Goal: Information Seeking & Learning: Check status

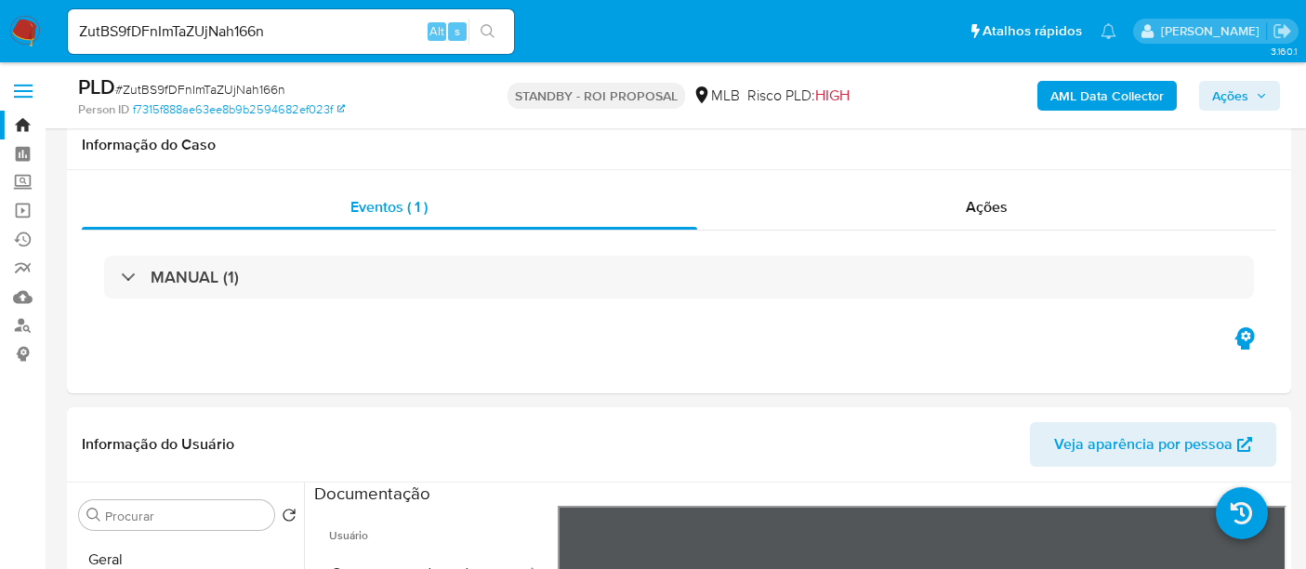
select select "10"
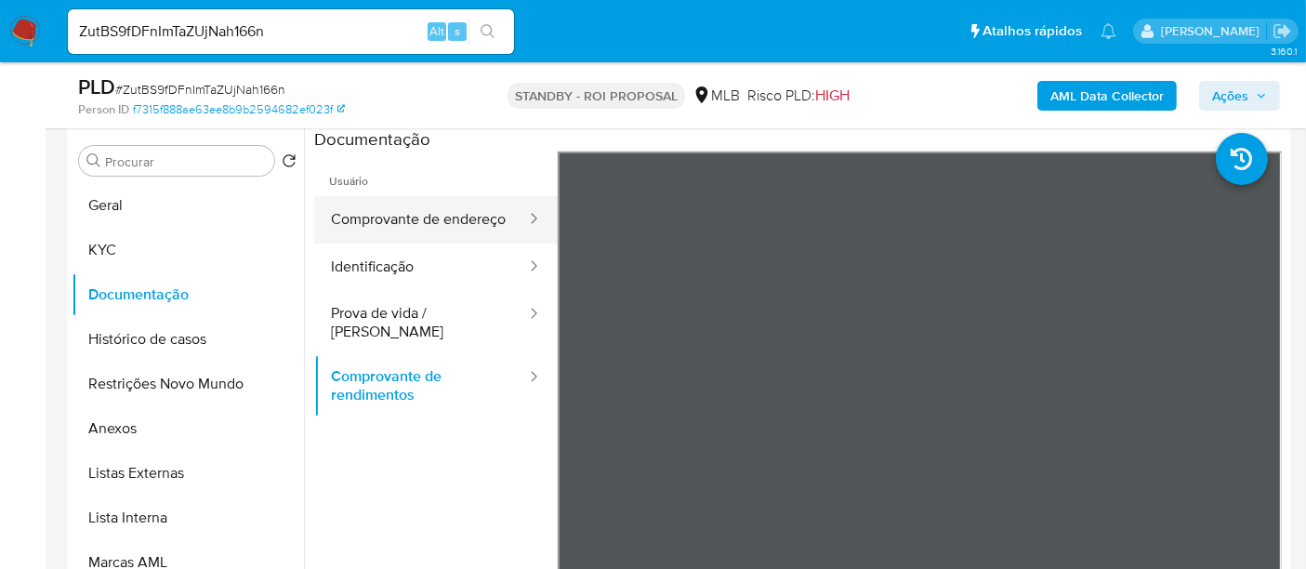
click at [382, 232] on button "Comprovante de endereço" at bounding box center [421, 219] width 214 height 47
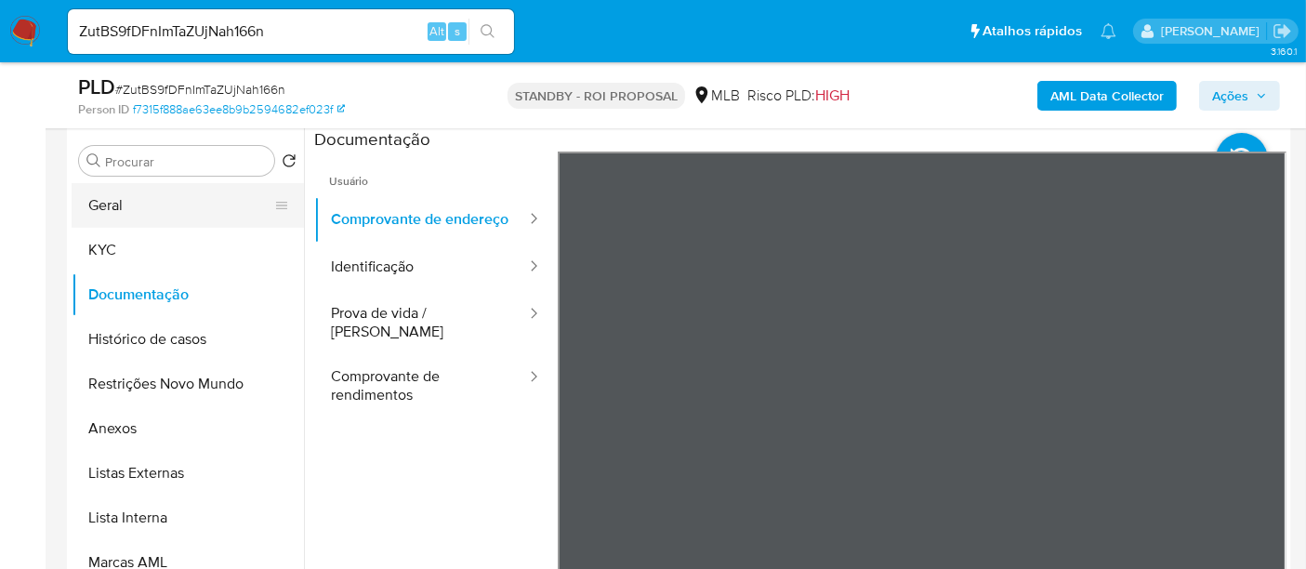
click at [120, 209] on button "Geral" at bounding box center [181, 205] width 218 height 45
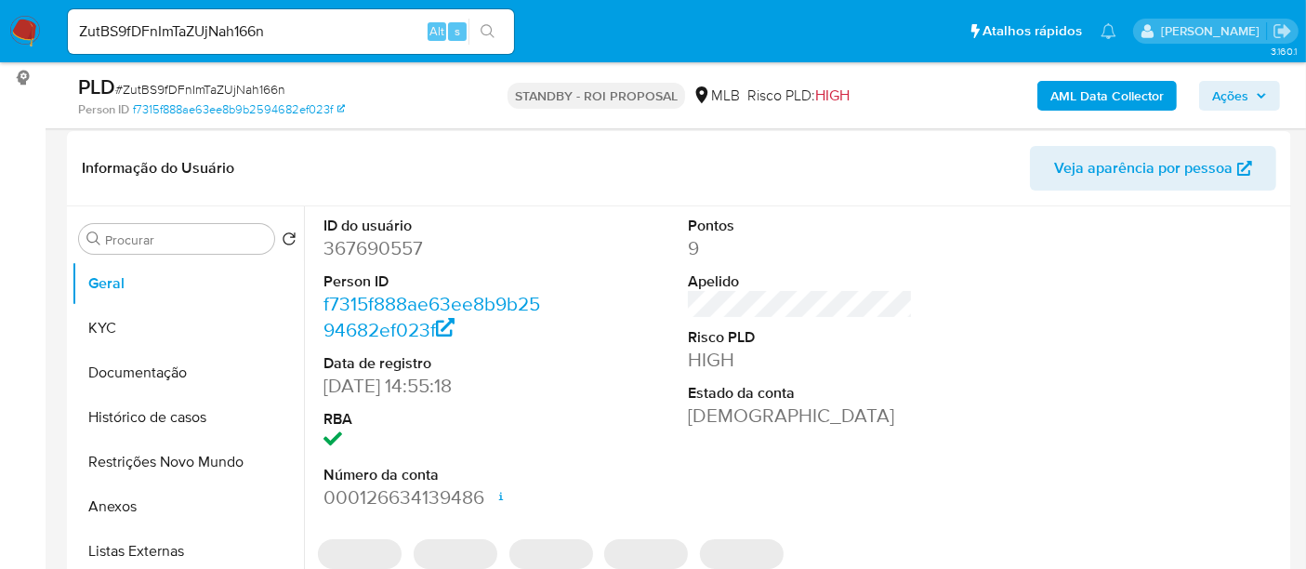
scroll to position [286, 0]
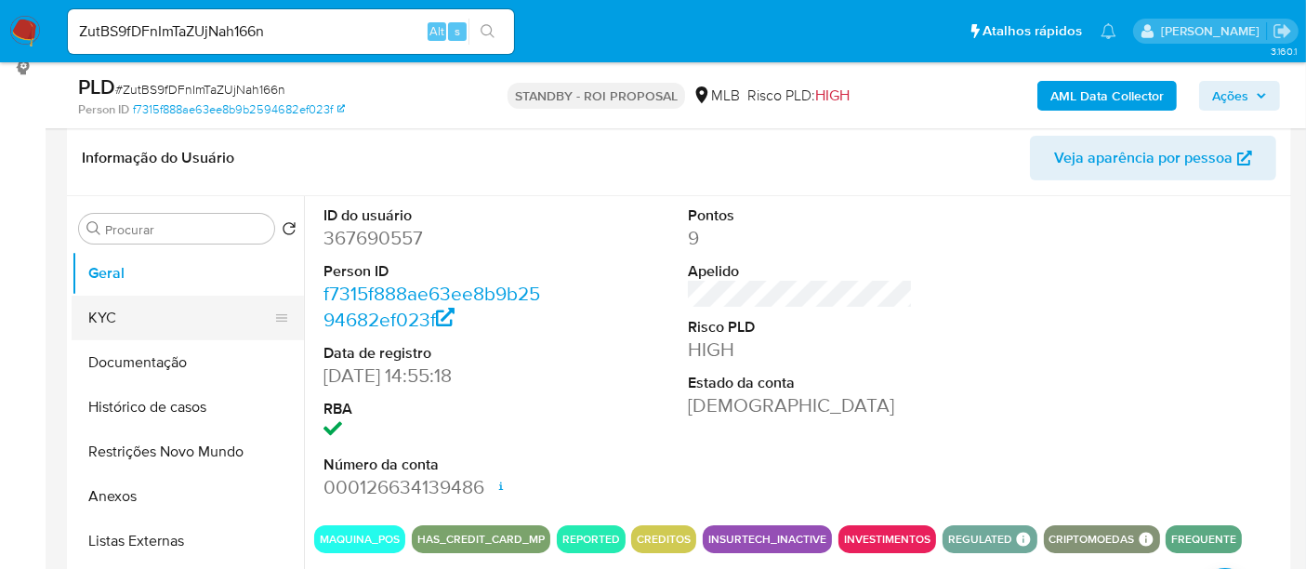
click at [114, 320] on button "KYC" at bounding box center [181, 318] width 218 height 45
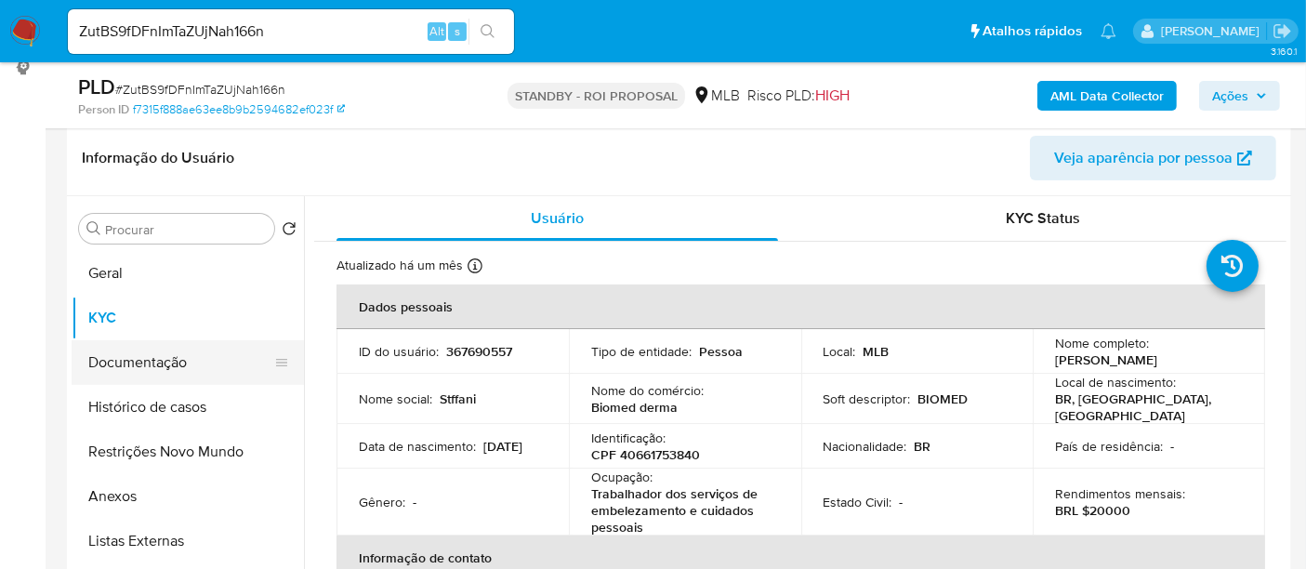
click at [121, 363] on button "Documentação" at bounding box center [181, 362] width 218 height 45
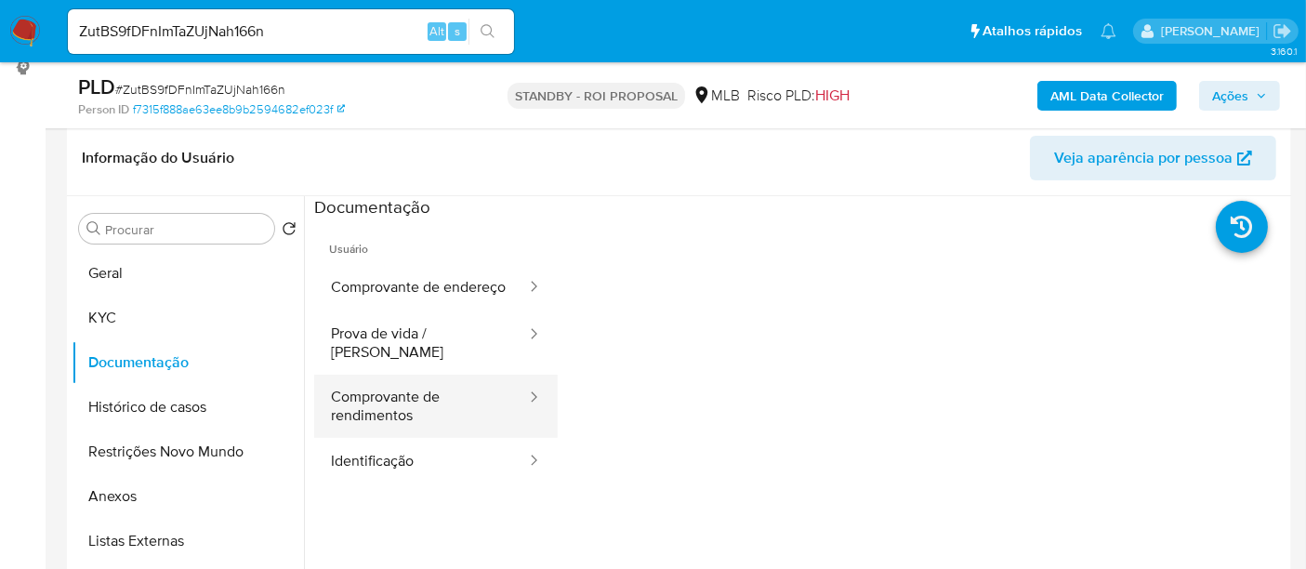
click at [425, 407] on button "Comprovante de rendimentos" at bounding box center [421, 406] width 214 height 63
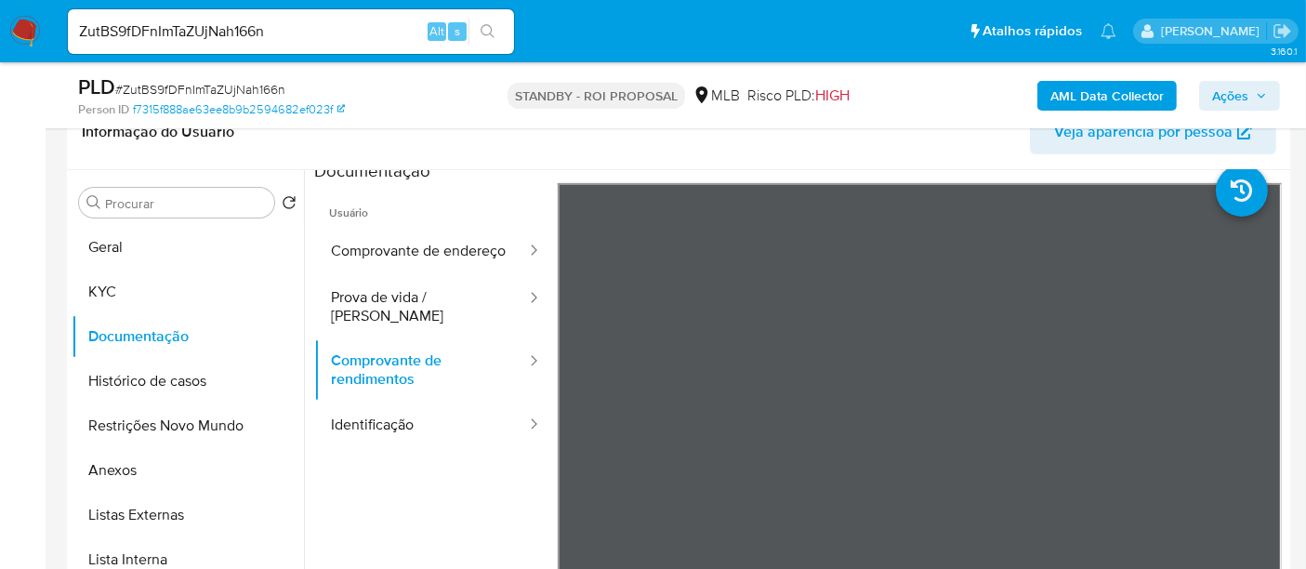
scroll to position [0, 0]
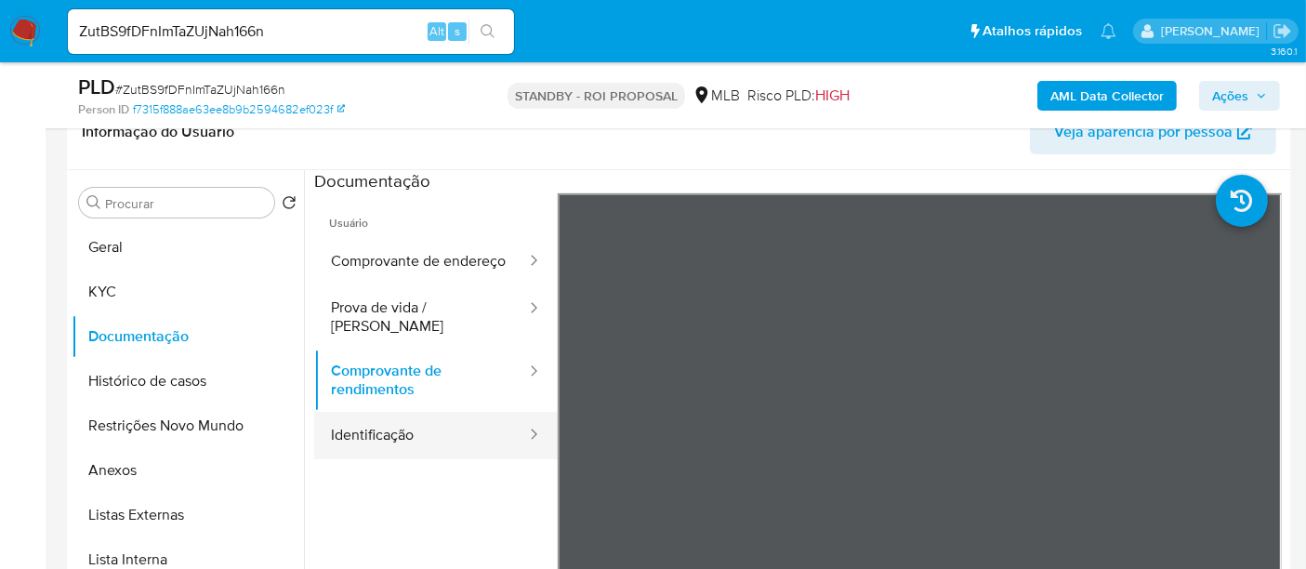
click at [380, 430] on button "Identificação" at bounding box center [421, 435] width 214 height 47
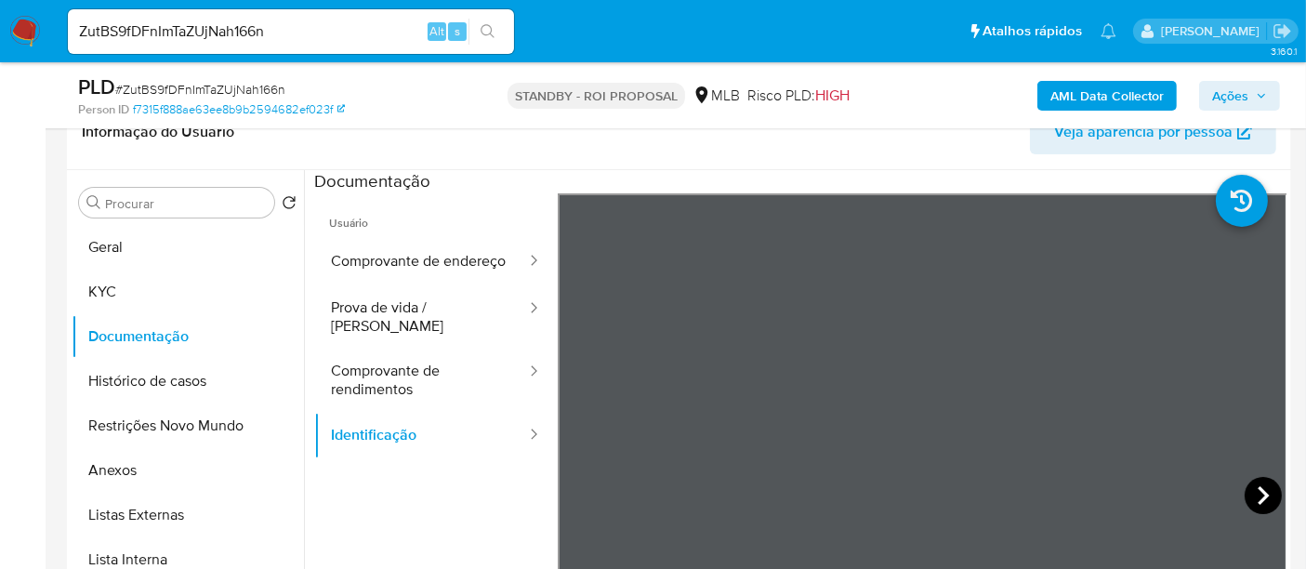
click at [1265, 497] on icon at bounding box center [1263, 495] width 37 height 37
click at [576, 491] on icon at bounding box center [580, 495] width 11 height 19
click at [120, 294] on button "KYC" at bounding box center [181, 292] width 218 height 45
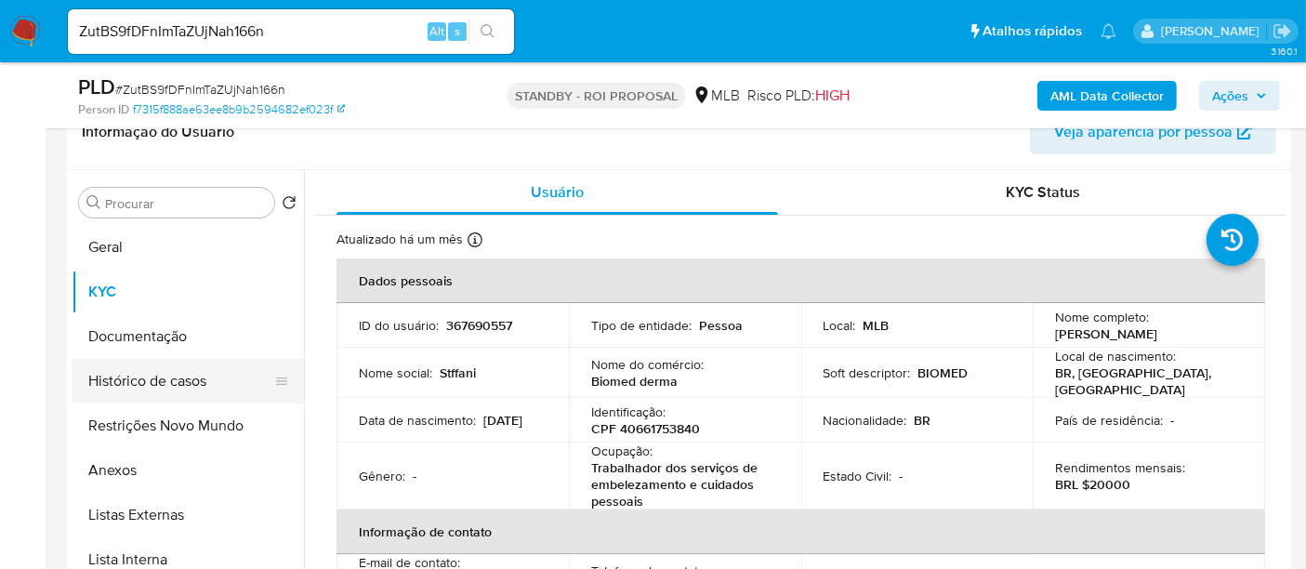
click at [146, 385] on button "Histórico de casos" at bounding box center [181, 381] width 218 height 45
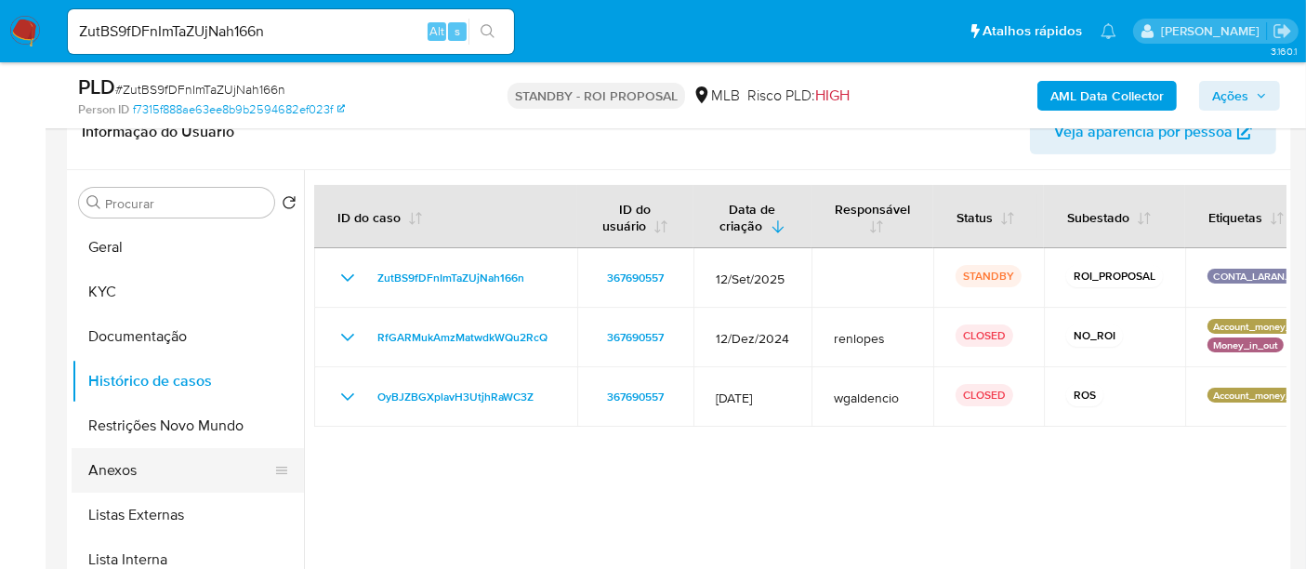
click at [112, 471] on button "Anexos" at bounding box center [181, 470] width 218 height 45
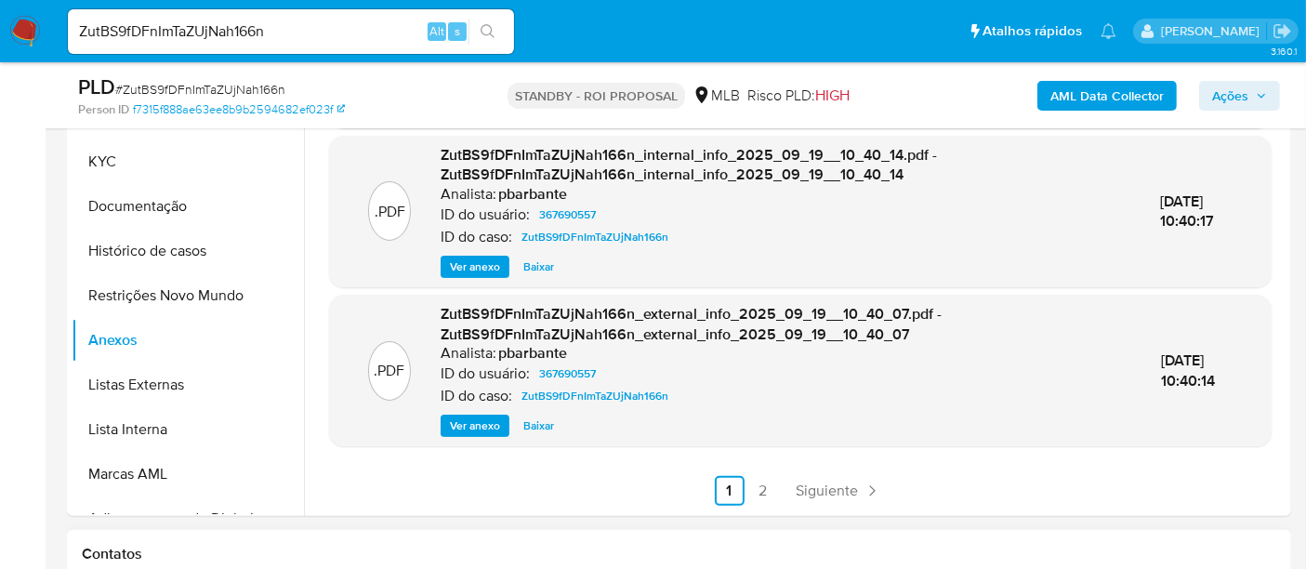
scroll to position [622, 0]
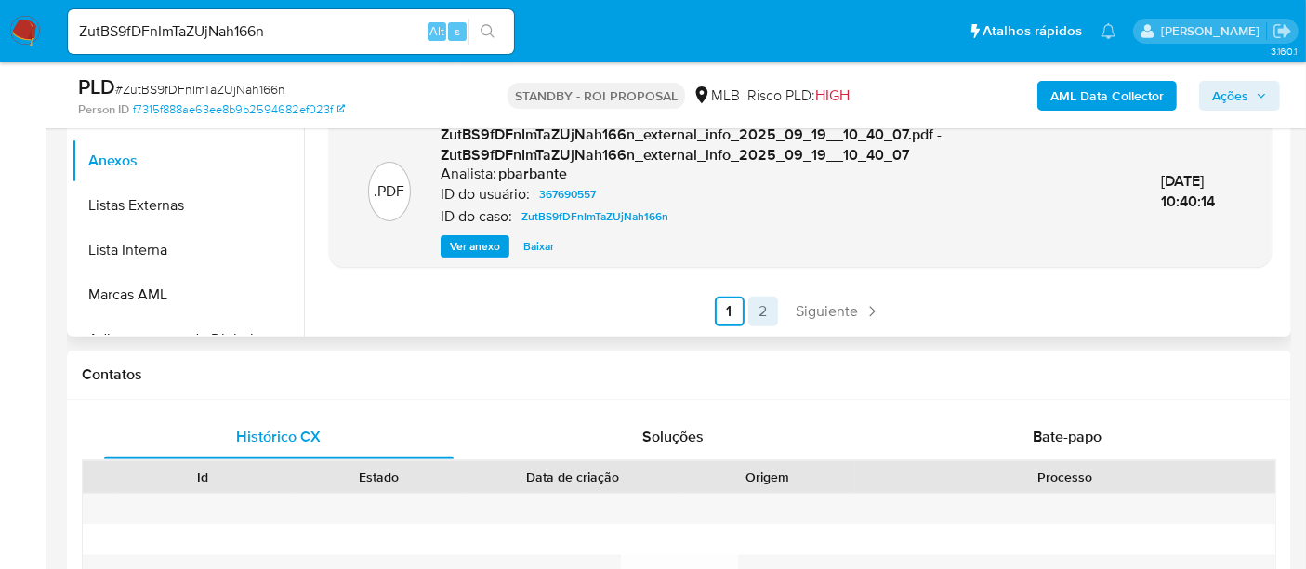
click at [762, 304] on link "2" at bounding box center [764, 312] width 30 height 30
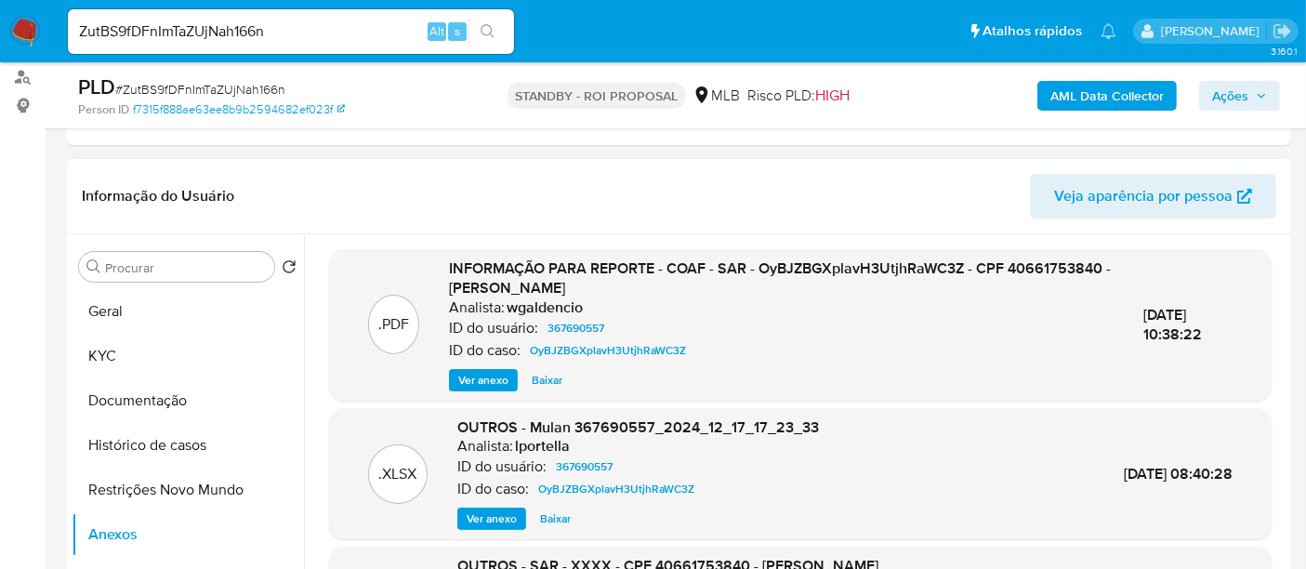
scroll to position [209, 0]
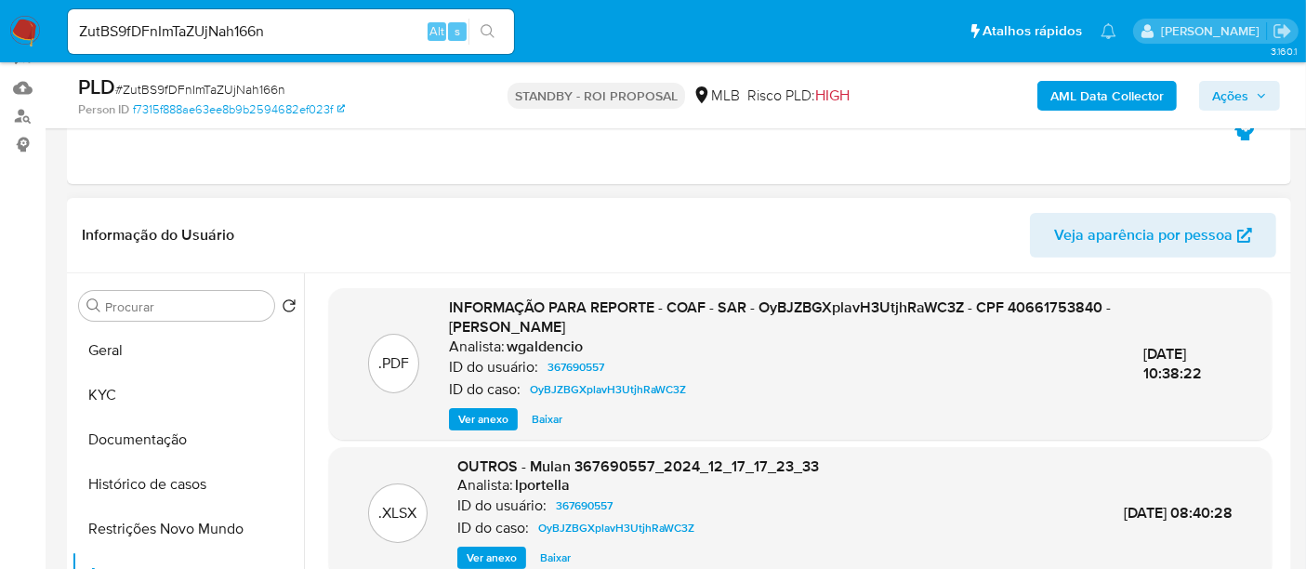
click at [466, 415] on span "Ver anexo" at bounding box center [483, 419] width 50 height 19
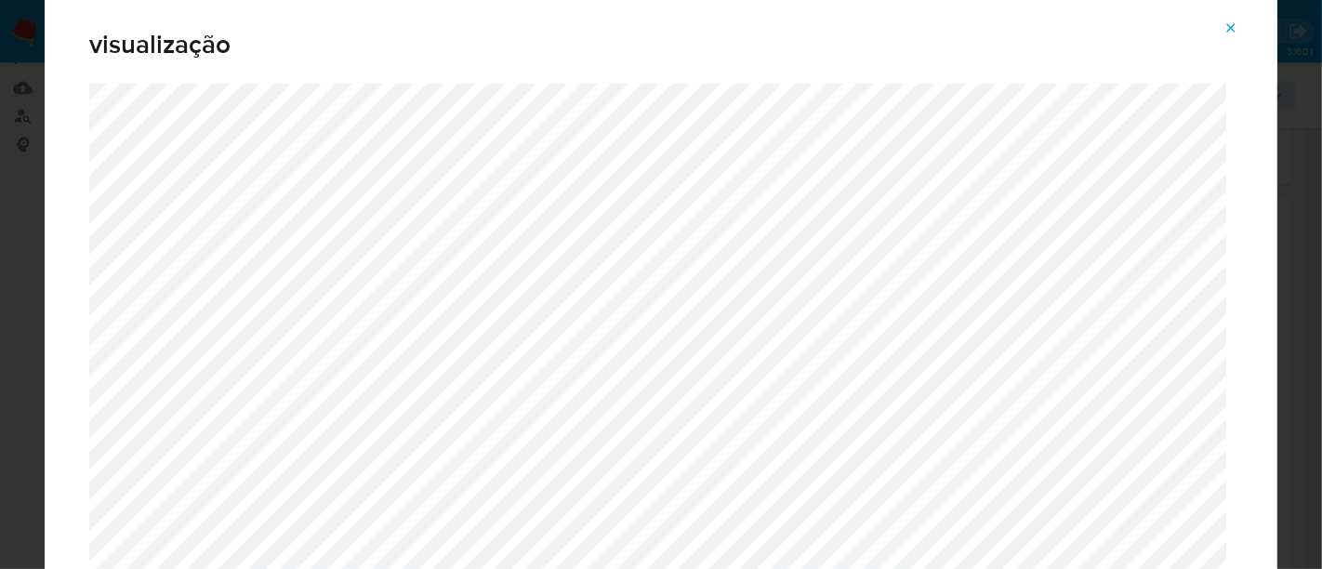
click at [1232, 24] on icon "Attachment preview" at bounding box center [1231, 27] width 15 height 15
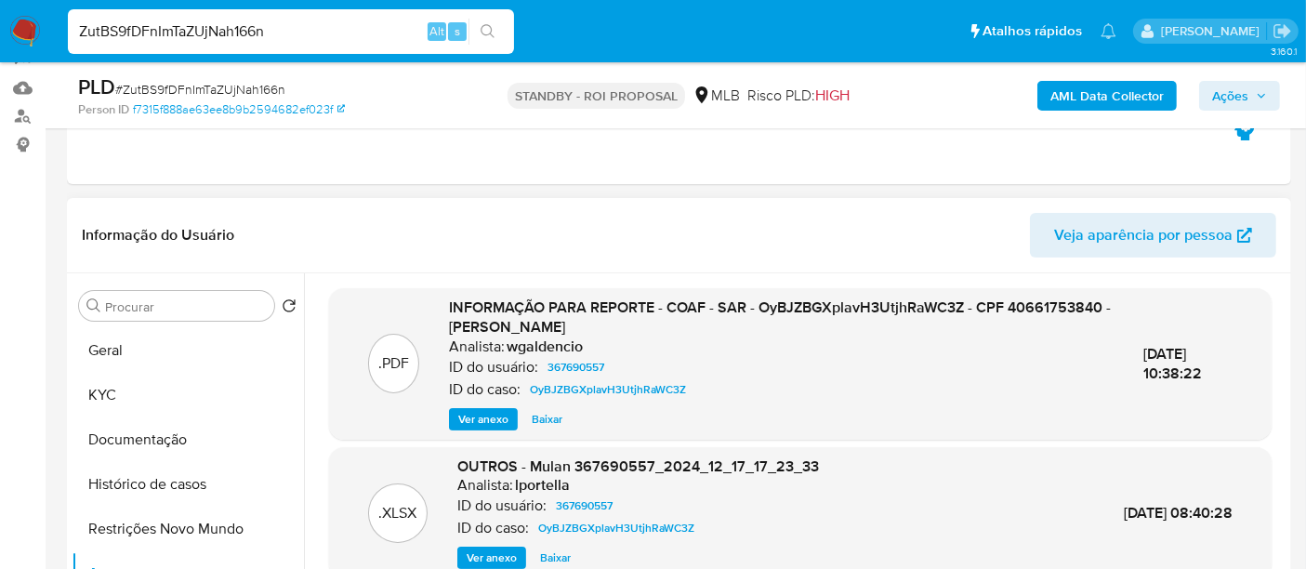
drag, startPoint x: 296, startPoint y: 29, endPoint x: 0, endPoint y: 41, distance: 295.9
click at [0, 41] on nav "Pausado Ver notificaciones ZutBS9fDFnImTaZUjNah166n Alt s Atalhos rápidos Presi…" at bounding box center [653, 31] width 1306 height 62
click at [491, 28] on icon "search-icon" at bounding box center [488, 31] width 14 height 14
click at [494, 26] on icon "search-icon" at bounding box center [488, 31] width 15 height 15
click at [167, 496] on button "Histórico de casos" at bounding box center [181, 484] width 218 height 45
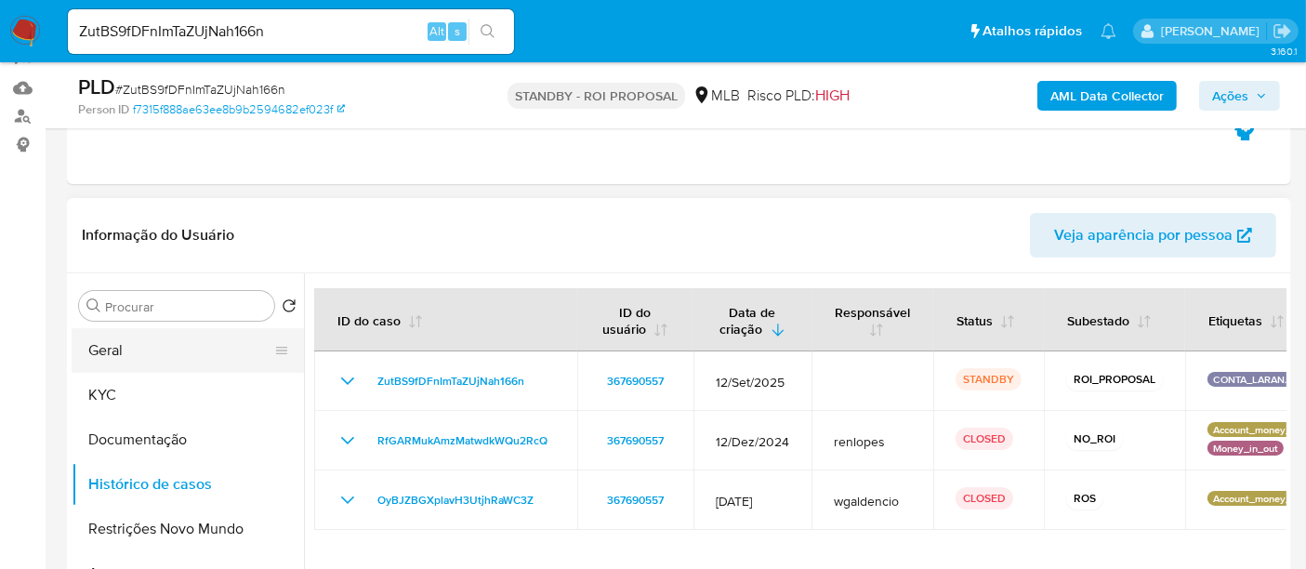
click at [112, 354] on button "Geral" at bounding box center [181, 350] width 218 height 45
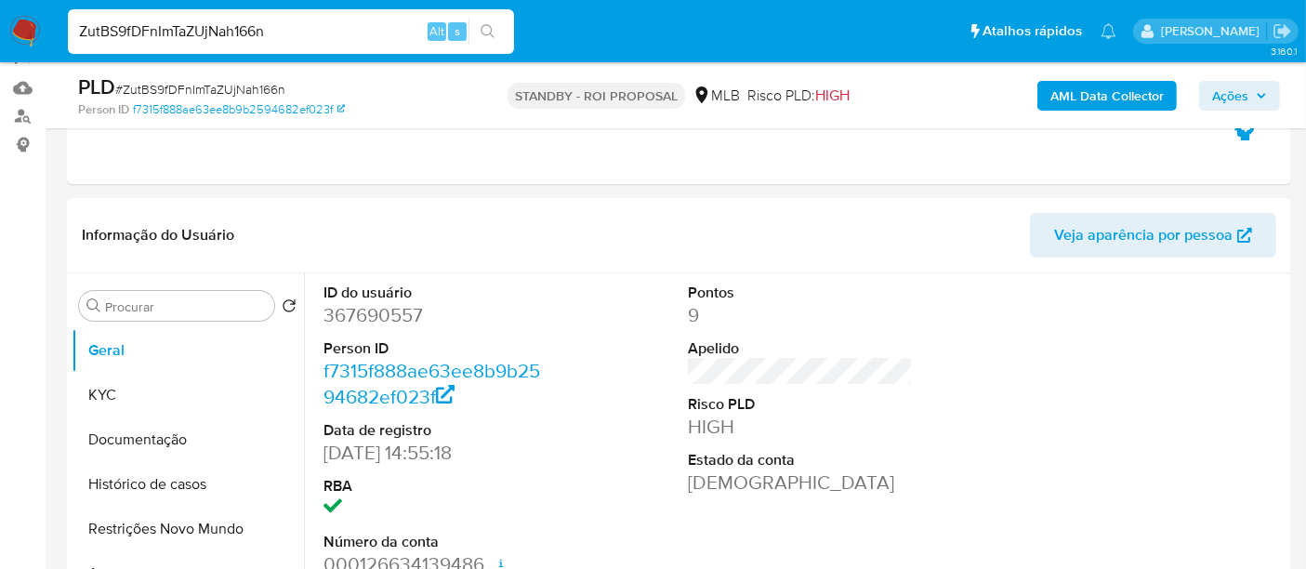
drag, startPoint x: 286, startPoint y: 30, endPoint x: 0, endPoint y: 35, distance: 286.4
click at [0, 35] on nav "Pausado Ver notificaciones ZutBS9fDFnImTaZUjNah166n Alt s Atalhos rápidos Presi…" at bounding box center [653, 31] width 1306 height 62
paste input "36FX19JmVZMCgj6g2njzT5dA"
type input "36FX19JmVZMCgj6g2njzT5dA"
click at [485, 25] on icon "search-icon" at bounding box center [488, 31] width 15 height 15
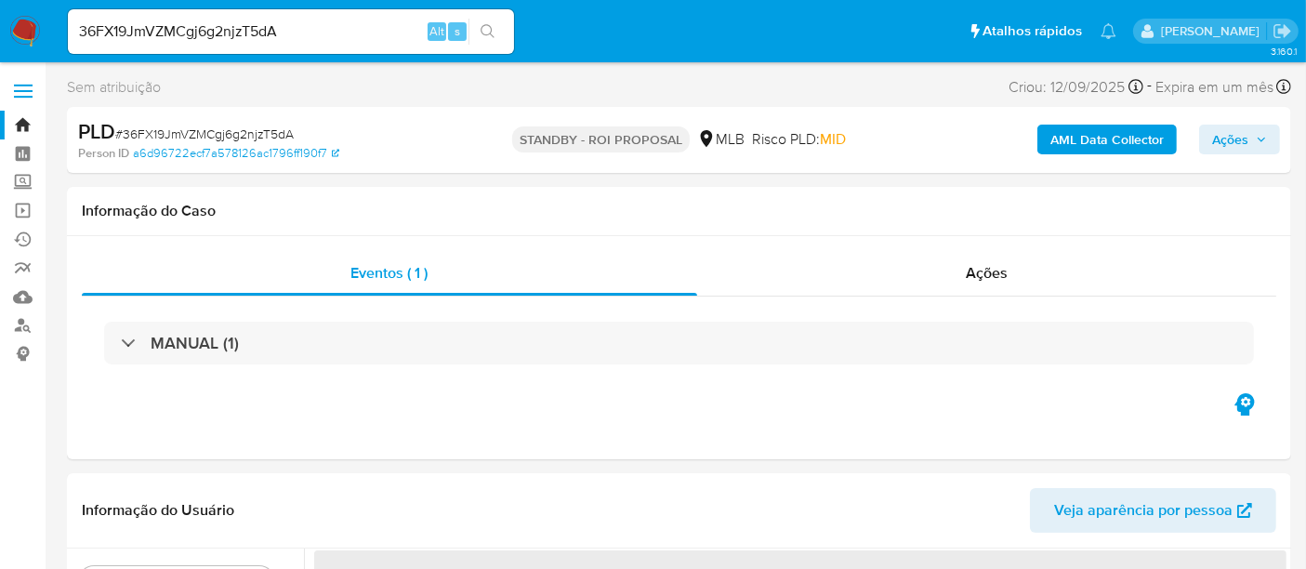
select select "10"
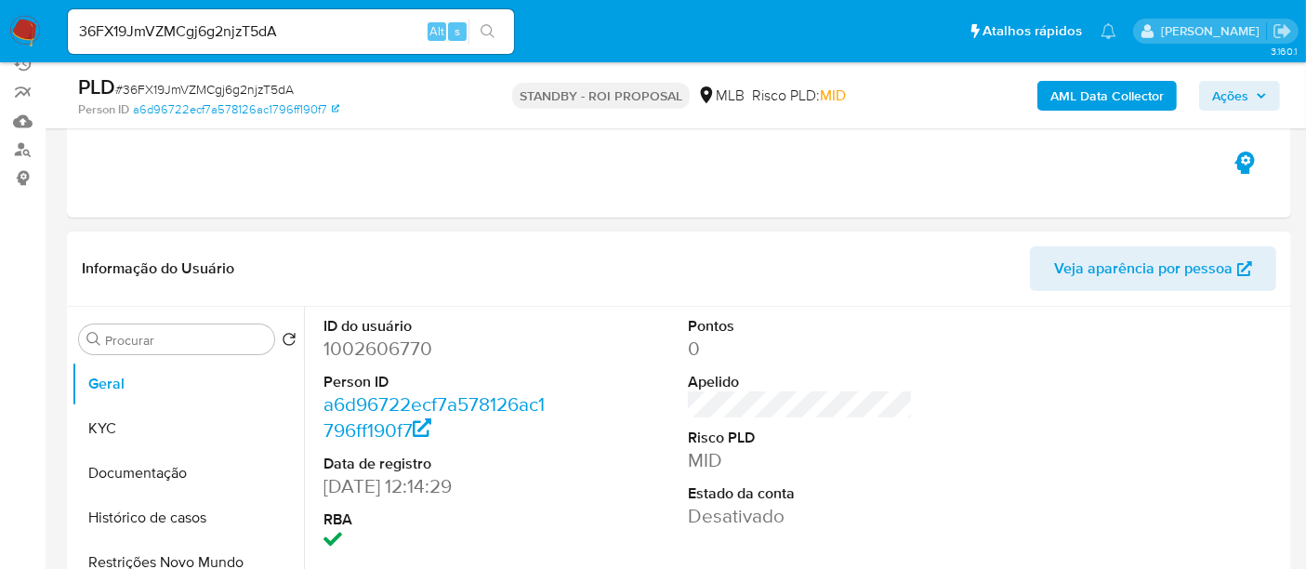
scroll to position [206, 0]
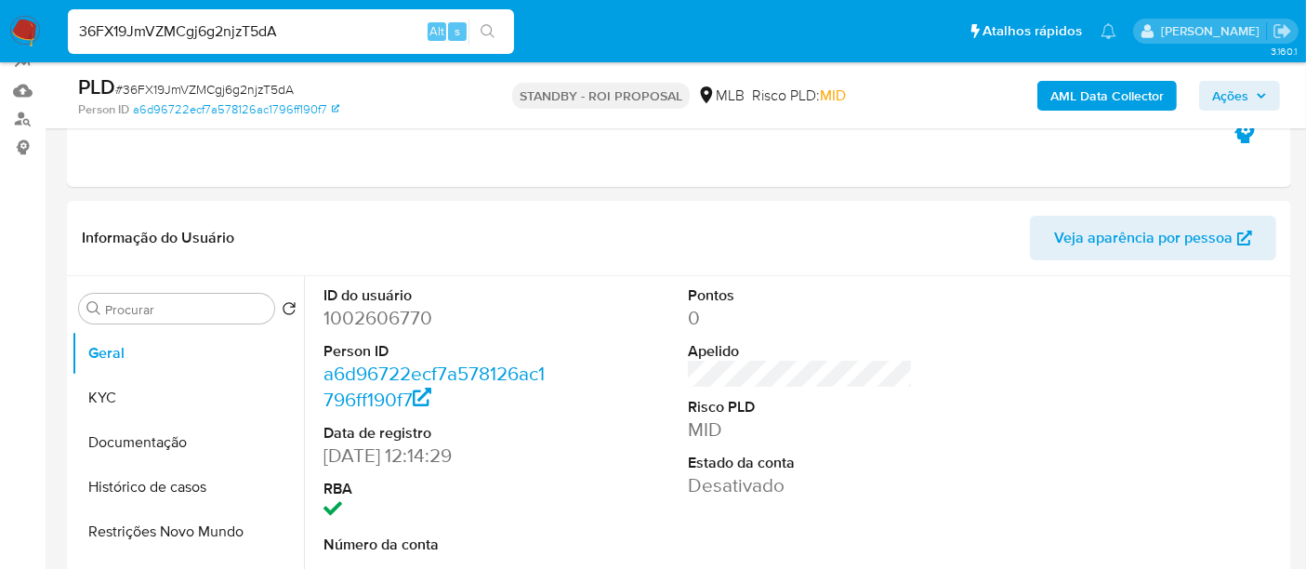
drag, startPoint x: 340, startPoint y: 27, endPoint x: 0, endPoint y: -2, distance: 341.5
paste input "A0iXUhSyZQZDylERXePOzXxx"
type input "A0iXUhSyZQZDylERXePOzXxx"
drag, startPoint x: 488, startPoint y: 25, endPoint x: 544, endPoint y: 38, distance: 57.3
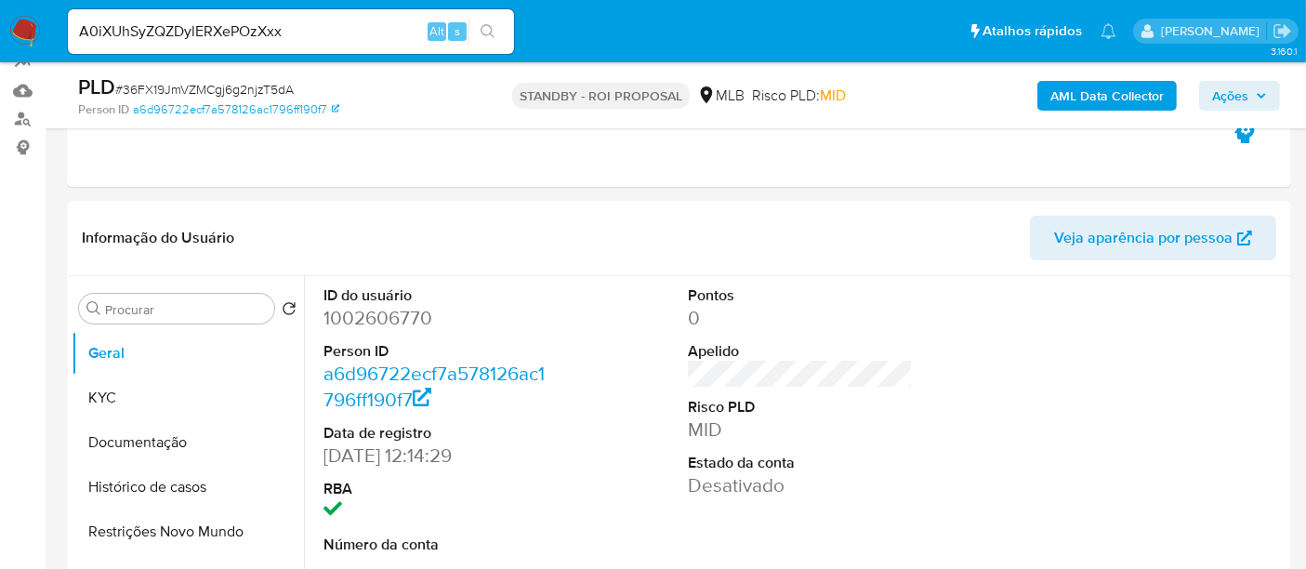
click at [488, 25] on icon "search-icon" at bounding box center [488, 31] width 15 height 15
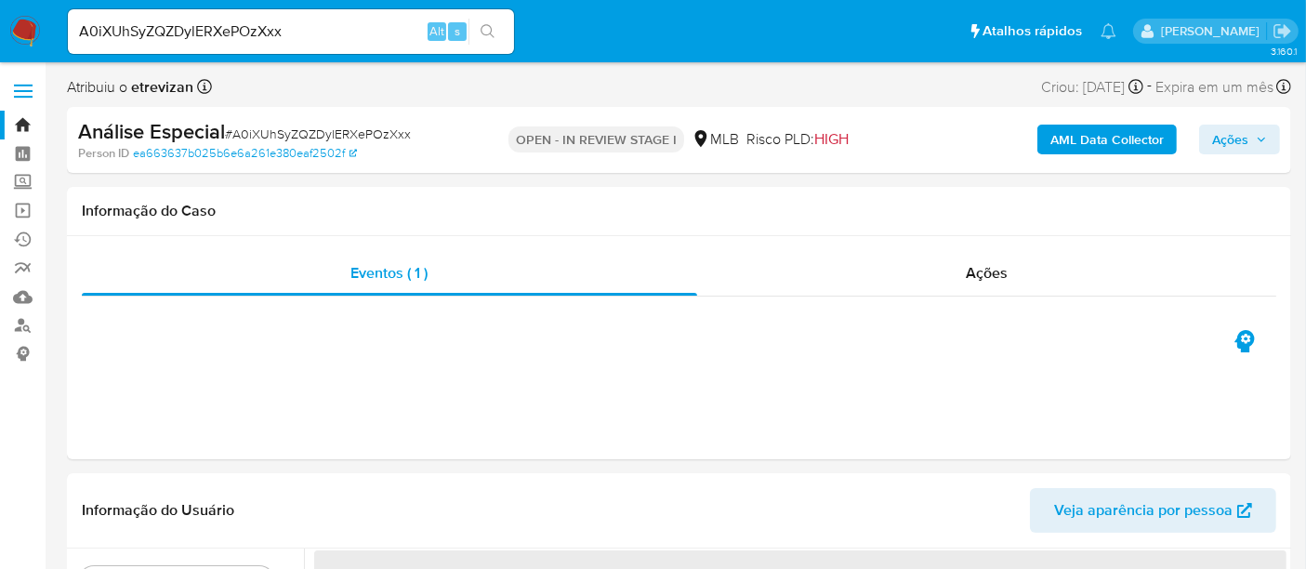
select select "10"
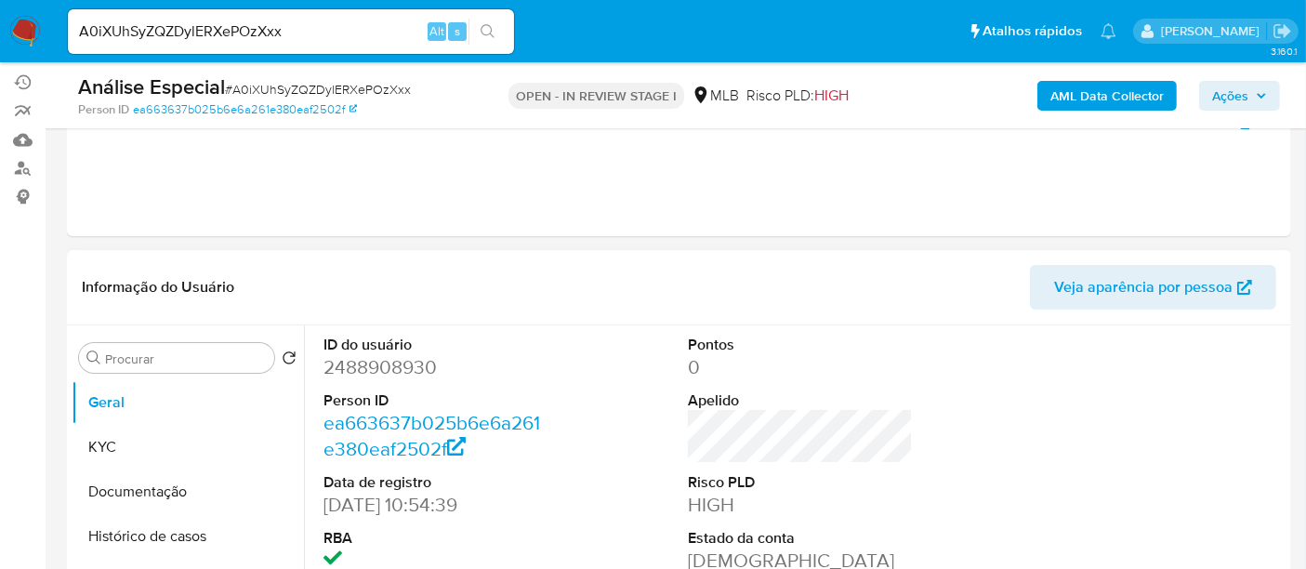
scroll to position [206, 0]
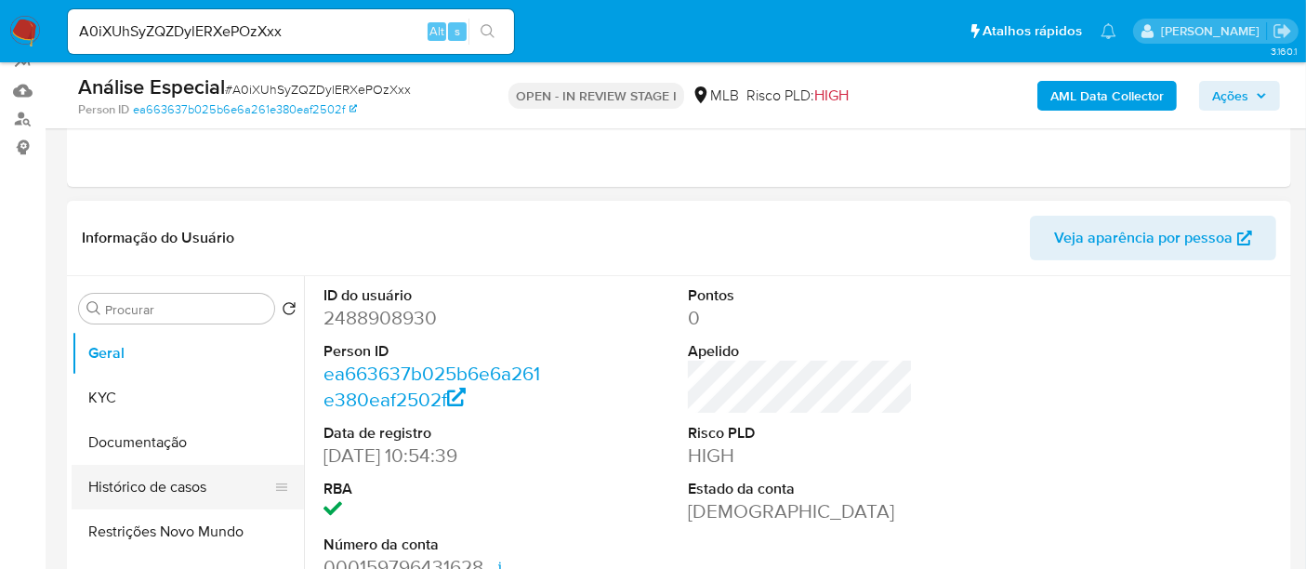
click at [155, 483] on button "Histórico de casos" at bounding box center [181, 487] width 218 height 45
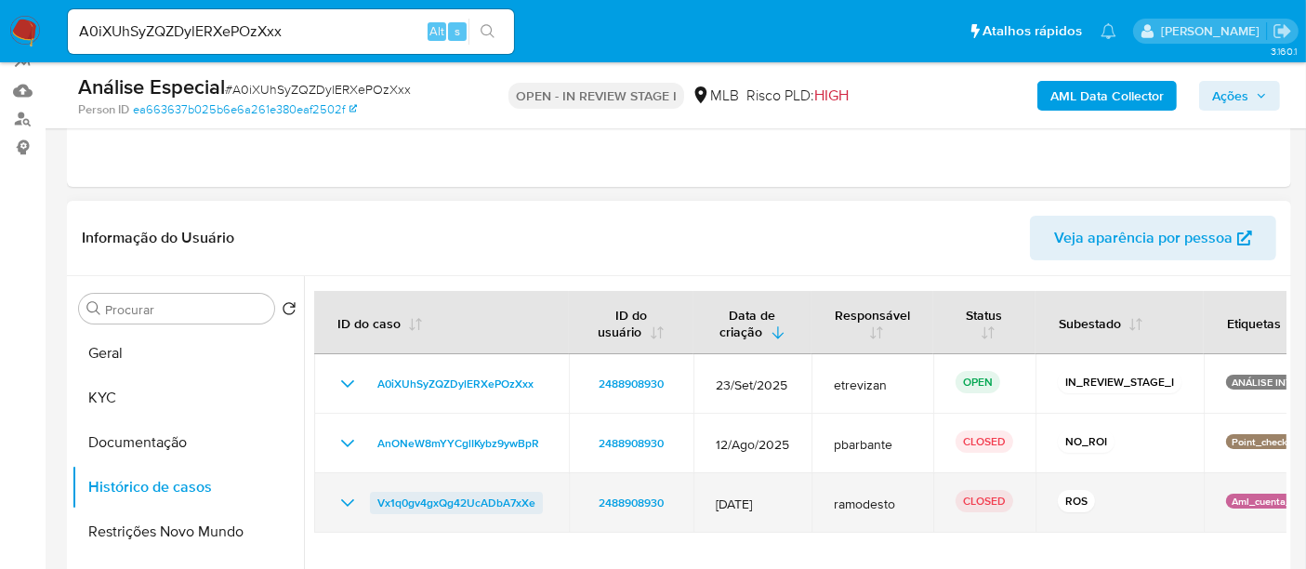
click at [519, 498] on span "Vx1q0gv4gxQg42UcADbA7xXe" at bounding box center [457, 503] width 158 height 22
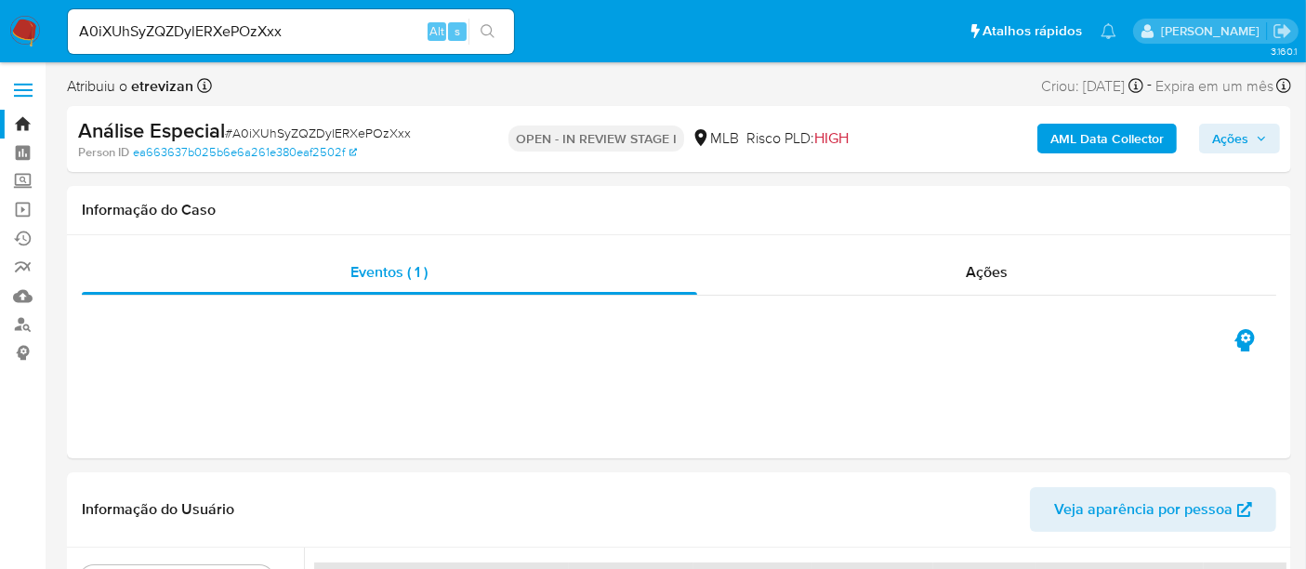
scroll to position [0, 0]
drag, startPoint x: 305, startPoint y: 33, endPoint x: 65, endPoint y: 20, distance: 240.3
click at [65, 20] on li "A0iXUhSyZQZDylERXePOzXxx Alt s" at bounding box center [291, 30] width 456 height 46
click at [32, 28] on img at bounding box center [25, 32] width 32 height 32
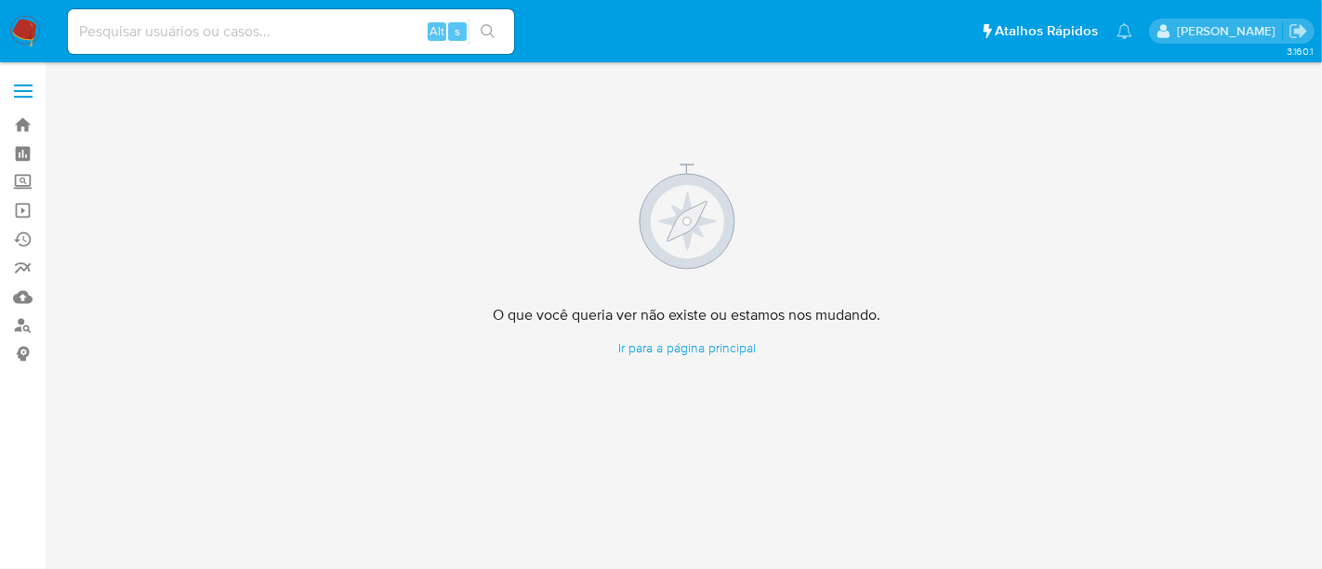
click at [236, 31] on input at bounding box center [291, 32] width 446 height 24
paste input "2482207027"
type input "2482207027"
click at [484, 25] on icon "ícone de pesquisa" at bounding box center [488, 31] width 14 height 14
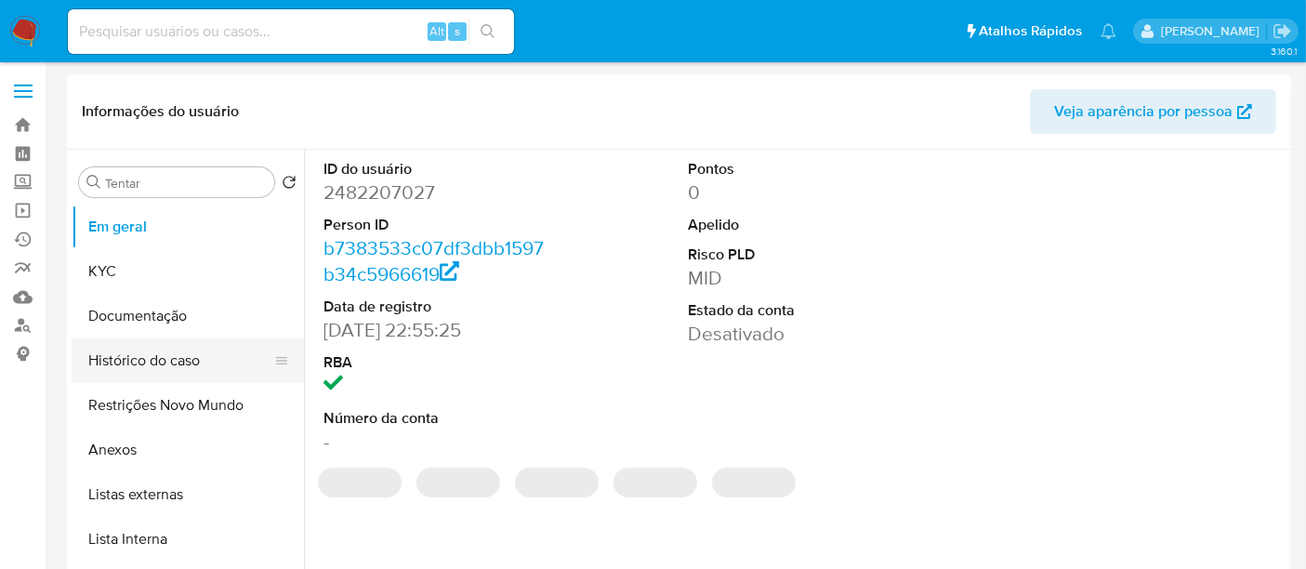
select select "10"
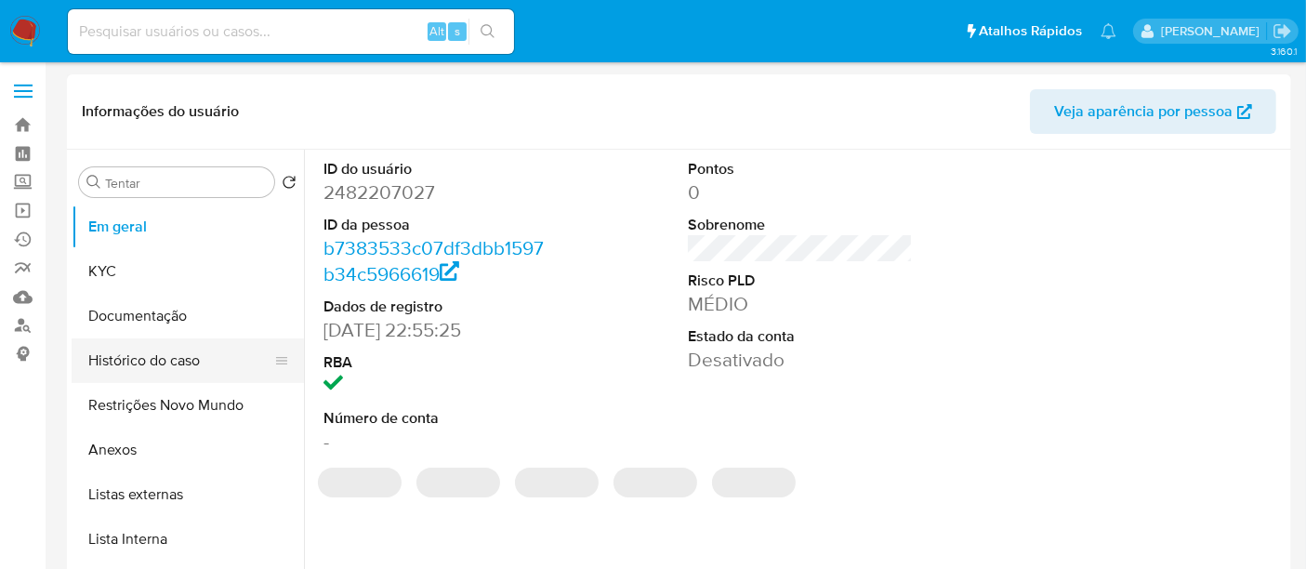
click at [168, 365] on button "Histórico do caso" at bounding box center [181, 360] width 218 height 45
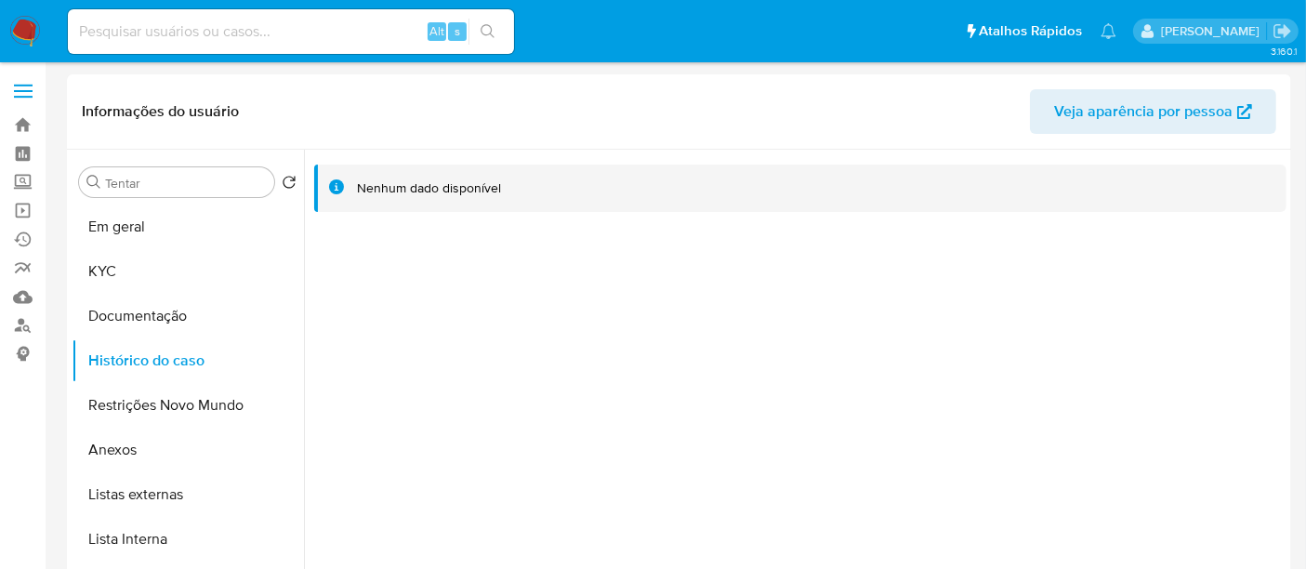
click at [318, 30] on input at bounding box center [291, 32] width 446 height 24
paste input "2488908930"
type input "2488908930"
click at [485, 29] on icon "ícone de pesquisa" at bounding box center [488, 31] width 15 height 15
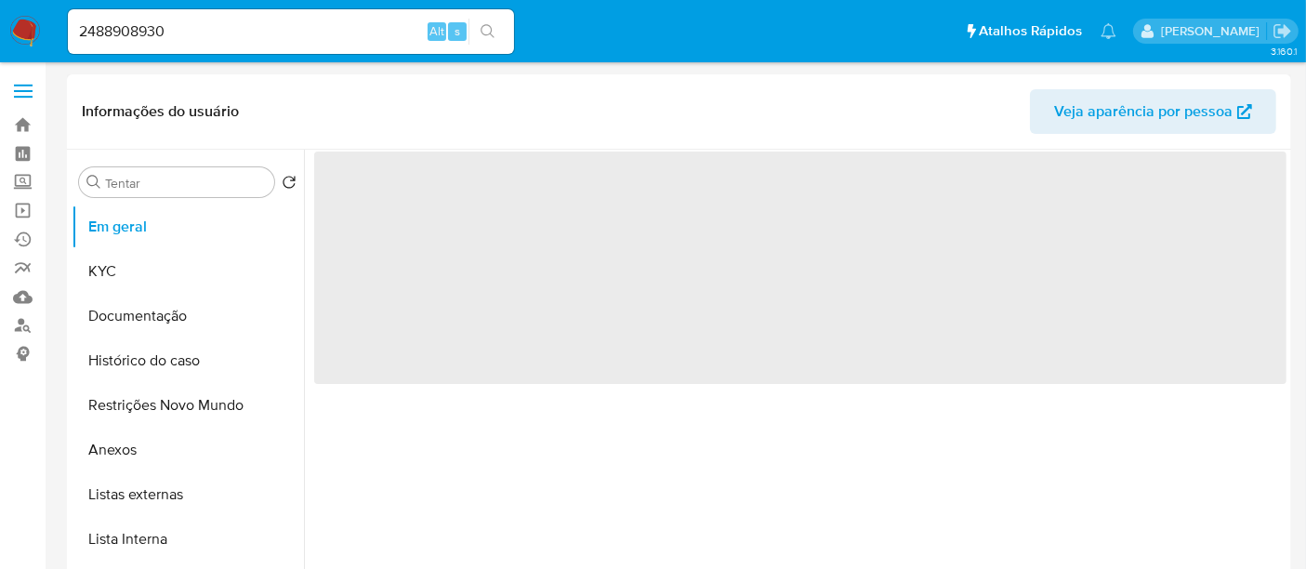
select select "10"
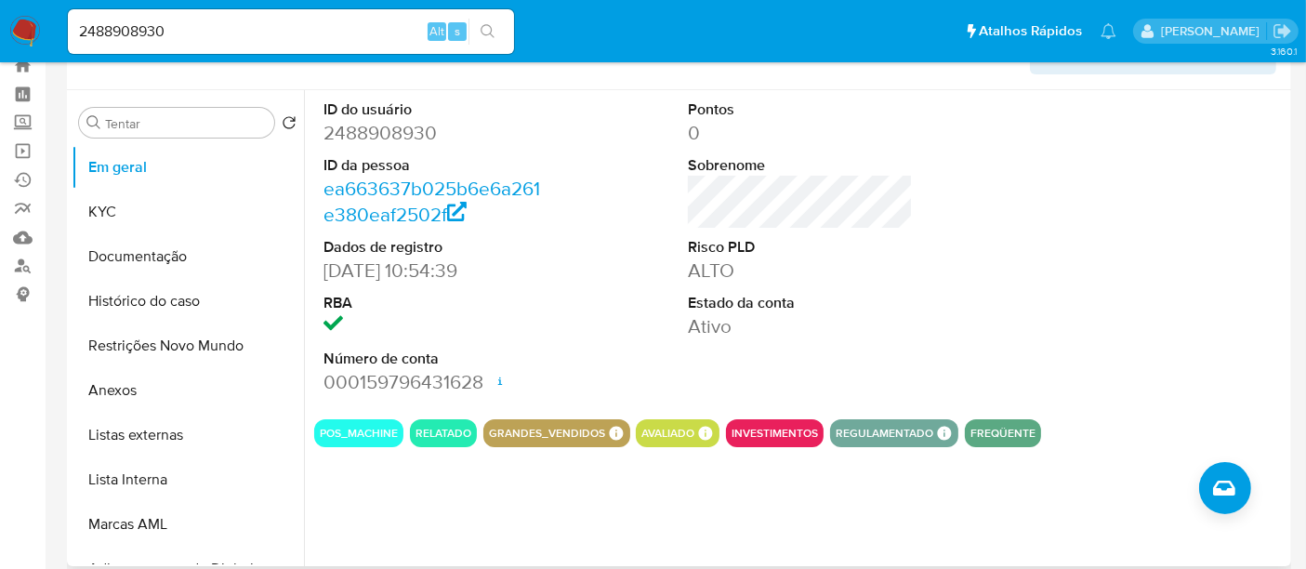
scroll to position [66, 0]
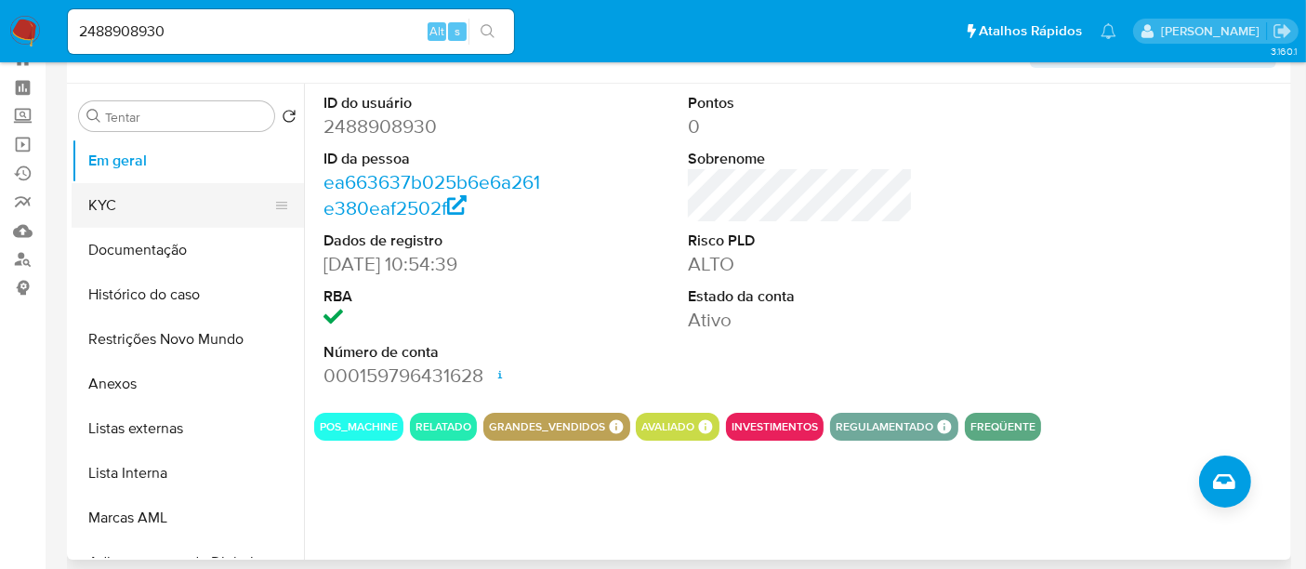
click at [112, 201] on button "KYC" at bounding box center [181, 205] width 218 height 45
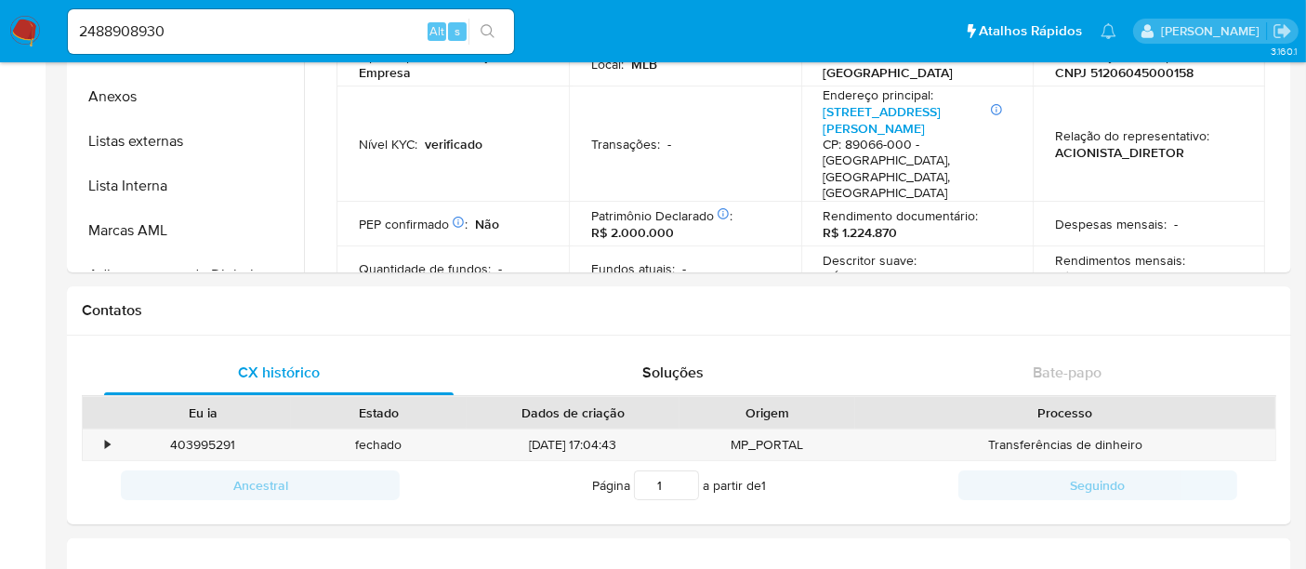
scroll to position [0, 0]
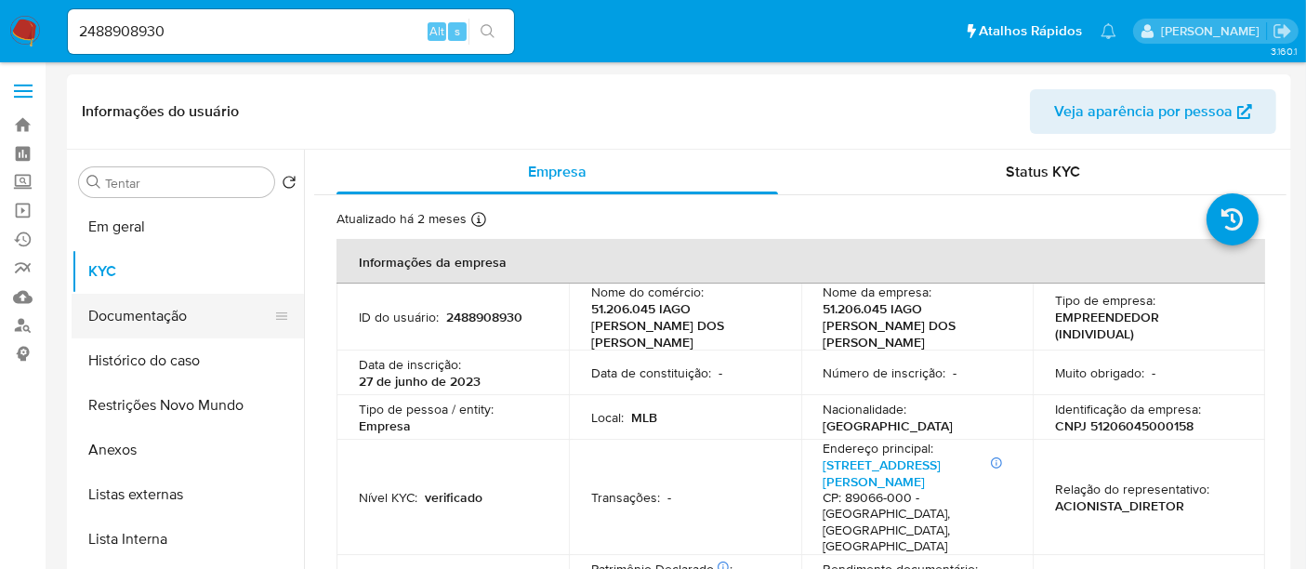
click at [148, 313] on button "Documentação" at bounding box center [181, 316] width 218 height 45
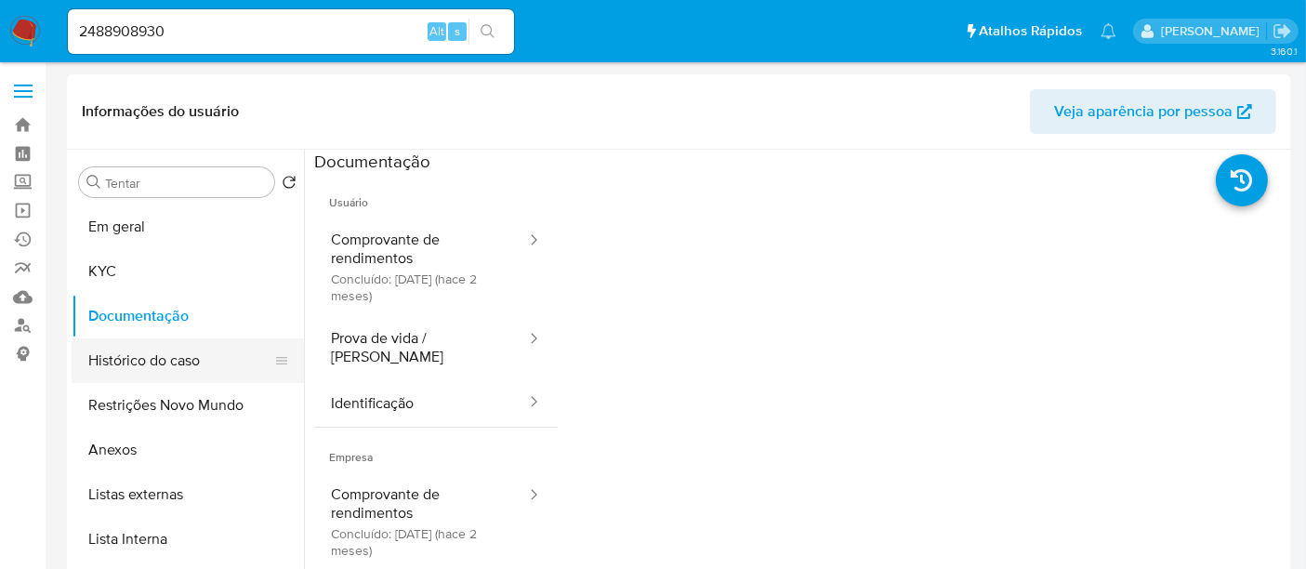
click at [165, 364] on button "Histórico do caso" at bounding box center [181, 360] width 218 height 45
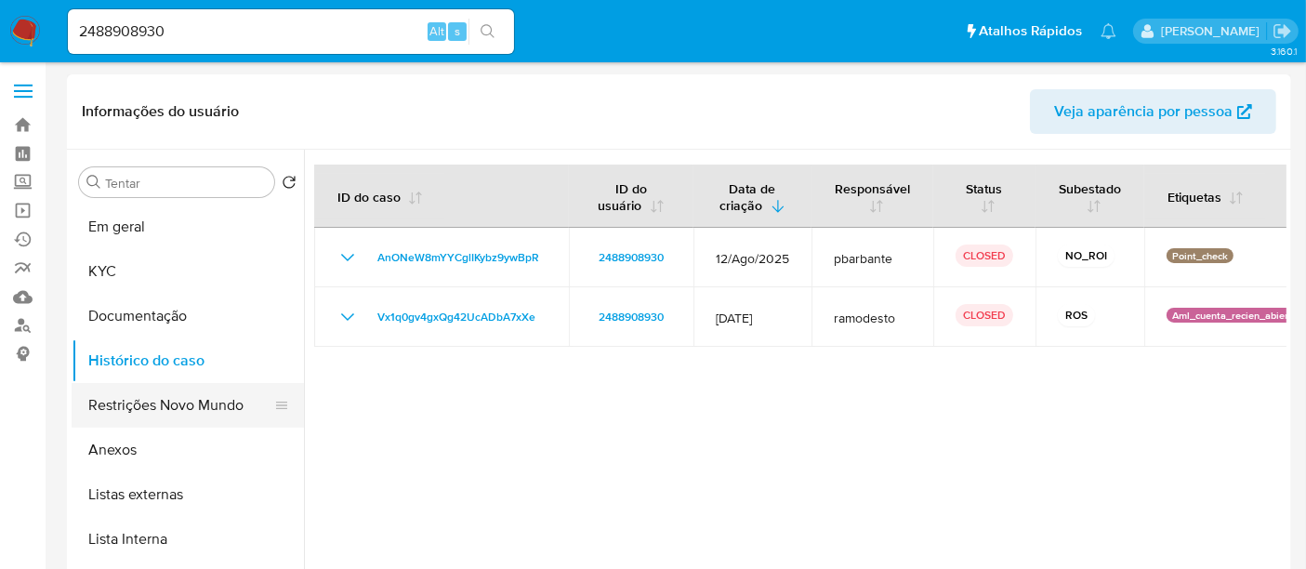
click at [139, 407] on button "Restrições Novo Mundo" at bounding box center [181, 405] width 218 height 45
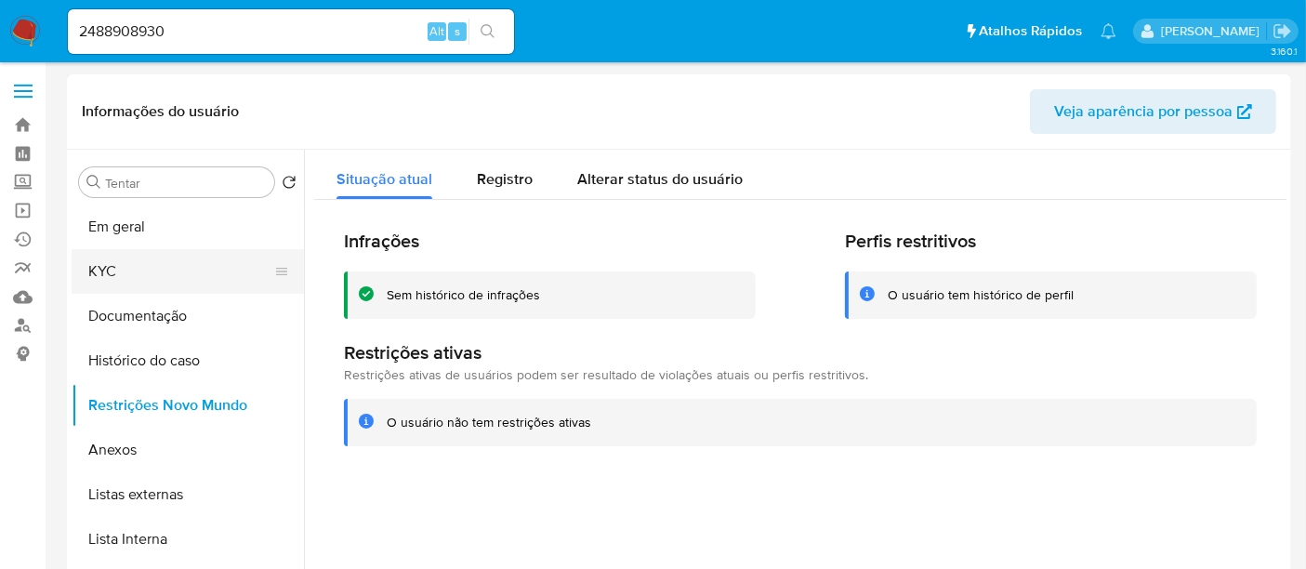
drag, startPoint x: 106, startPoint y: 276, endPoint x: 165, endPoint y: 283, distance: 58.9
click at [108, 276] on button "KYC" at bounding box center [181, 271] width 218 height 45
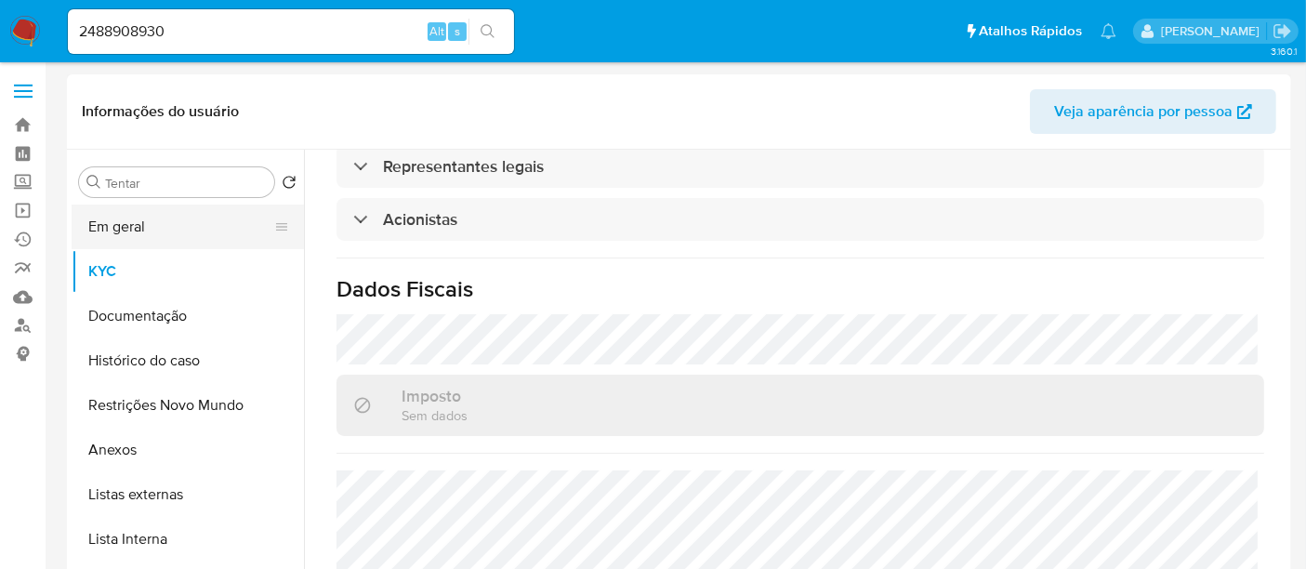
click at [112, 221] on button "Em geral" at bounding box center [181, 227] width 218 height 45
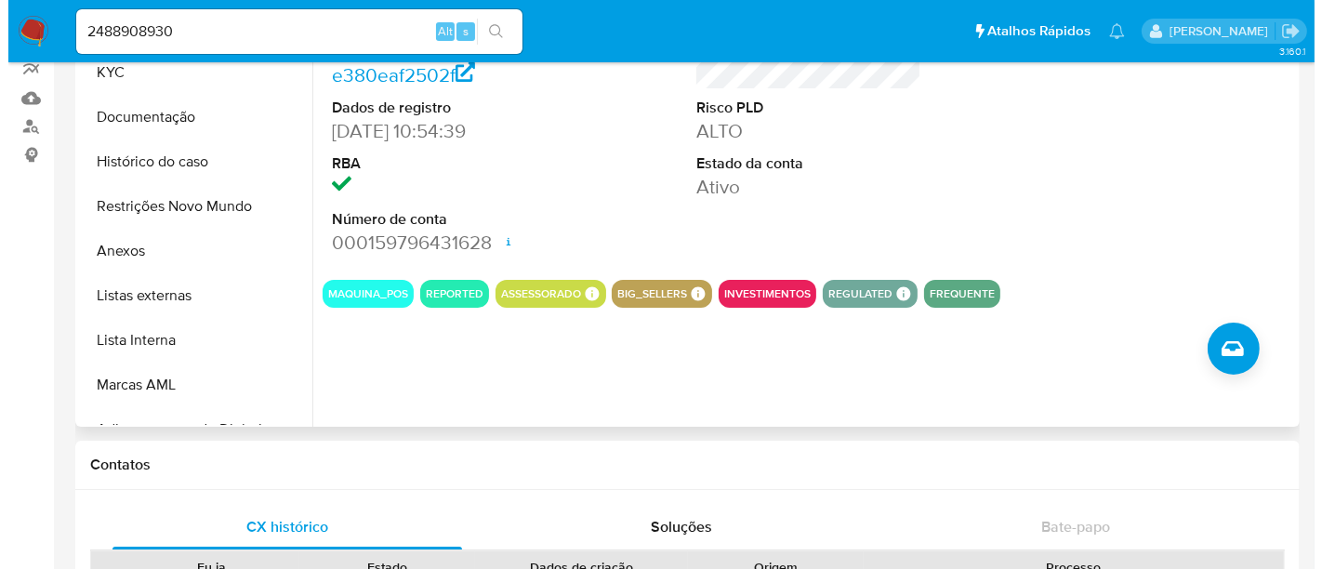
scroll to position [206, 0]
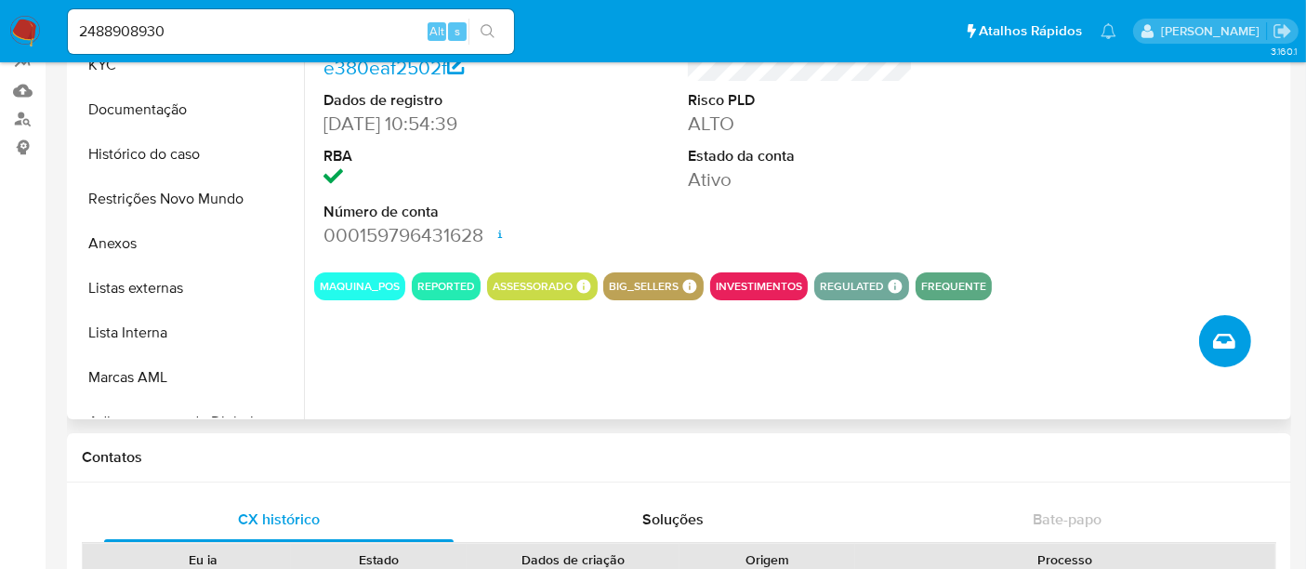
click at [1227, 336] on icon "Levantar o caso manualmente" at bounding box center [1224, 341] width 22 height 22
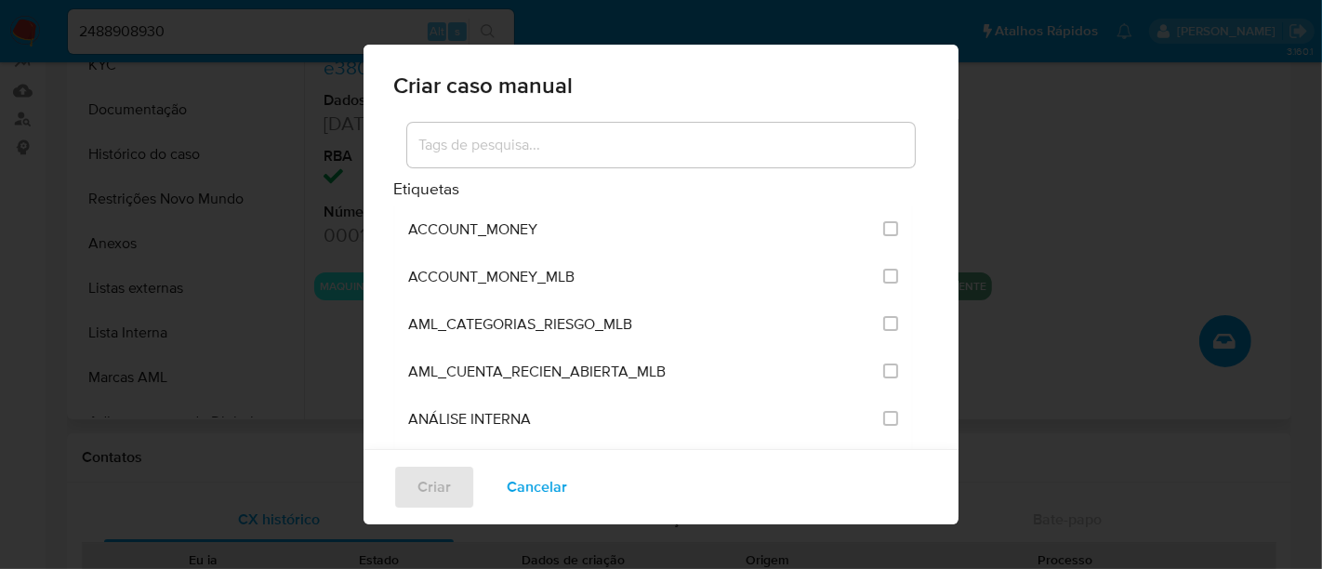
click at [497, 141] on input at bounding box center [661, 145] width 508 height 24
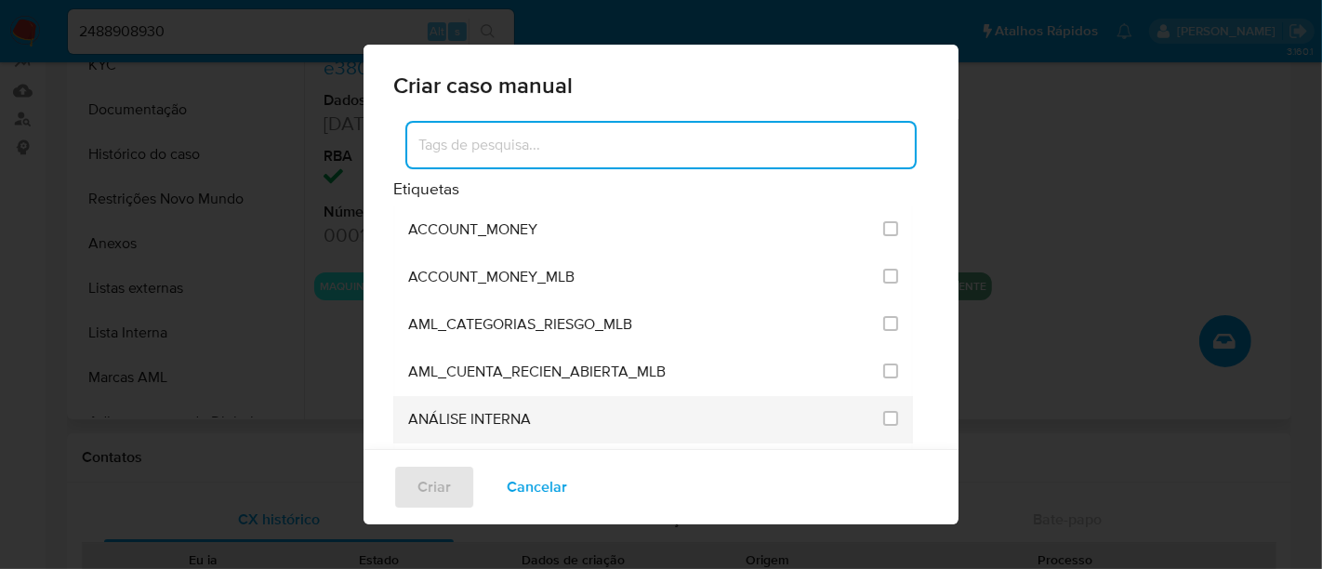
click at [525, 418] on span "ANÁLISE INTERNA" at bounding box center [469, 419] width 123 height 19
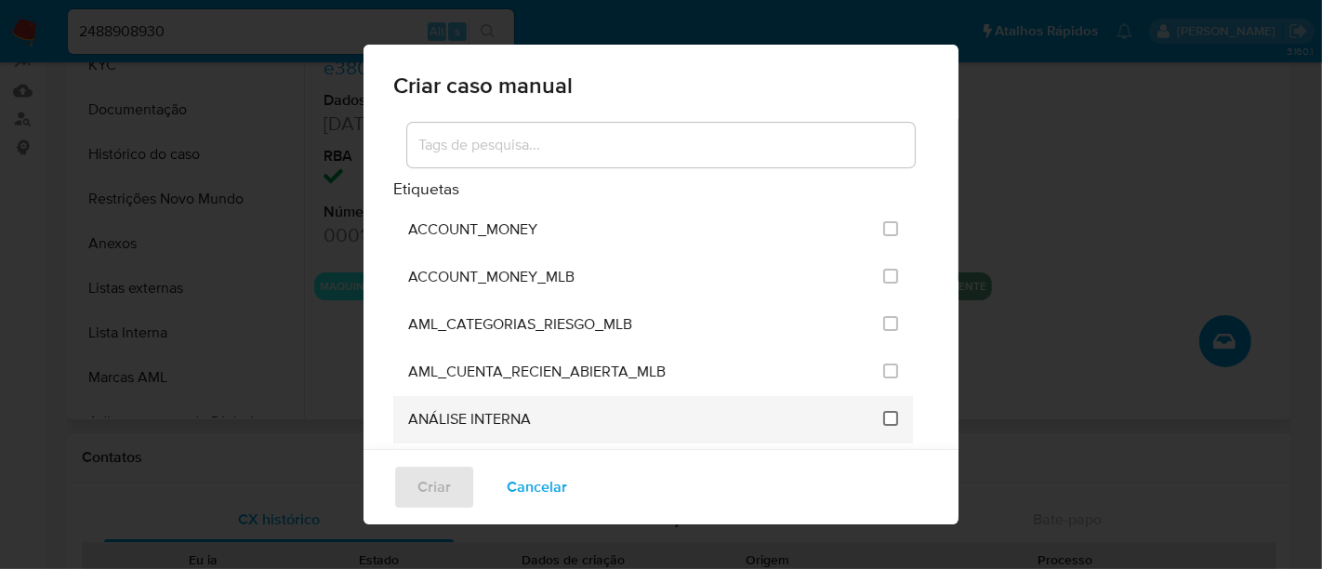
click at [883, 422] on input "1886" at bounding box center [890, 418] width 15 height 15
checkbox input "true"
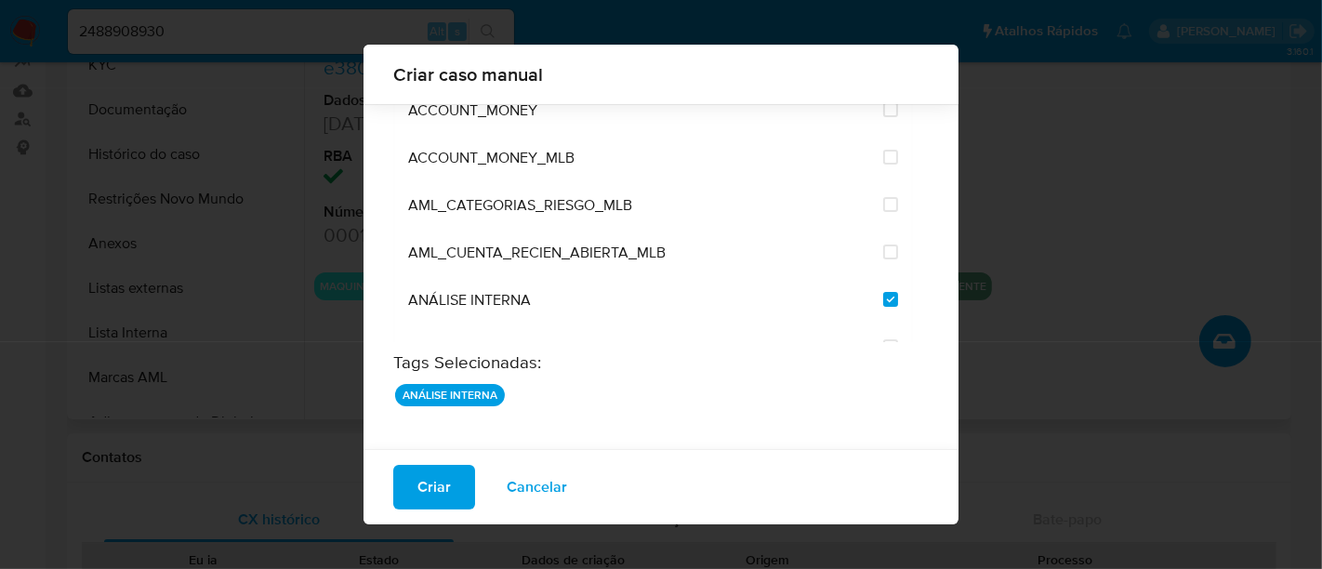
scroll to position [109, 0]
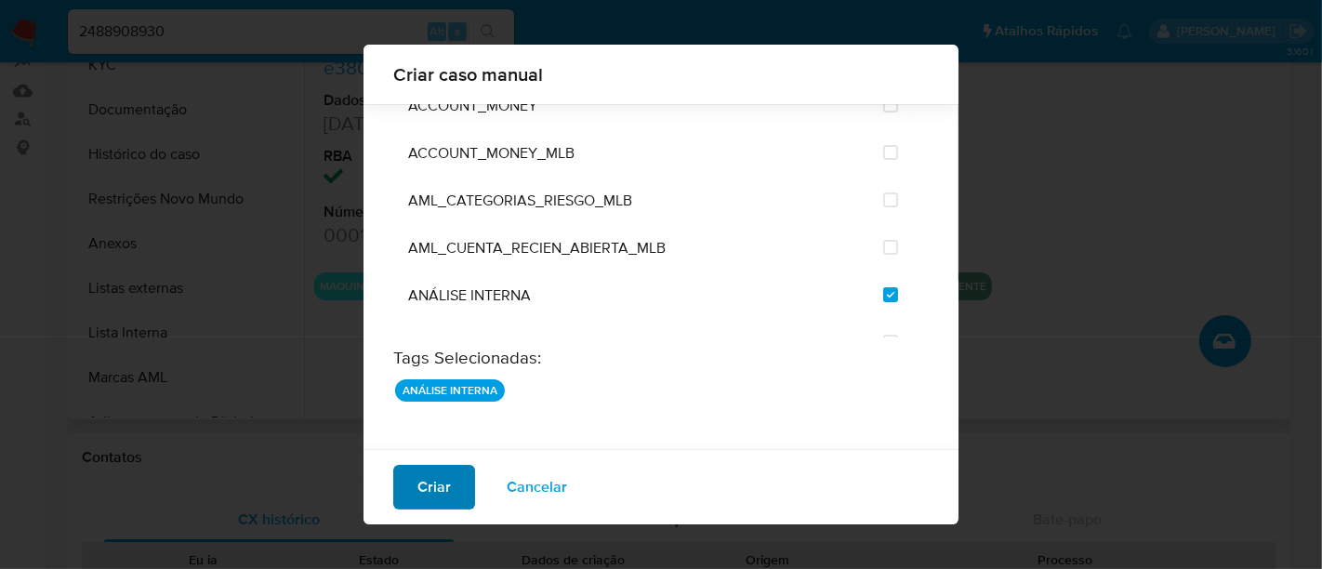
click at [428, 485] on span "Criar" at bounding box center [434, 487] width 33 height 41
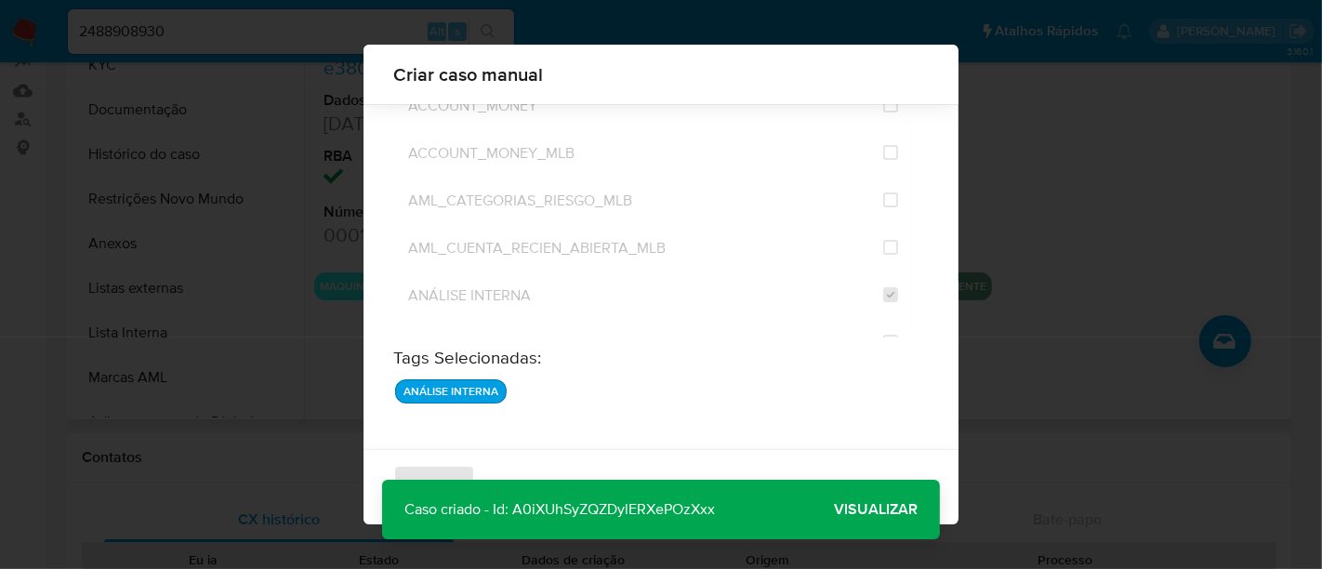
click at [871, 510] on span "Visualizar" at bounding box center [876, 510] width 84 height 0
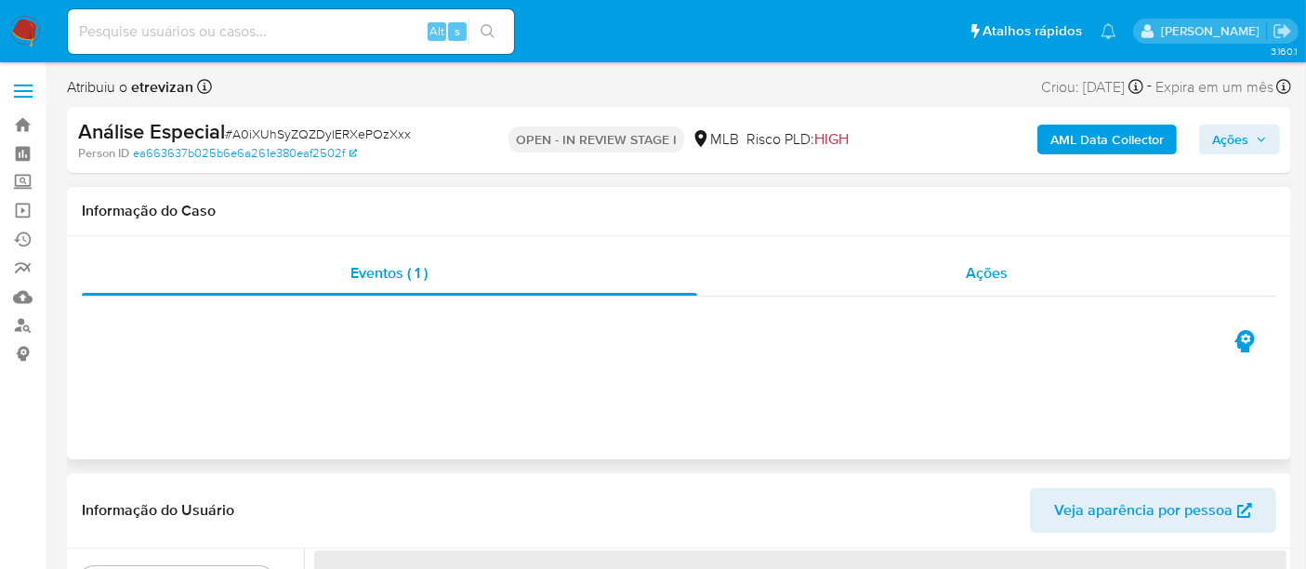
select select "10"
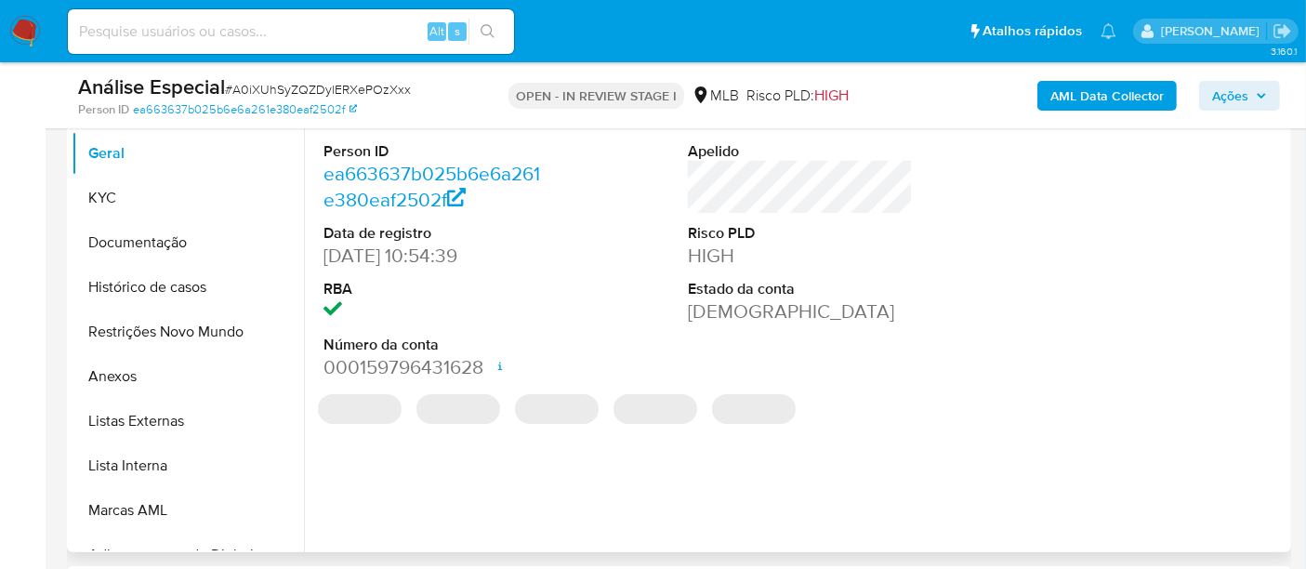
scroll to position [413, 0]
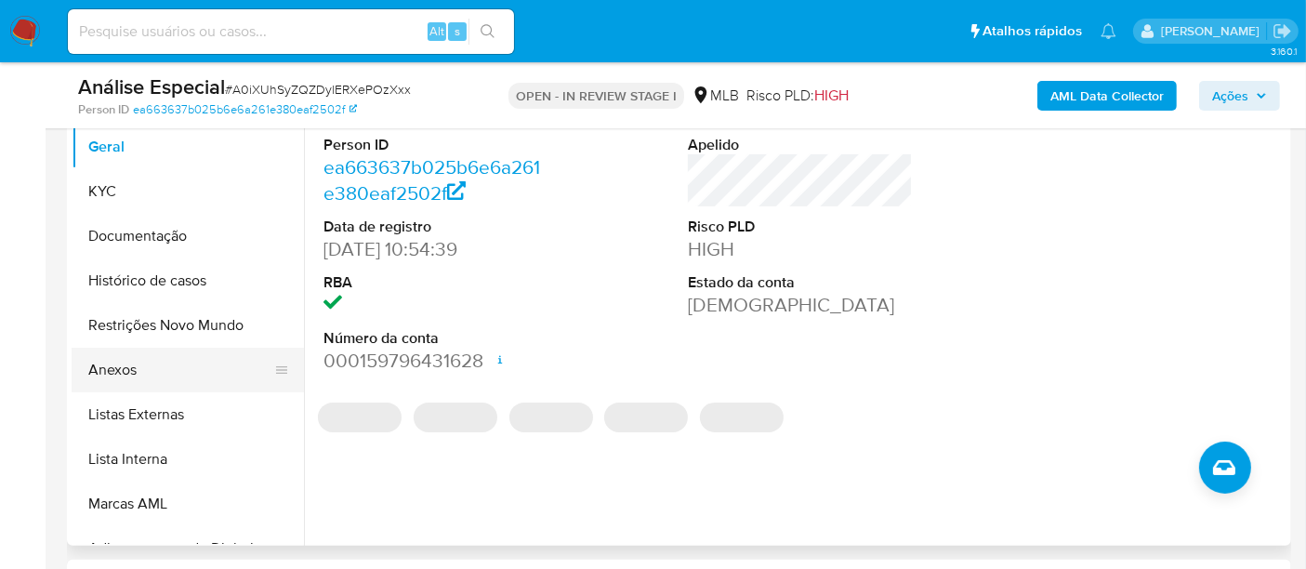
click at [114, 376] on button "Anexos" at bounding box center [181, 370] width 218 height 45
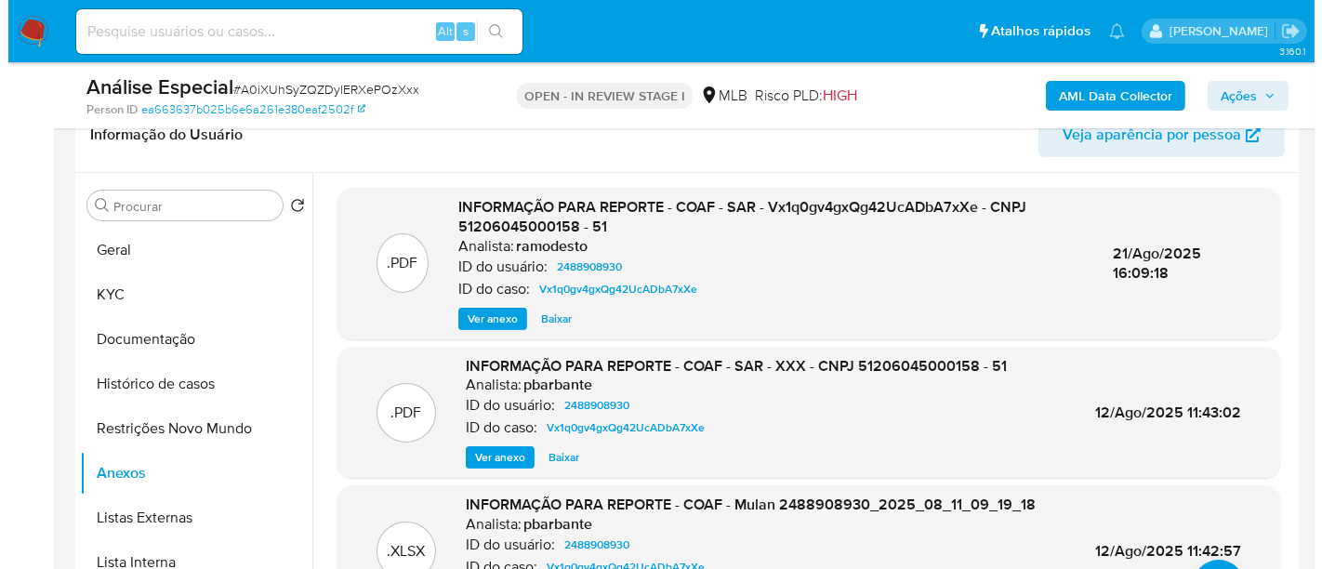
scroll to position [196, 0]
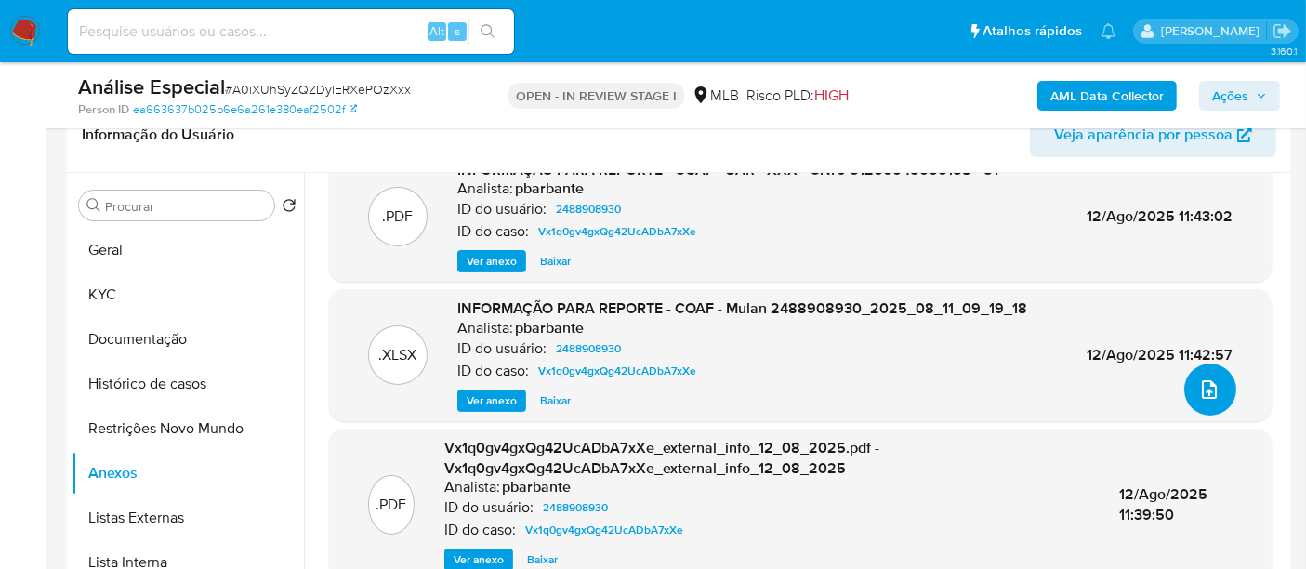
click at [1200, 388] on icon "upload-file" at bounding box center [1210, 389] width 22 height 22
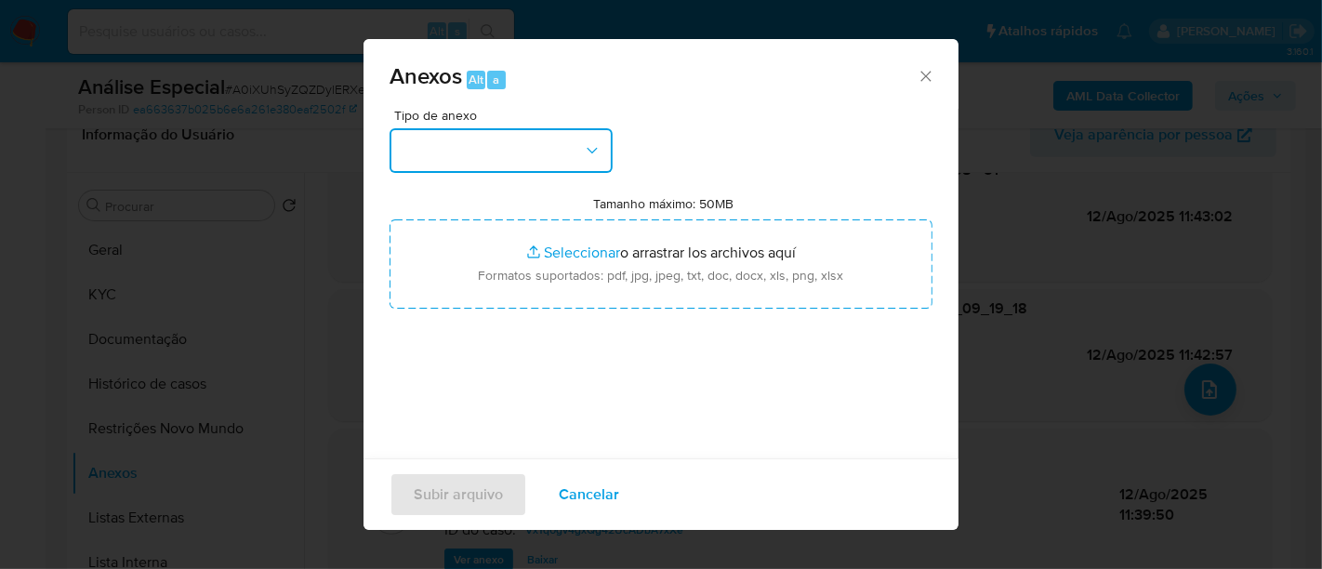
click at [595, 152] on icon "button" at bounding box center [592, 150] width 19 height 19
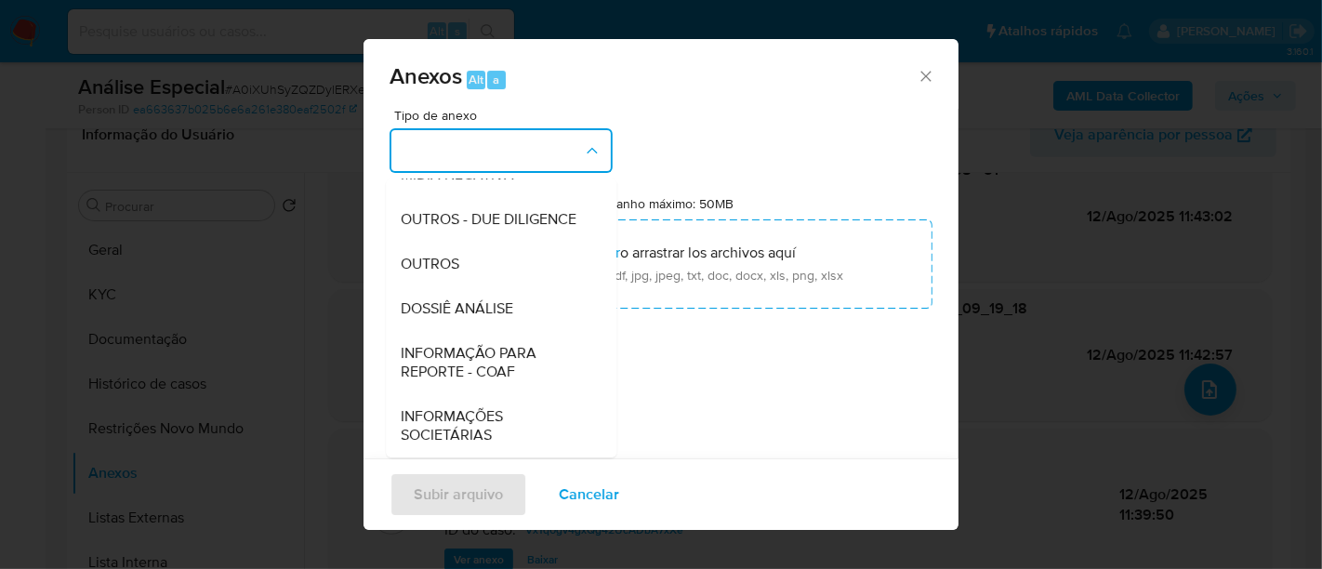
scroll to position [285, 0]
click at [450, 257] on span "OUTROS" at bounding box center [430, 264] width 59 height 19
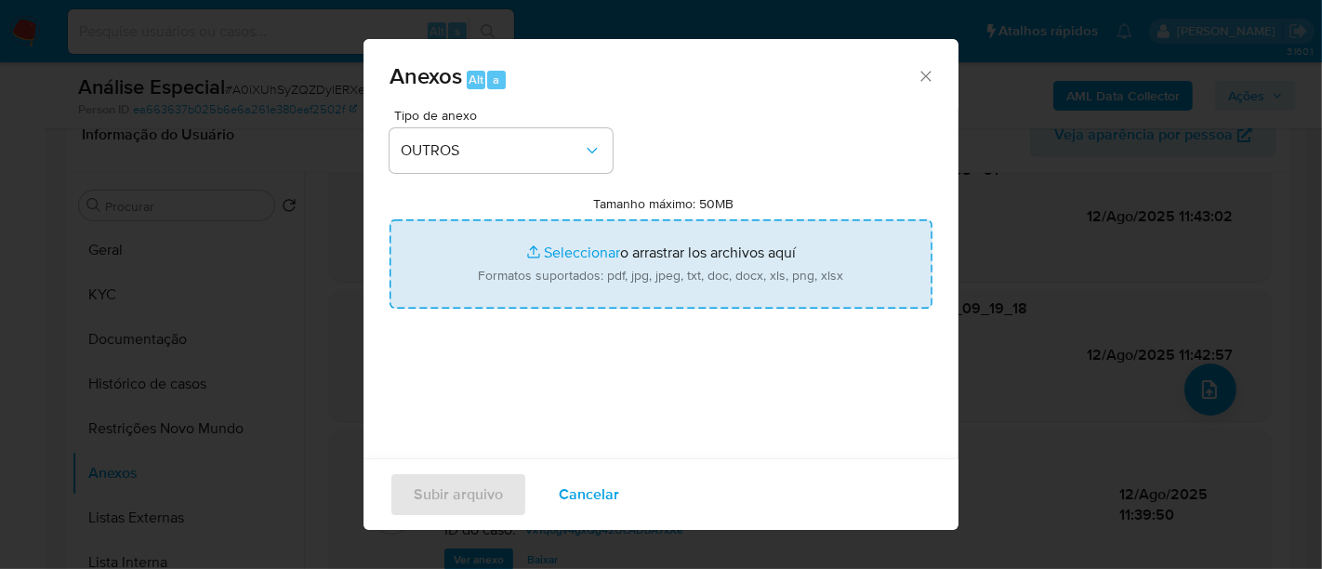
click at [553, 252] on input "Tamanho máximo: 50MB Seleccionar archivos" at bounding box center [661, 263] width 543 height 89
type input "C:\fakepath\De acordo_comercial_desinteresse_Iago.pdf"
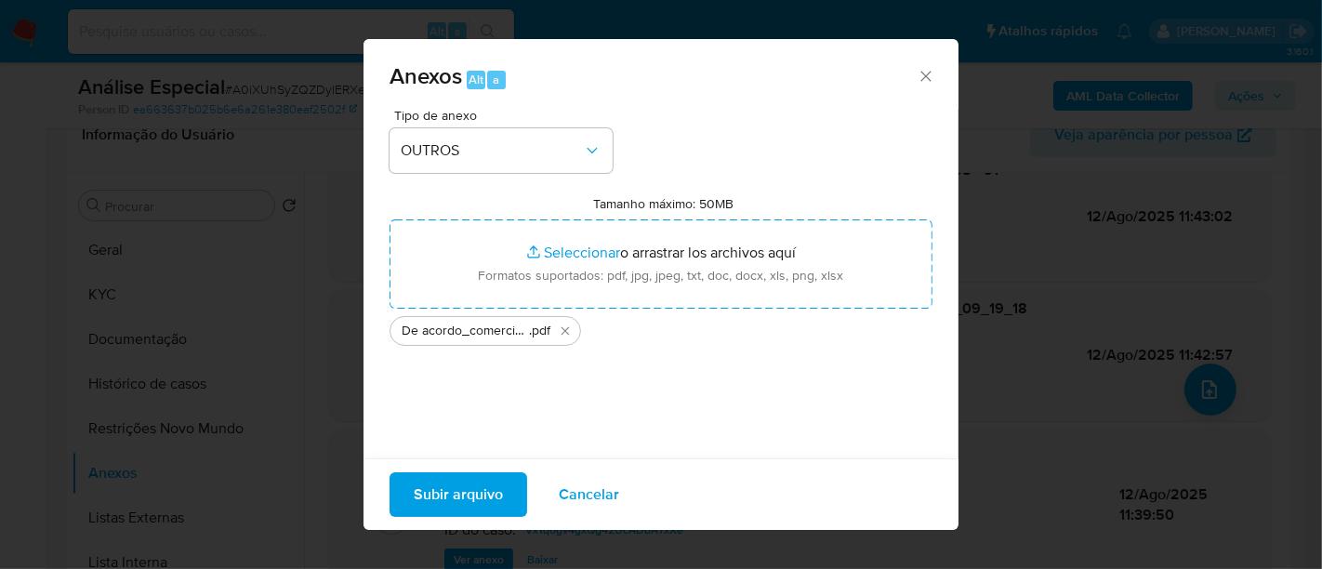
click at [462, 493] on span "Subir arquivo" at bounding box center [458, 494] width 89 height 41
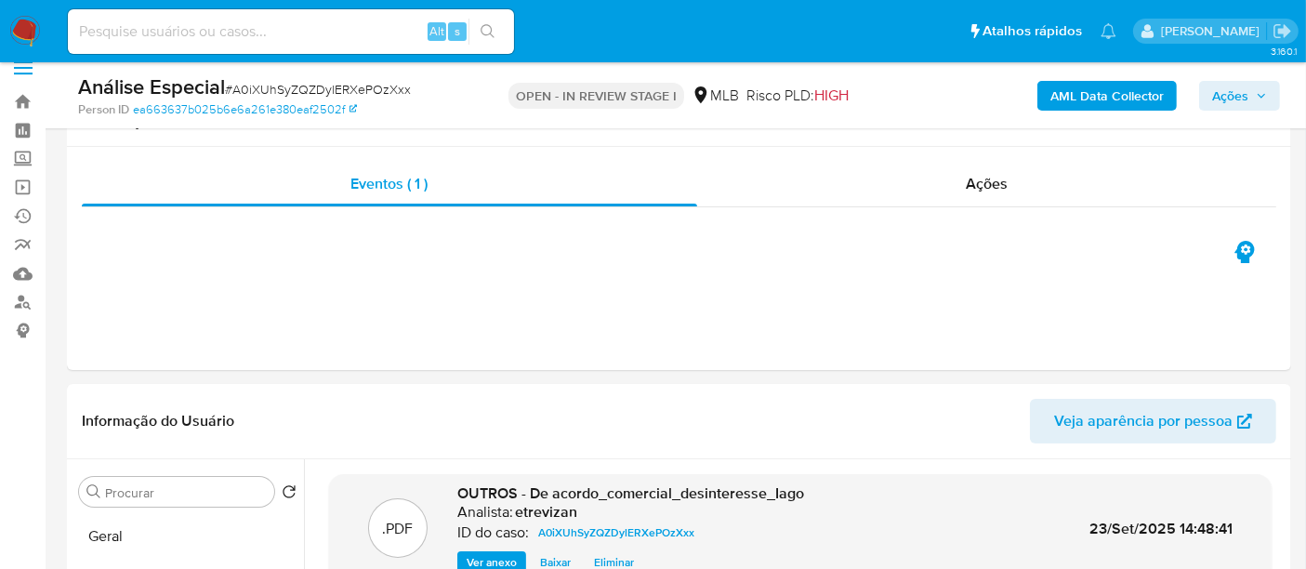
scroll to position [0, 0]
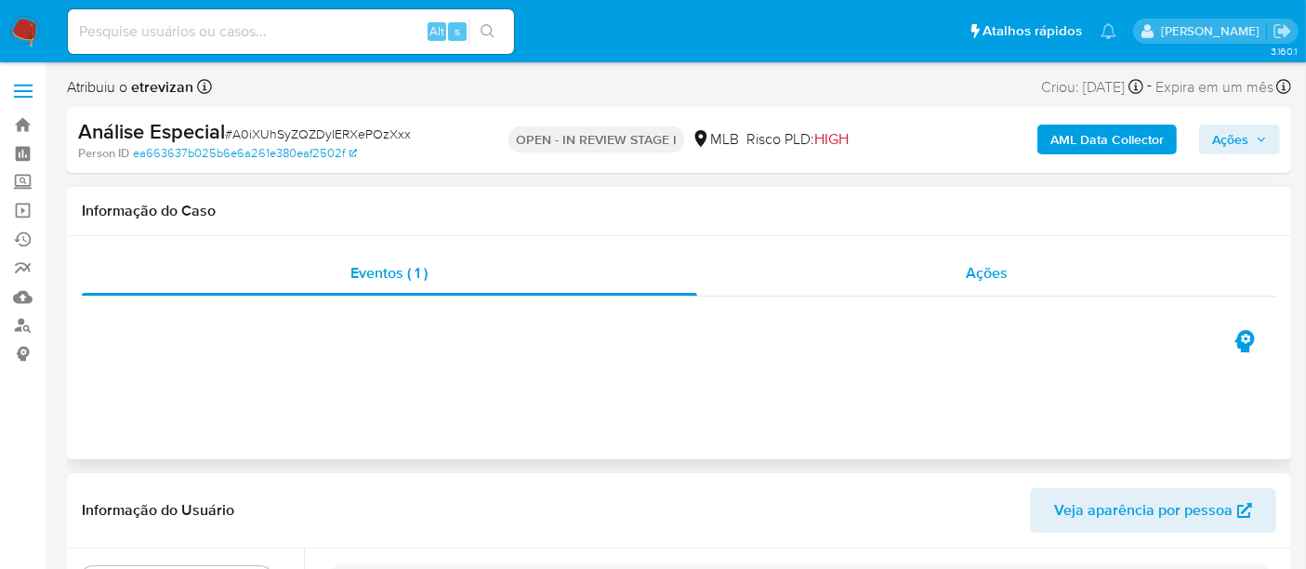
click at [1006, 276] on span "Ações" at bounding box center [987, 272] width 42 height 21
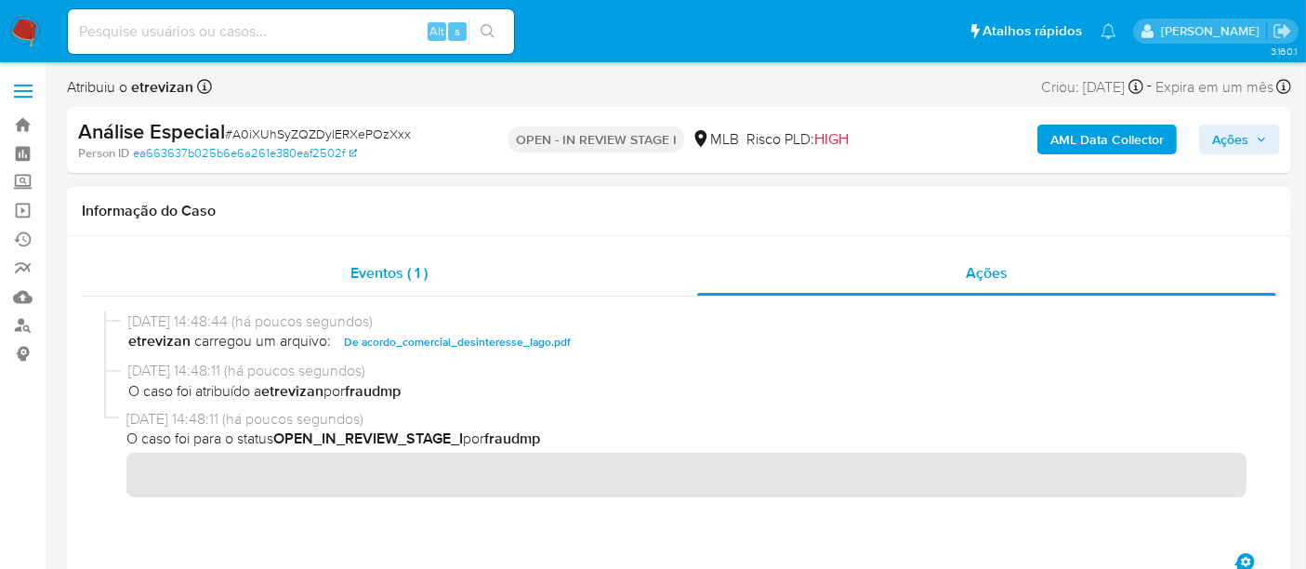
click at [383, 271] on span "Eventos ( 1 )" at bounding box center [389, 272] width 77 height 21
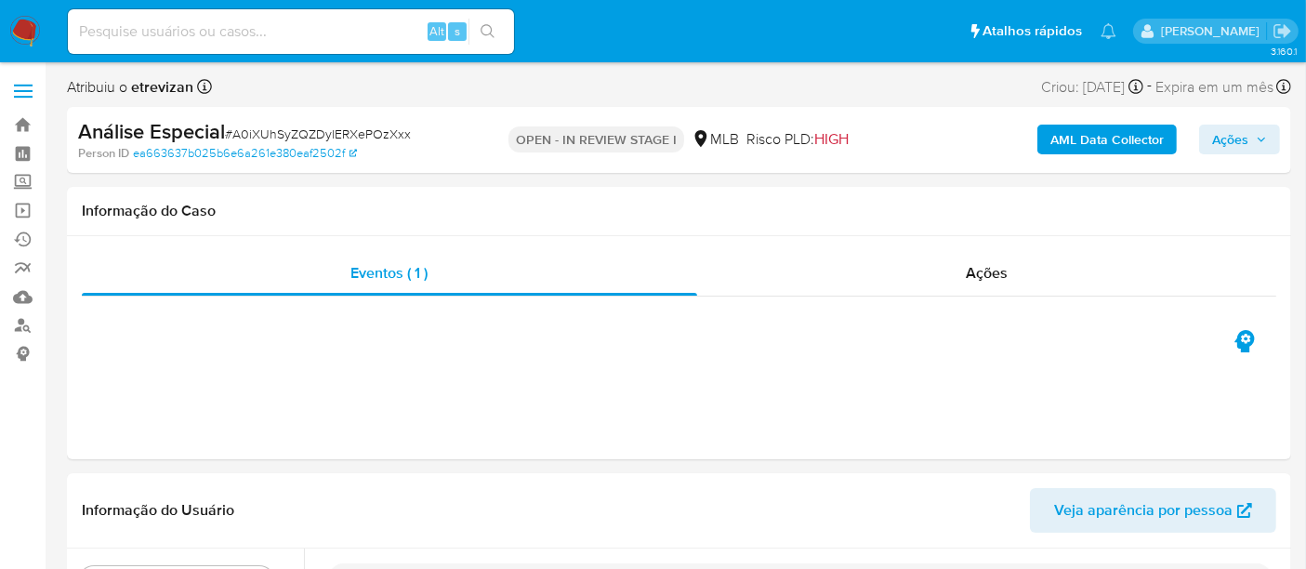
click at [1260, 137] on icon "button" at bounding box center [1261, 139] width 11 height 11
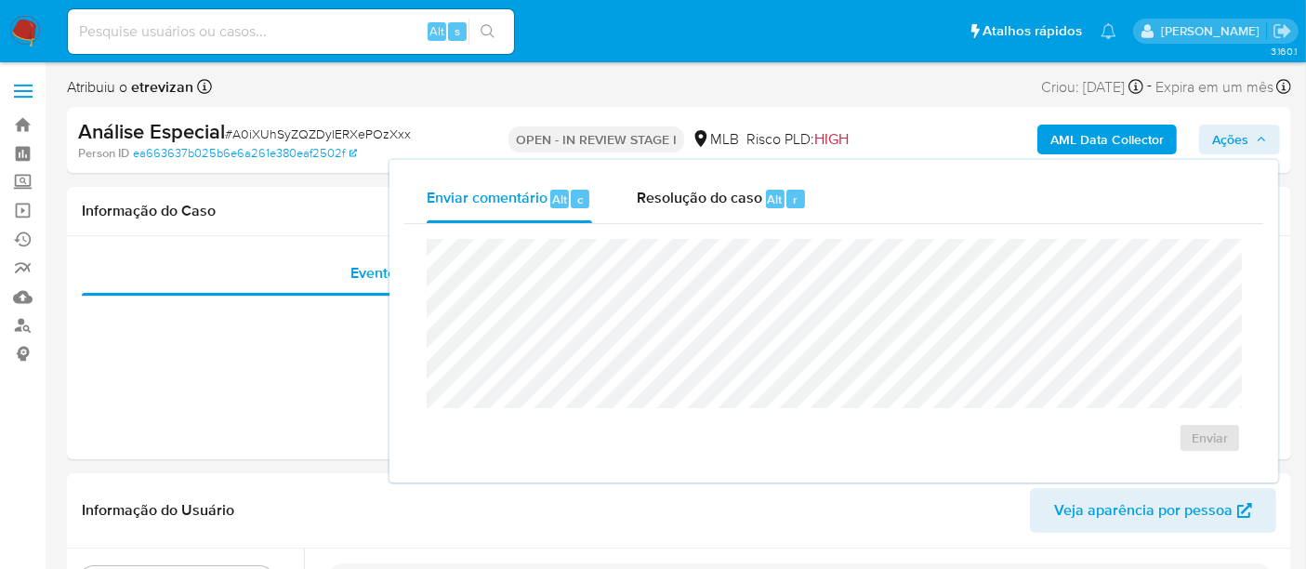
click at [1247, 142] on span "Ações" at bounding box center [1231, 140] width 36 height 30
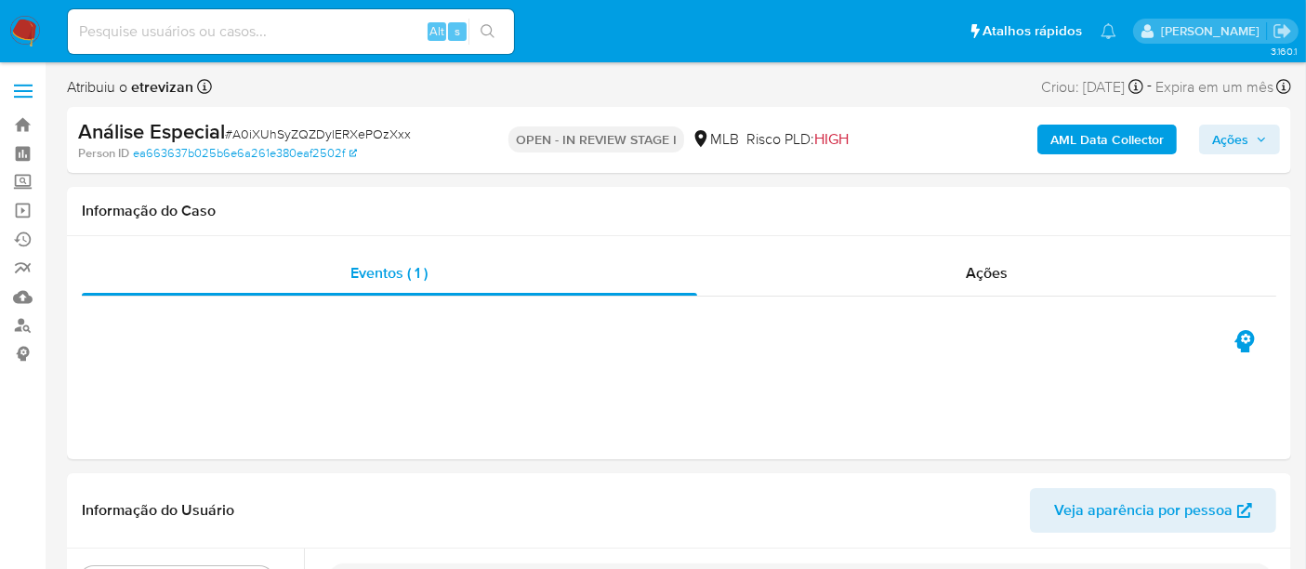
click at [1265, 137] on icon "button" at bounding box center [1261, 139] width 11 height 11
click at [990, 279] on span "Ações" at bounding box center [987, 272] width 42 height 21
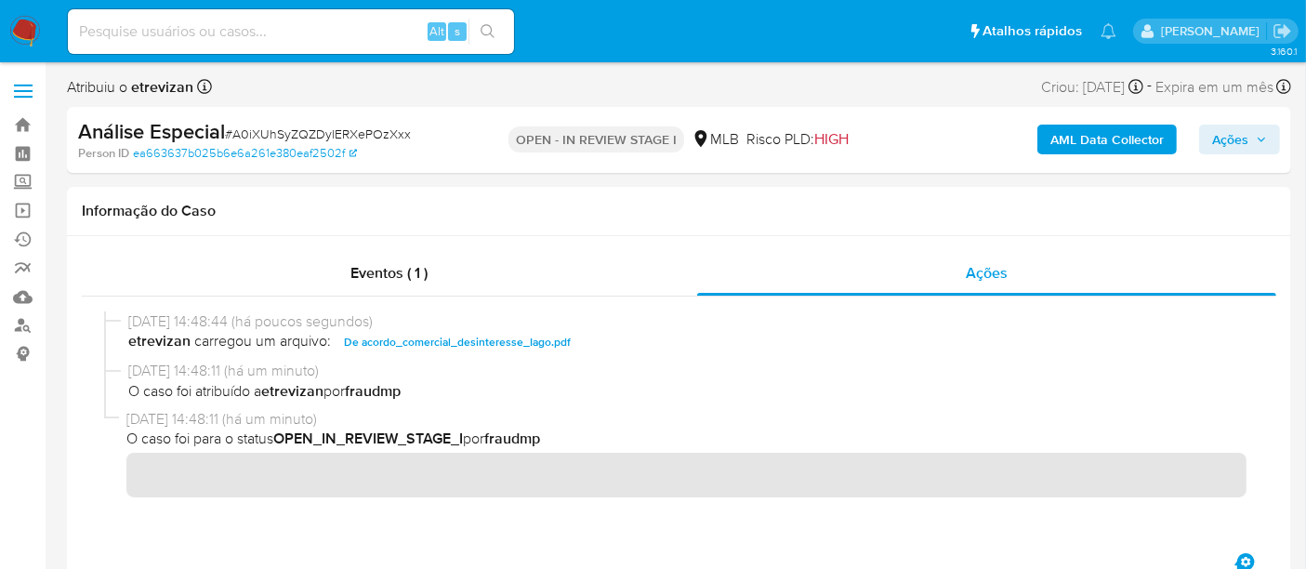
click at [1266, 138] on icon "button" at bounding box center [1261, 139] width 11 height 11
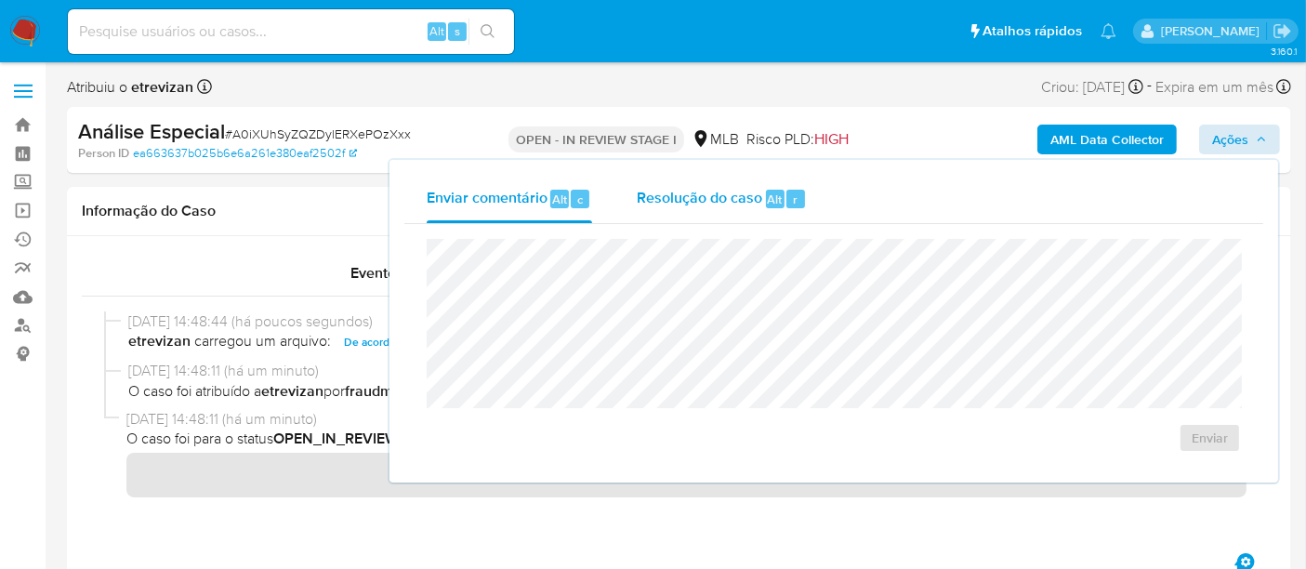
click at [699, 197] on span "Resolução do caso" at bounding box center [700, 198] width 126 height 21
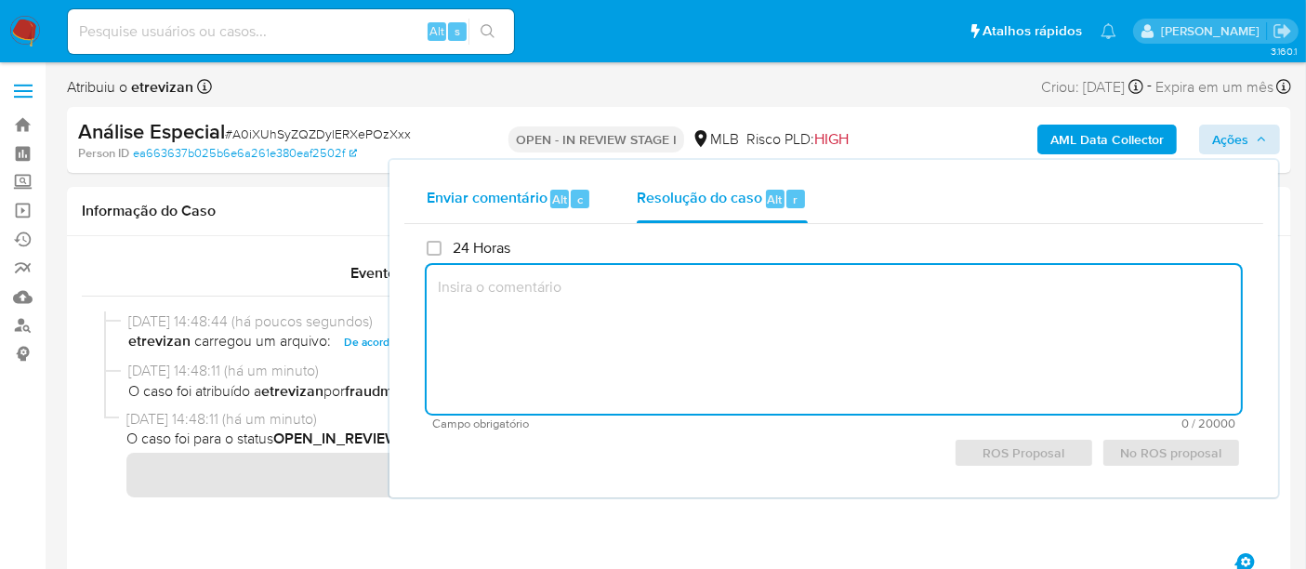
click at [461, 200] on span "Enviar comentário" at bounding box center [487, 198] width 121 height 21
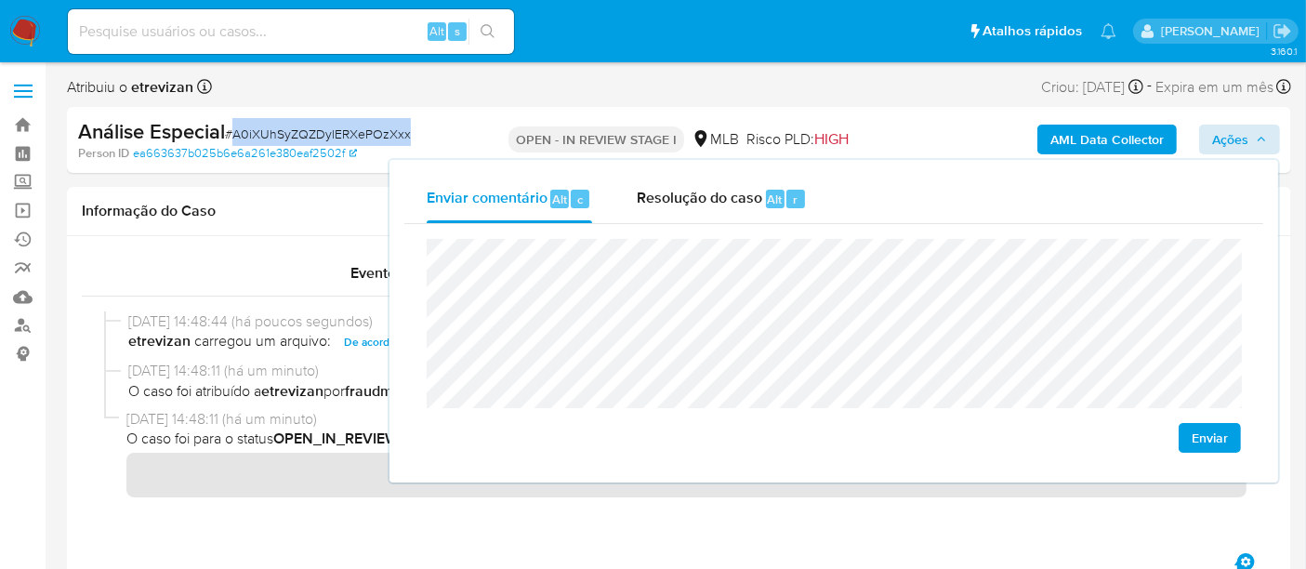
drag, startPoint x: 235, startPoint y: 132, endPoint x: 407, endPoint y: 139, distance: 172.2
click at [407, 139] on span "# A0iXUhSyZQZDylERXePOzXxx" at bounding box center [318, 134] width 186 height 19
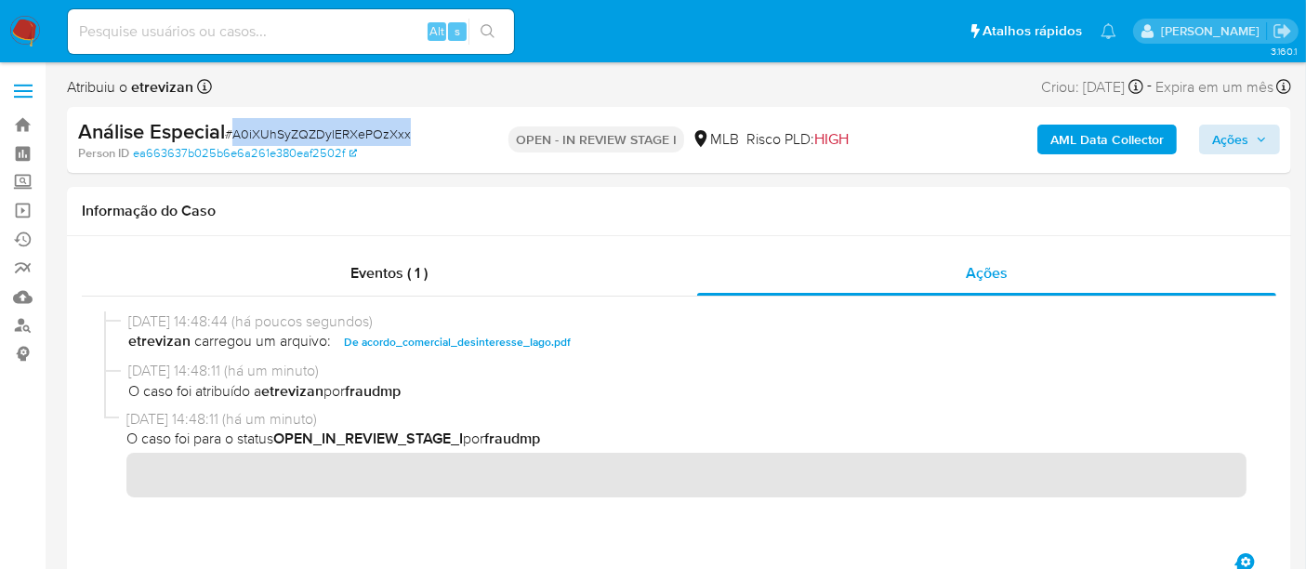
copy span "A0iXUhSyZQZDylERXePOzXxx"
click at [1239, 137] on span "Ações" at bounding box center [1231, 140] width 36 height 30
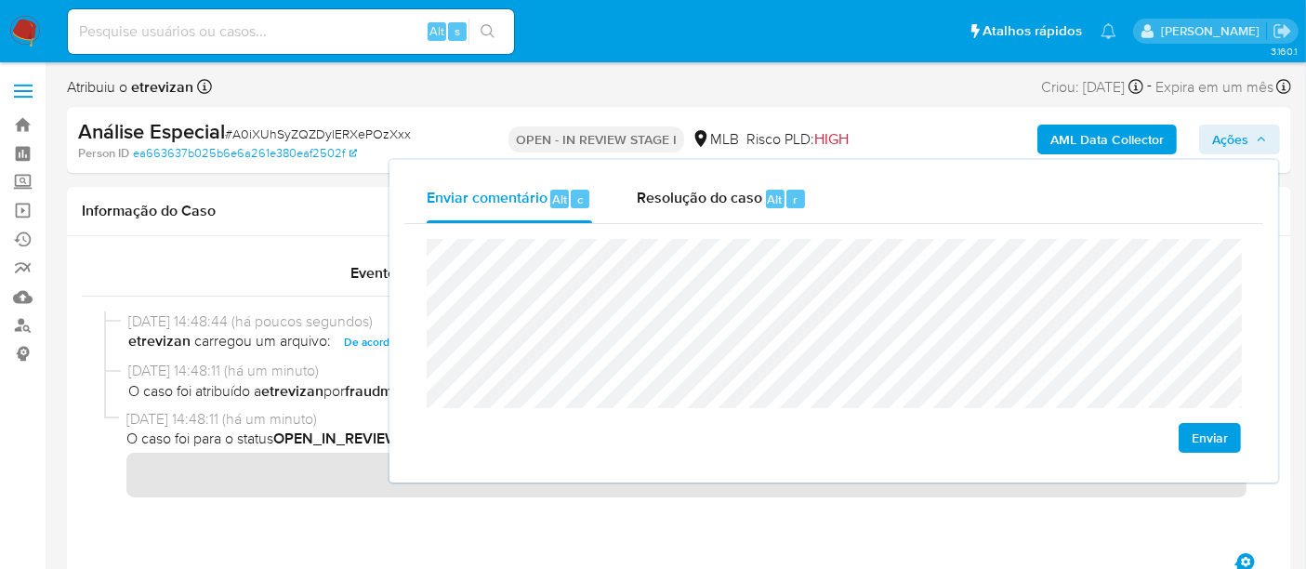
click at [1215, 433] on span "Enviar" at bounding box center [1210, 438] width 36 height 26
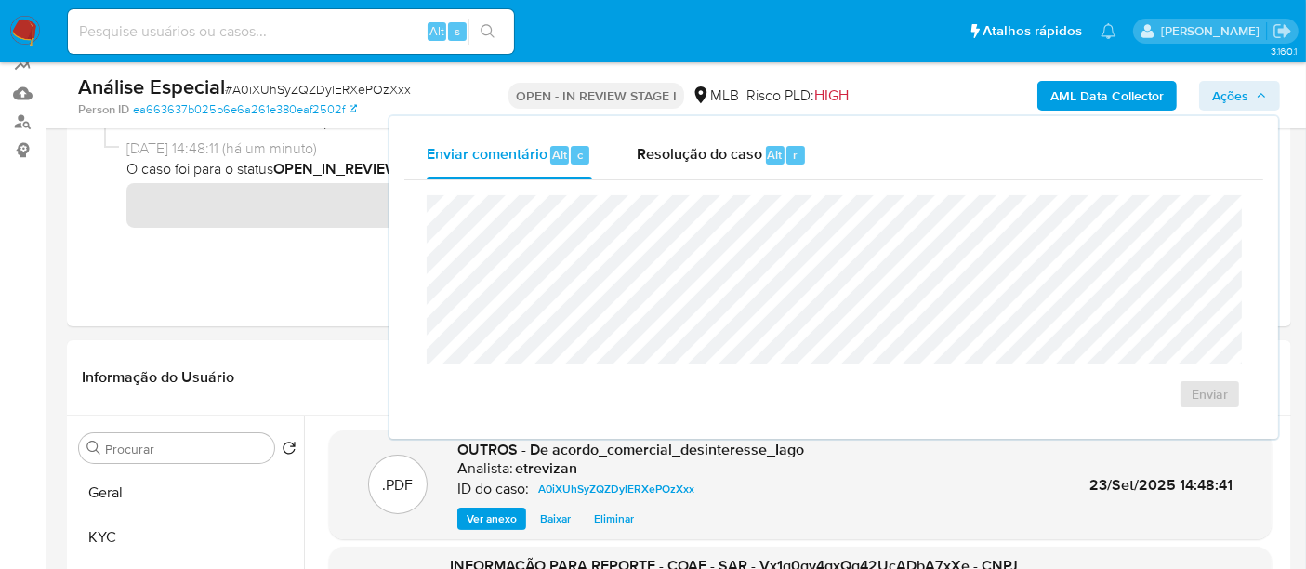
scroll to position [165, 0]
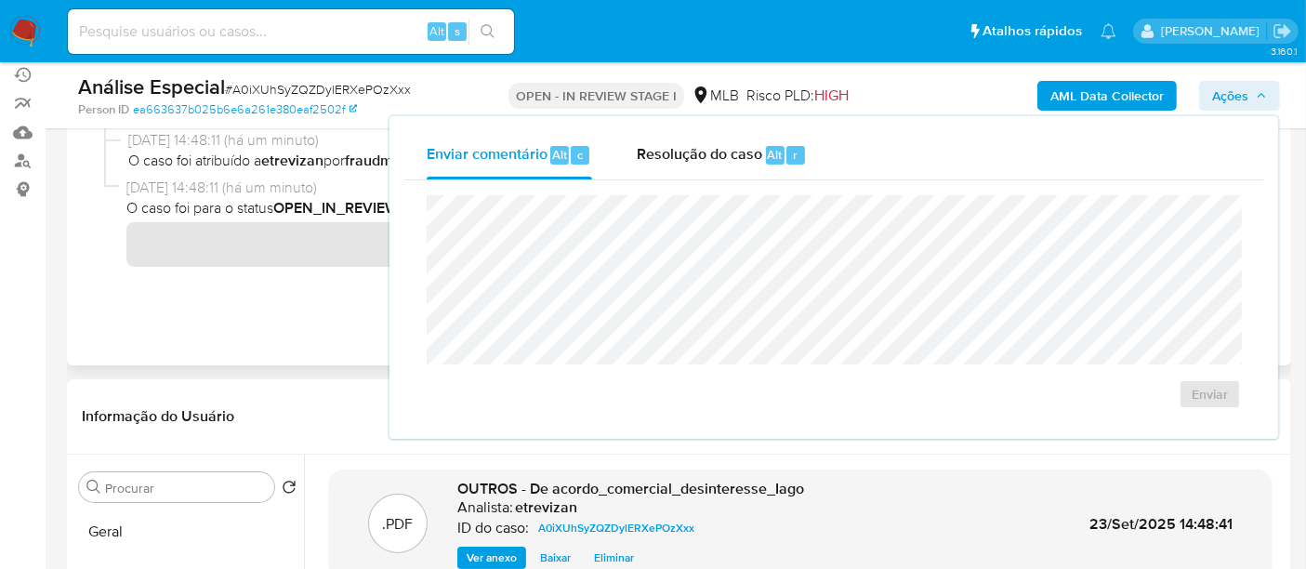
click at [292, 304] on div at bounding box center [679, 192] width 1195 height 253
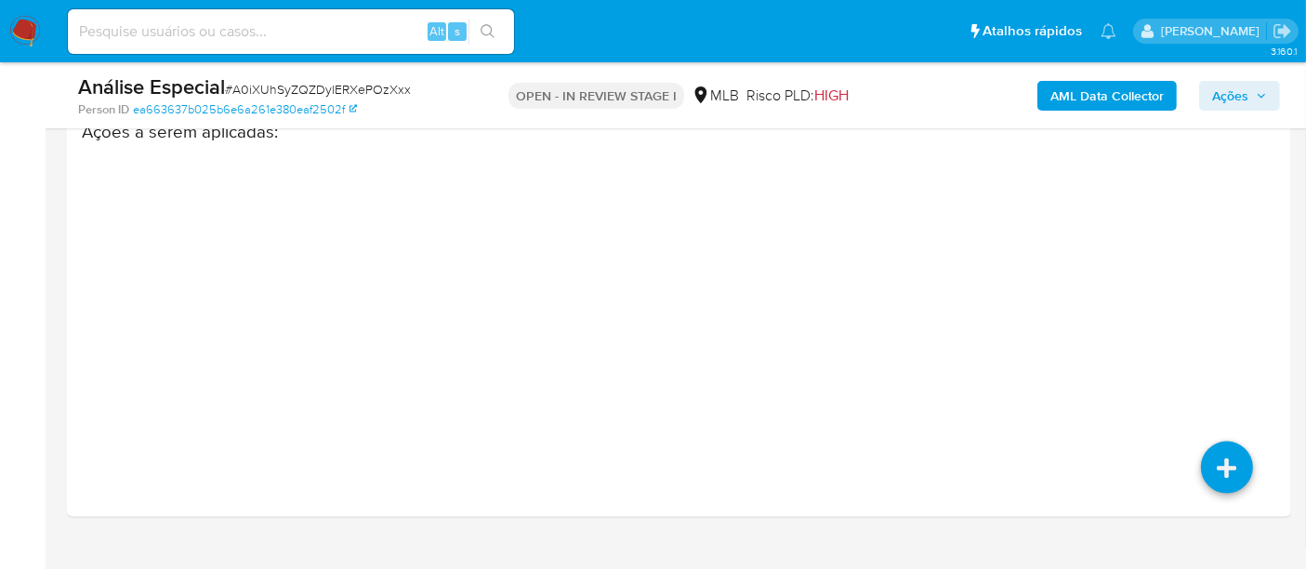
scroll to position [2793, 0]
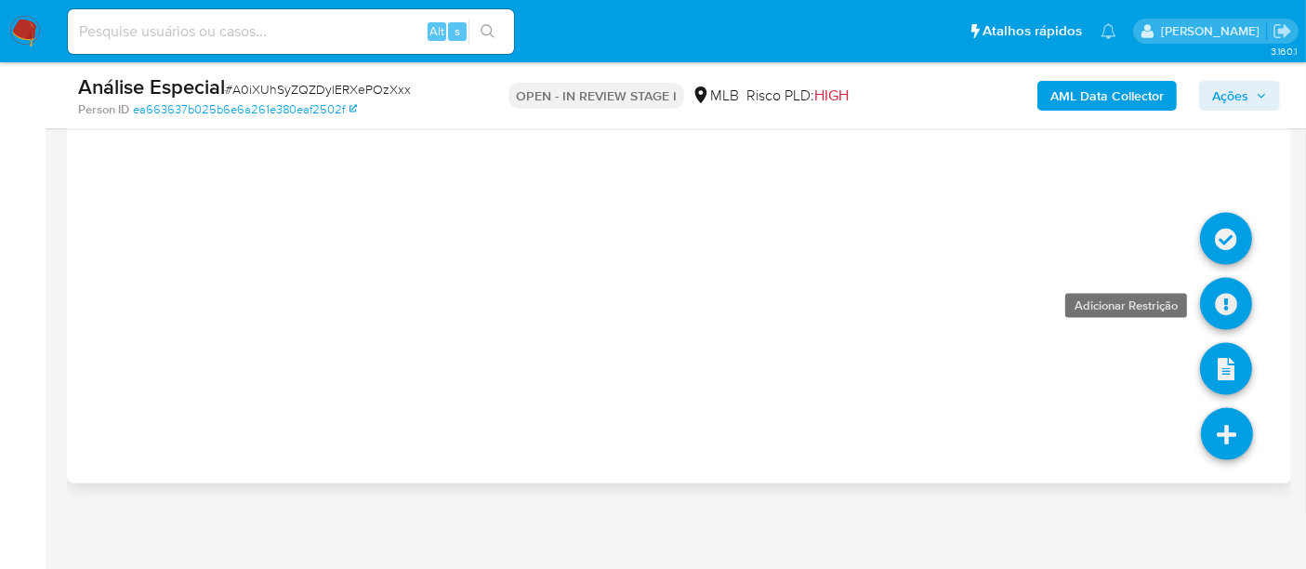
click at [1228, 293] on icon at bounding box center [1226, 304] width 52 height 52
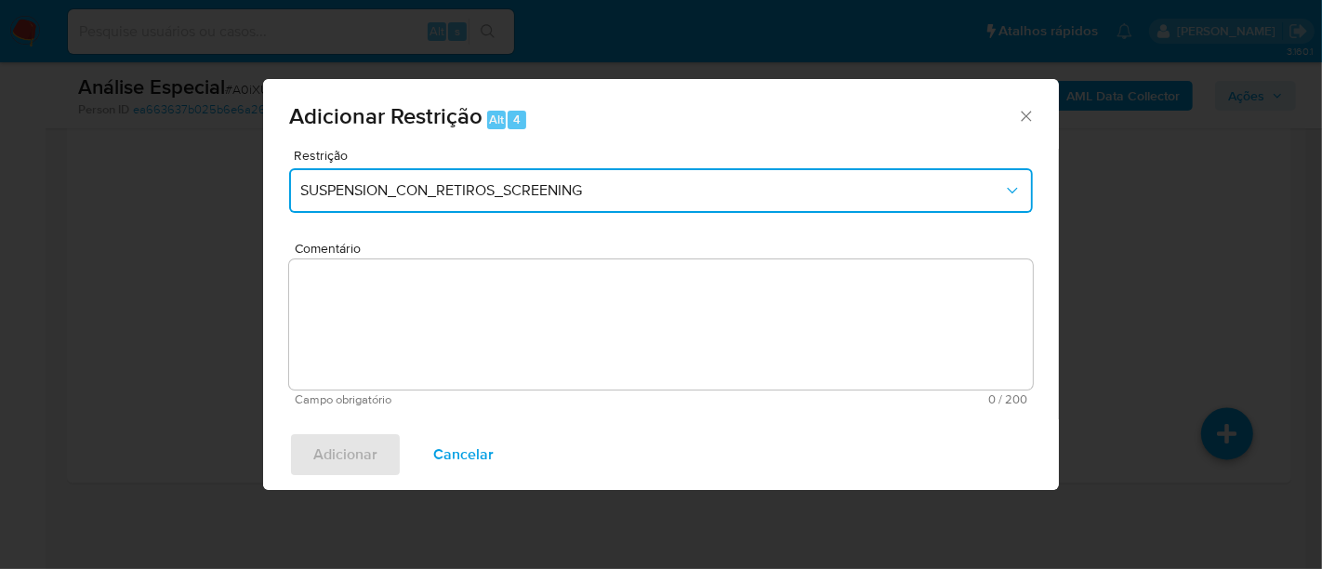
click at [1012, 192] on icon "Restriction" at bounding box center [1012, 191] width 10 height 6
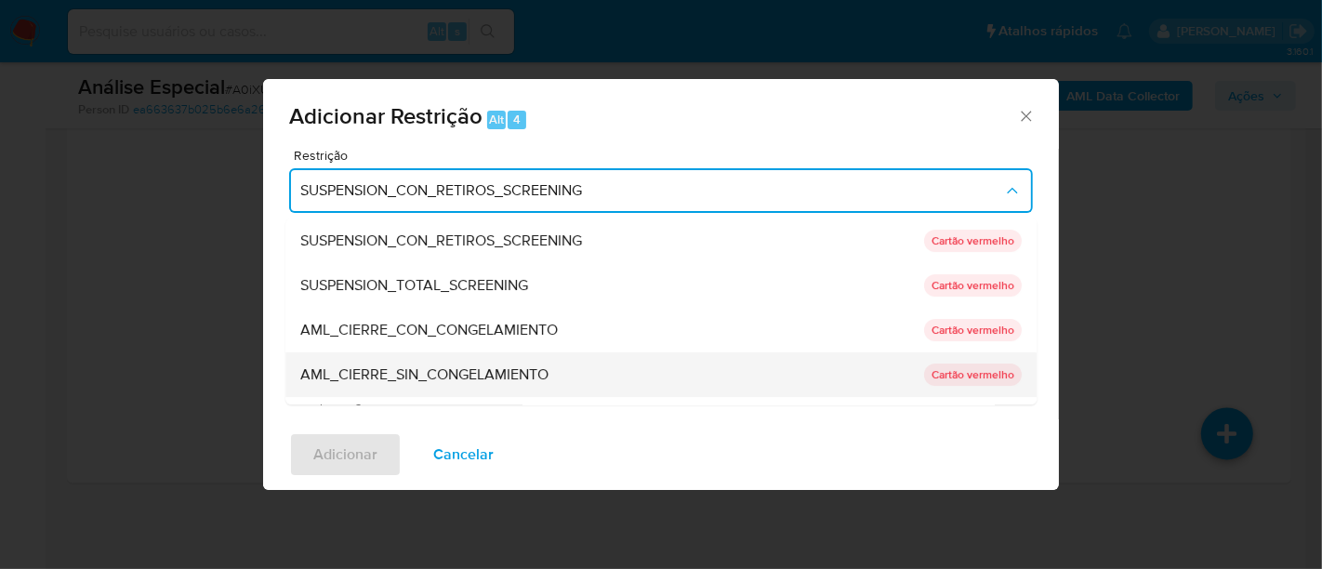
click at [455, 373] on span "AML_CIERRE_SIN_CONGELAMIENTO" at bounding box center [424, 374] width 248 height 19
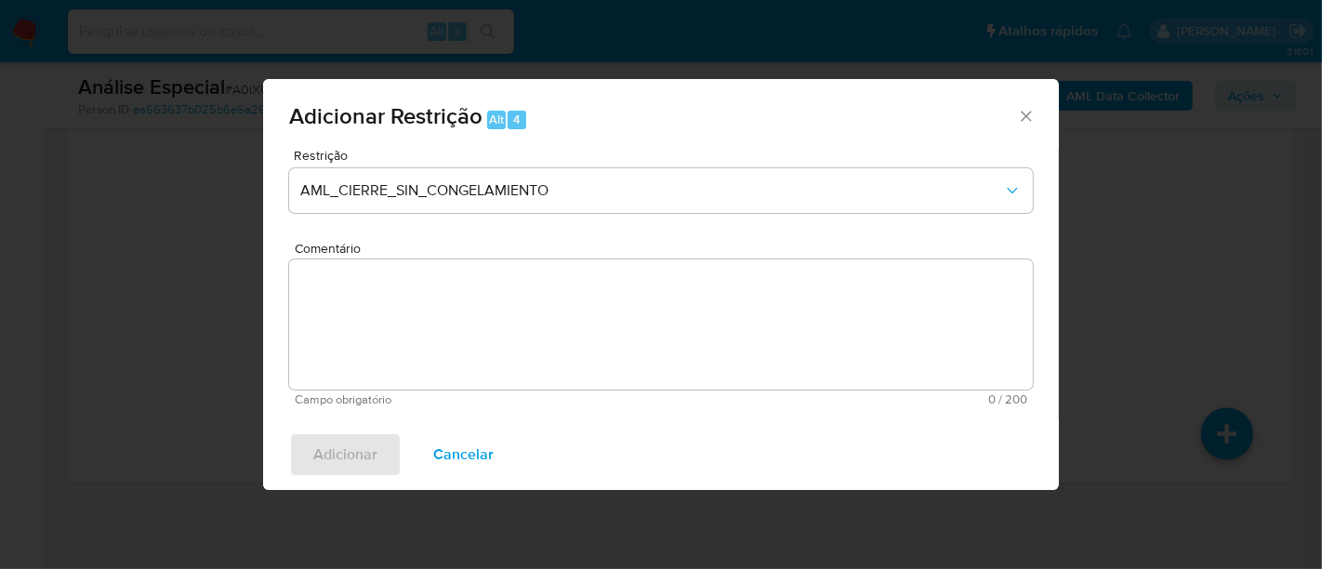
click at [322, 280] on textarea "Comentário" at bounding box center [661, 324] width 744 height 130
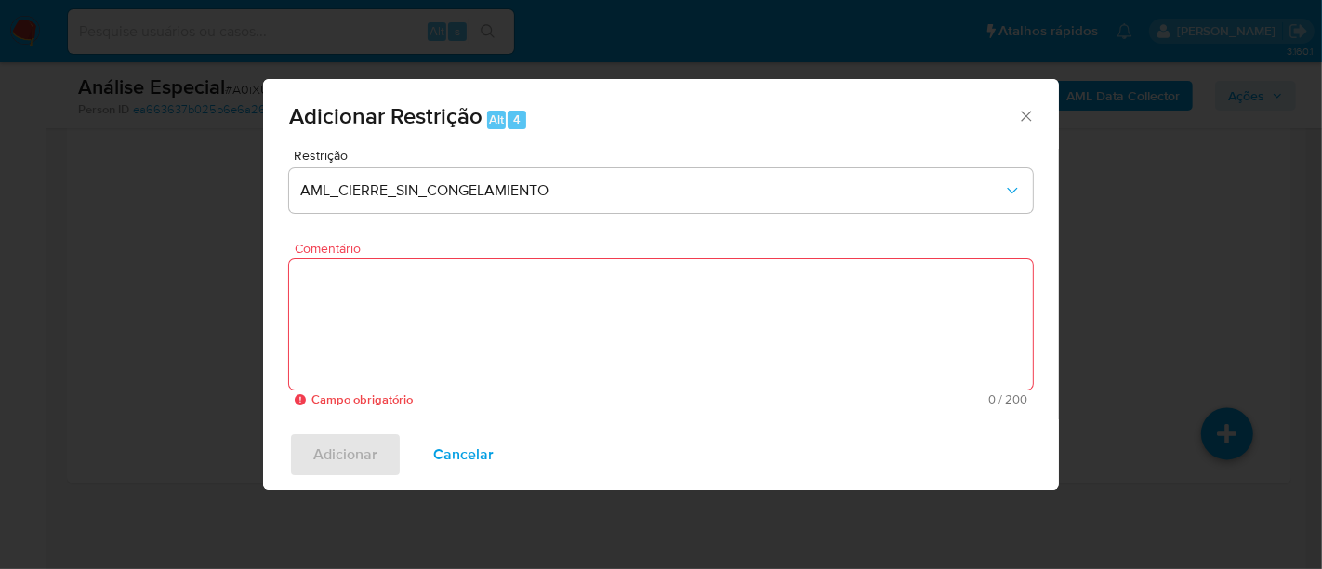
click at [468, 454] on span "Cancelar" at bounding box center [463, 454] width 60 height 41
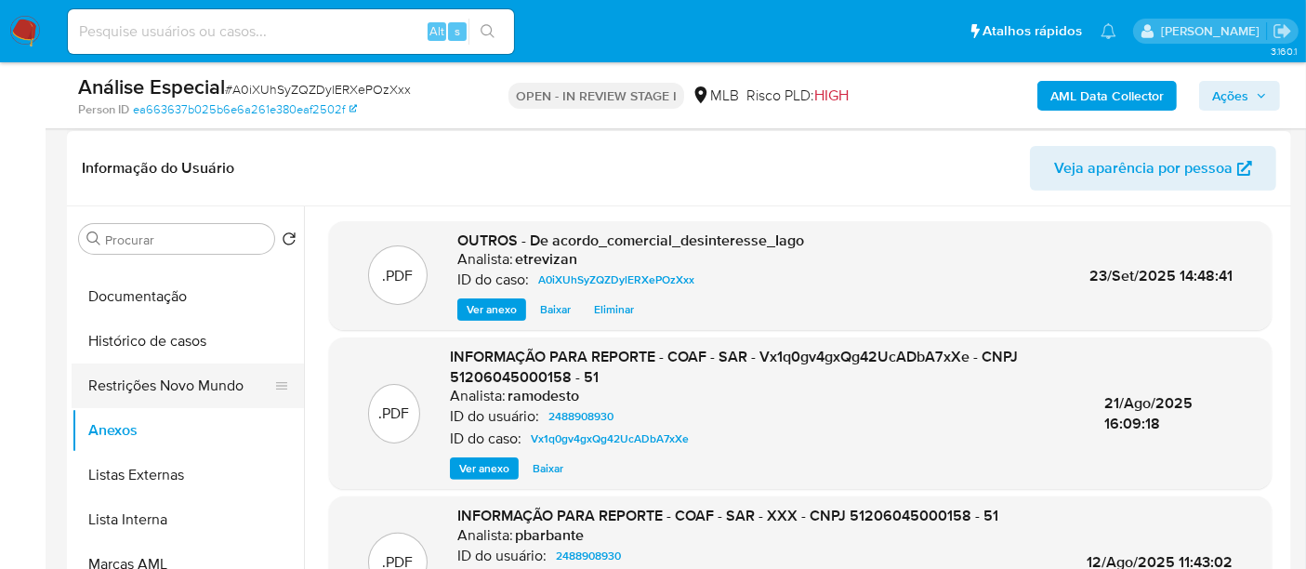
scroll to position [103, 0]
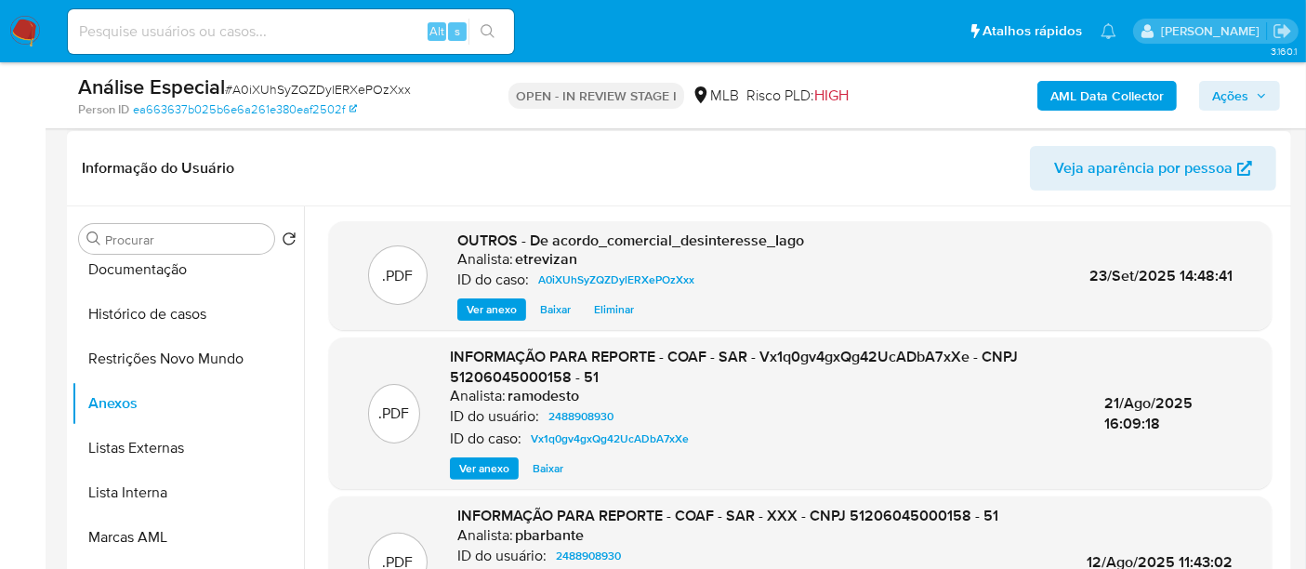
click at [490, 307] on span "Ver anexo" at bounding box center [492, 309] width 50 height 19
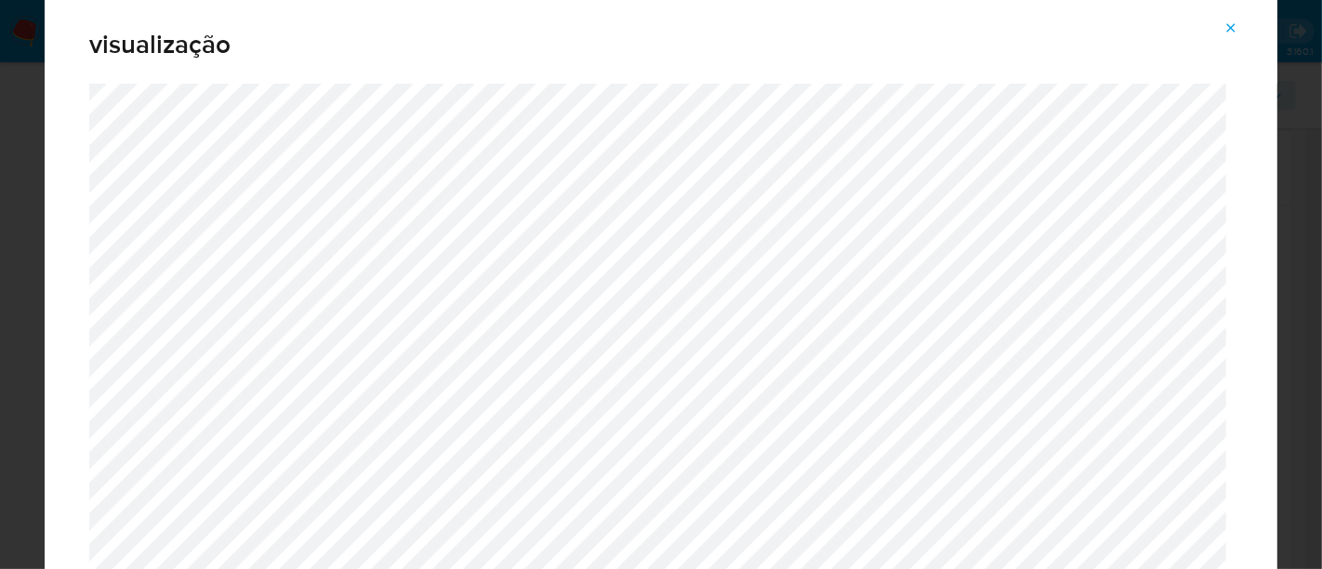
click at [1229, 21] on icon "Attachment preview" at bounding box center [1231, 27] width 15 height 15
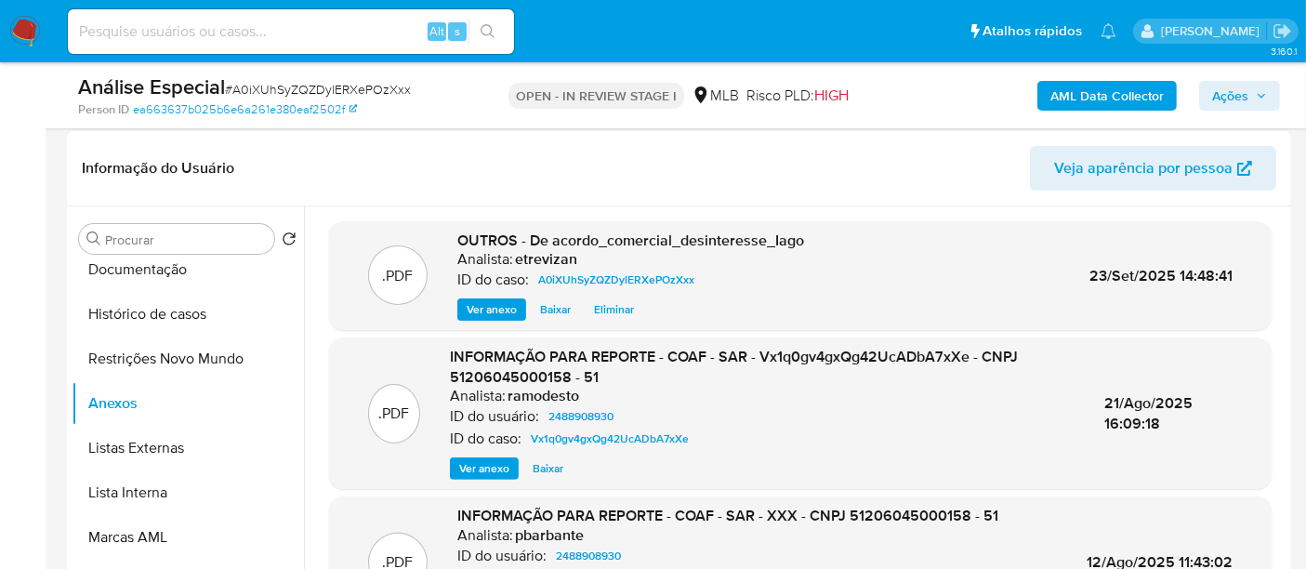
click at [484, 464] on span "Ver anexo" at bounding box center [484, 468] width 50 height 19
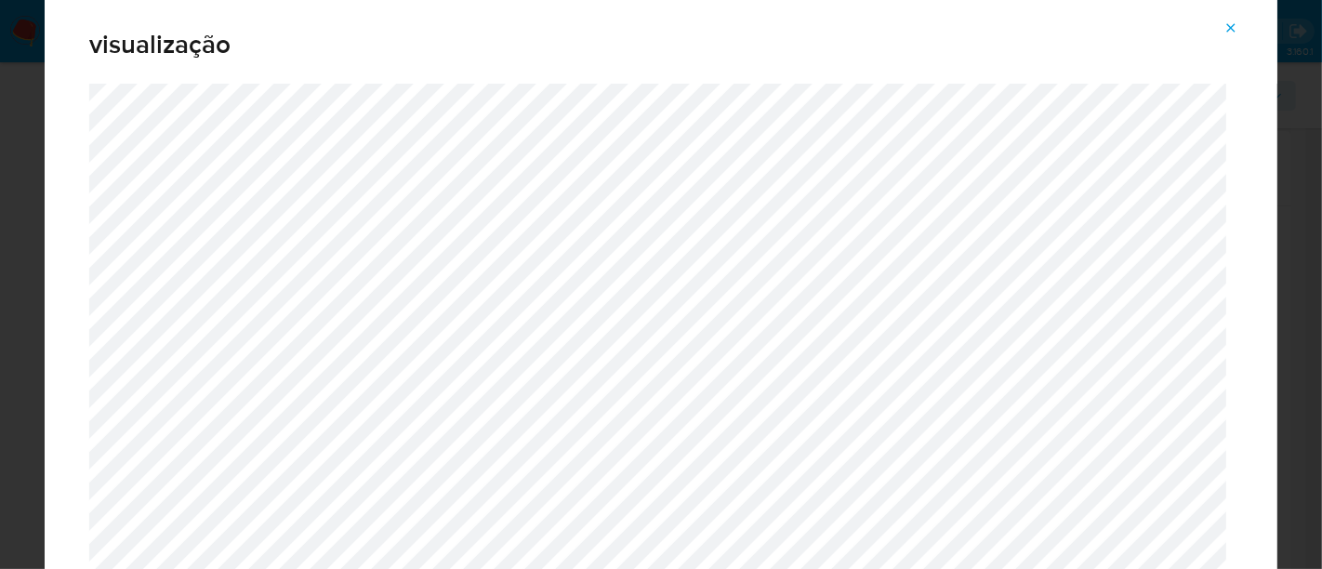
click at [1233, 22] on icon "Attachment preview" at bounding box center [1231, 27] width 15 height 15
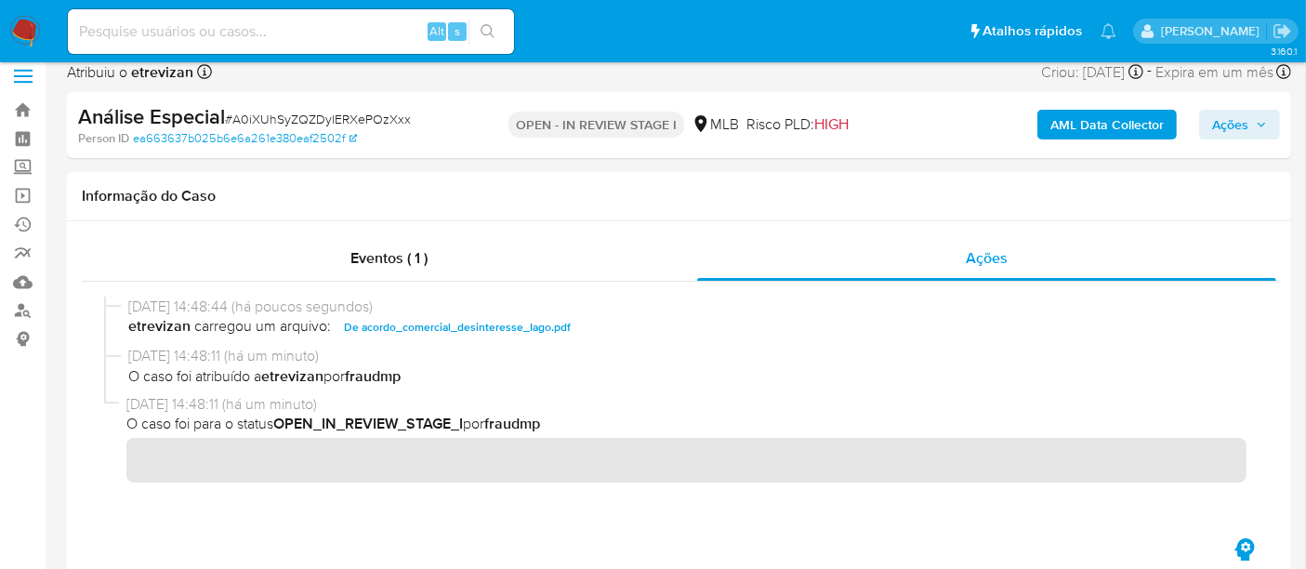
scroll to position [0, 0]
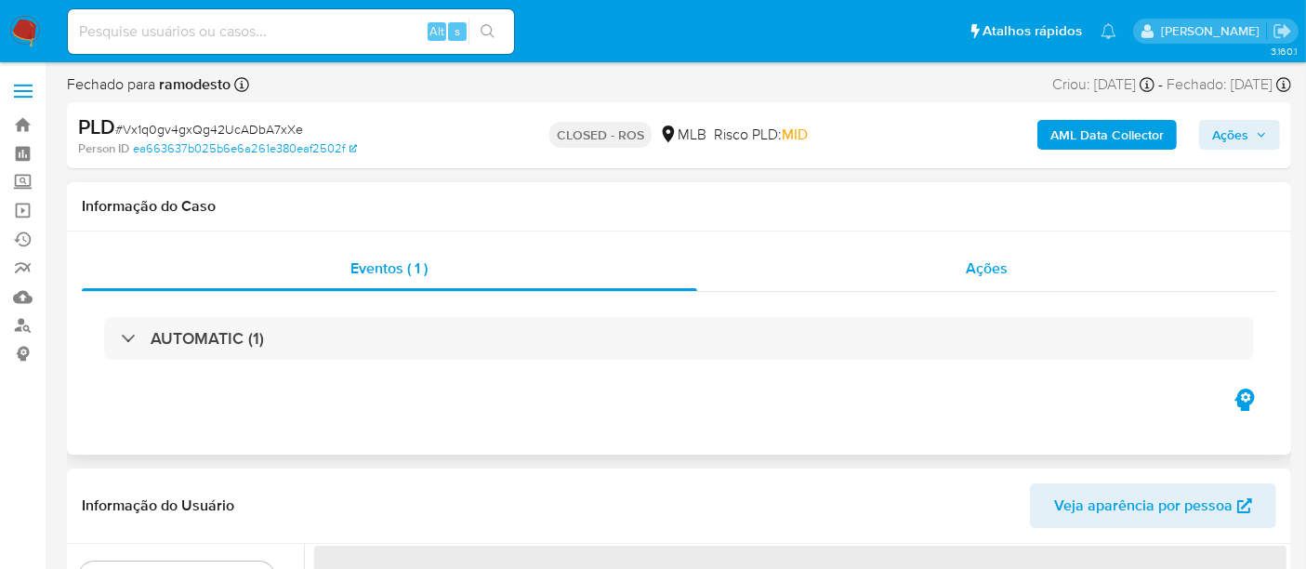
click at [991, 271] on span "Ações" at bounding box center [987, 268] width 42 height 21
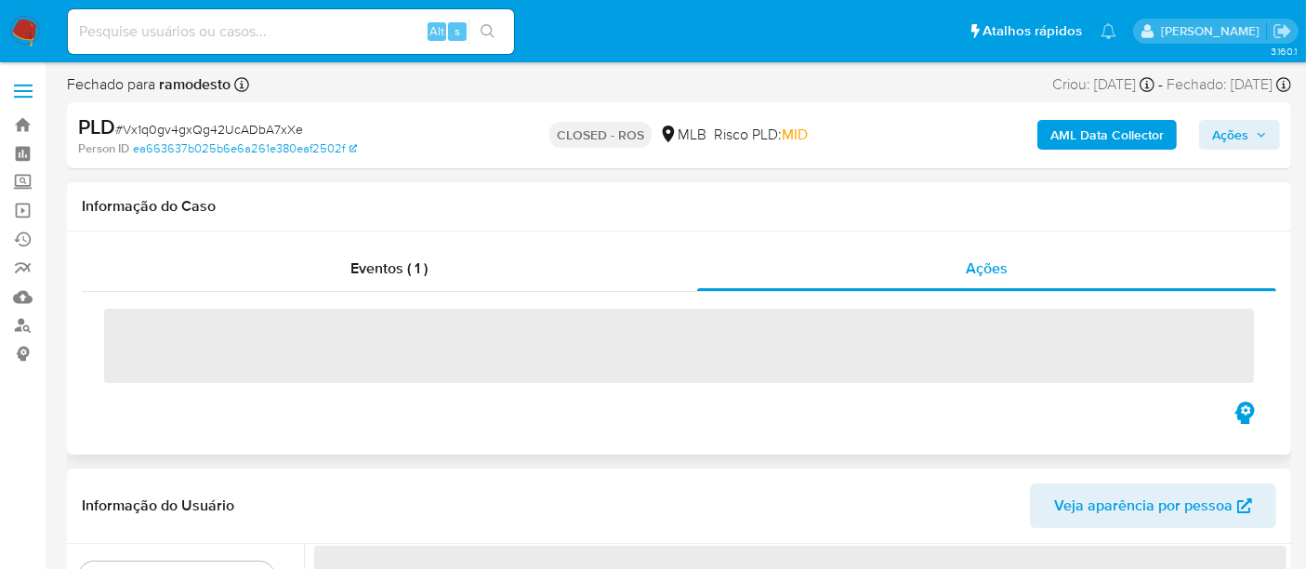
select select "10"
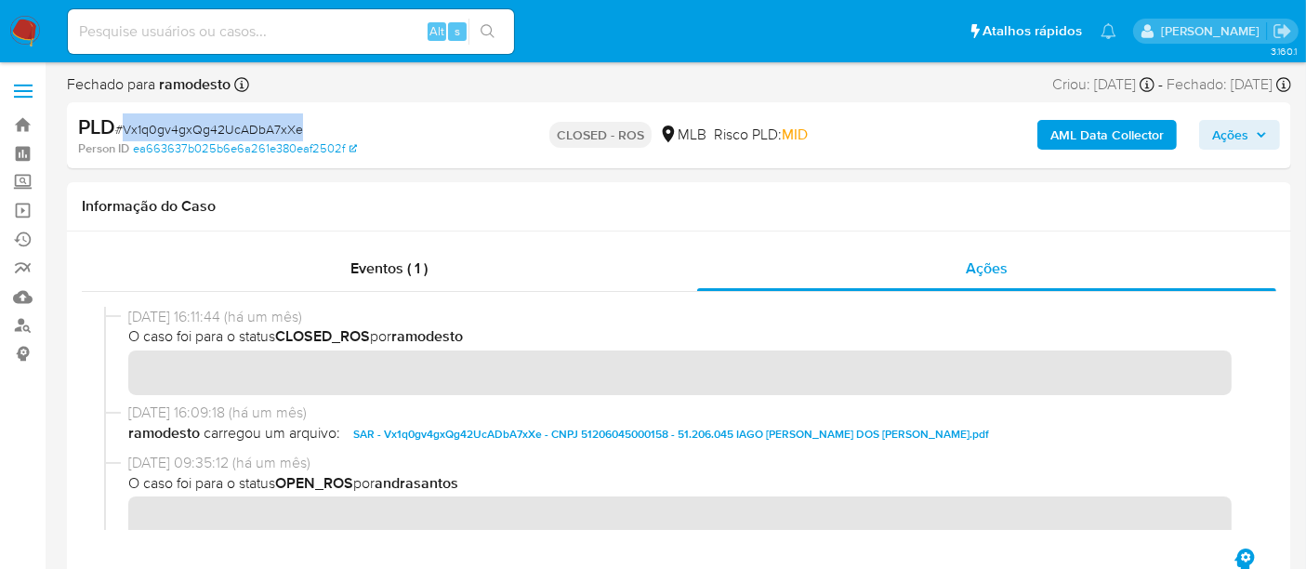
drag, startPoint x: 122, startPoint y: 126, endPoint x: 299, endPoint y: 131, distance: 177.7
click at [299, 131] on span "# Vx1q0gv4gxQg42UcADbA7xXe" at bounding box center [209, 129] width 188 height 19
copy span "Vx1q0gv4gxQg42UcADbA7xXe"
click at [269, 33] on input at bounding box center [291, 32] width 446 height 24
paste input "BIgLaTu4jIfxmU5PL2rNObKT"
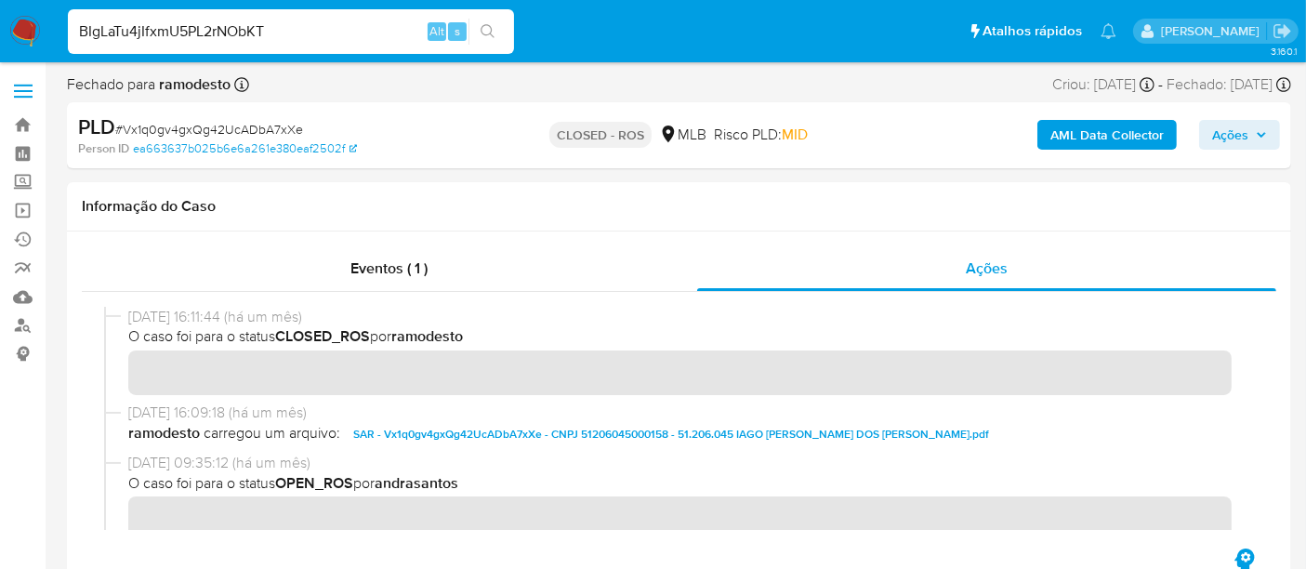
type input "BIgLaTu4jIfxmU5PL2rNObKT"
click at [486, 26] on icon "search-icon" at bounding box center [488, 31] width 15 height 15
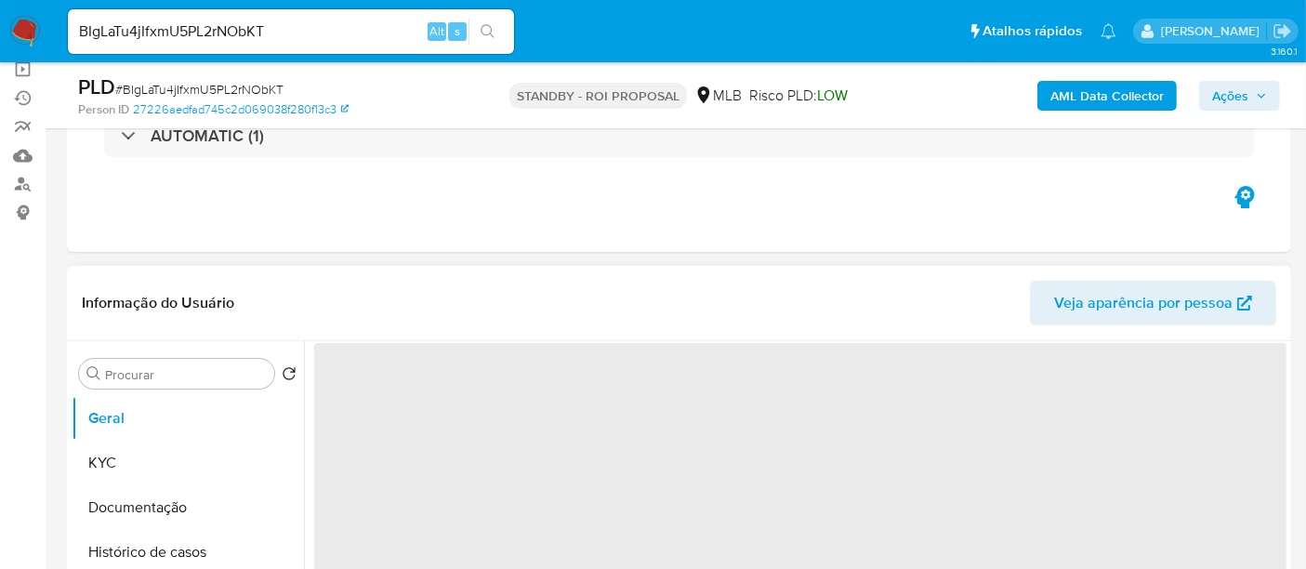
scroll to position [206, 0]
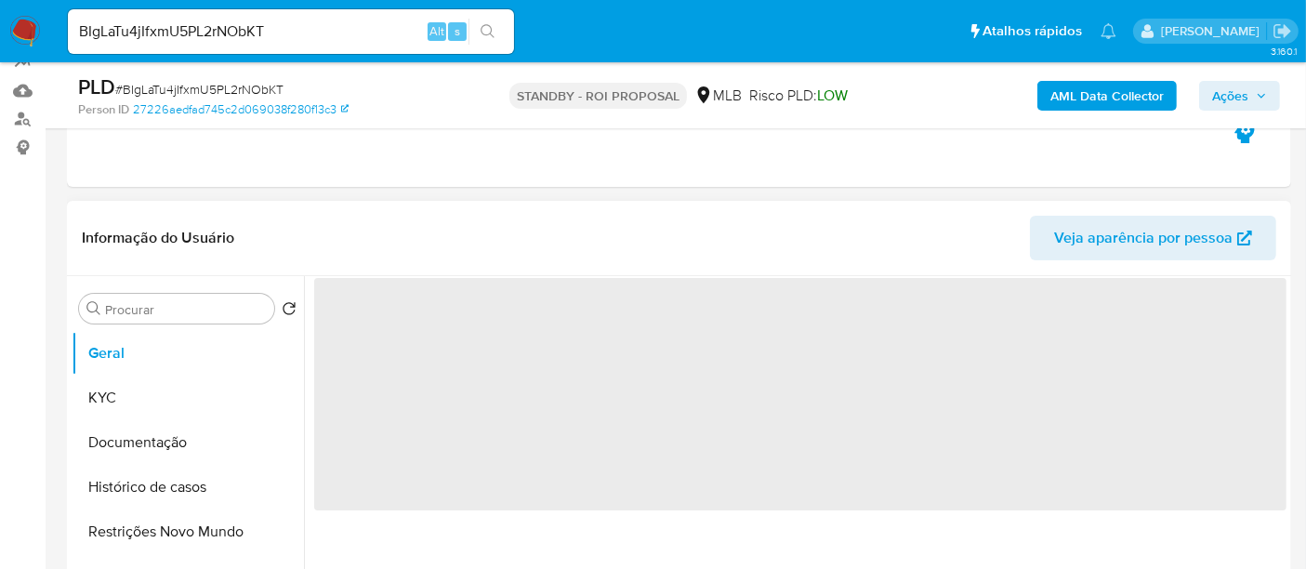
select select "10"
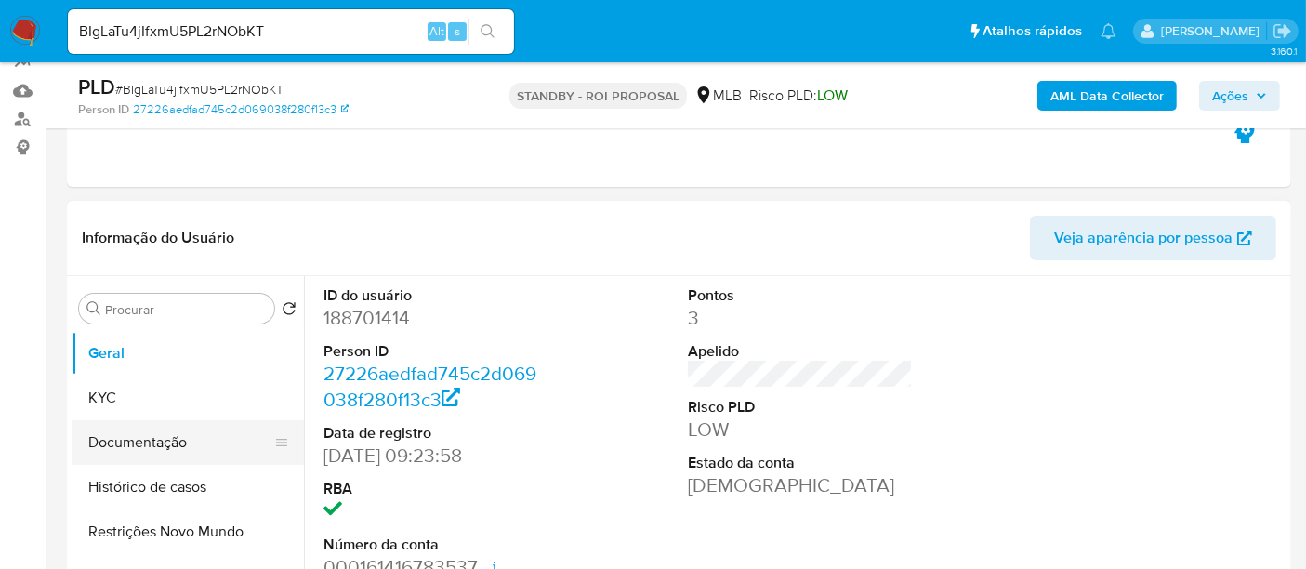
click at [112, 433] on button "Documentação" at bounding box center [181, 442] width 218 height 45
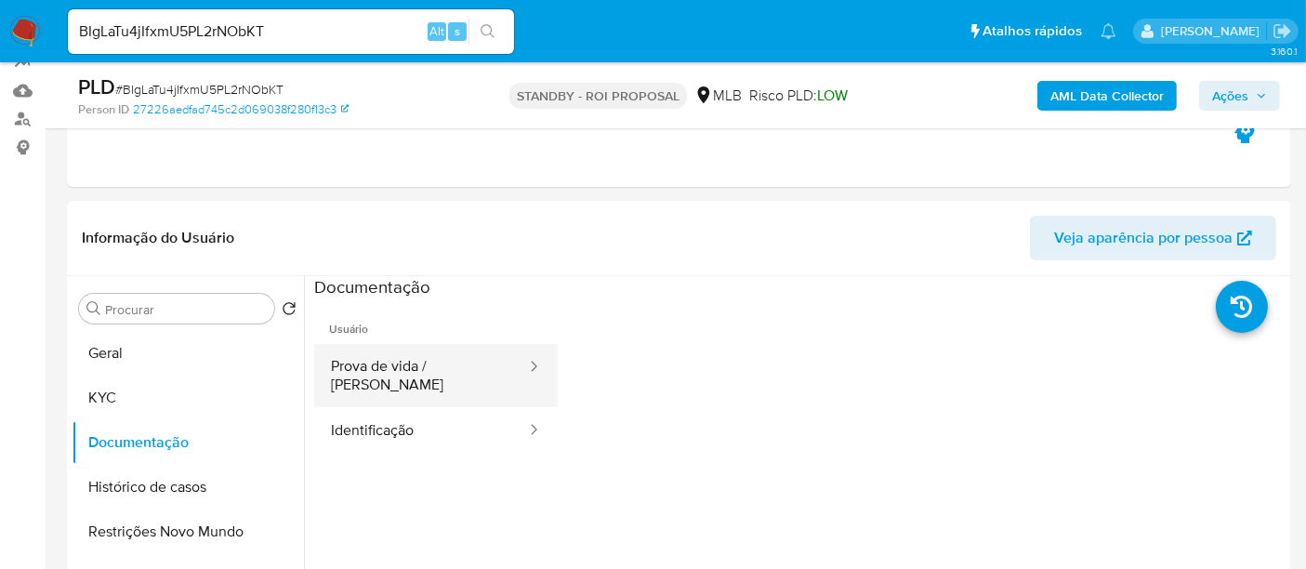
click at [396, 372] on button "Prova de vida / Selfie" at bounding box center [421, 375] width 214 height 63
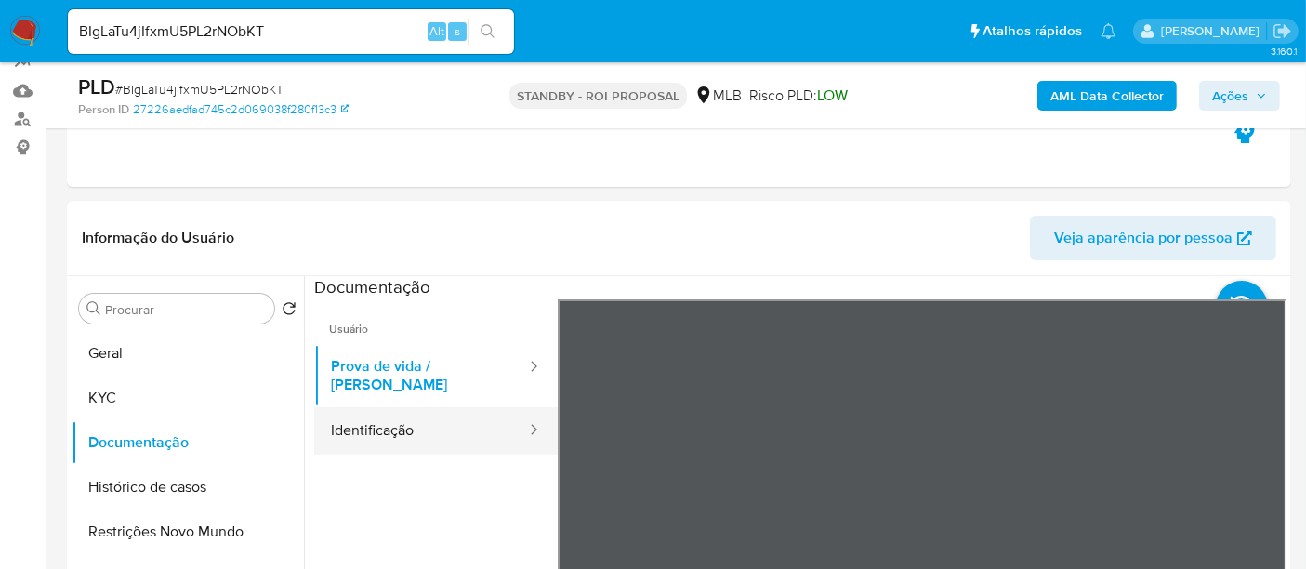
click at [388, 407] on button "Identificação" at bounding box center [421, 430] width 214 height 47
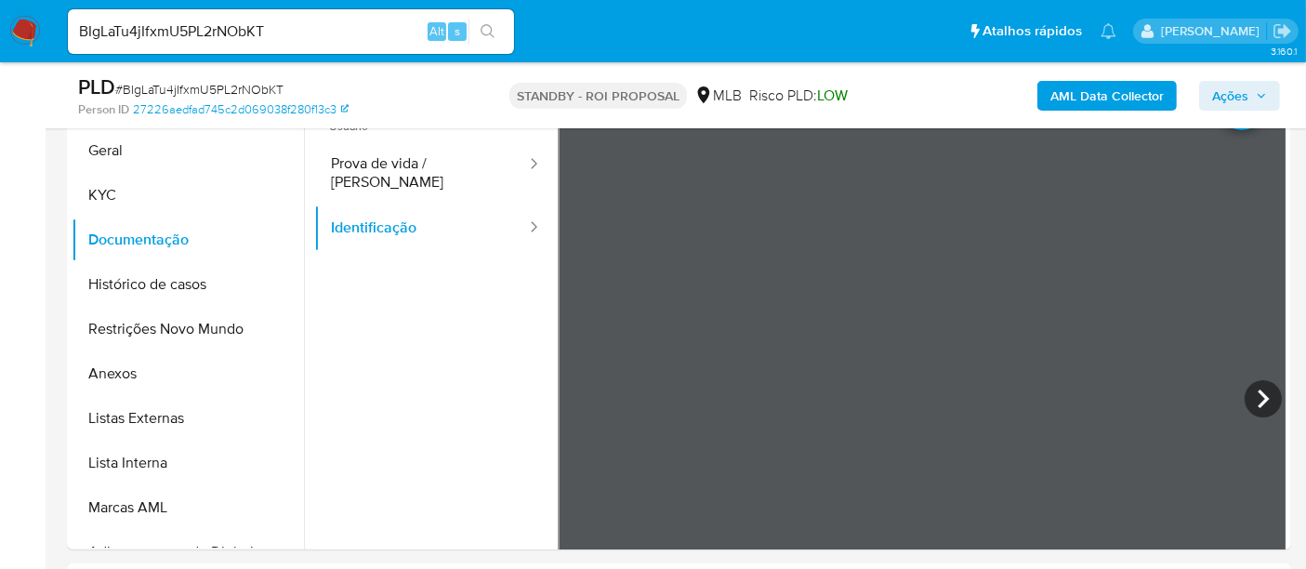
scroll to position [413, 0]
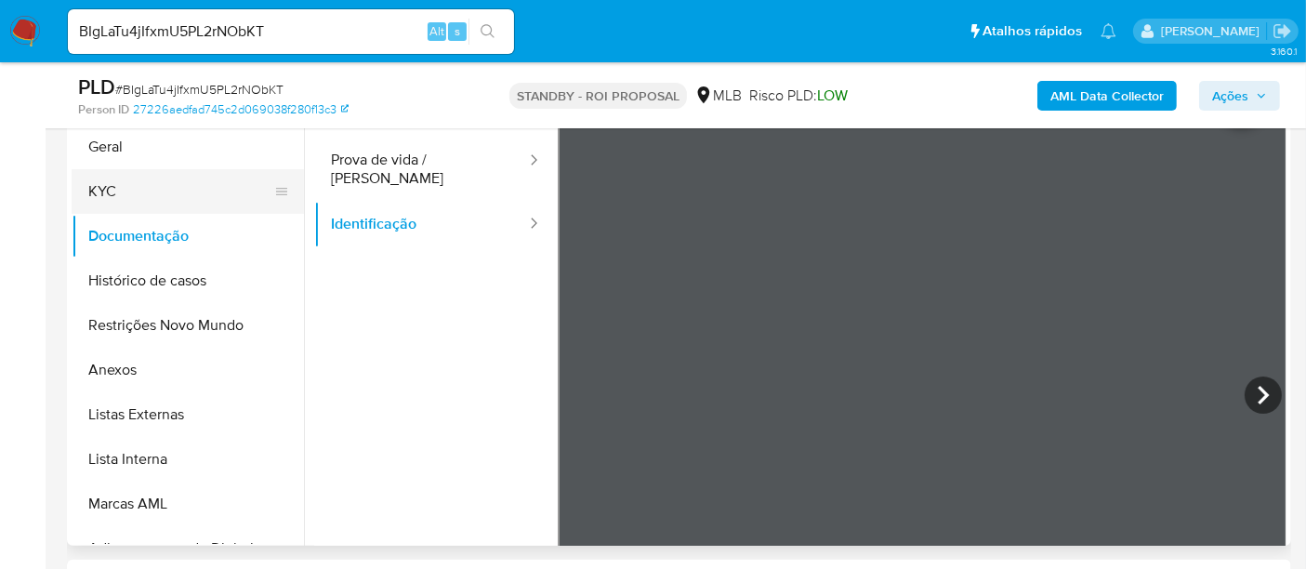
click at [139, 190] on button "KYC" at bounding box center [181, 191] width 218 height 45
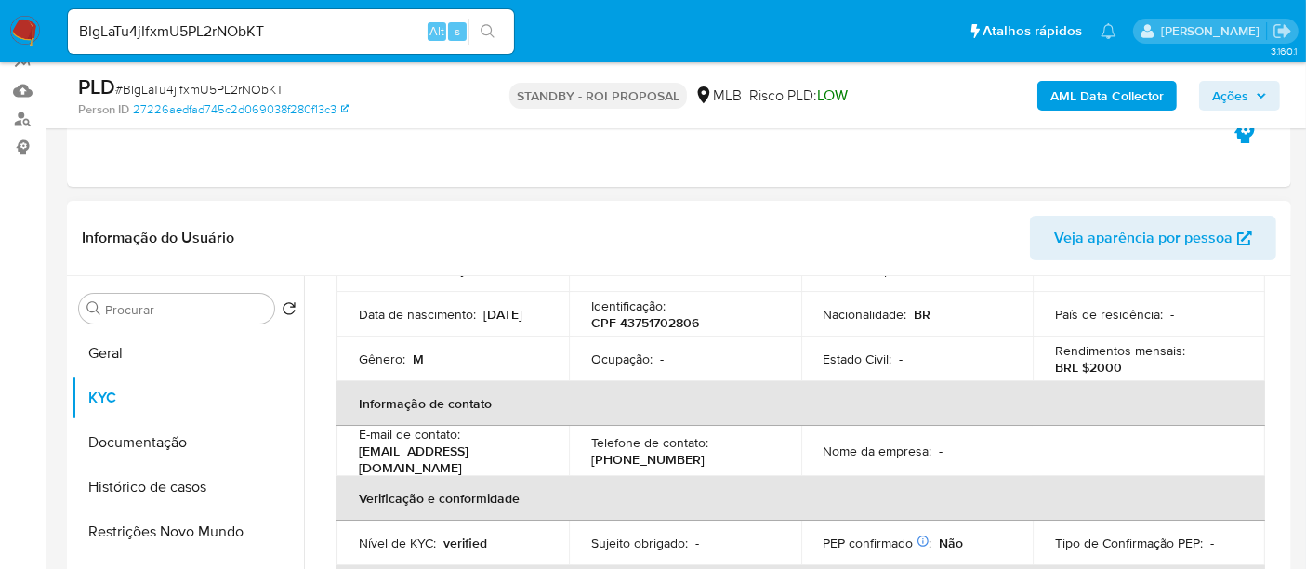
scroll to position [103, 0]
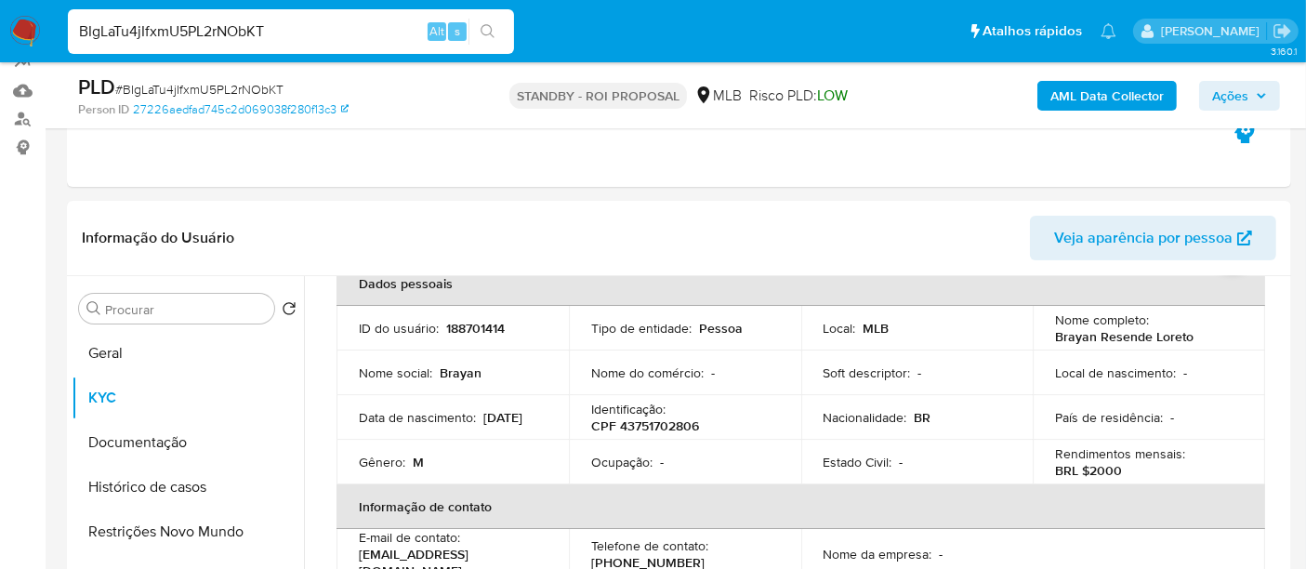
drag, startPoint x: 282, startPoint y: 24, endPoint x: 0, endPoint y: -18, distance: 284.8
paste input "FqpdMfgNzvOfCEJPrFaS5MdI"
type input "FqpdMfgNzvOfCEJPrFaS5MdI"
click at [481, 28] on icon "search-icon" at bounding box center [488, 31] width 15 height 15
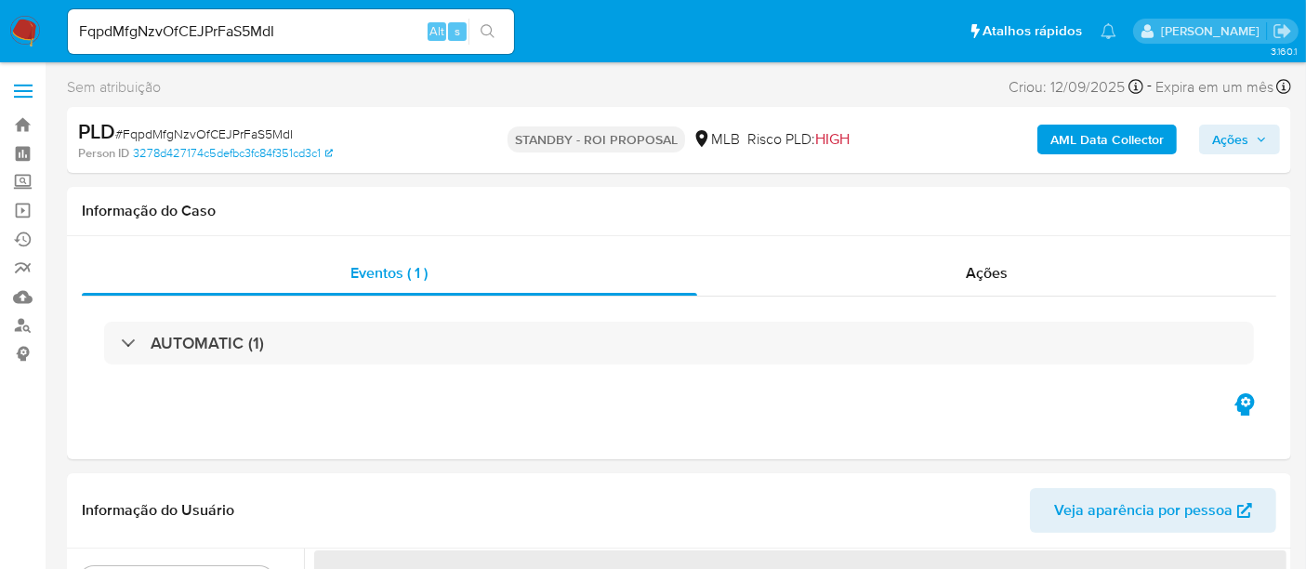
select select "10"
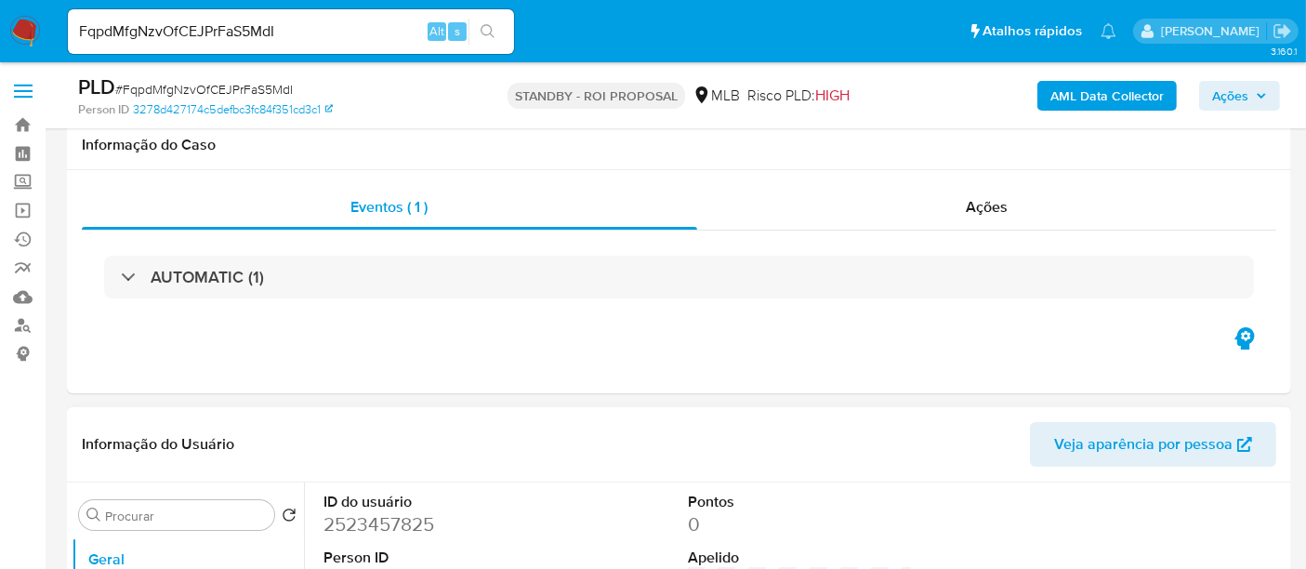
scroll to position [206, 0]
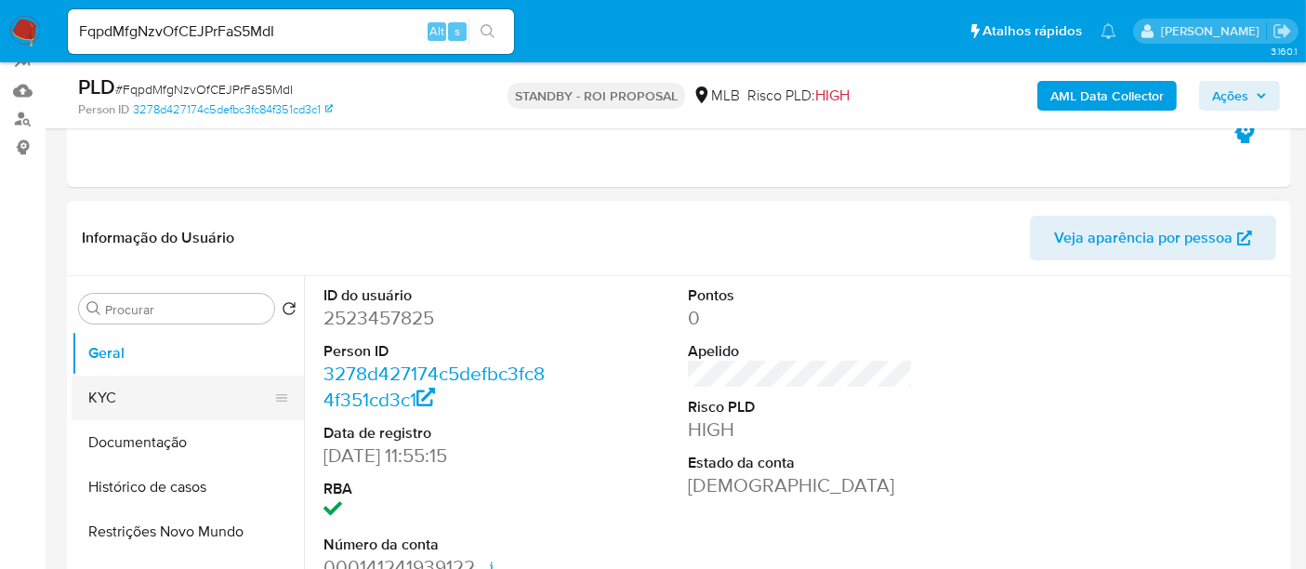
click at [119, 394] on button "KYC" at bounding box center [181, 398] width 218 height 45
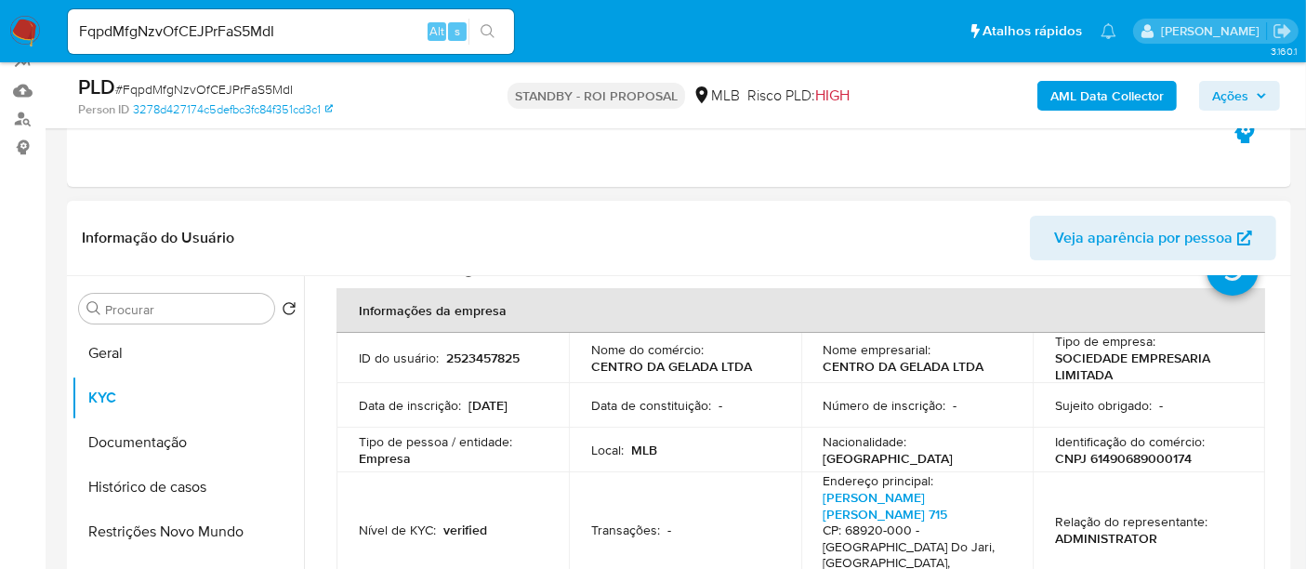
scroll to position [103, 0]
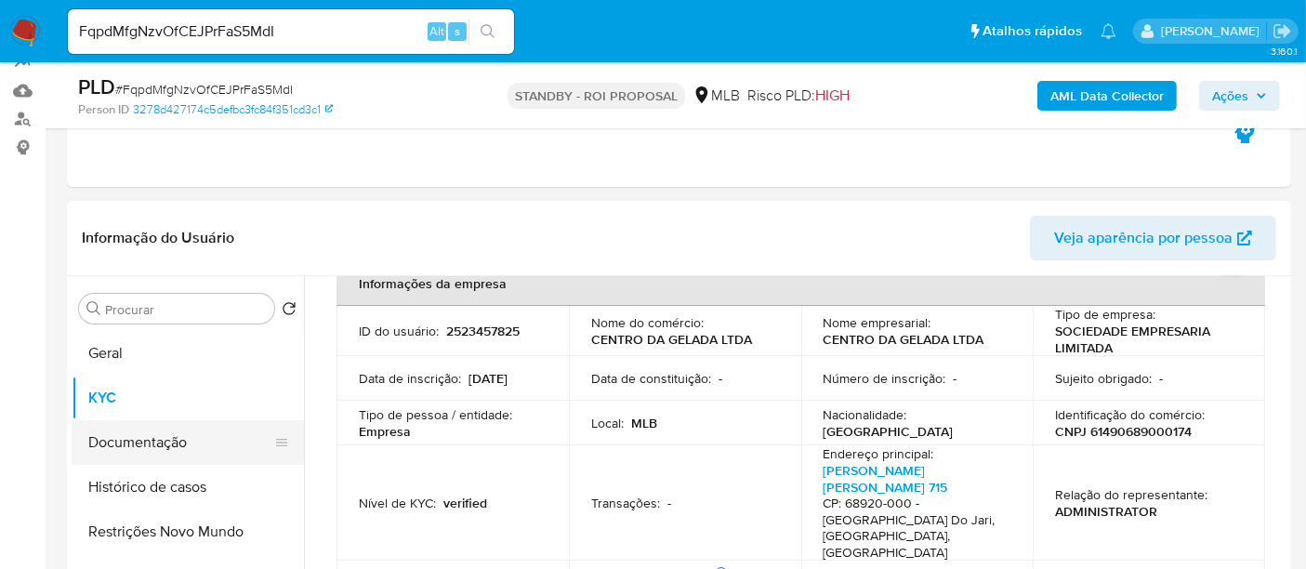
click at [121, 444] on button "Documentação" at bounding box center [181, 442] width 218 height 45
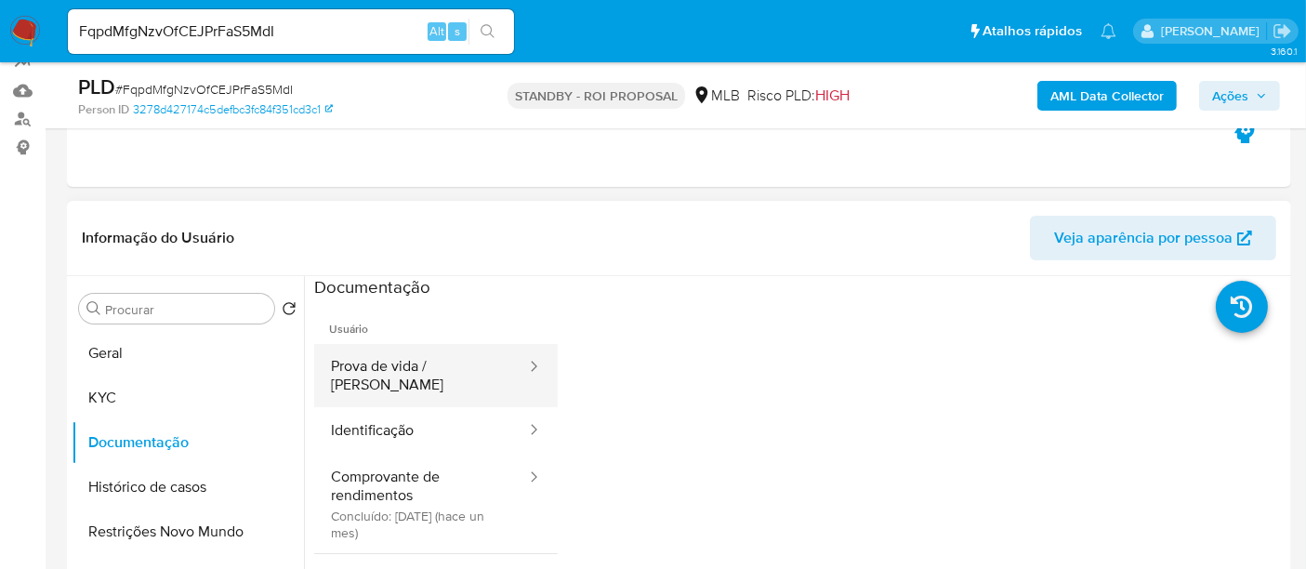
click at [394, 370] on button "Prova de vida / [PERSON_NAME]" at bounding box center [421, 375] width 214 height 63
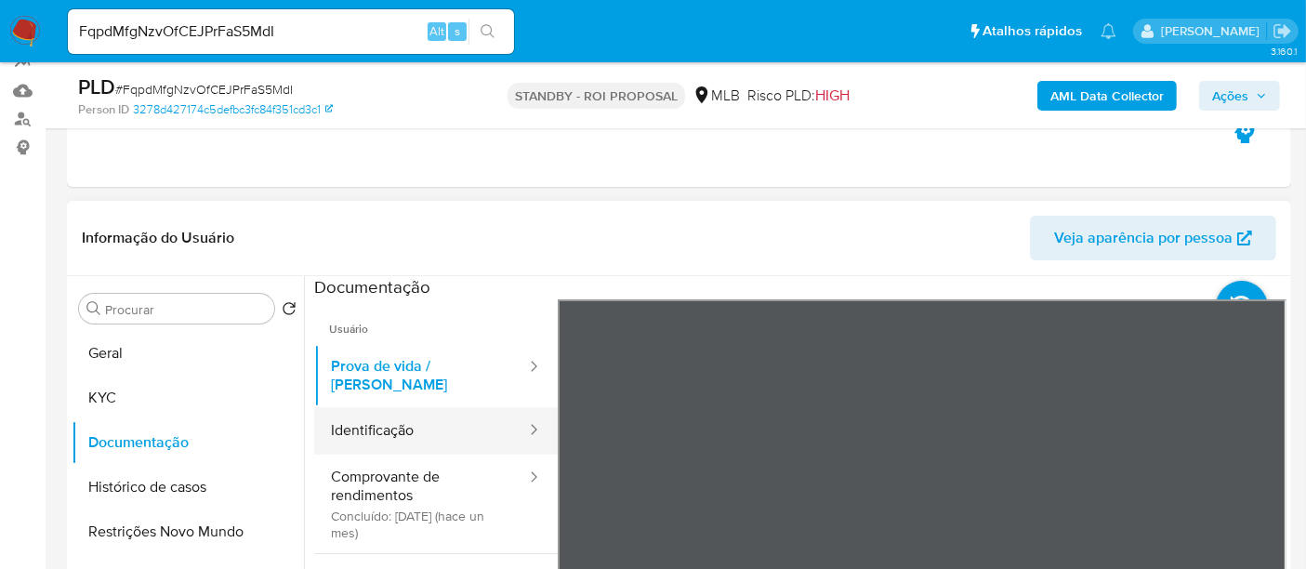
click at [387, 417] on button "Identificação" at bounding box center [421, 430] width 214 height 47
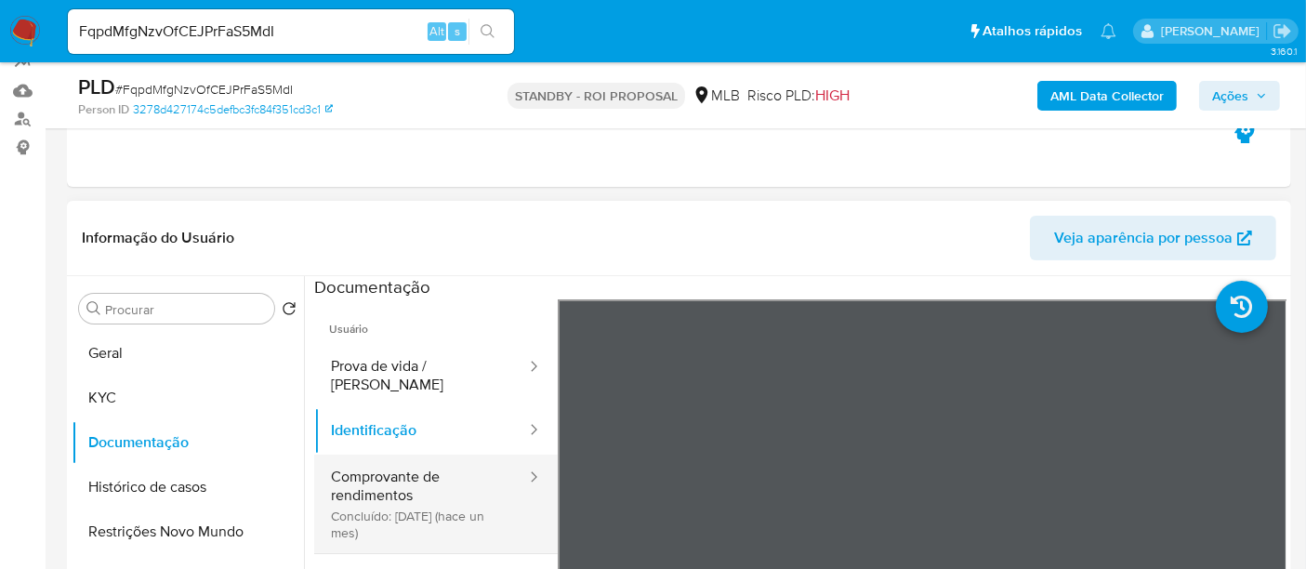
click at [396, 458] on button "Comprovante de rendimentos Concluído: 19/08/2025 (hace un mes)" at bounding box center [421, 504] width 214 height 99
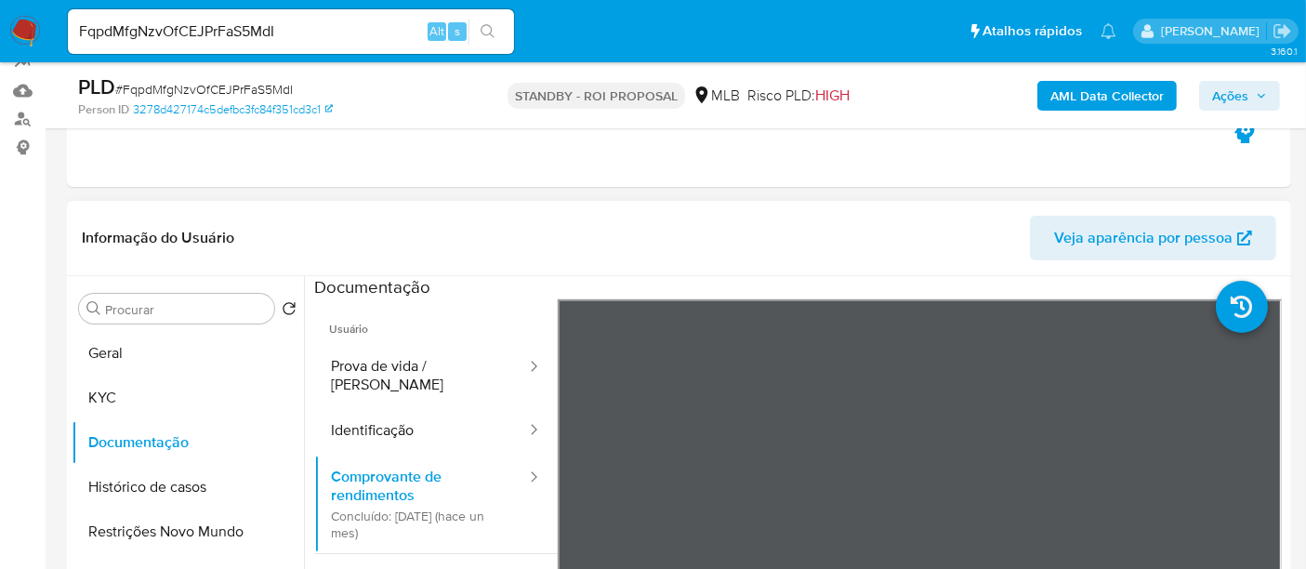
scroll to position [103, 0]
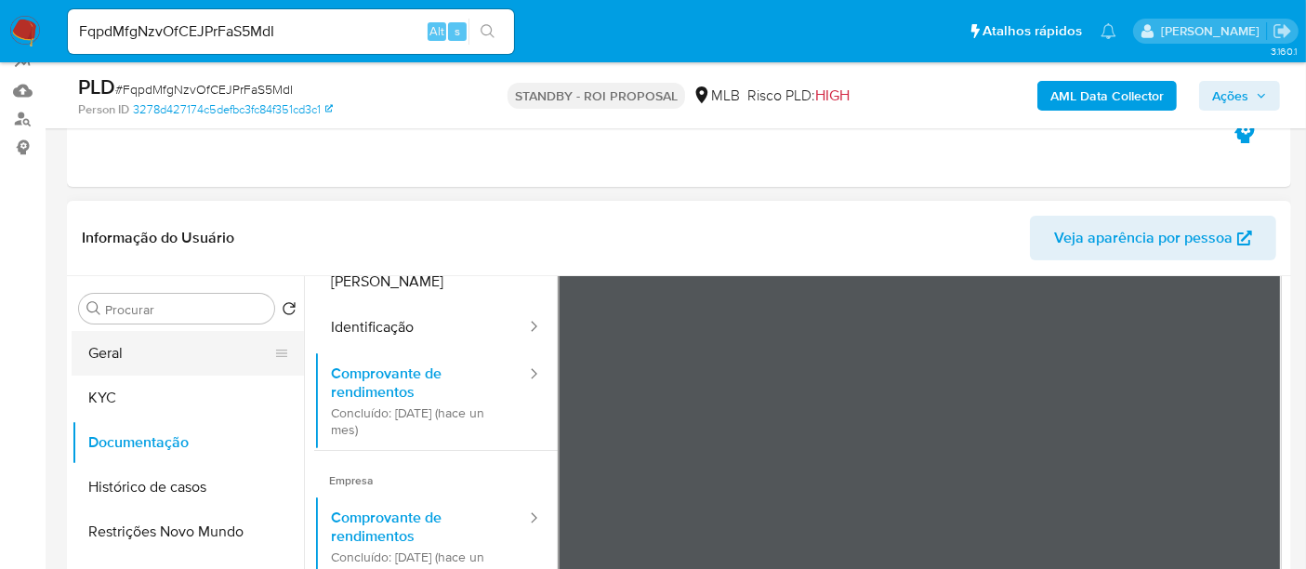
click at [130, 354] on button "Geral" at bounding box center [181, 353] width 218 height 45
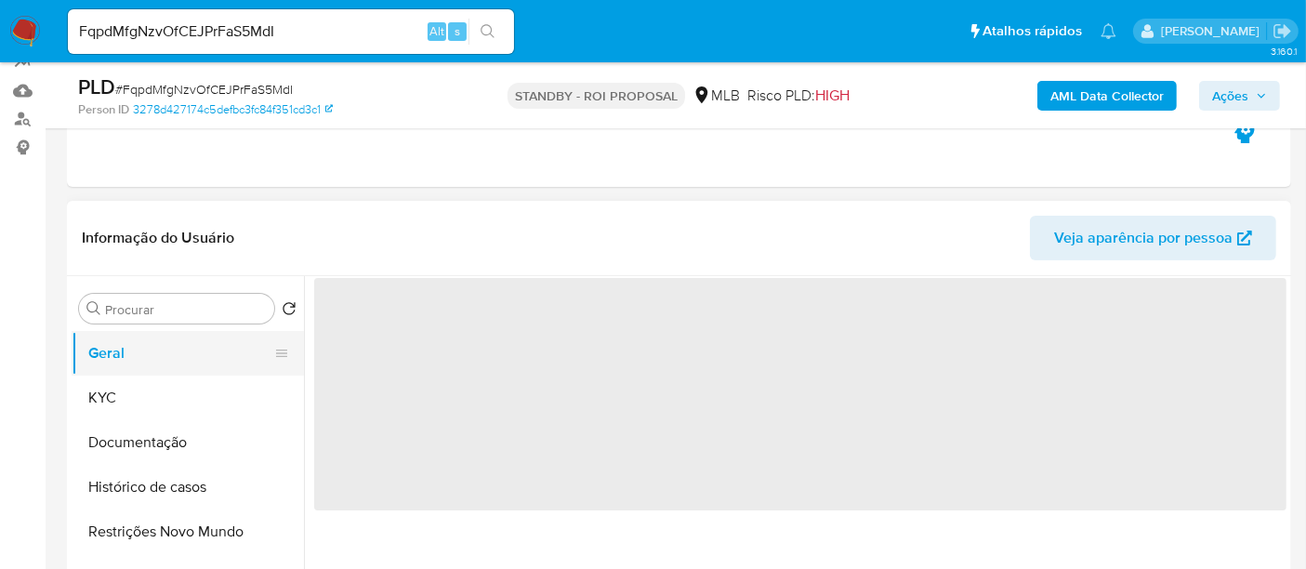
scroll to position [0, 0]
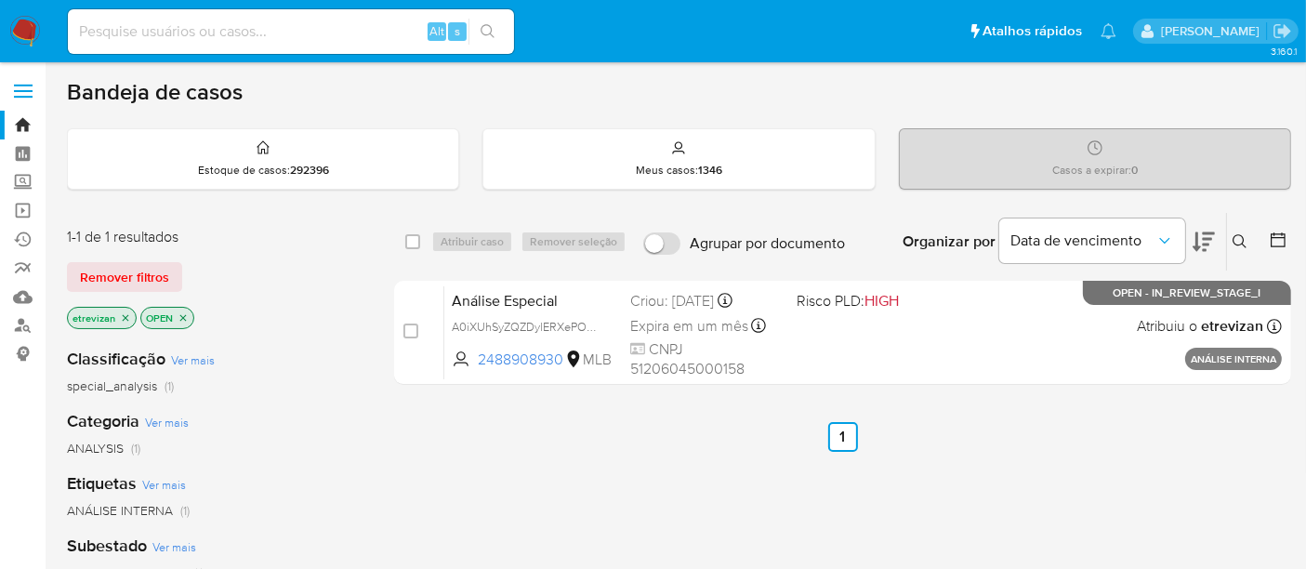
click at [121, 312] on icon "close-filter" at bounding box center [125, 317] width 11 height 11
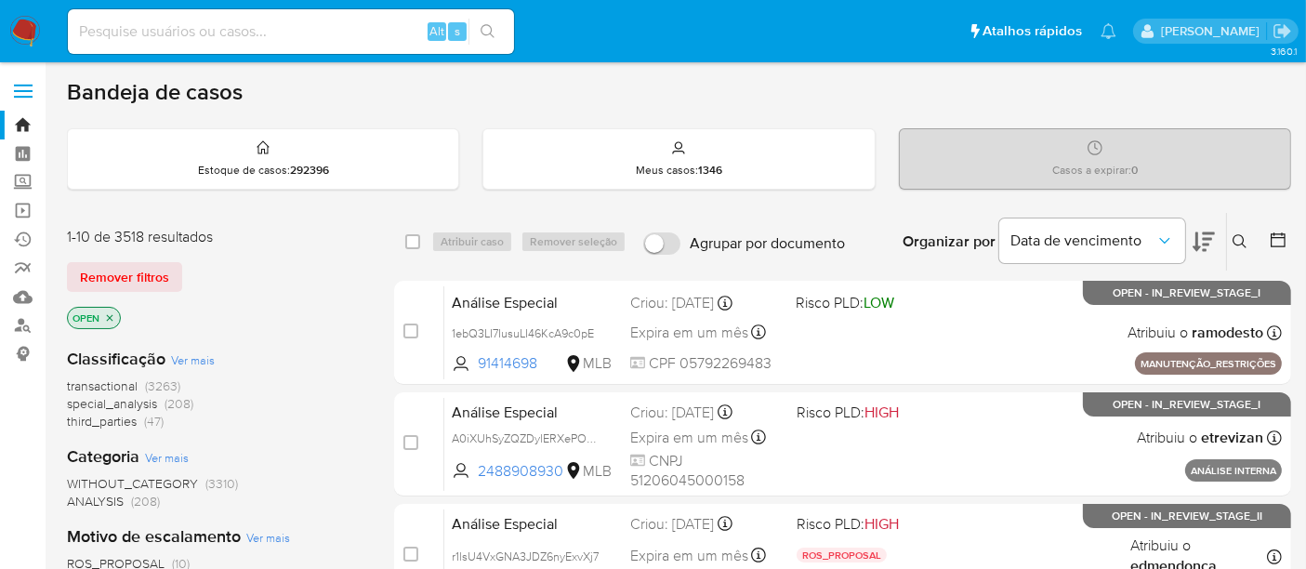
click at [1240, 236] on icon at bounding box center [1240, 241] width 15 height 15
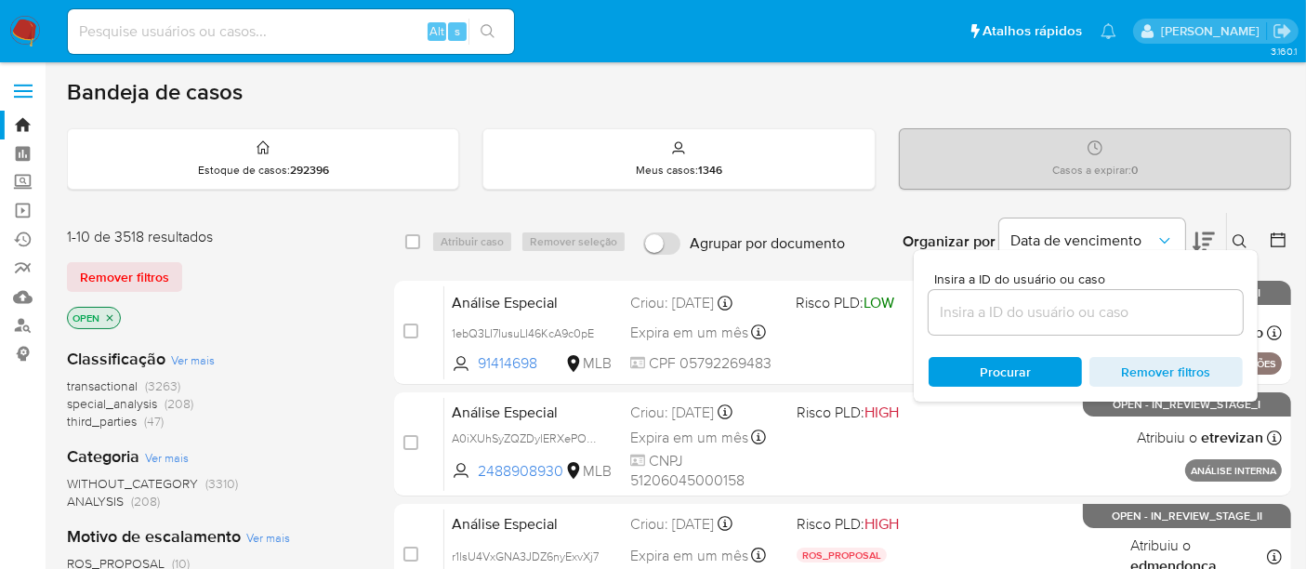
click at [976, 308] on input at bounding box center [1086, 312] width 314 height 24
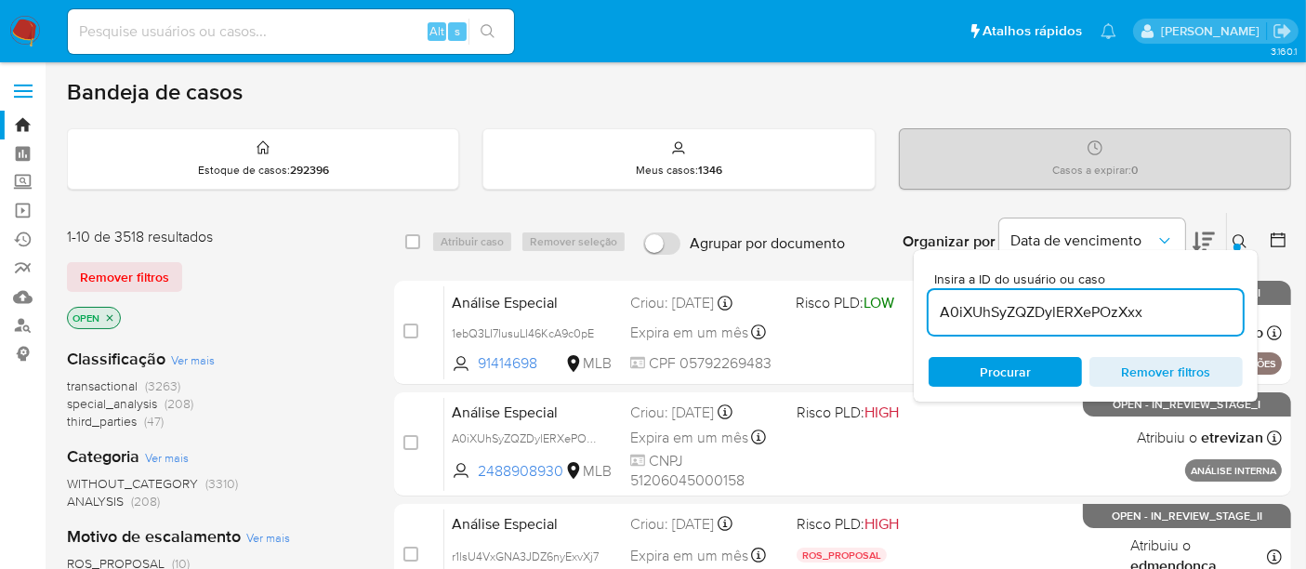
type input "A0iXUhSyZQZDylERXePOzXxx"
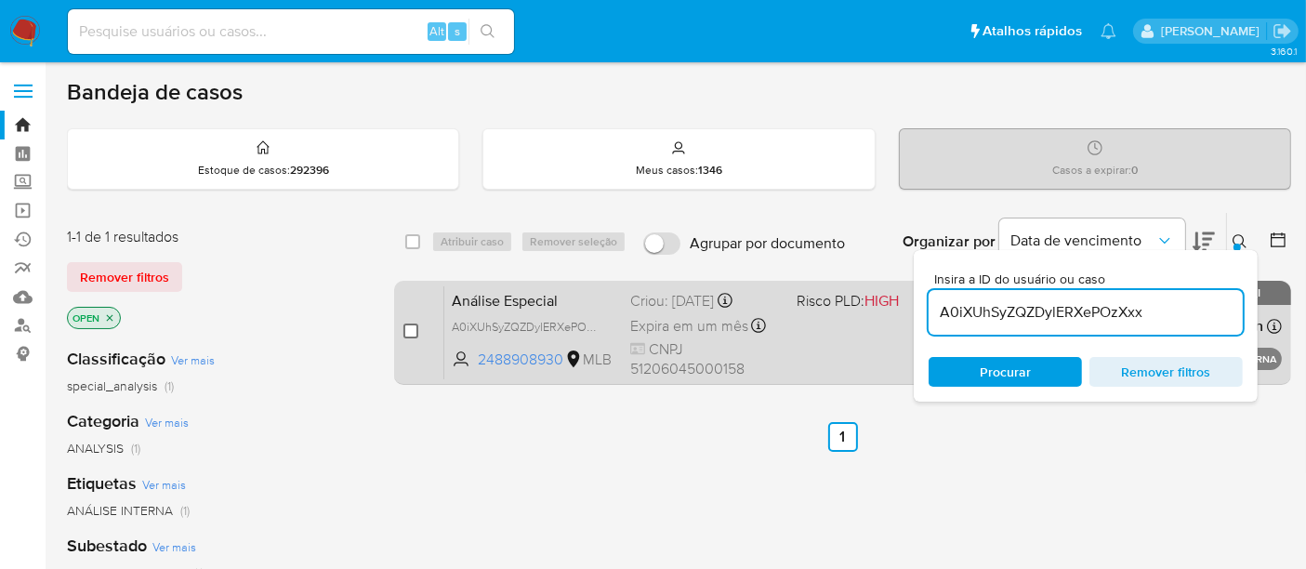
click at [408, 326] on input "checkbox" at bounding box center [411, 331] width 15 height 15
checkbox input "true"
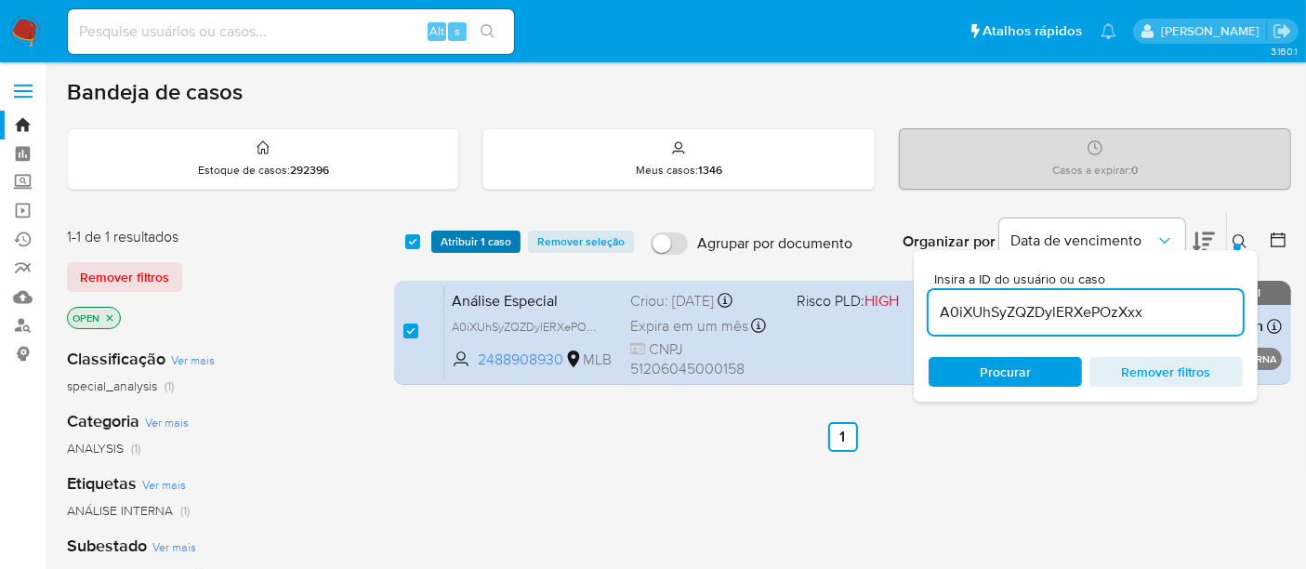
click at [465, 245] on span "Atribuir 1 caso" at bounding box center [476, 241] width 71 height 19
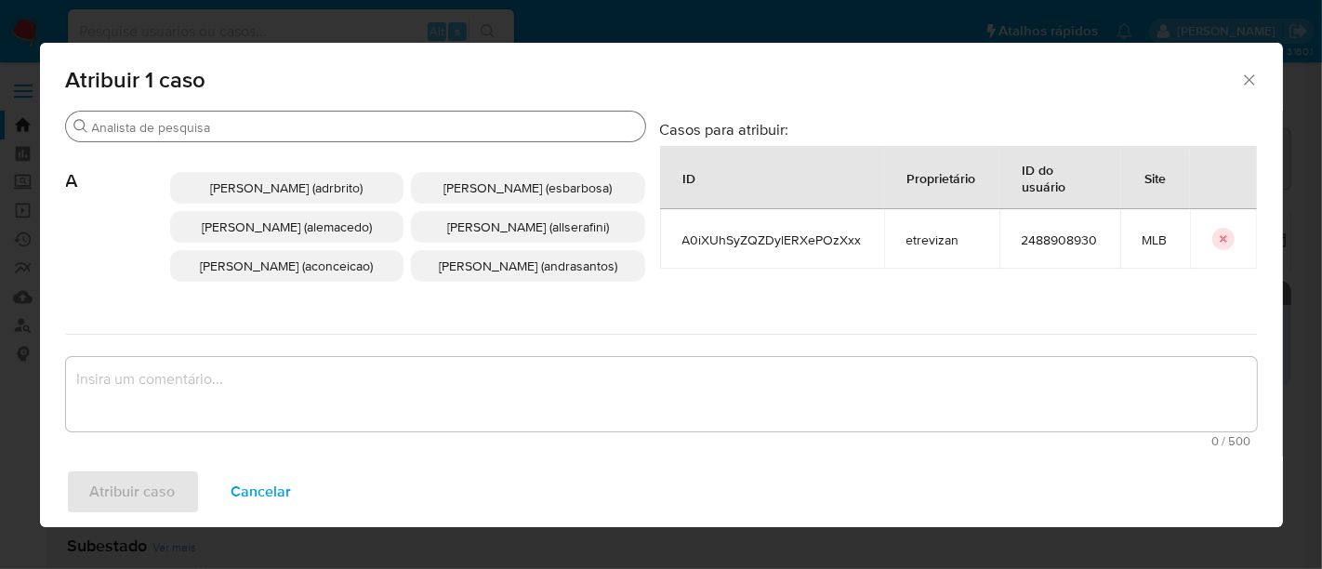
click at [321, 123] on input "Buscar" at bounding box center [365, 127] width 546 height 17
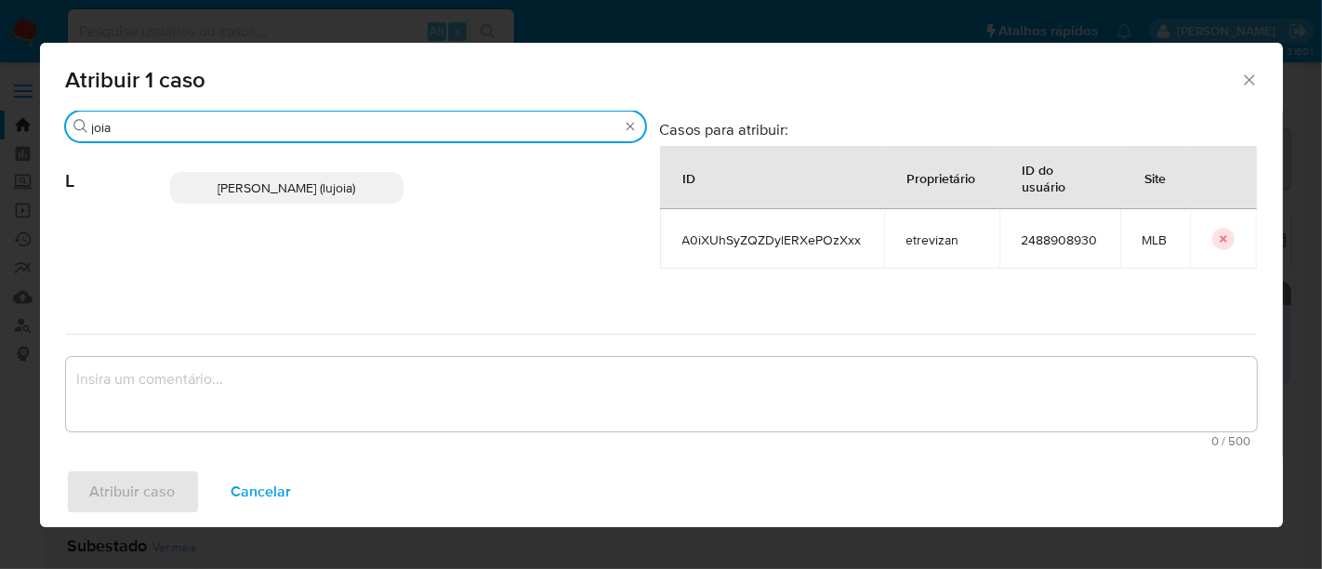
type input "joia"
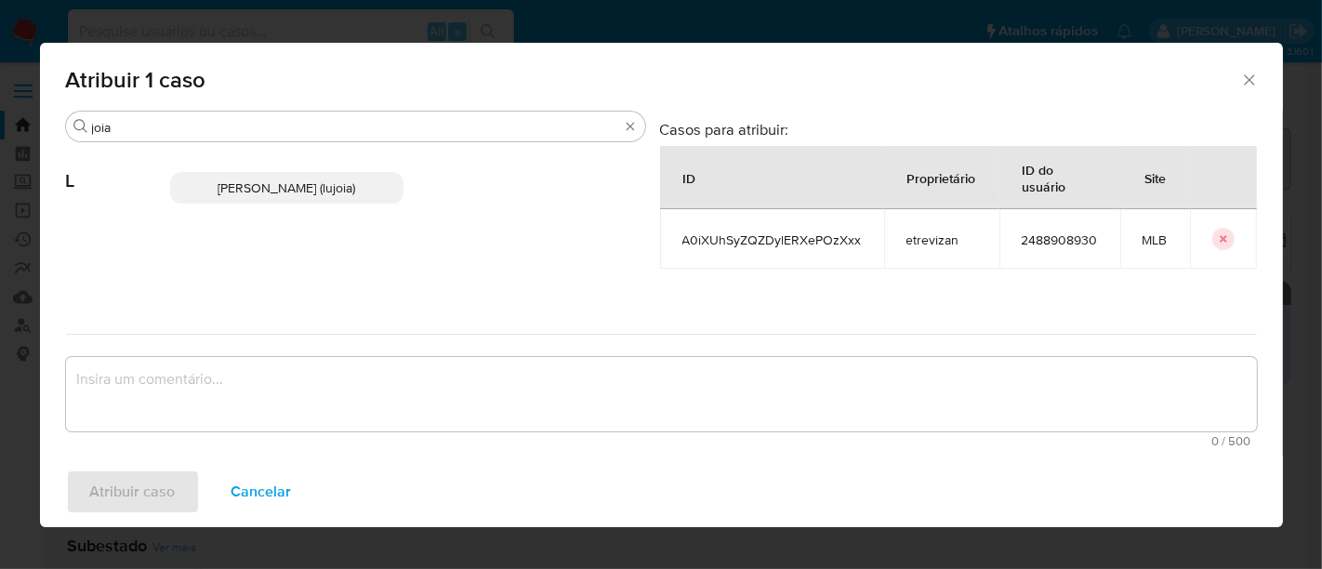
click at [257, 179] on span "Luciana Cristina Joia Tabai (lujoia)" at bounding box center [287, 188] width 138 height 19
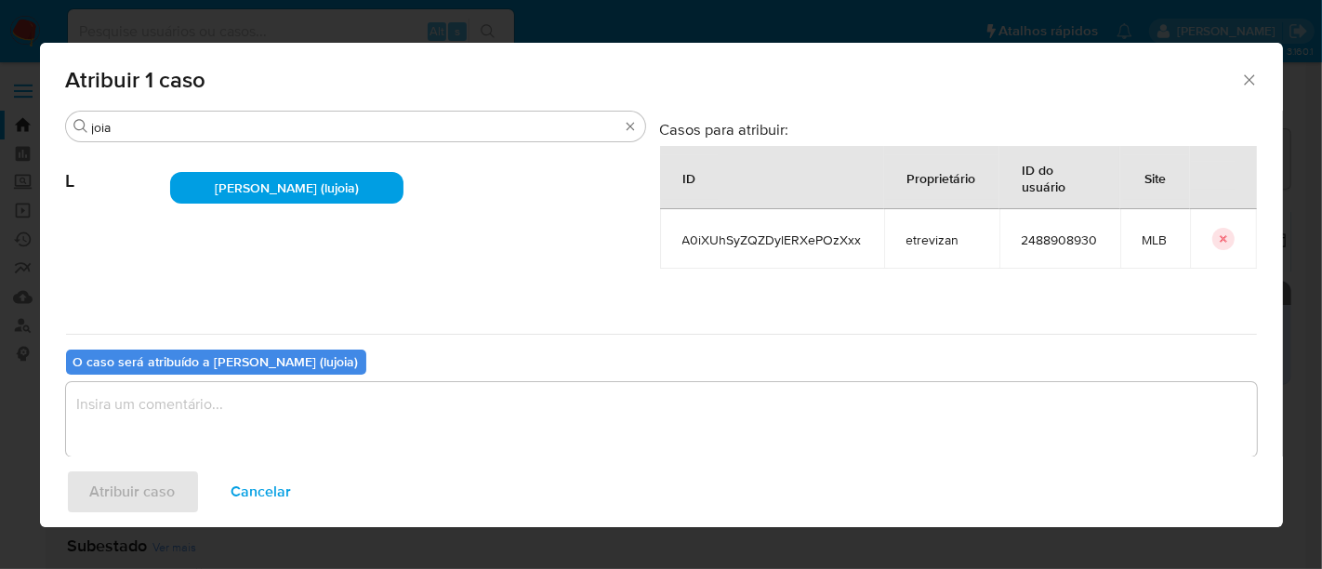
click at [240, 412] on textarea "assign-modal" at bounding box center [661, 419] width 1191 height 74
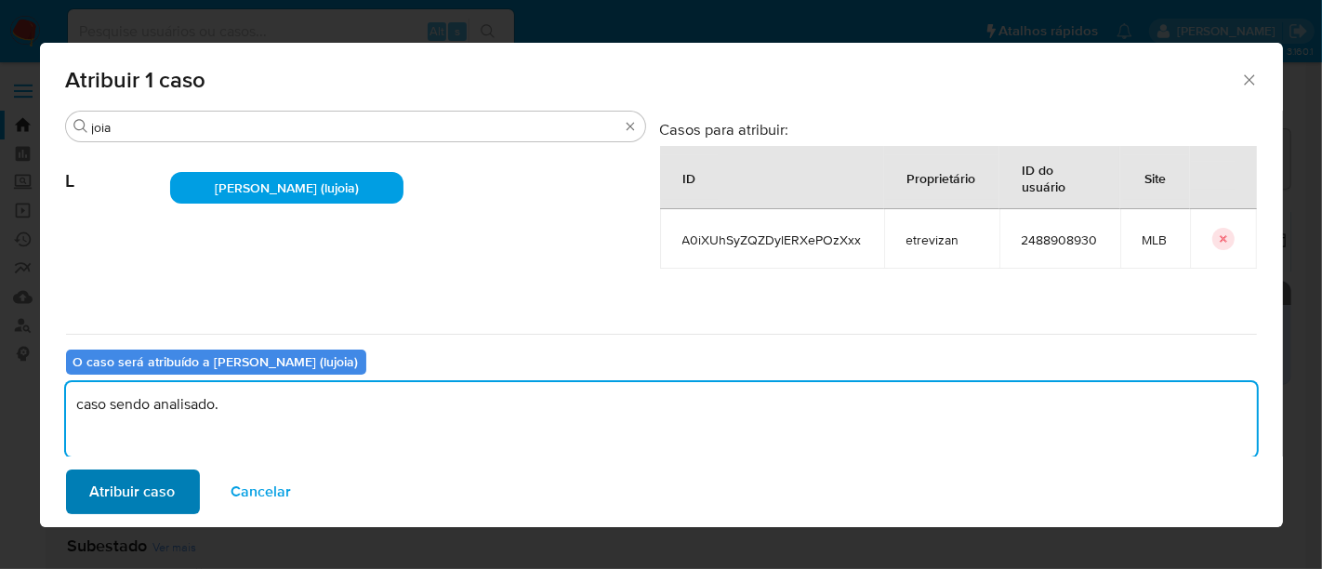
type textarea "caso sendo analisado."
click at [146, 483] on span "Atribuir caso" at bounding box center [133, 491] width 86 height 41
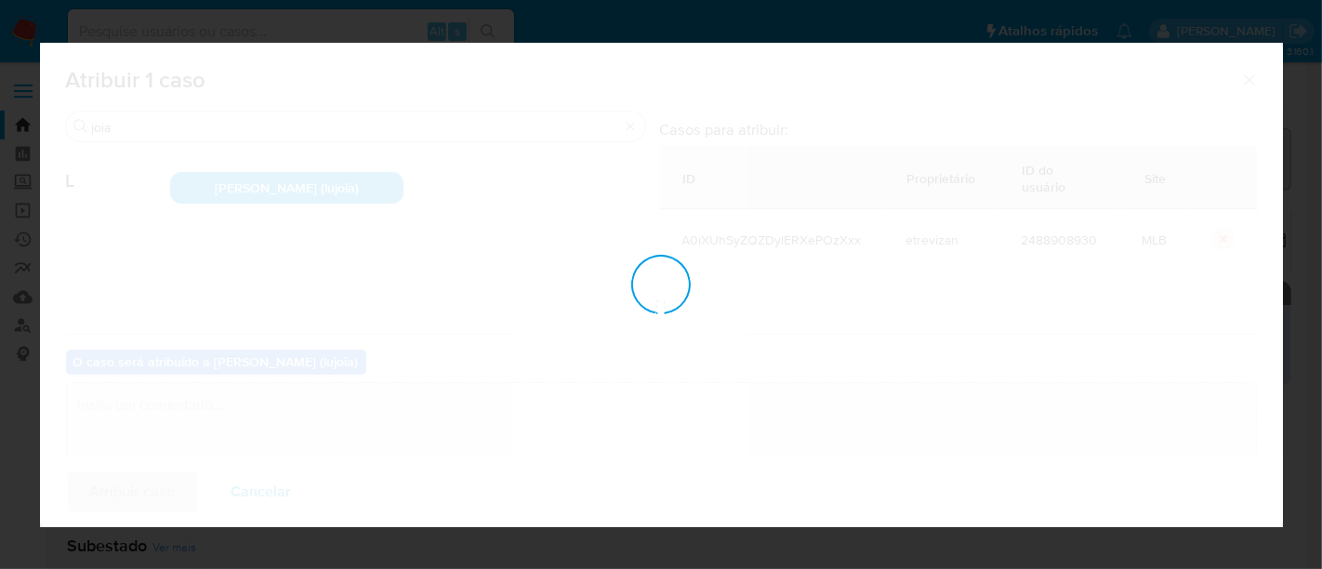
checkbox input "false"
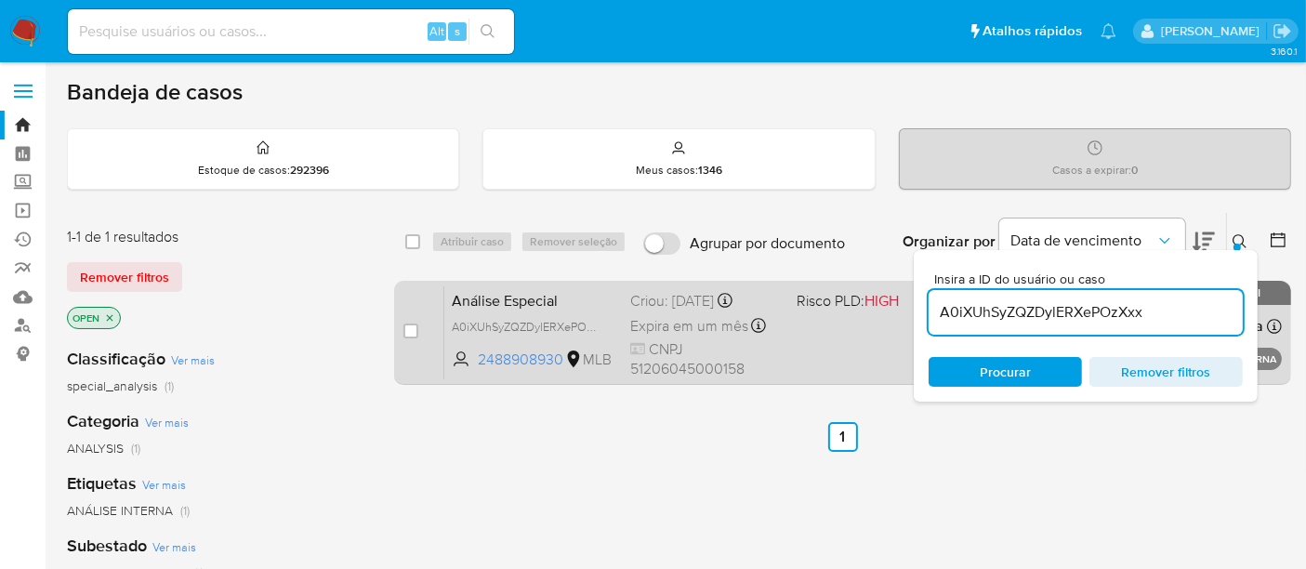
click at [885, 345] on div "Análise Especial A0iXUhSyZQZDylERXePOzXxx 2488908930 MLB Risco PLD: HIGH Criou:…" at bounding box center [863, 332] width 838 height 94
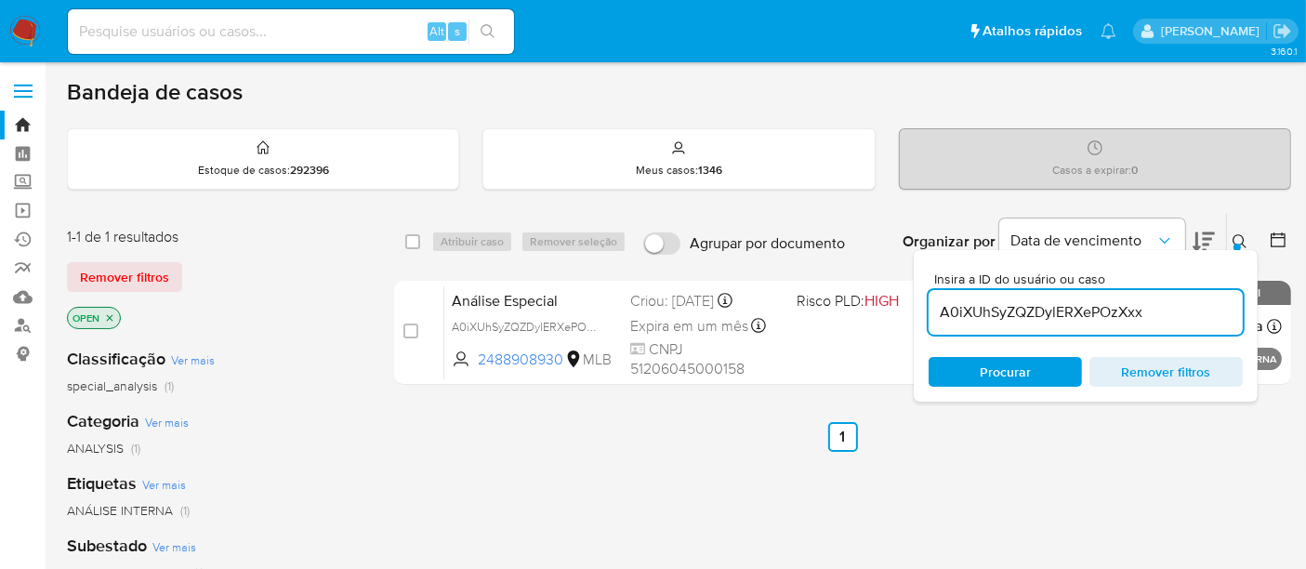
click at [112, 35] on input at bounding box center [291, 32] width 446 height 24
paste input "9lS6Mayie87O1fvxXNPXOJwj"
type input "9lS6Mayie87O1fvxXNPXOJwj"
click at [485, 29] on icon "search-icon" at bounding box center [488, 31] width 15 height 15
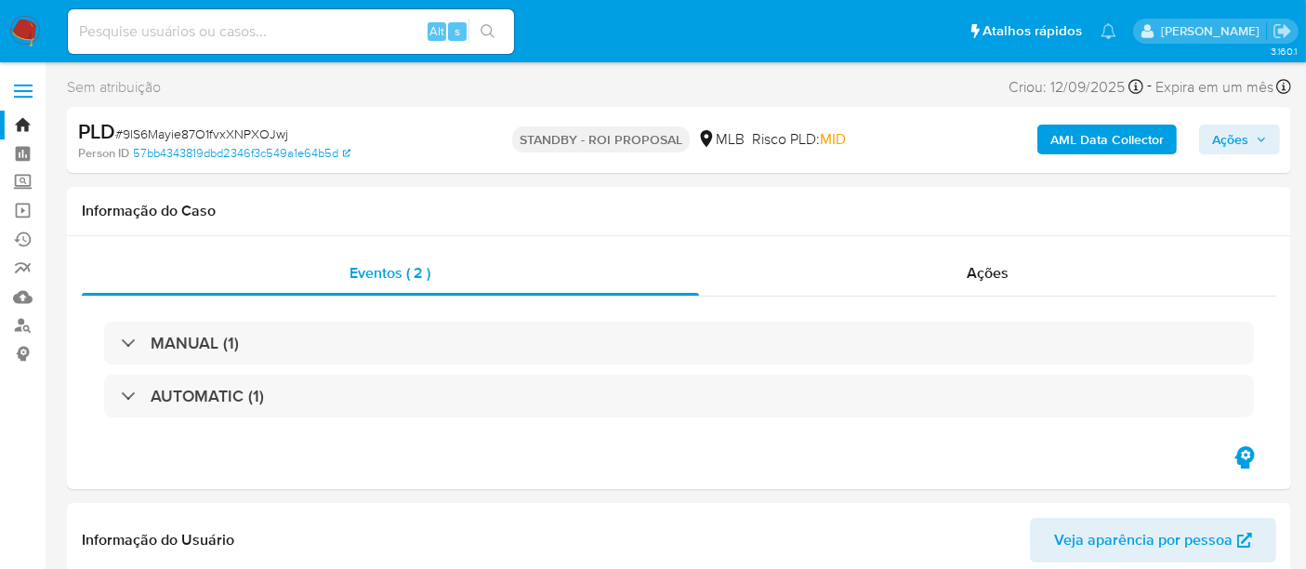
select select "10"
click at [24, 30] on img at bounding box center [25, 32] width 32 height 32
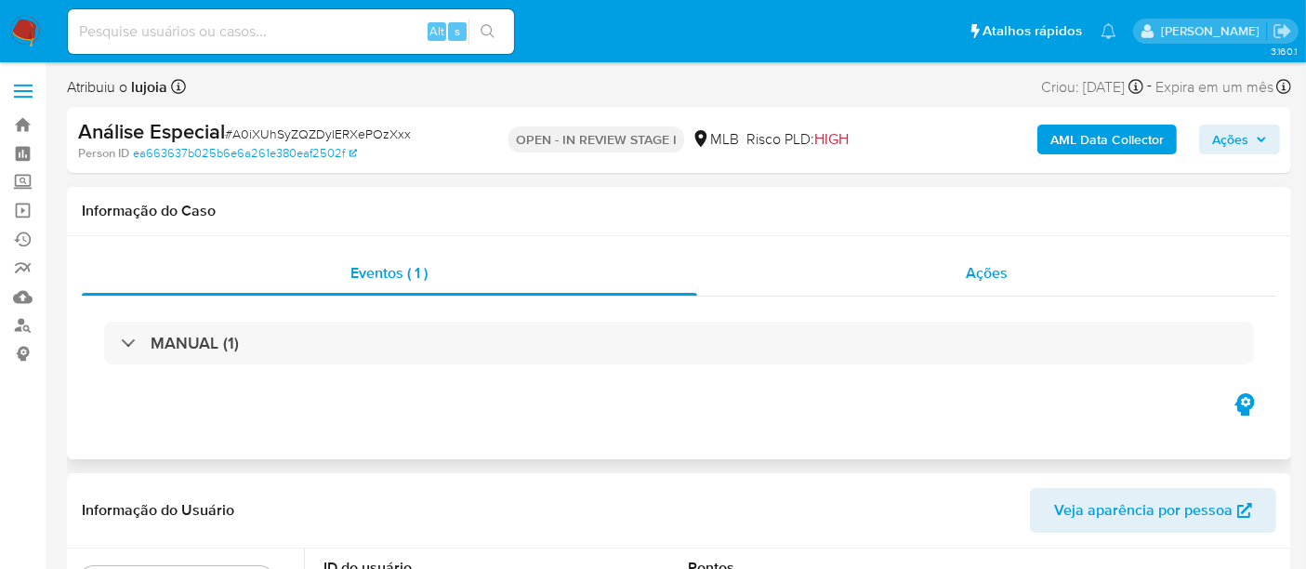
click at [975, 274] on span "Ações" at bounding box center [987, 272] width 42 height 21
select select "10"
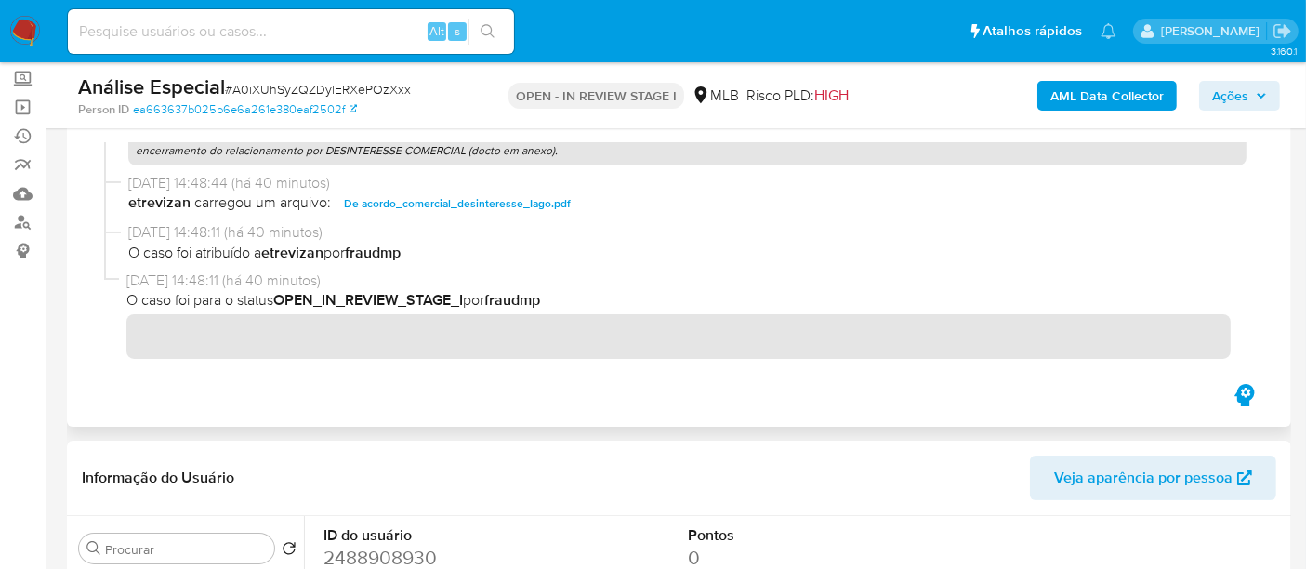
scroll to position [210, 0]
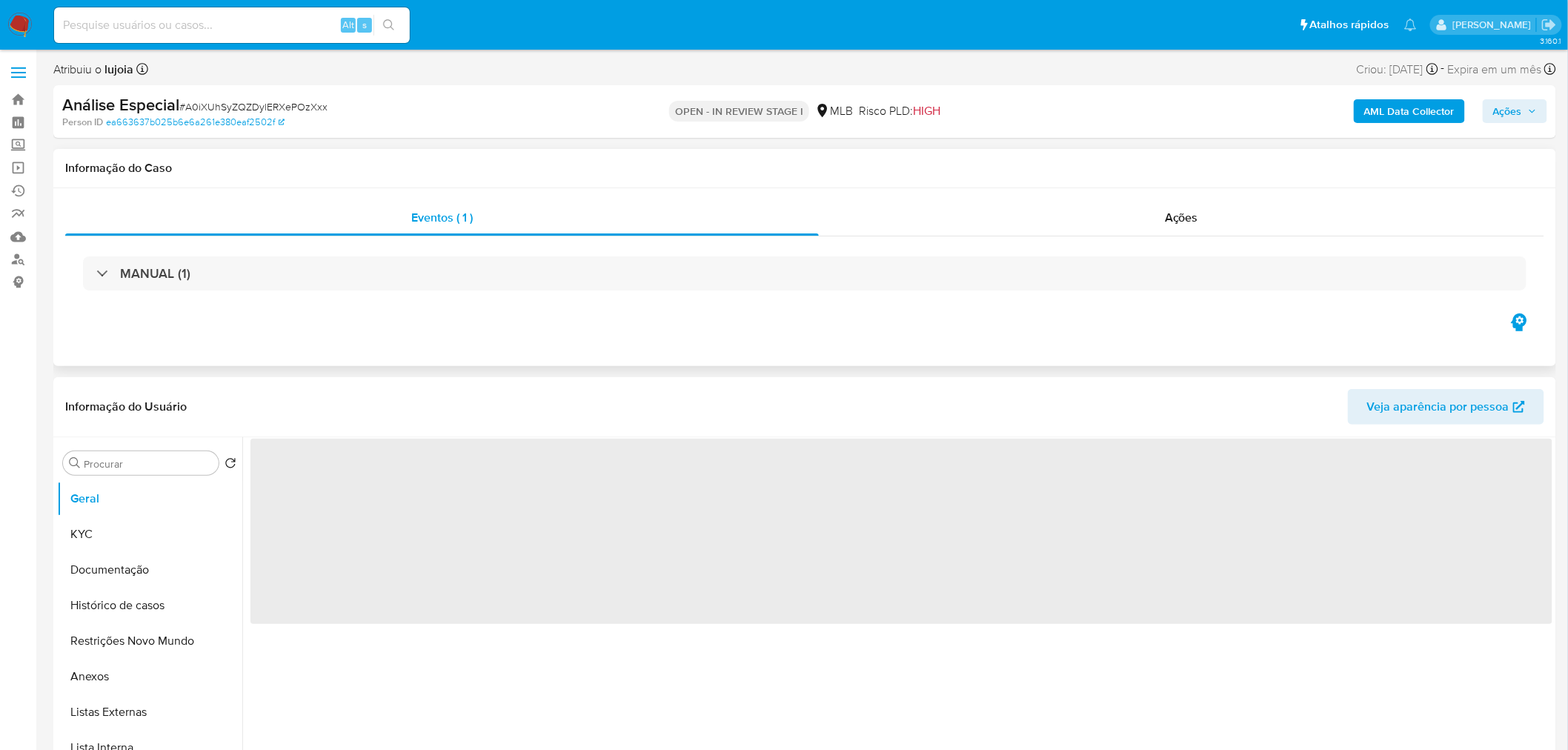
select select "10"
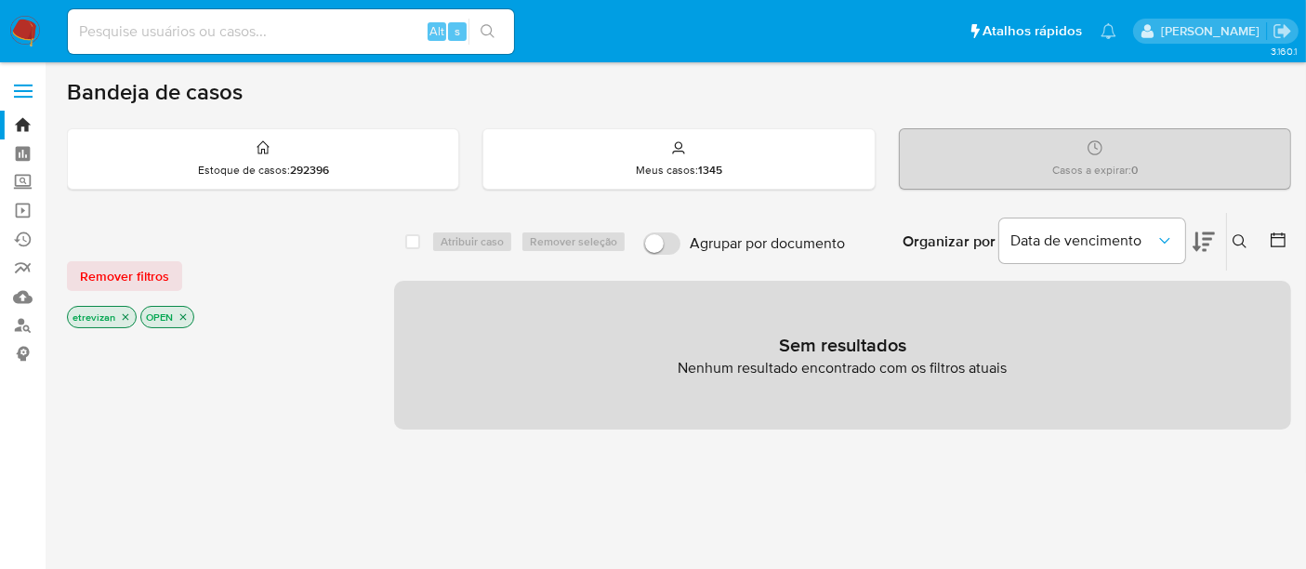
click at [20, 32] on img at bounding box center [25, 32] width 32 height 32
click at [198, 30] on input at bounding box center [291, 32] width 446 height 24
paste input "9lS6Mayie87O1fvxXNPXOJwj"
type input "9lS6Mayie87O1fvxXNPXOJwj"
click at [486, 33] on icon "search-icon" at bounding box center [488, 31] width 14 height 14
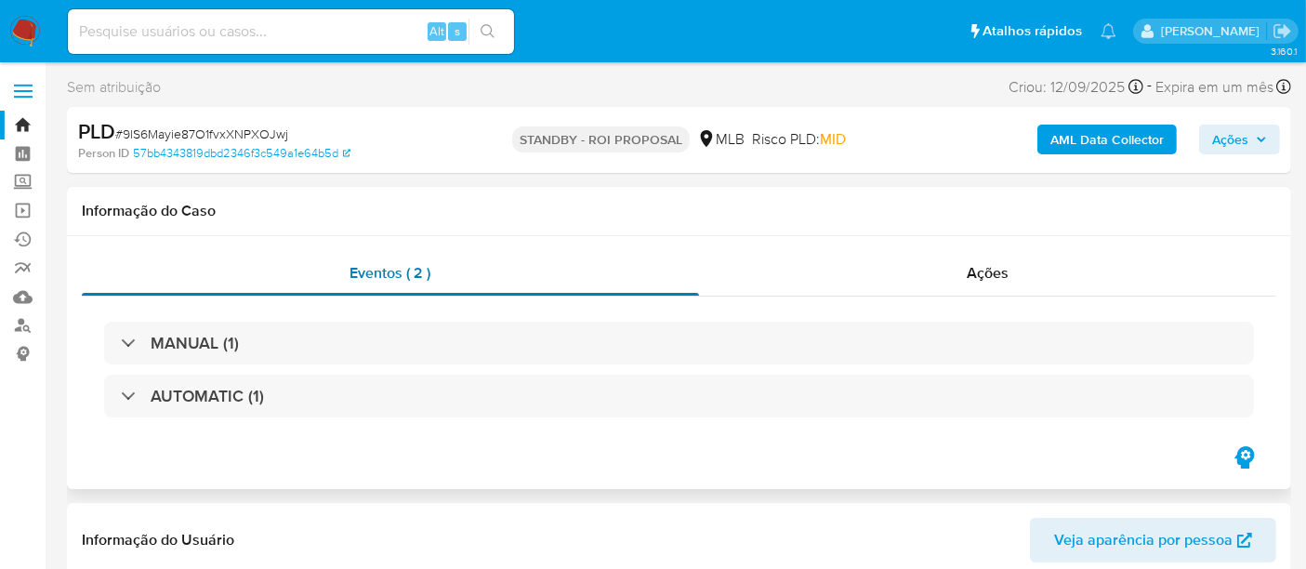
select select "10"
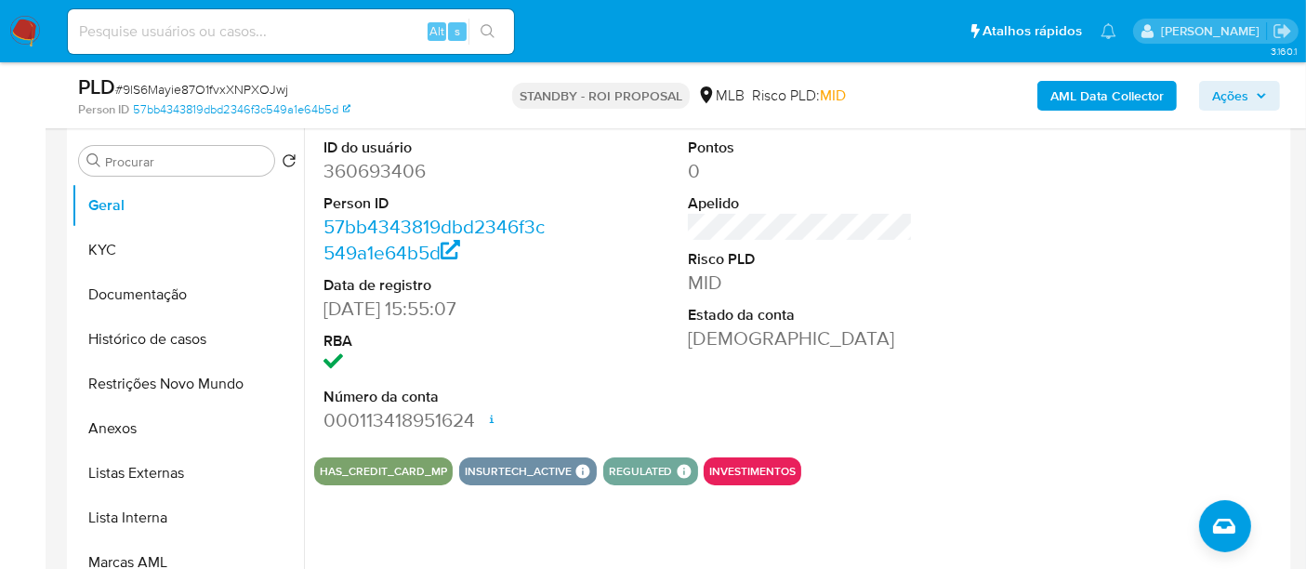
scroll to position [413, 0]
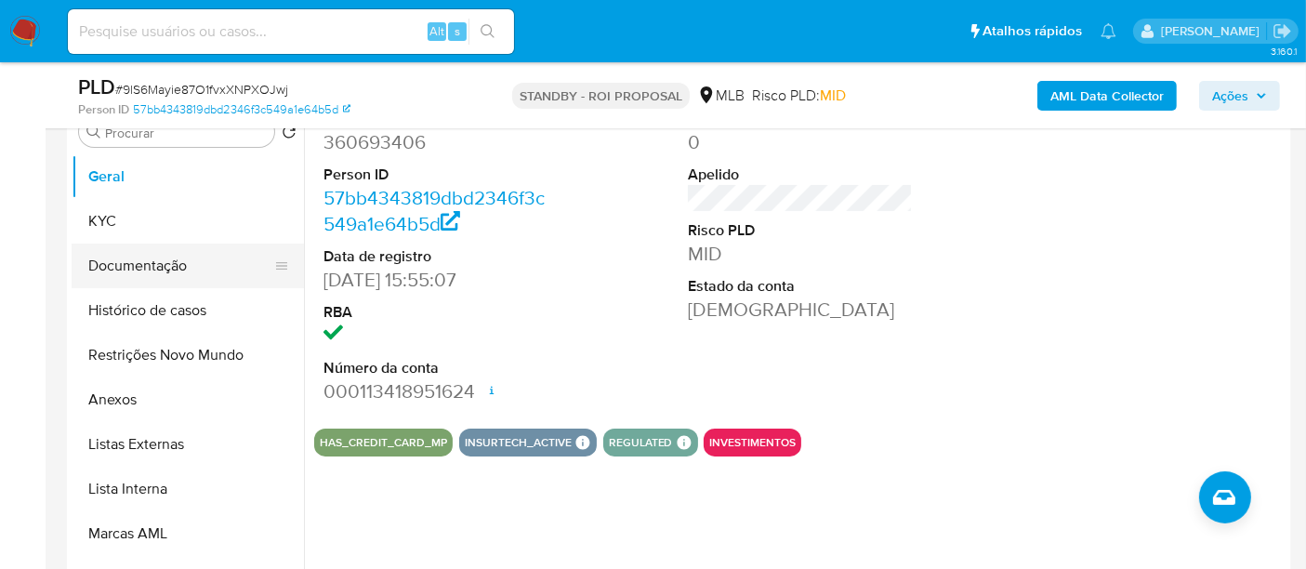
click at [139, 261] on button "Documentação" at bounding box center [181, 266] width 218 height 45
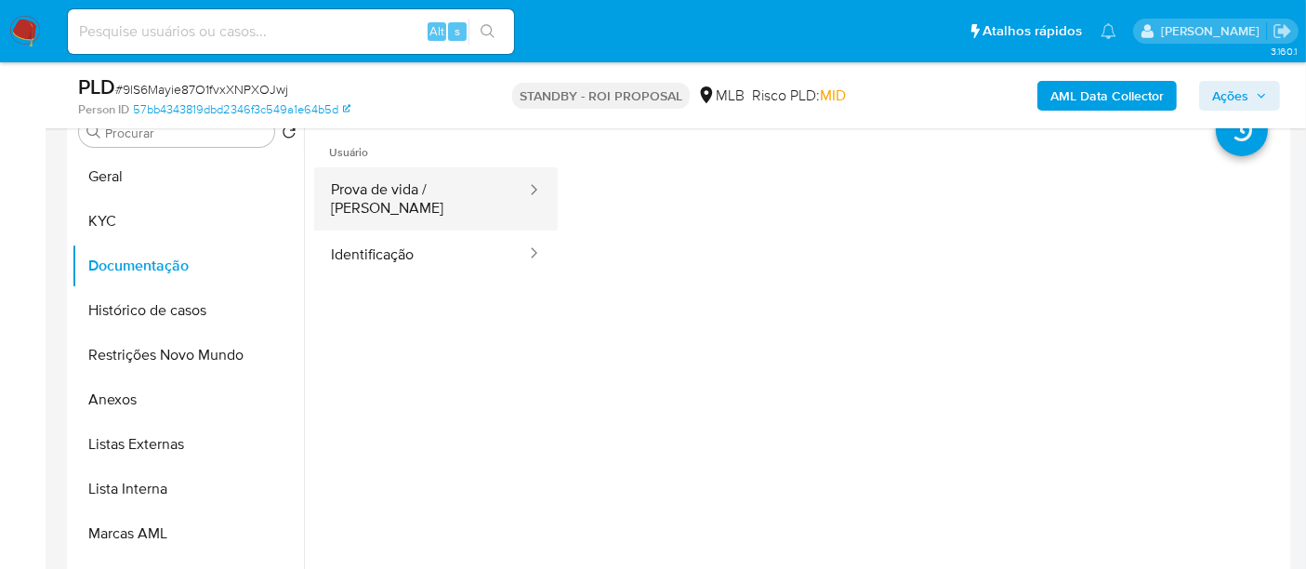
click at [441, 192] on button "Prova de vida / [PERSON_NAME]" at bounding box center [421, 198] width 214 height 63
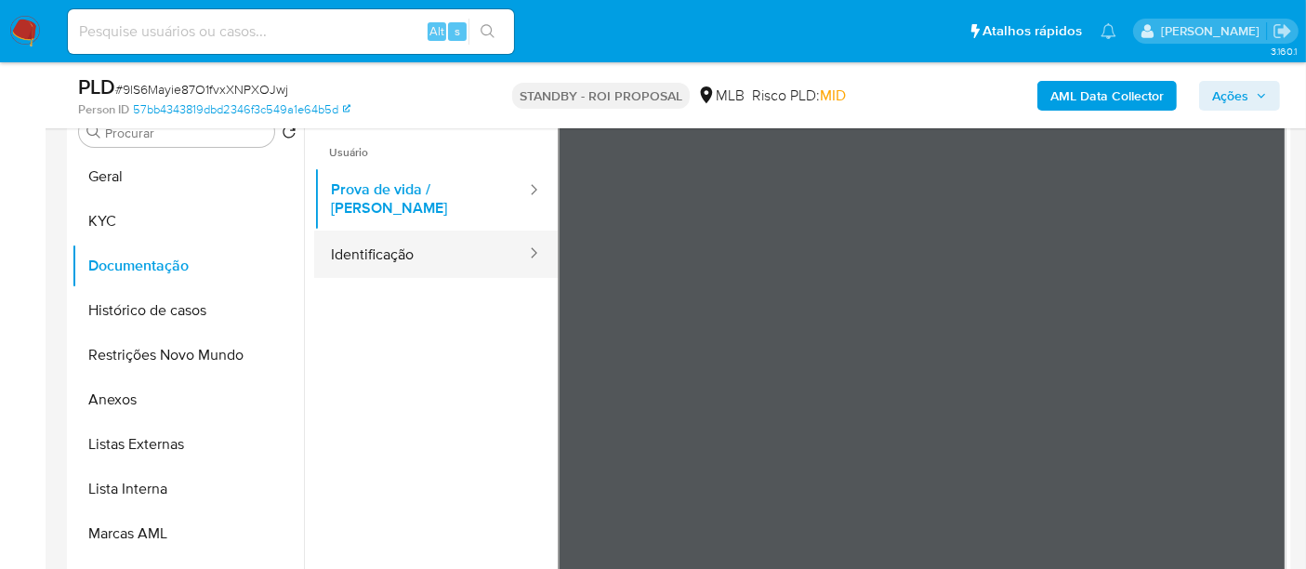
click at [391, 245] on button "Identificação" at bounding box center [421, 254] width 214 height 47
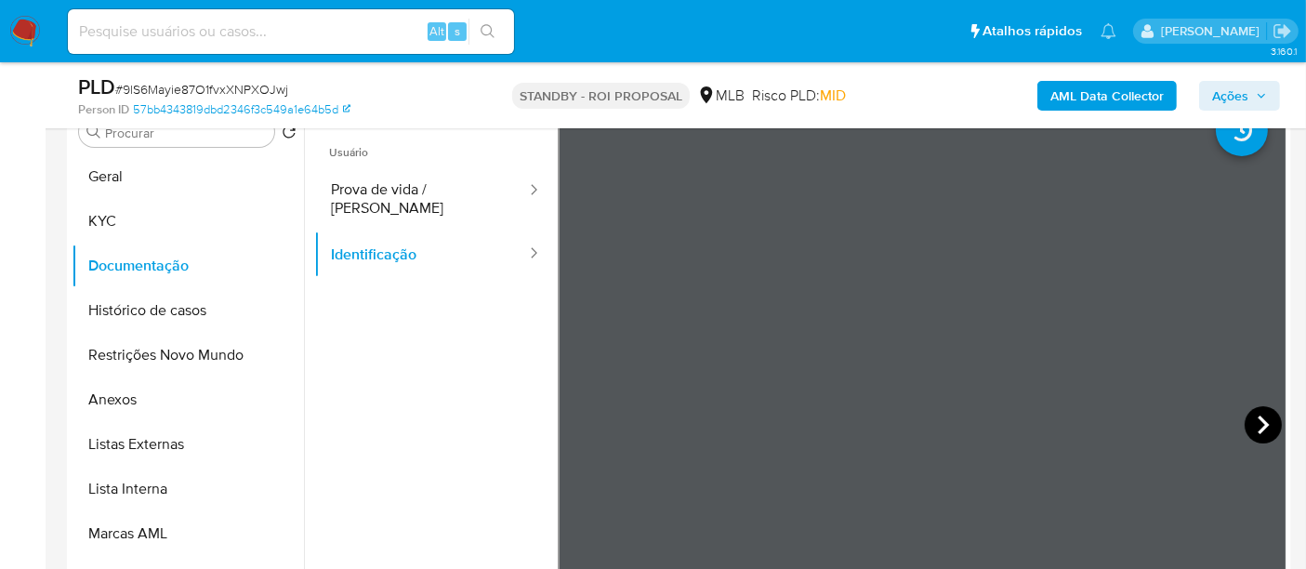
click at [1258, 418] on icon at bounding box center [1263, 425] width 11 height 19
click at [116, 177] on button "Geral" at bounding box center [181, 176] width 218 height 45
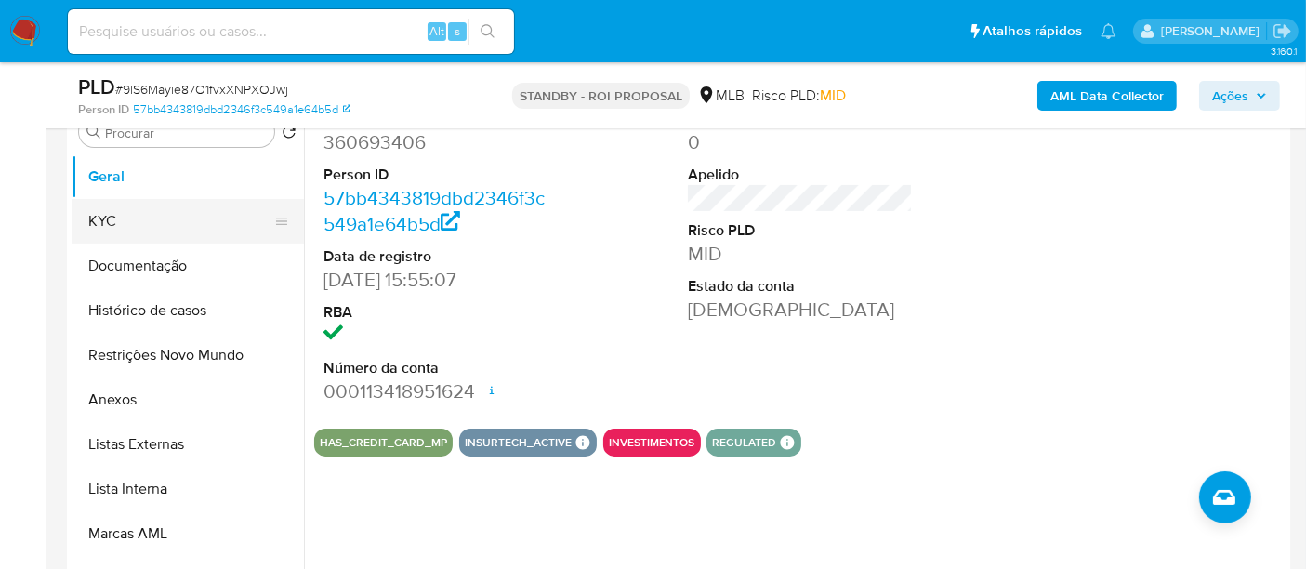
click at [113, 225] on button "KYC" at bounding box center [181, 221] width 218 height 45
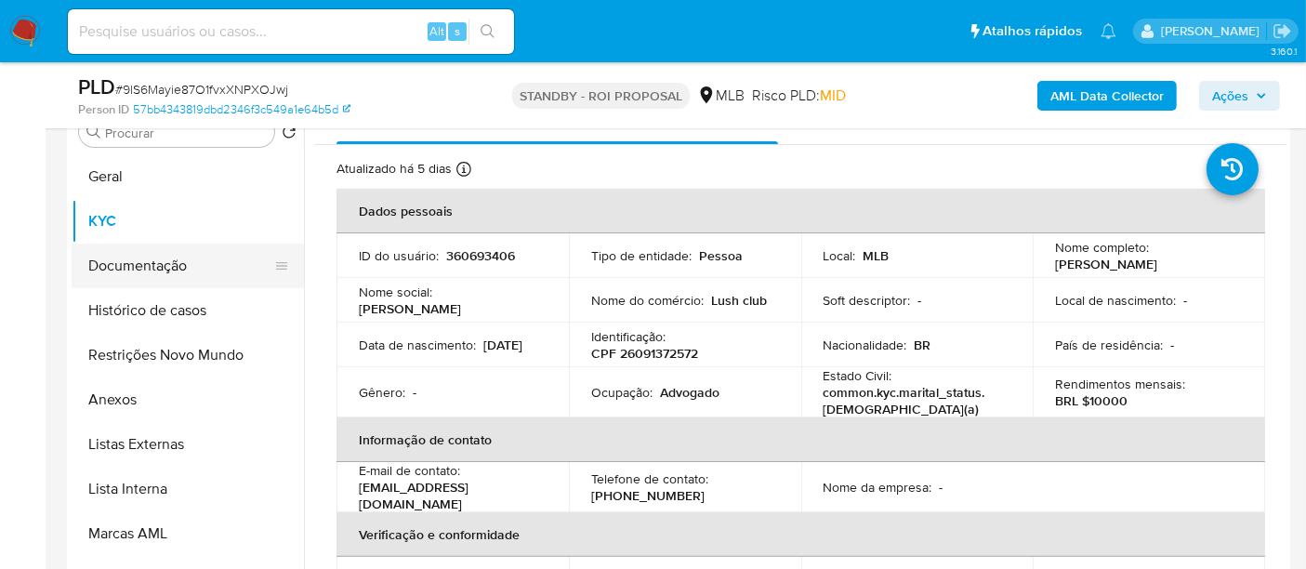
click at [156, 267] on button "Documentação" at bounding box center [181, 266] width 218 height 45
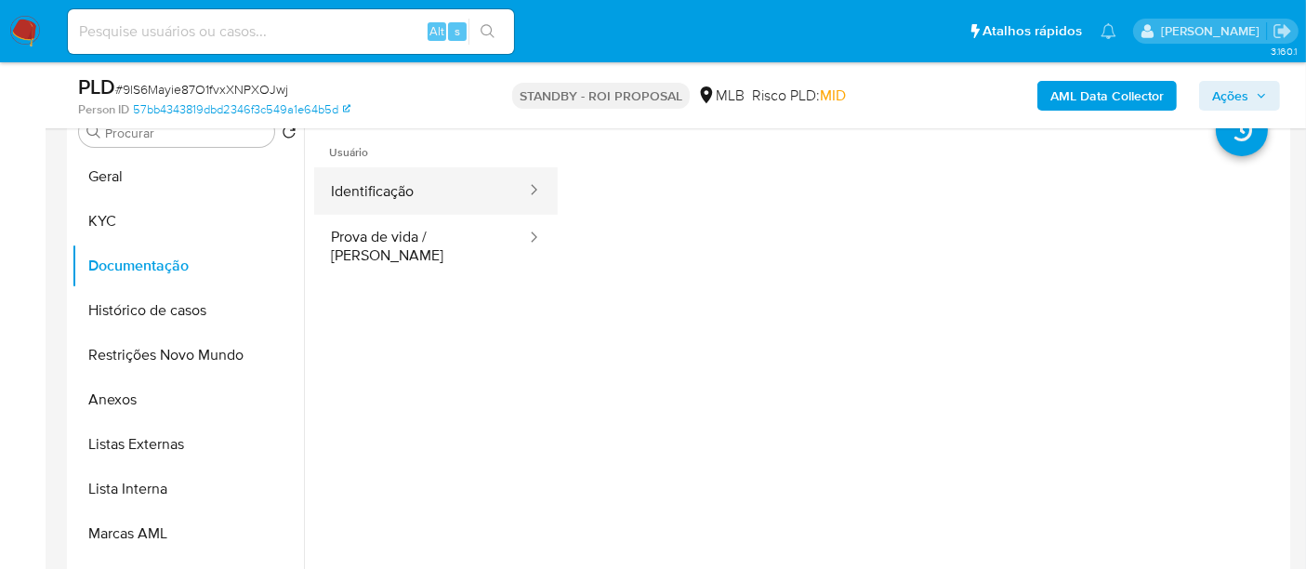
click at [412, 190] on button "Identificação" at bounding box center [421, 190] width 214 height 47
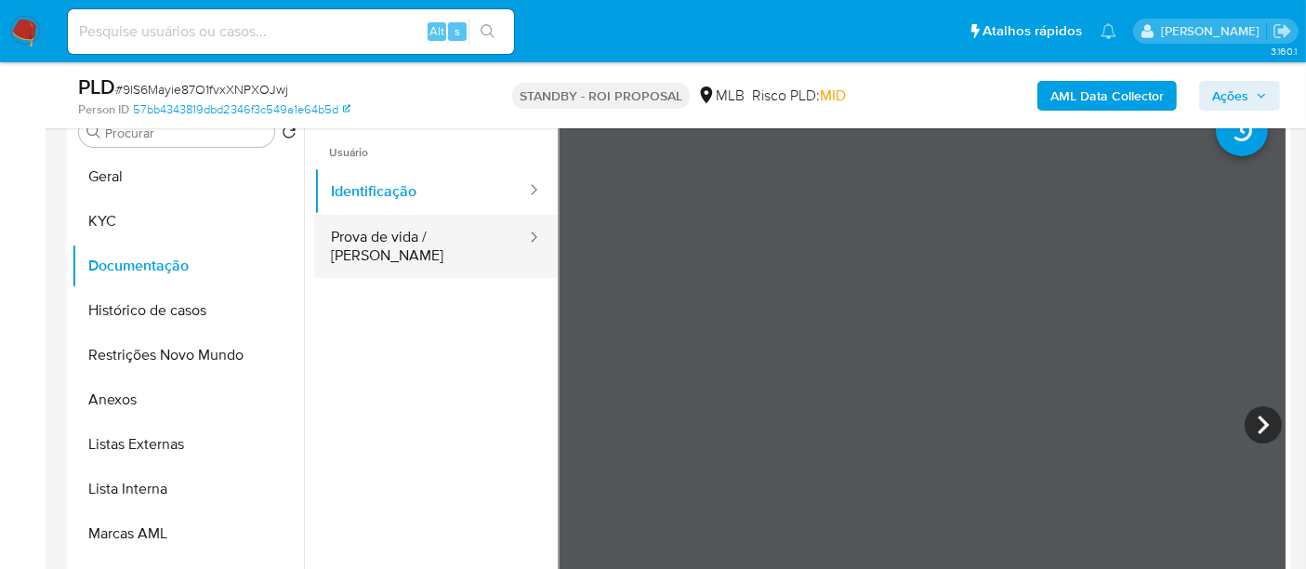
click at [385, 238] on button "Prova de vida / [PERSON_NAME]" at bounding box center [421, 246] width 214 height 63
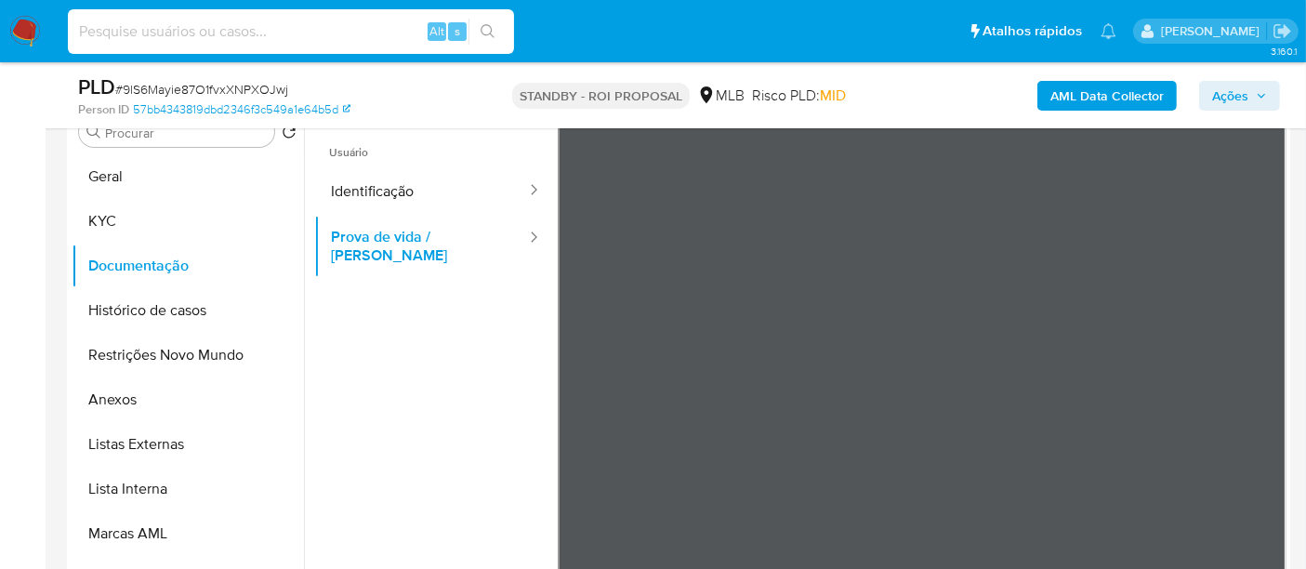
click at [251, 22] on input at bounding box center [291, 32] width 446 height 24
paste input "9wAXD5kKMYZLS3Xz0cmVfOqZ"
type input "9wAXD5kKMYZLS3Xz0cmVfOqZ"
click at [489, 26] on icon "search-icon" at bounding box center [488, 31] width 15 height 15
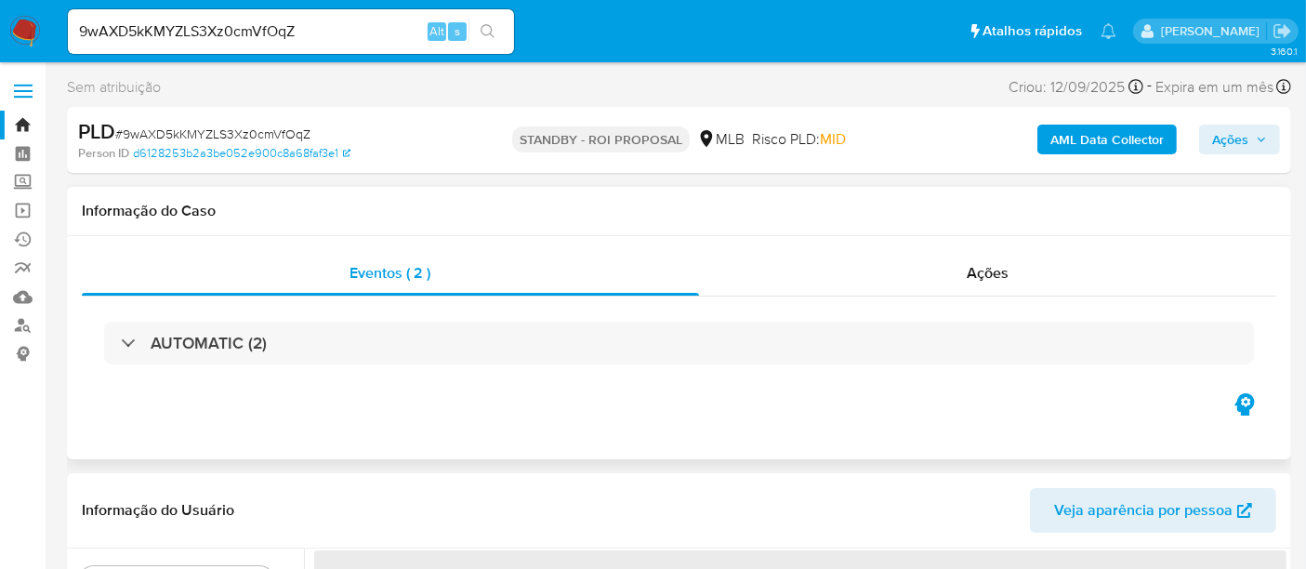
select select "10"
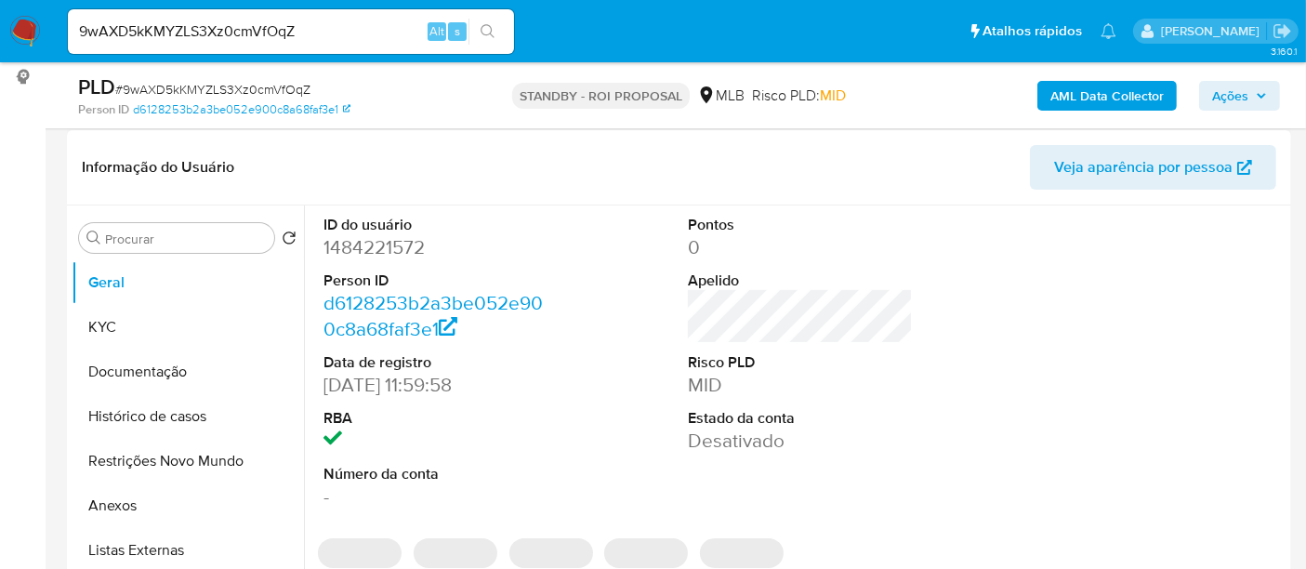
scroll to position [310, 0]
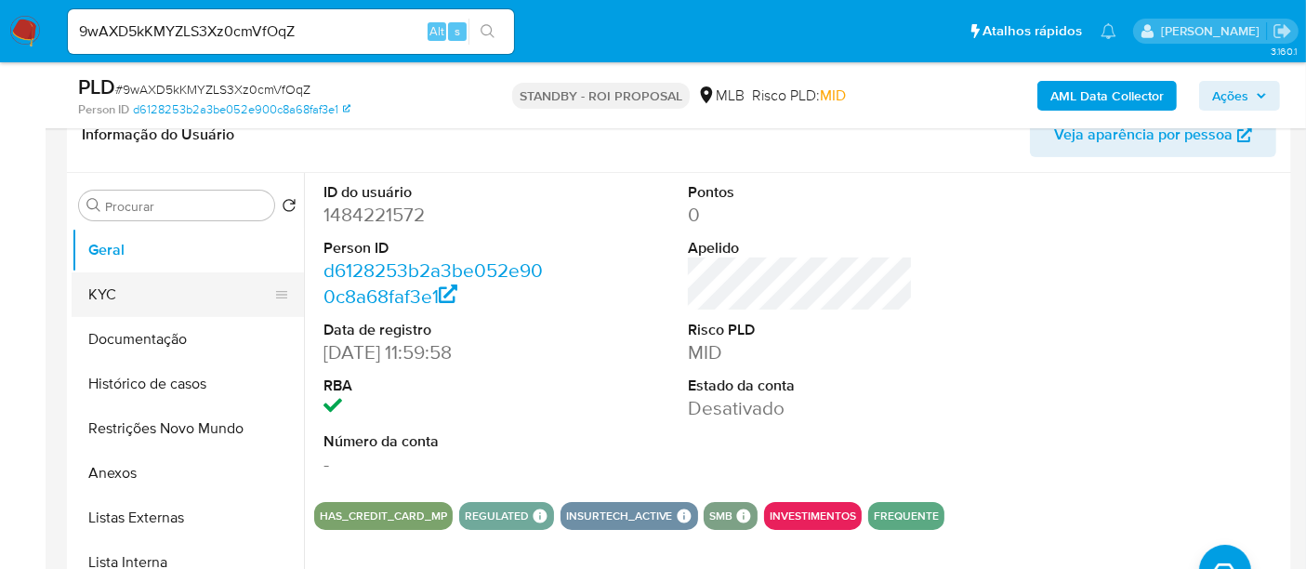
click at [114, 287] on button "KYC" at bounding box center [181, 294] width 218 height 45
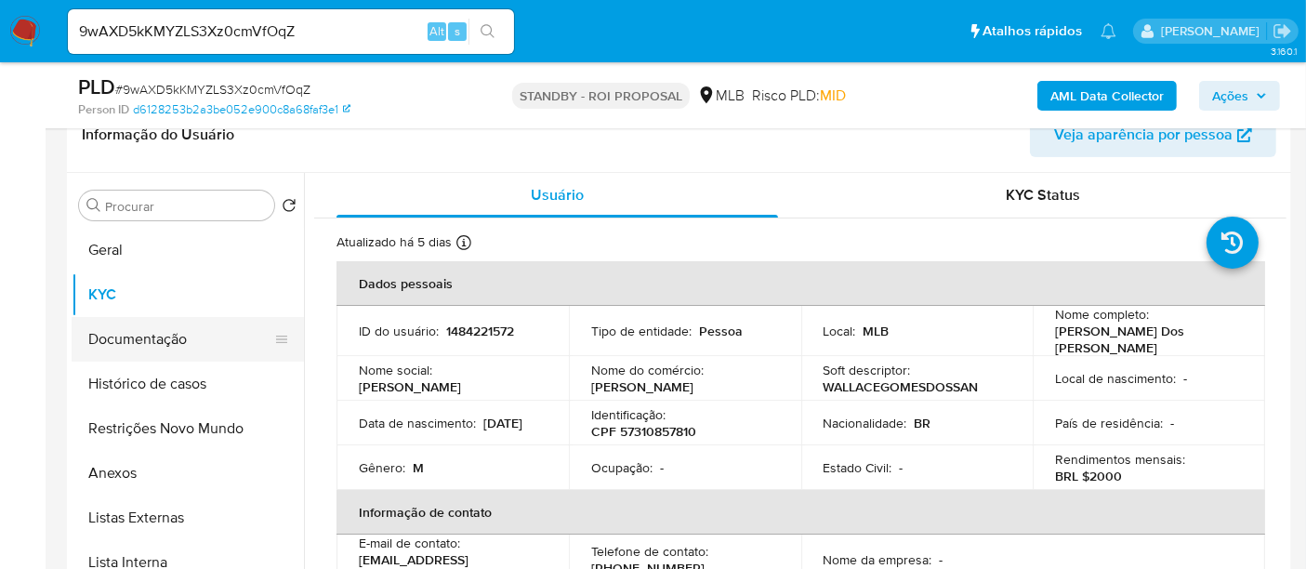
click at [157, 336] on button "Documentação" at bounding box center [181, 339] width 218 height 45
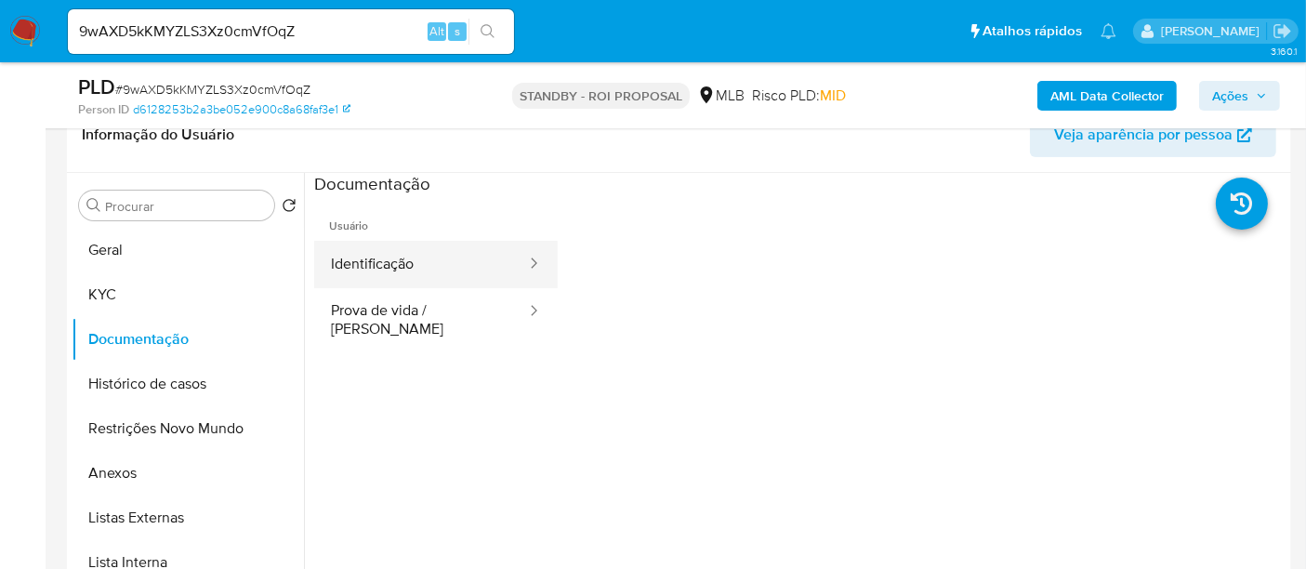
click at [407, 258] on button "Identificação" at bounding box center [421, 264] width 214 height 47
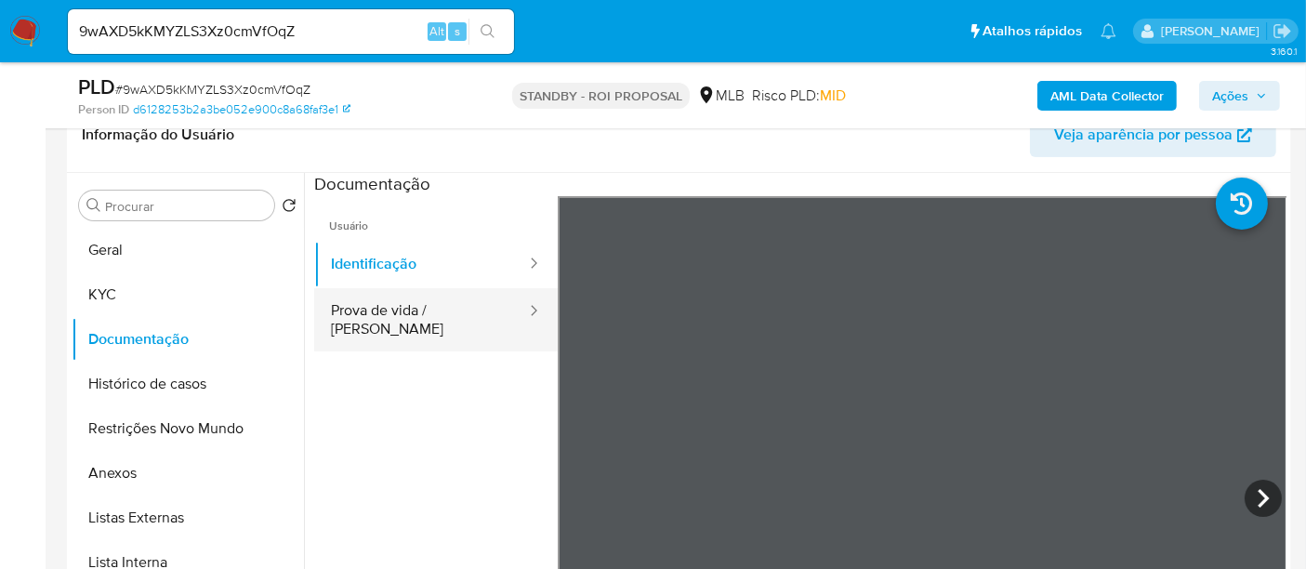
click at [380, 306] on button "Prova de vida / [PERSON_NAME]" at bounding box center [421, 319] width 214 height 63
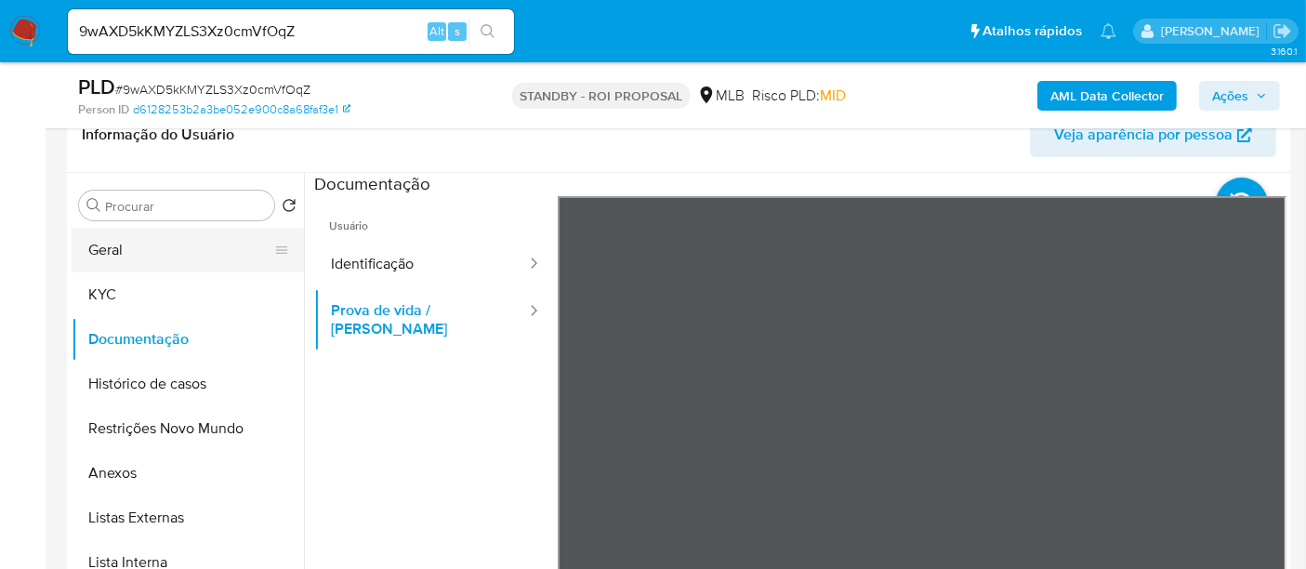
click at [115, 250] on button "Geral" at bounding box center [181, 250] width 218 height 45
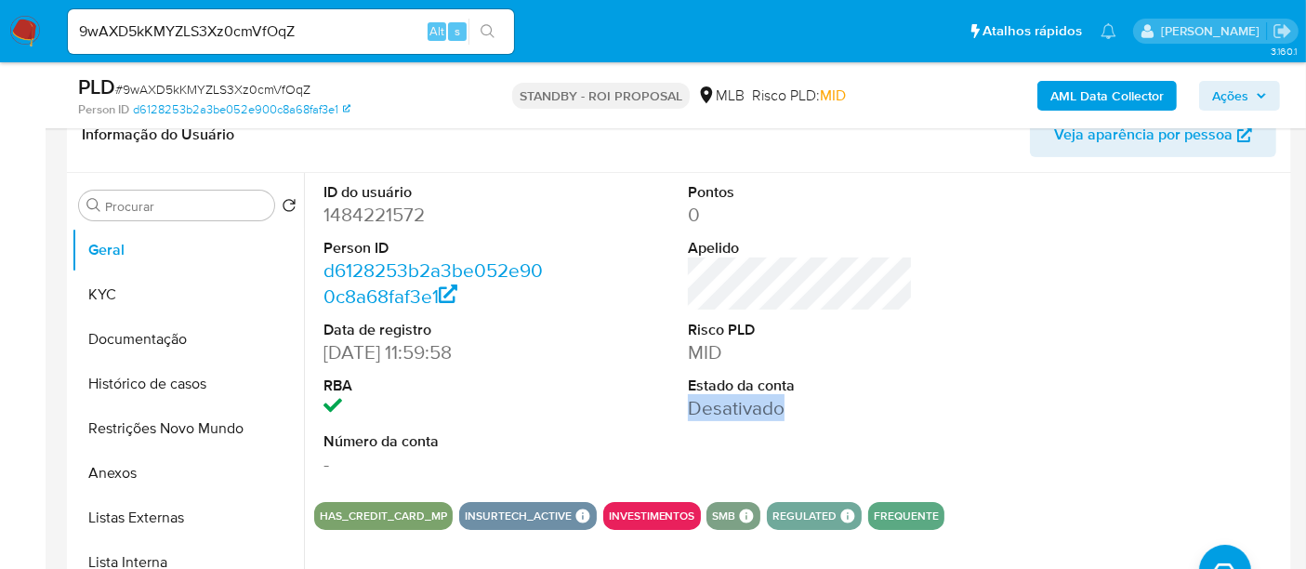
drag, startPoint x: 689, startPoint y: 408, endPoint x: 979, endPoint y: 409, distance: 290.1
click at [979, 409] on div "ID do usuário 1484221572 Person ID d6128253b2a3be052e900c8a68faf3e1 Data de reg…" at bounding box center [800, 330] width 973 height 314
drag, startPoint x: 313, startPoint y: 33, endPoint x: 0, endPoint y: 19, distance: 313.7
click at [0, 19] on nav "Pausado Ver notificaciones 9wAXD5kKMYZLS3Xz0cmVfOqZ Alt s Atalhos rápidos Presi…" at bounding box center [653, 31] width 1306 height 62
click at [490, 22] on button "search-icon" at bounding box center [488, 32] width 38 height 26
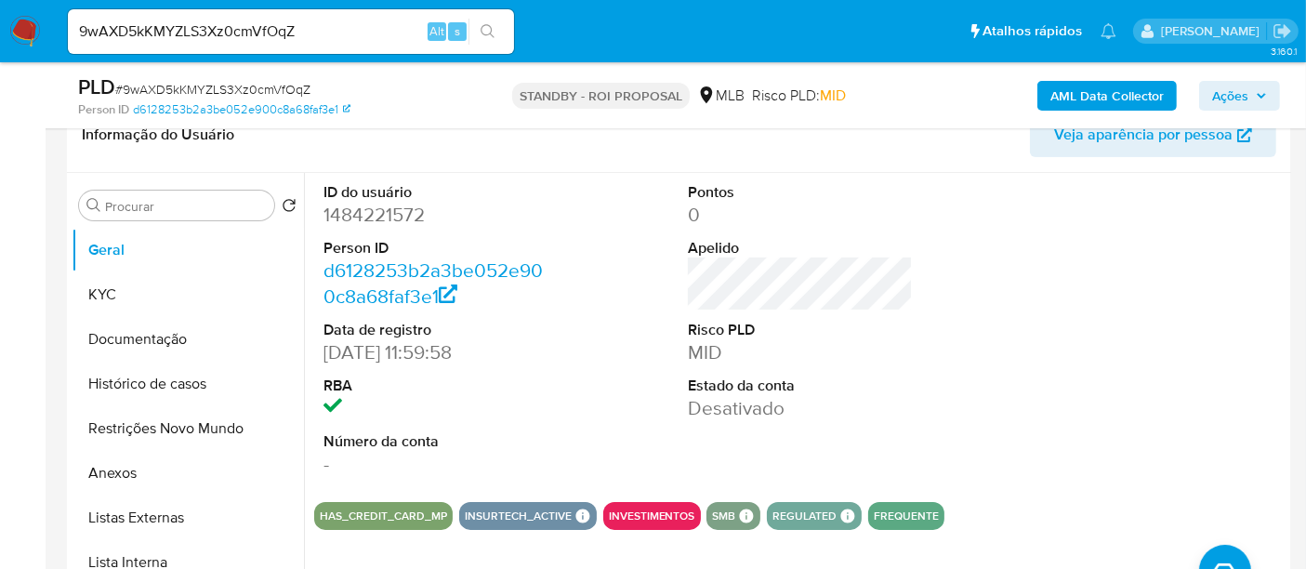
click at [489, 22] on button "search-icon" at bounding box center [488, 32] width 38 height 26
drag, startPoint x: 348, startPoint y: 36, endPoint x: 0, endPoint y: 21, distance: 348.1
click at [0, 21] on nav "Pausado Ver notificaciones 9wAXD5kKMYZLS3Xz0cmVfOqZ Alt s Atalhos rápidos Presi…" at bounding box center [653, 31] width 1306 height 62
paste input "66KFbGGO08Adqk8revzuJjO6"
type input "66KFbGGO08Adqk8revzuJjO6"
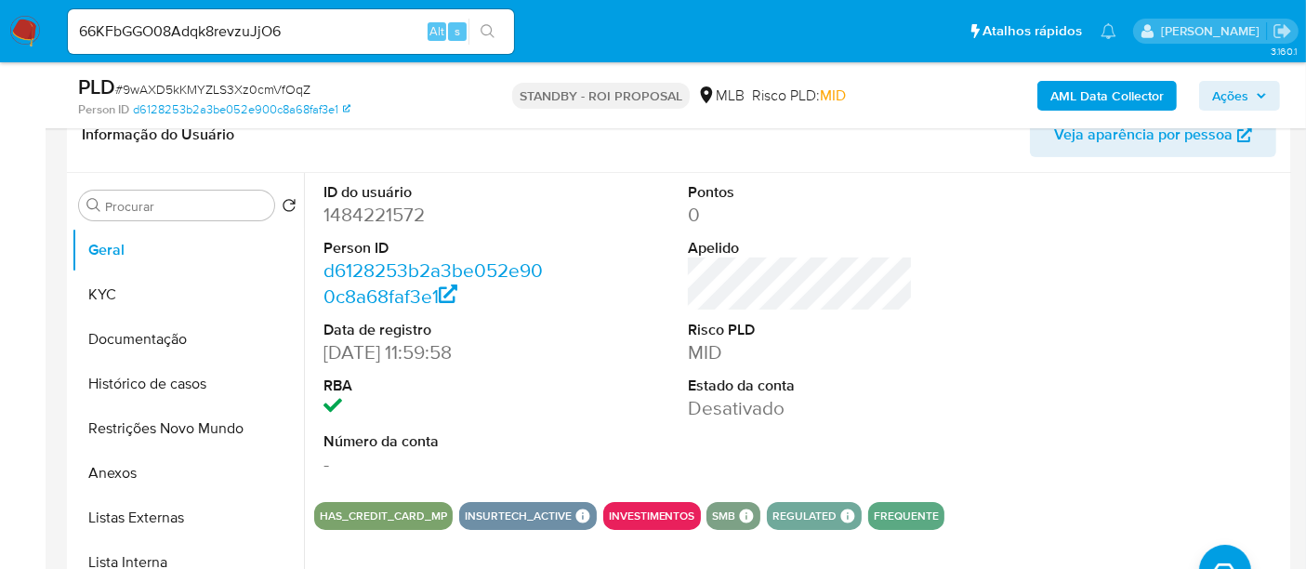
click at [490, 24] on icon "search-icon" at bounding box center [488, 31] width 15 height 15
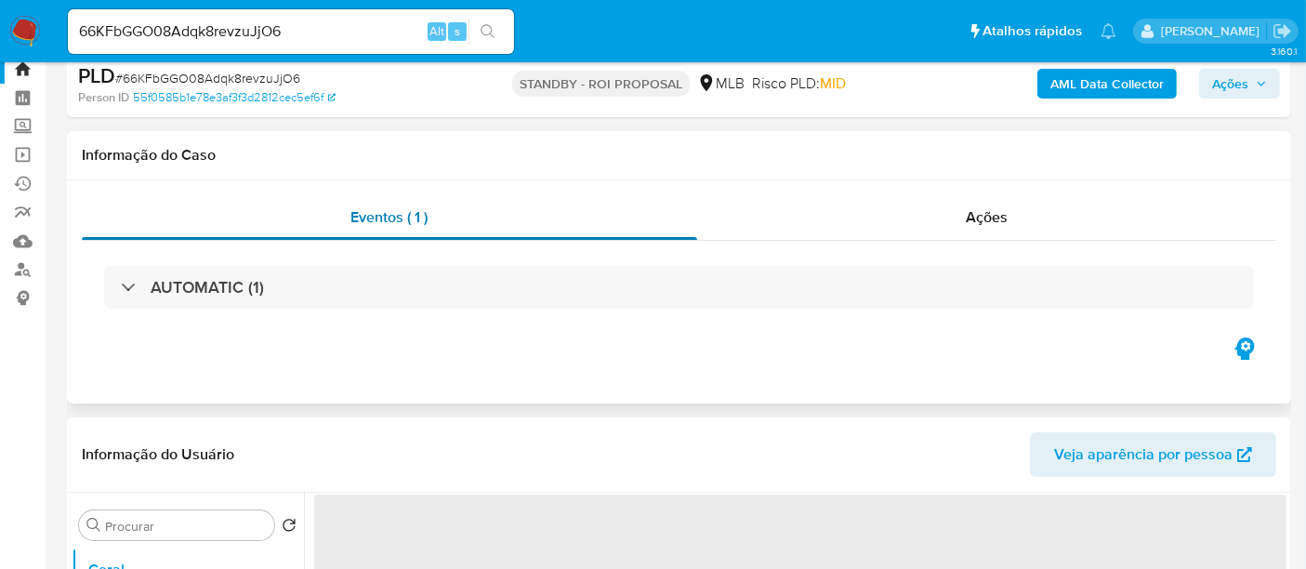
select select "10"
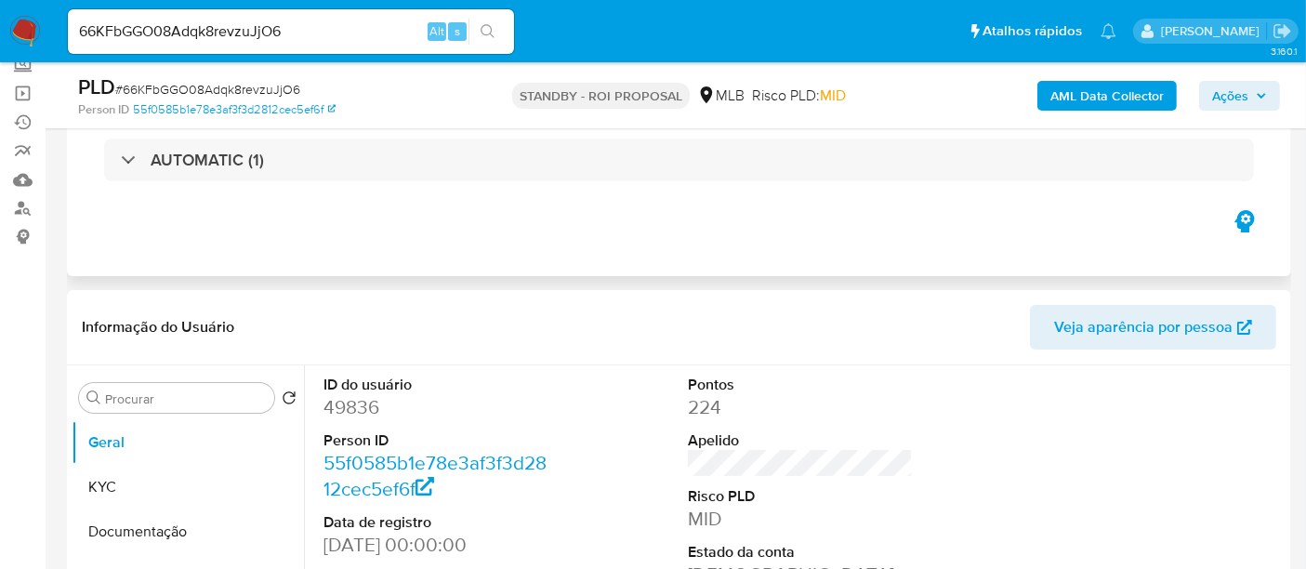
scroll to position [206, 0]
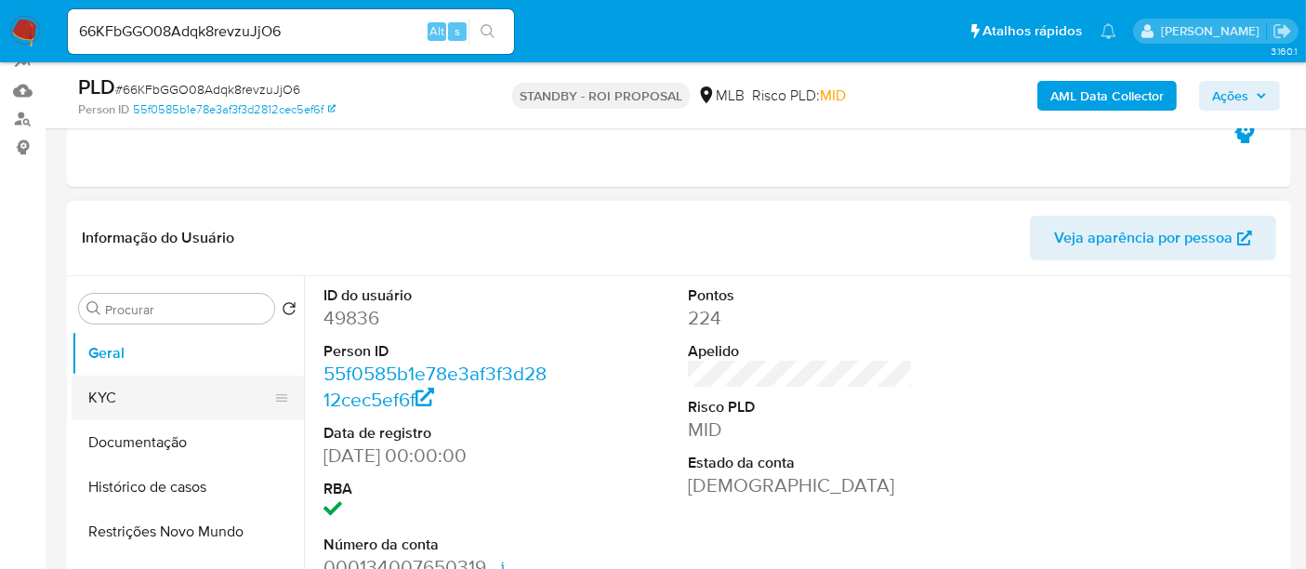
click at [132, 389] on button "KYC" at bounding box center [181, 398] width 218 height 45
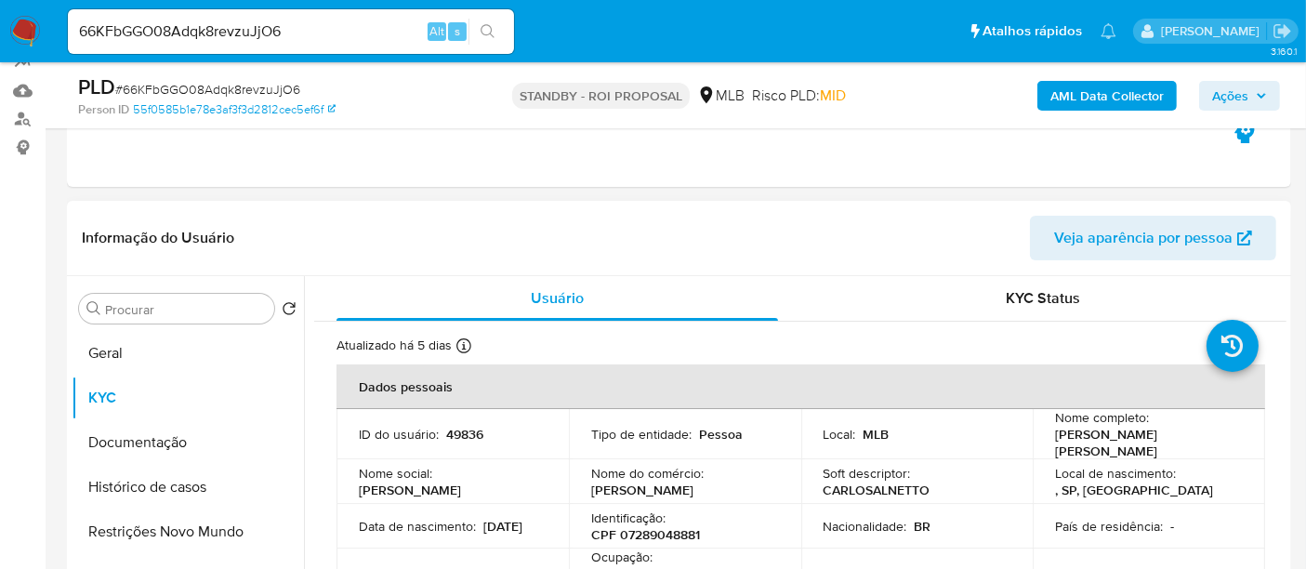
scroll to position [103, 0]
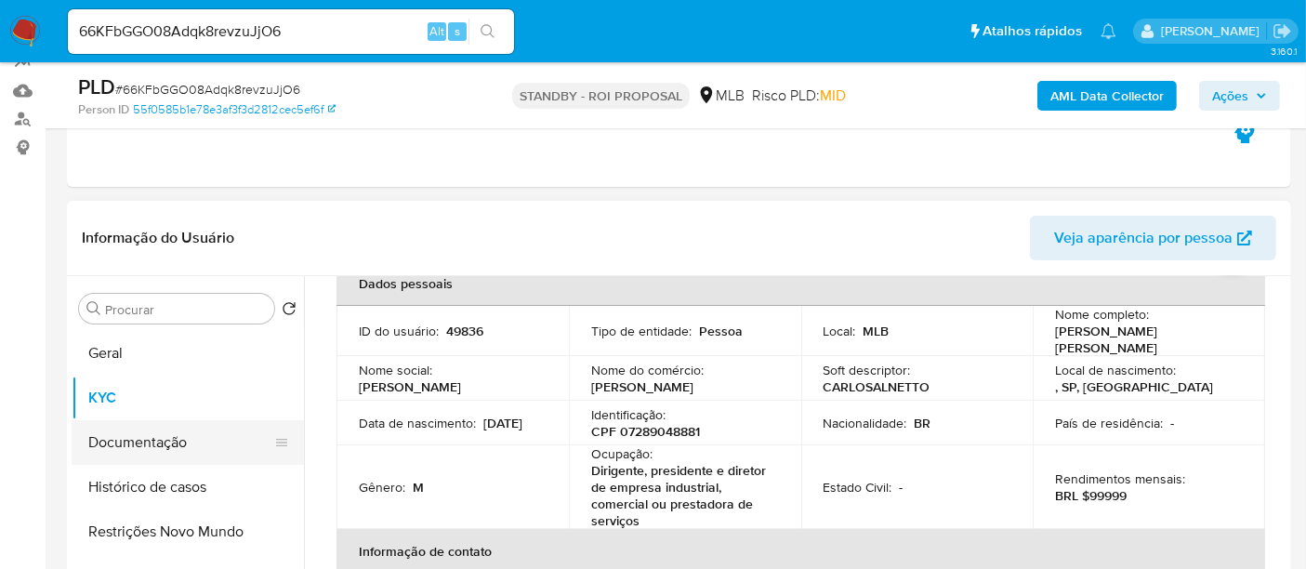
click at [161, 441] on button "Documentação" at bounding box center [181, 442] width 218 height 45
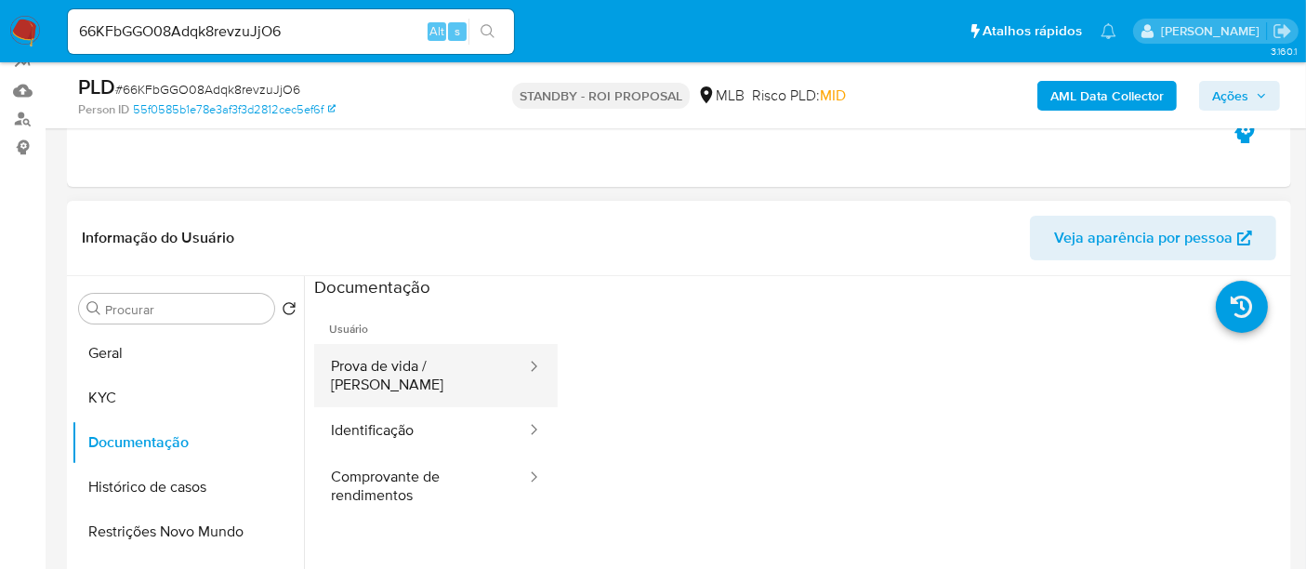
click at [414, 365] on button "Prova de vida / [PERSON_NAME]" at bounding box center [421, 375] width 214 height 63
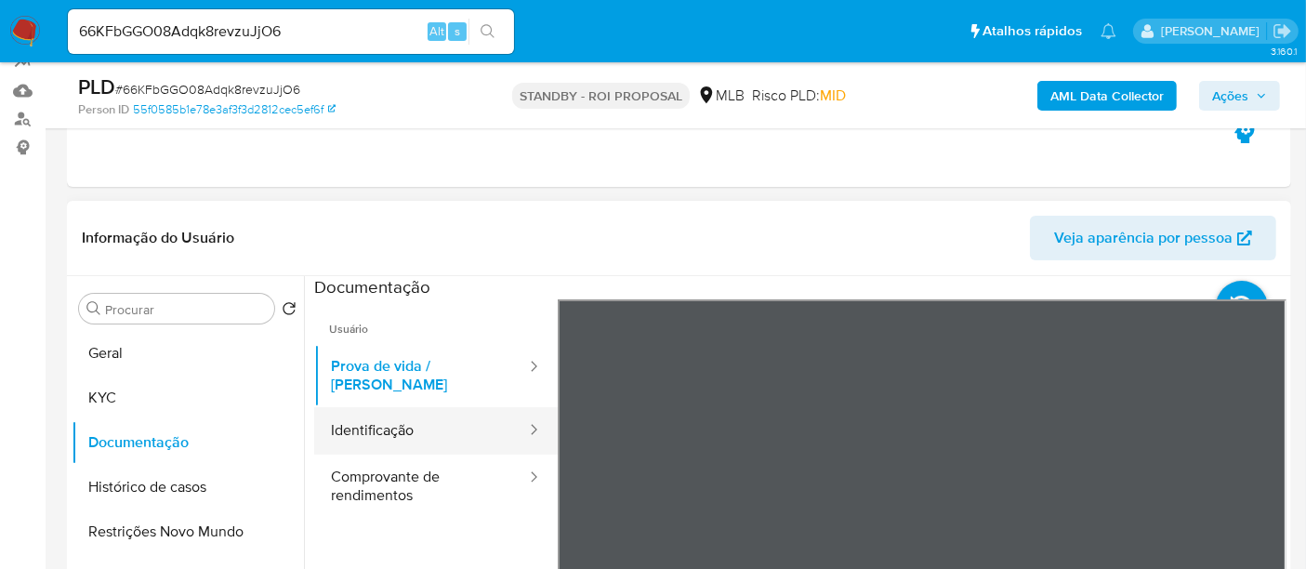
click at [428, 410] on button "Identificação" at bounding box center [421, 430] width 214 height 47
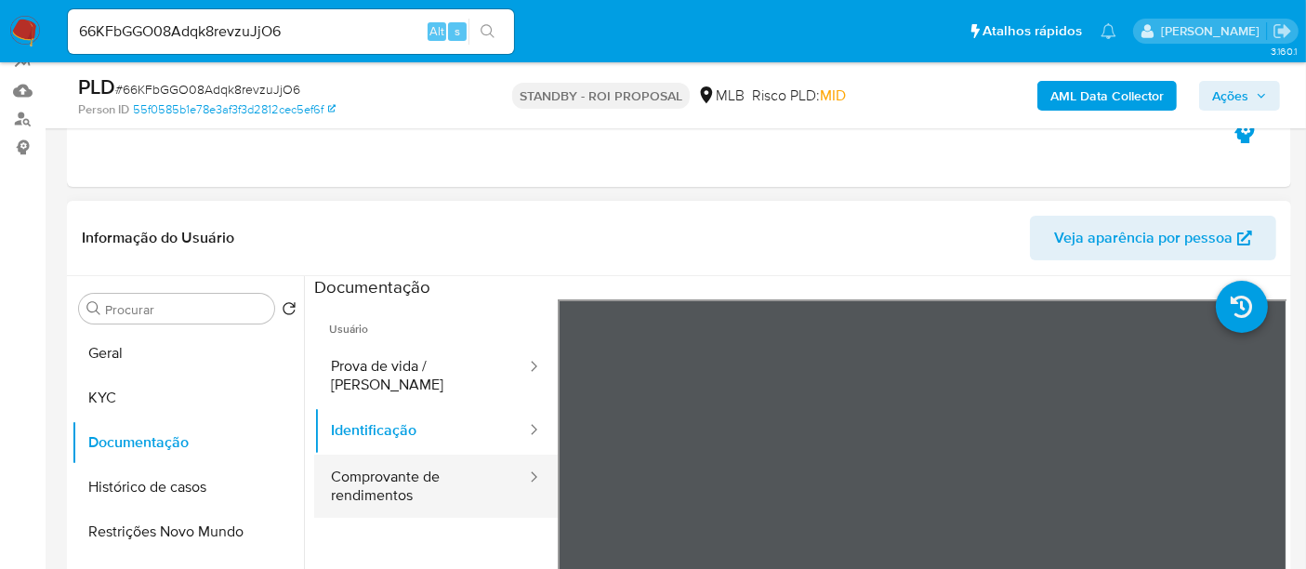
click at [390, 456] on button "Comprovante de rendimentos" at bounding box center [421, 486] width 214 height 63
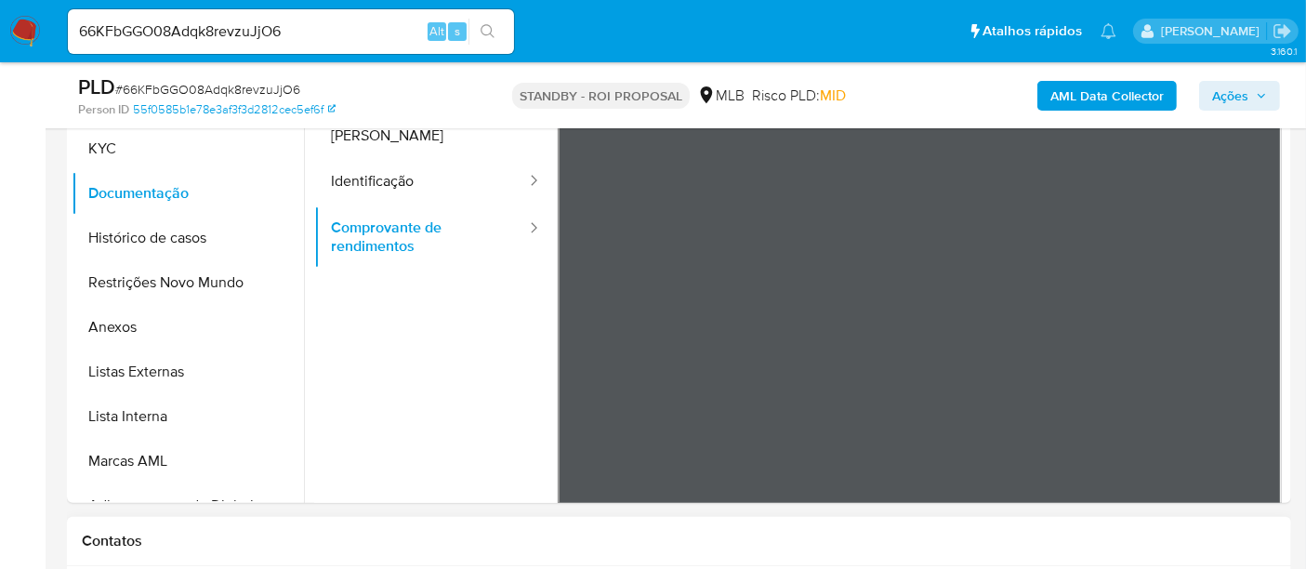
scroll to position [365, 0]
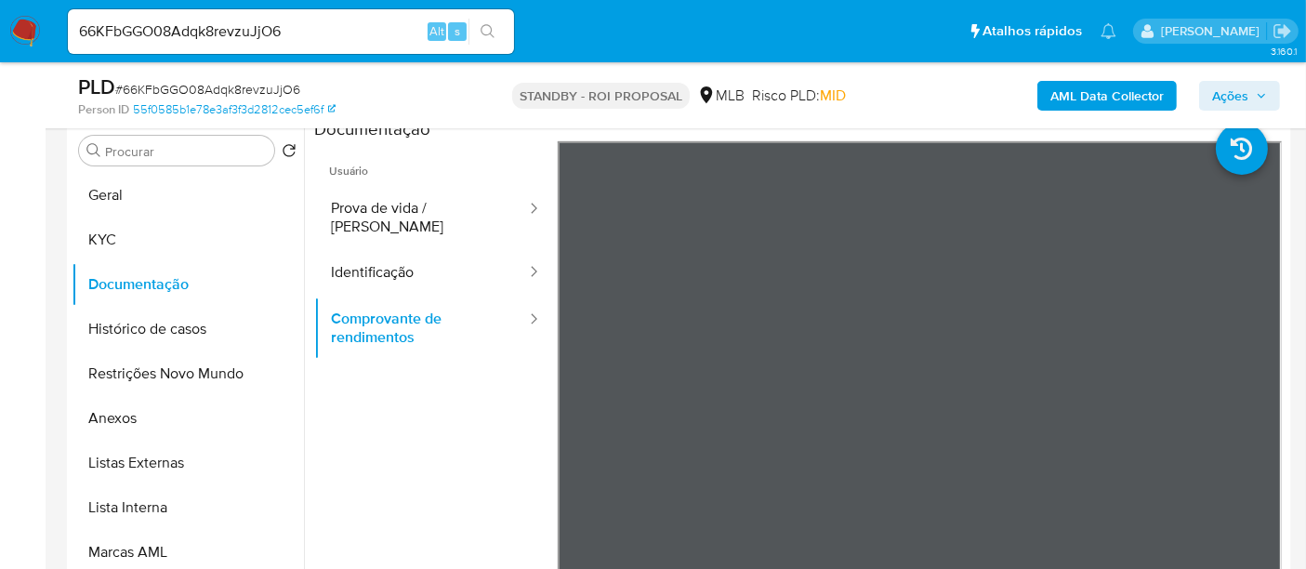
click at [410, 184] on section at bounding box center [800, 427] width 973 height 618
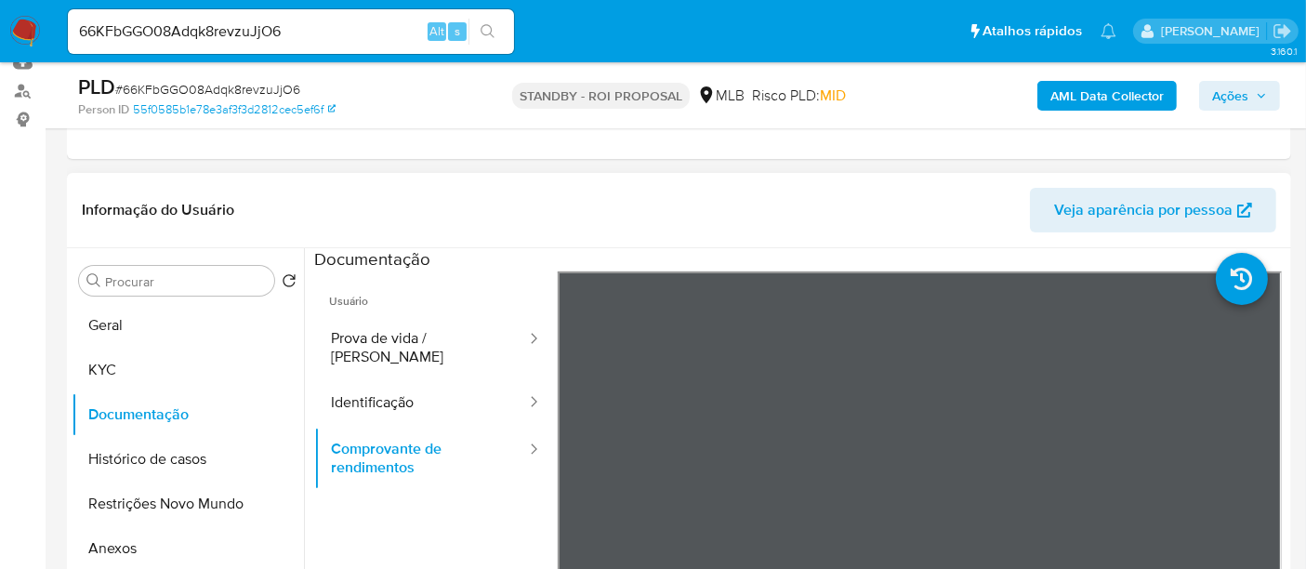
scroll to position [238, 0]
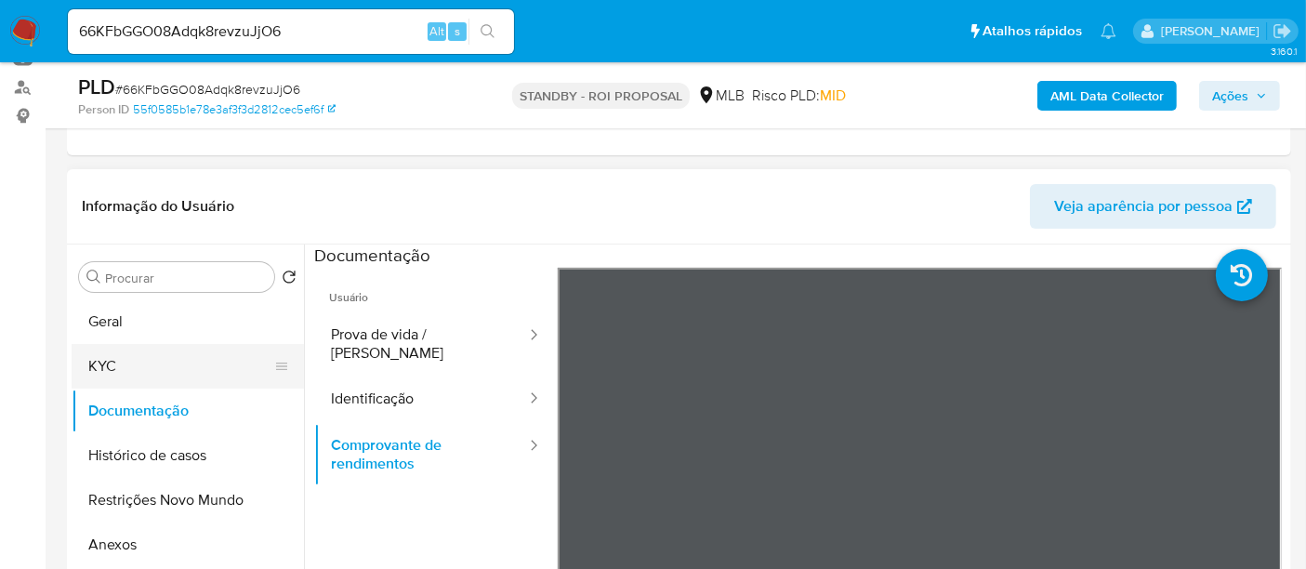
click at [117, 357] on button "KYC" at bounding box center [181, 366] width 218 height 45
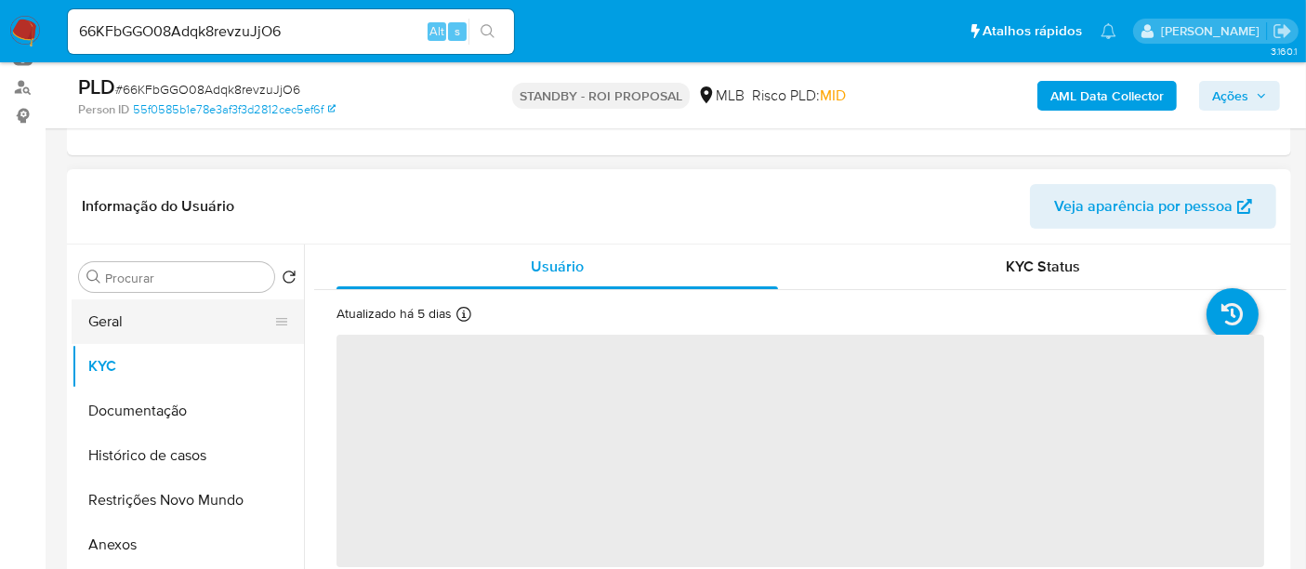
click at [116, 314] on button "Geral" at bounding box center [181, 321] width 218 height 45
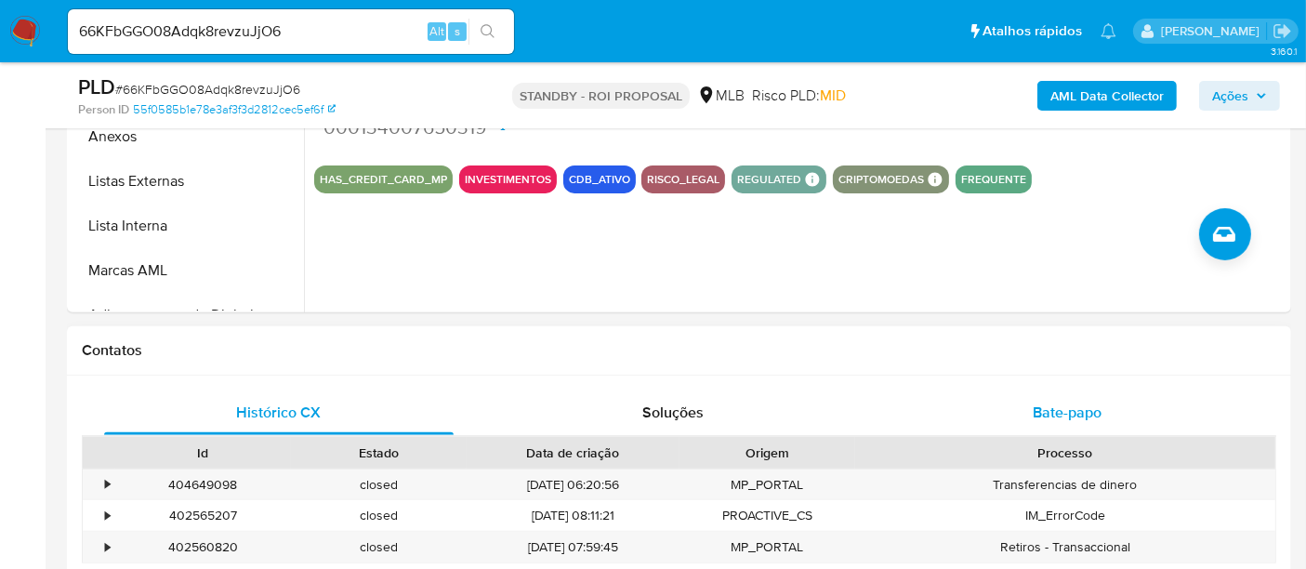
scroll to position [651, 0]
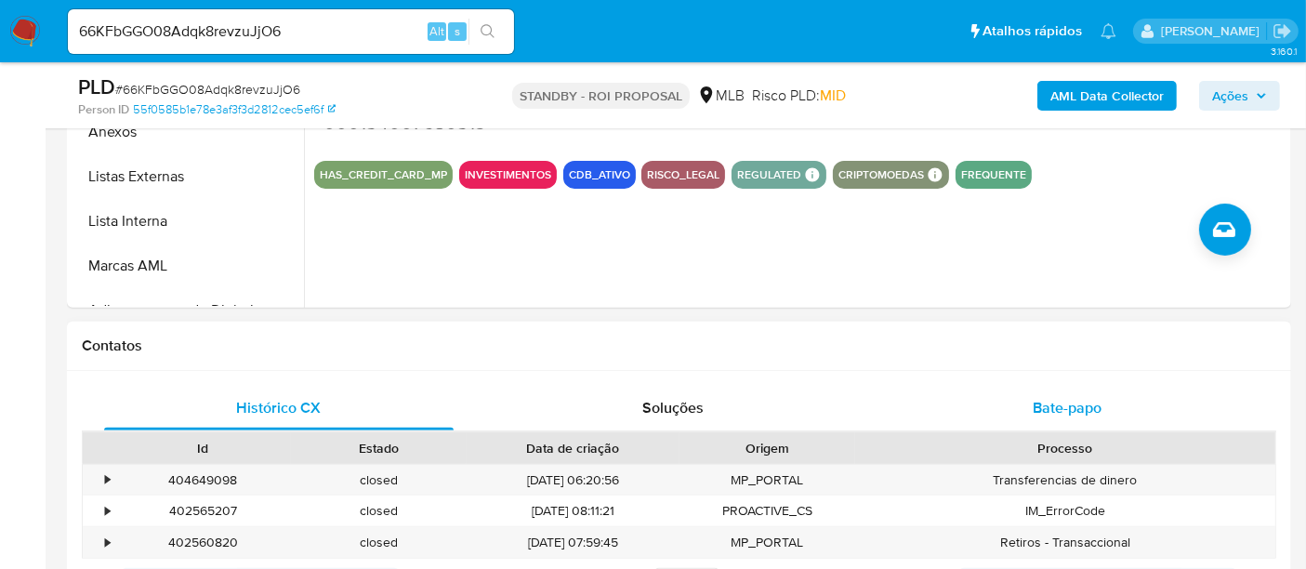
click at [1072, 404] on span "Bate-papo" at bounding box center [1067, 407] width 69 height 21
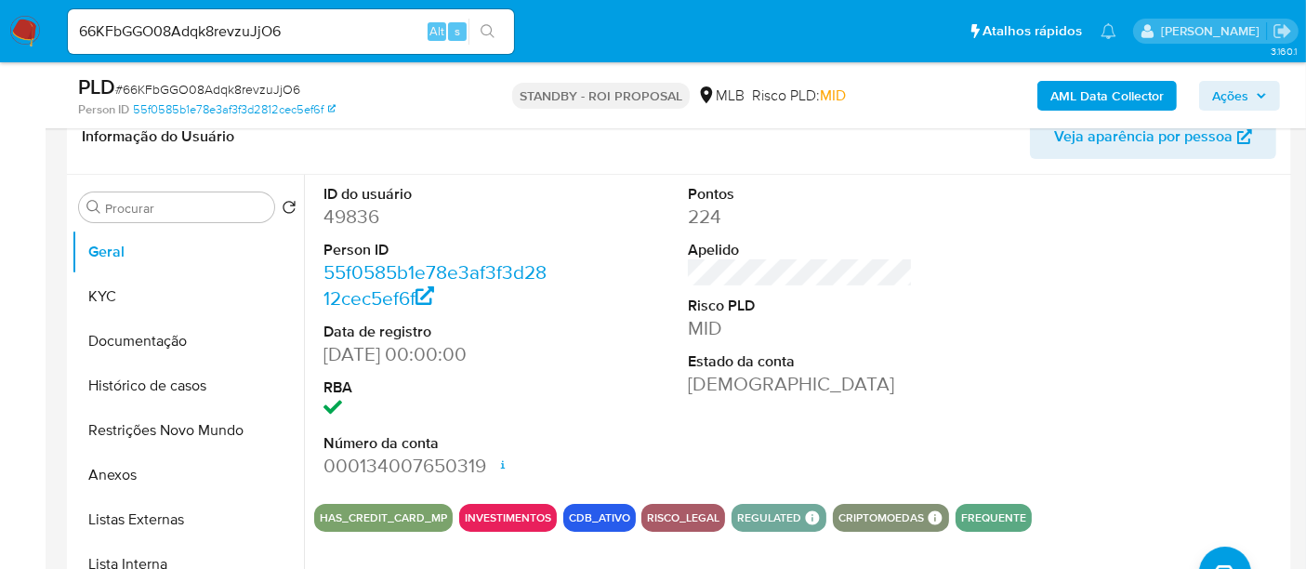
scroll to position [135, 0]
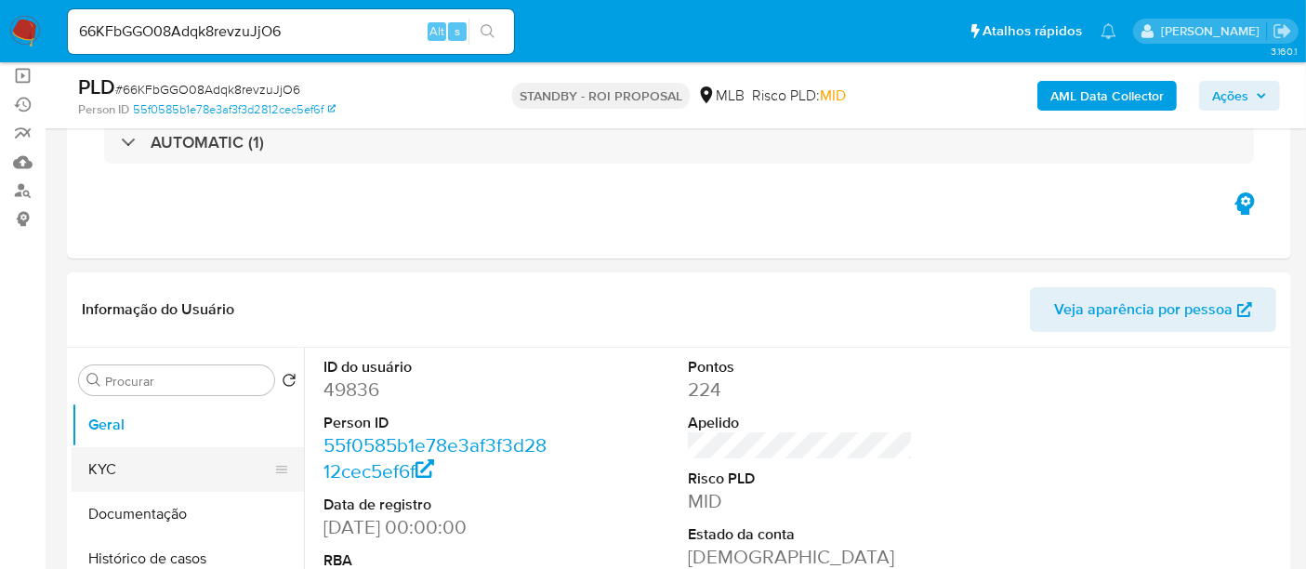
click at [98, 467] on button "KYC" at bounding box center [181, 469] width 218 height 45
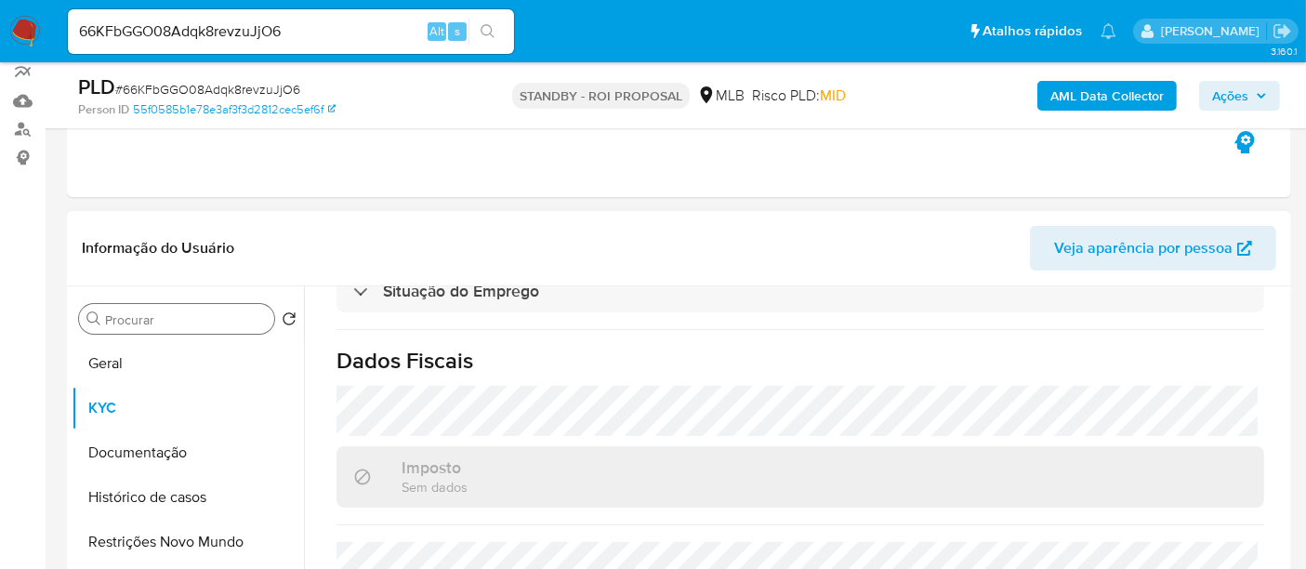
scroll to position [184, 0]
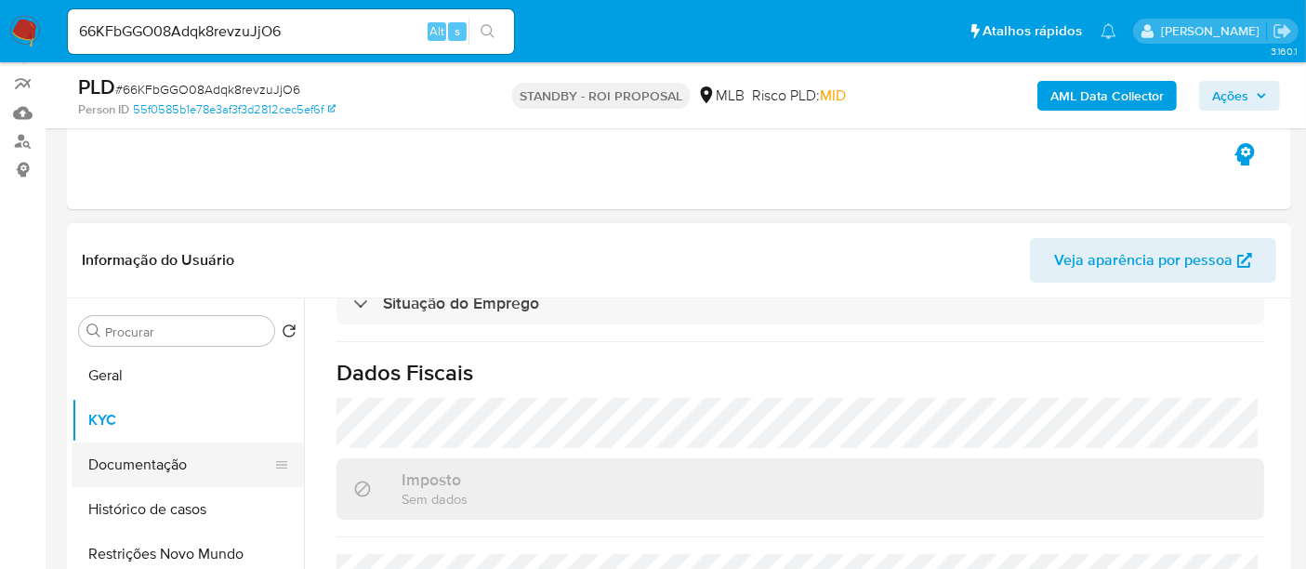
click at [126, 461] on button "Documentação" at bounding box center [181, 465] width 218 height 45
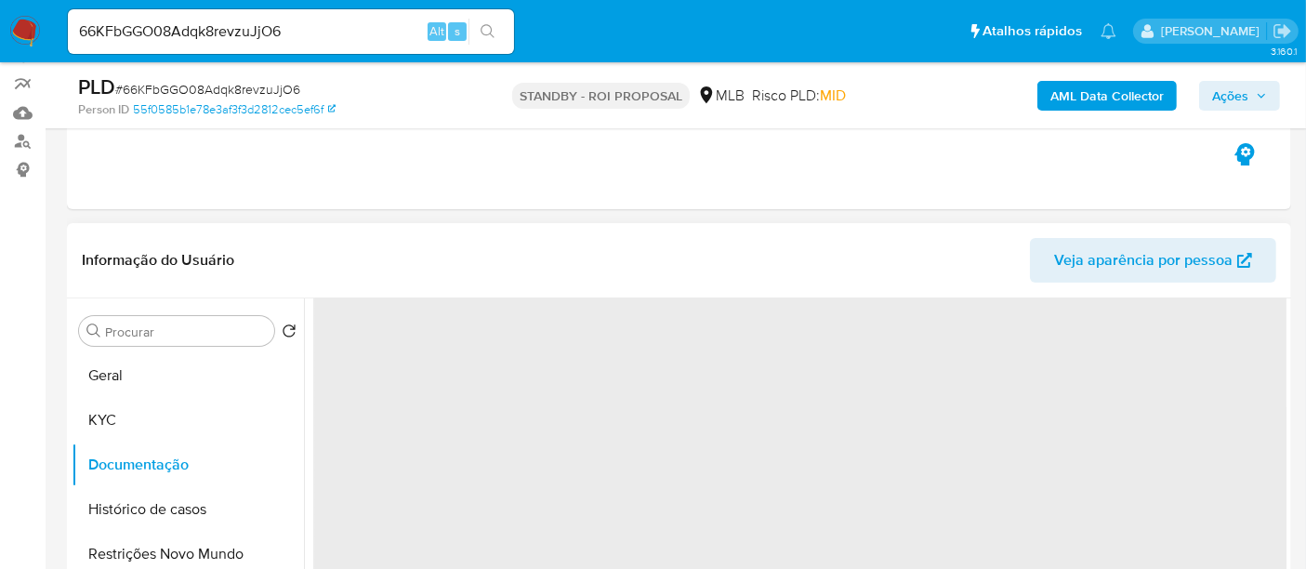
scroll to position [0, 0]
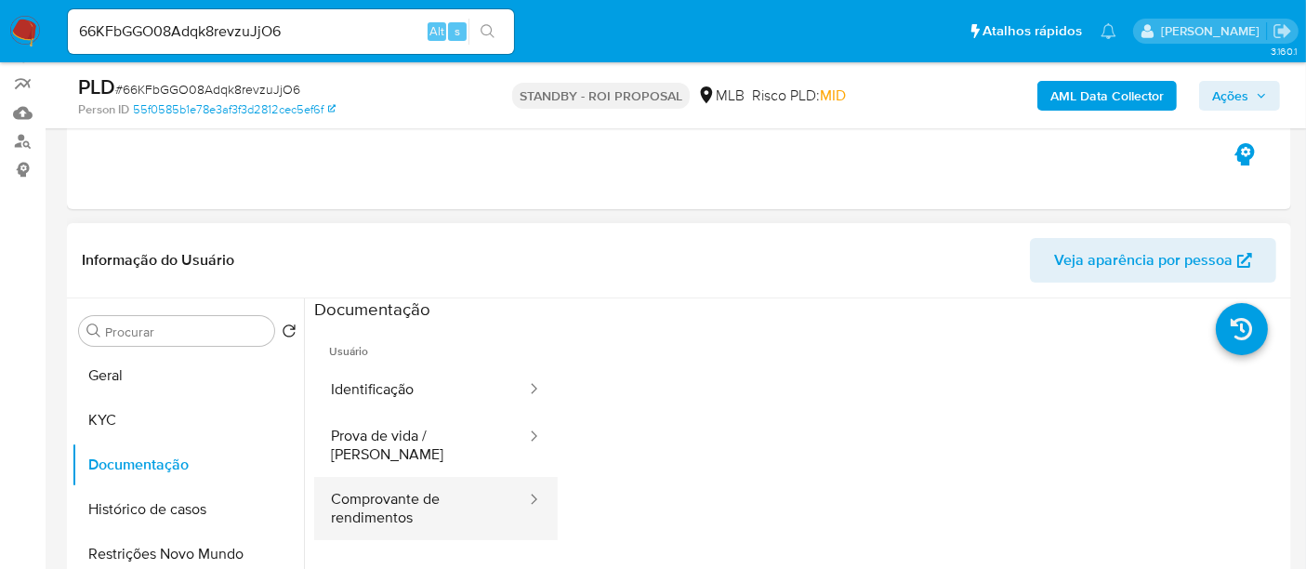
click at [385, 497] on button "Comprovante de rendimentos" at bounding box center [421, 508] width 214 height 63
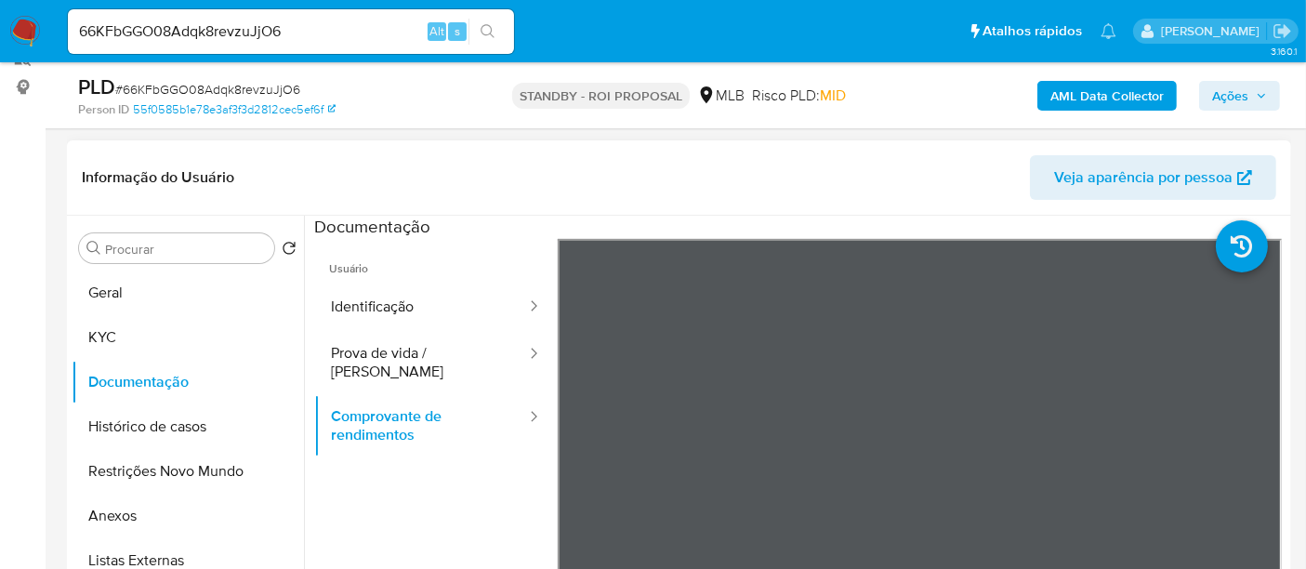
scroll to position [310, 0]
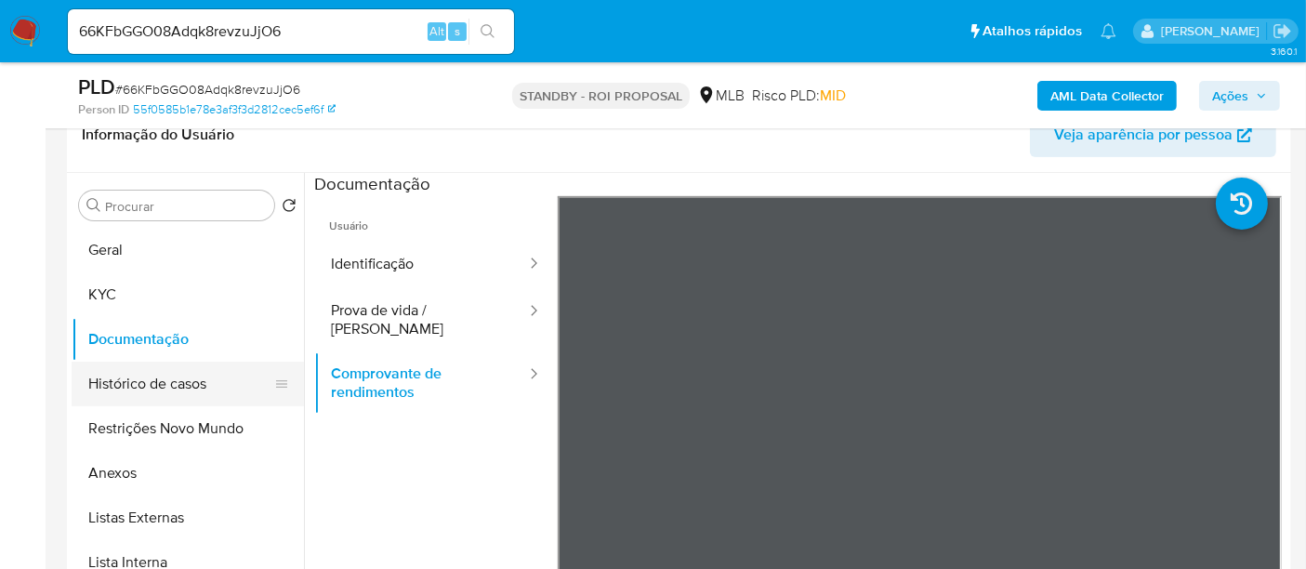
click at [139, 386] on button "Histórico de casos" at bounding box center [181, 384] width 218 height 45
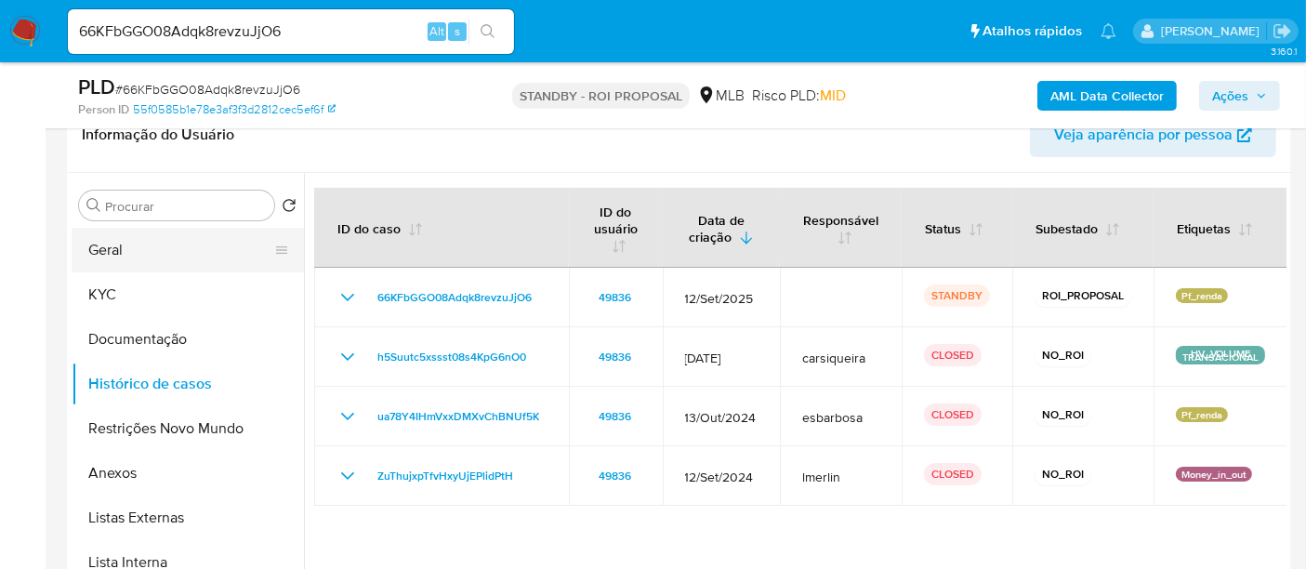
click at [115, 250] on button "Geral" at bounding box center [181, 250] width 218 height 45
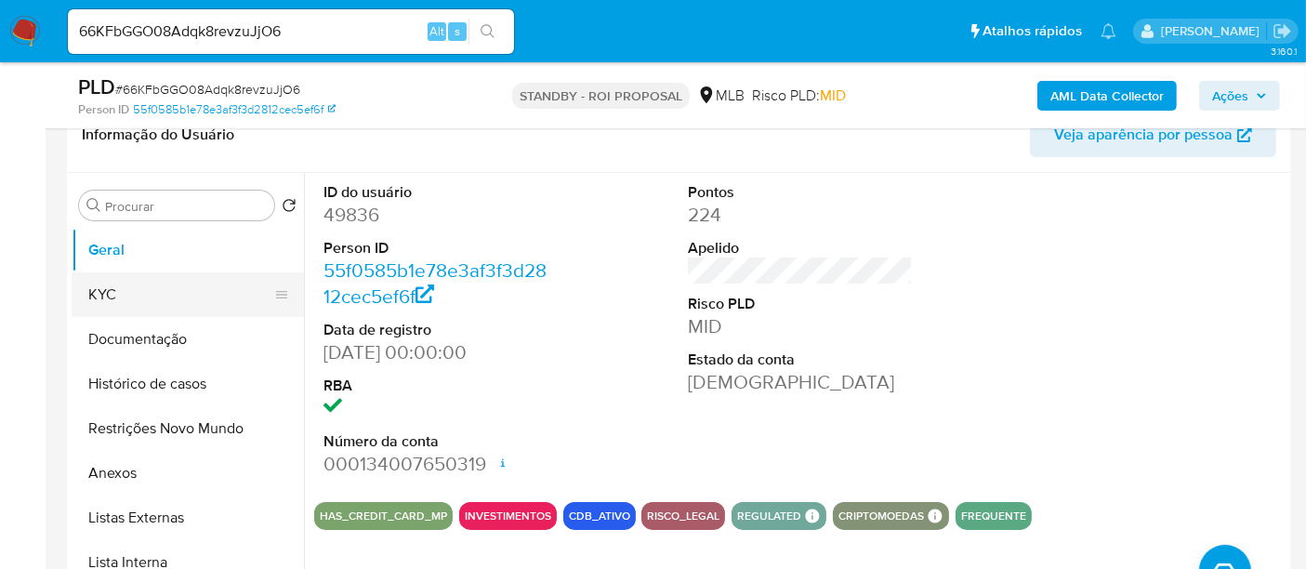
click at [100, 285] on button "KYC" at bounding box center [181, 294] width 218 height 45
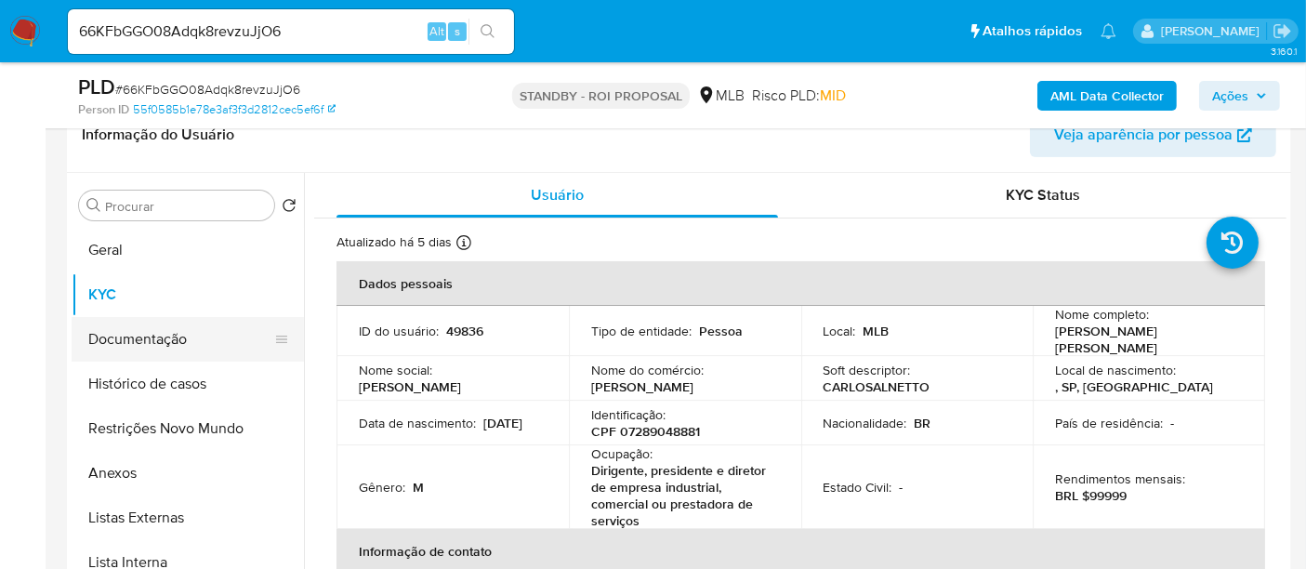
click at [110, 336] on button "Documentação" at bounding box center [181, 339] width 218 height 45
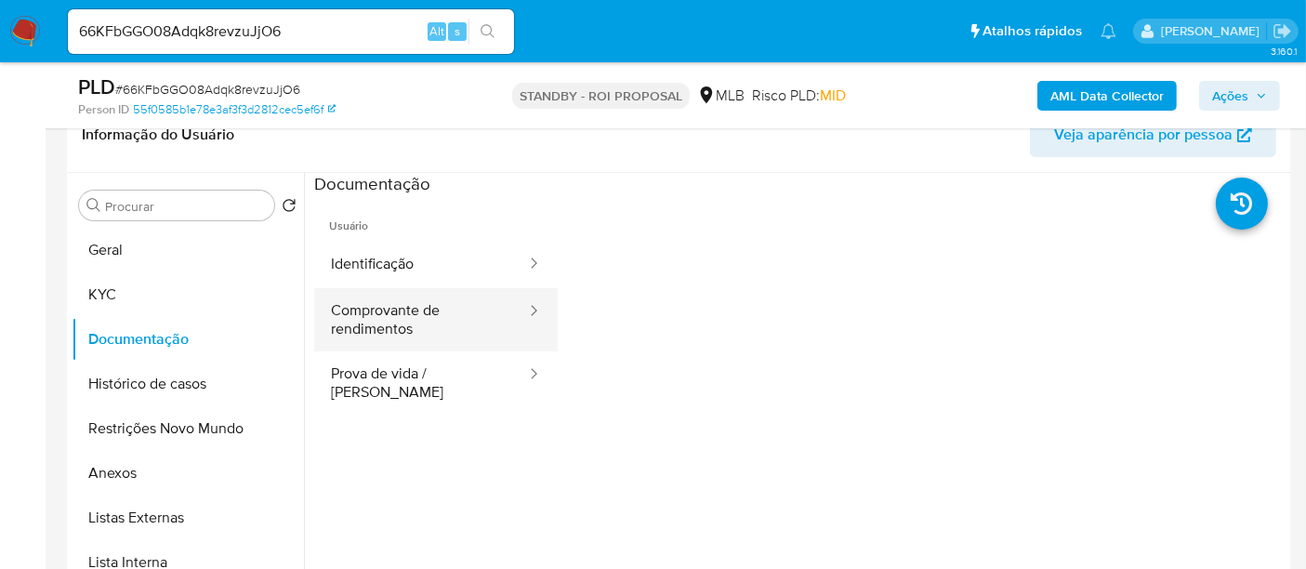
click at [420, 308] on button "Comprovante de rendimentos" at bounding box center [421, 319] width 214 height 63
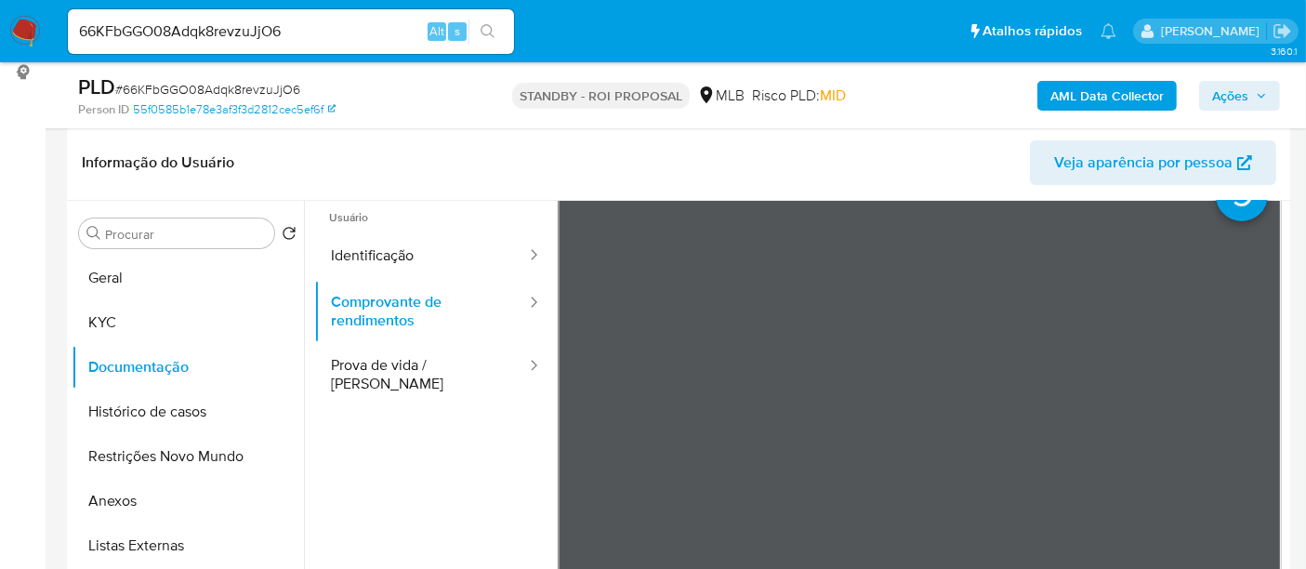
scroll to position [34, 0]
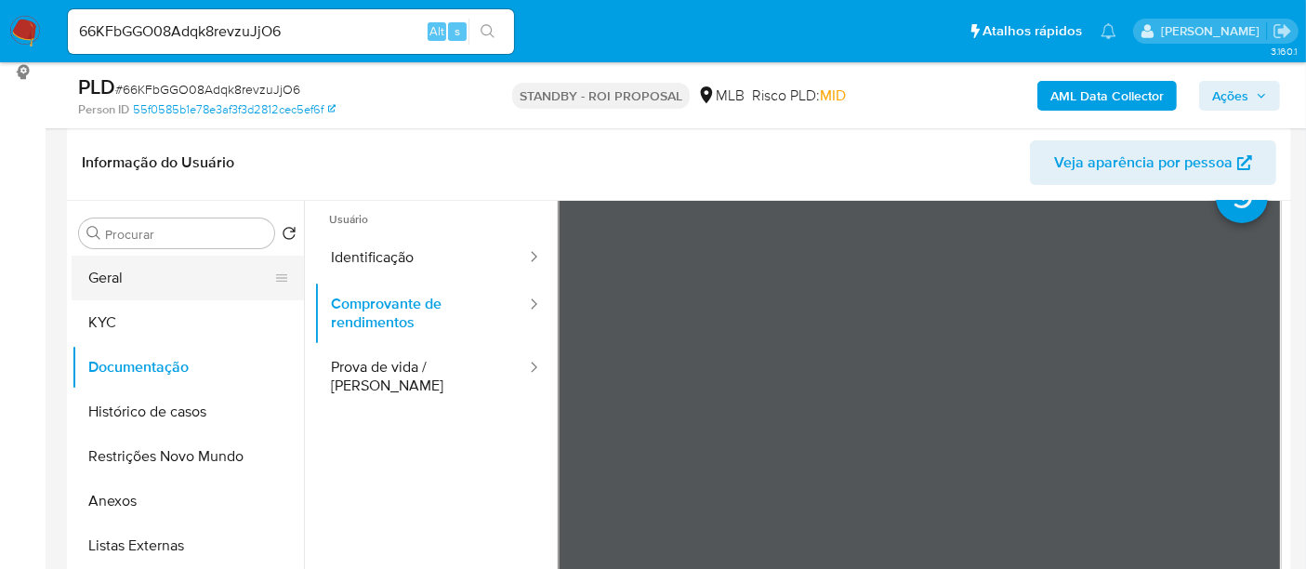
click at [118, 272] on button "Geral" at bounding box center [181, 278] width 218 height 45
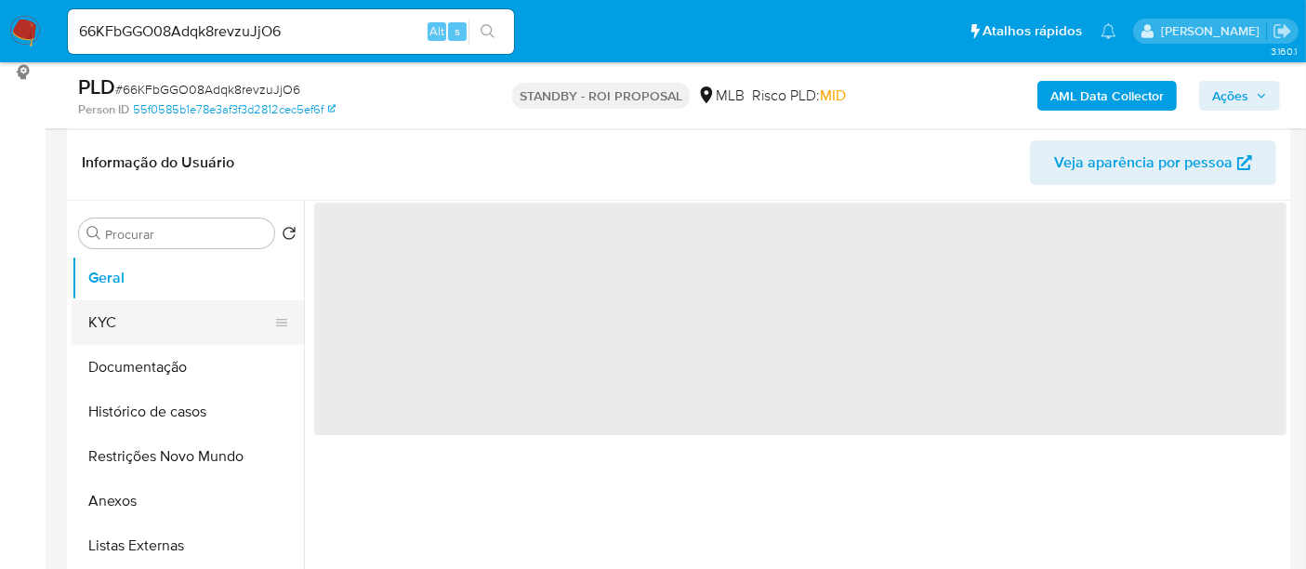
scroll to position [0, 0]
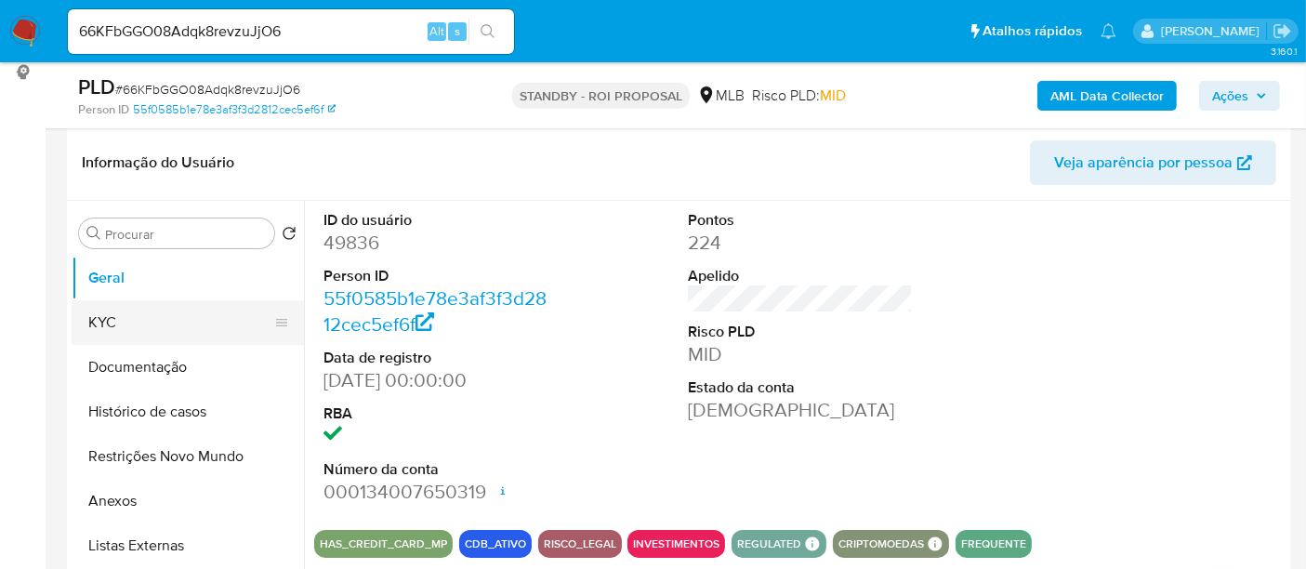
click at [119, 333] on button "KYC" at bounding box center [181, 322] width 218 height 45
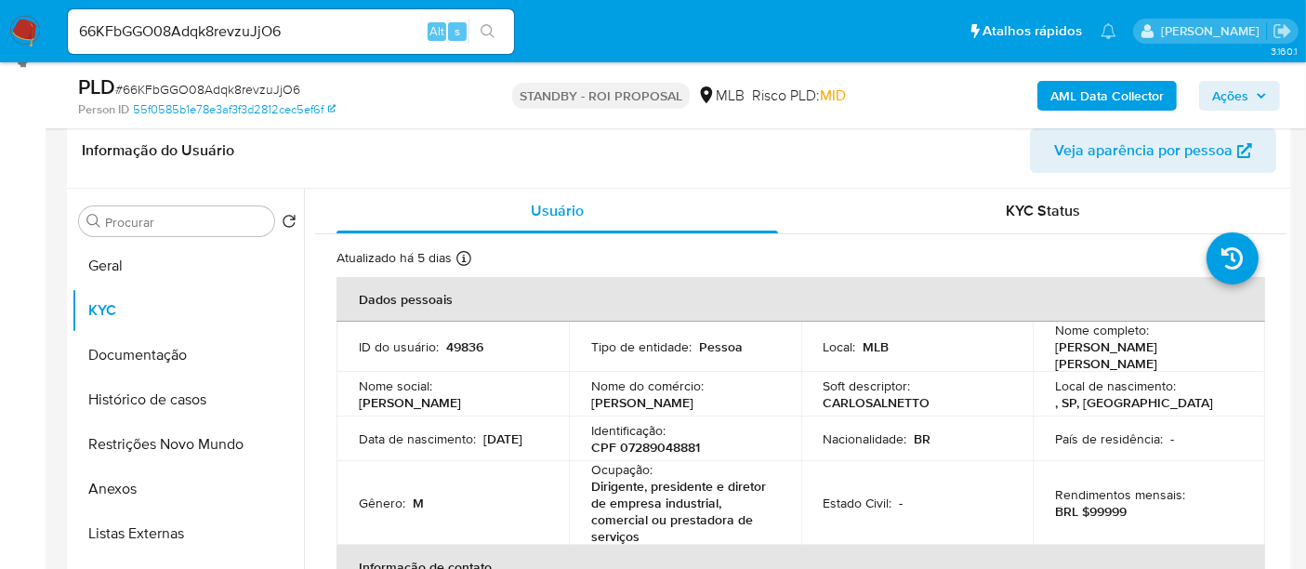
scroll to position [104, 0]
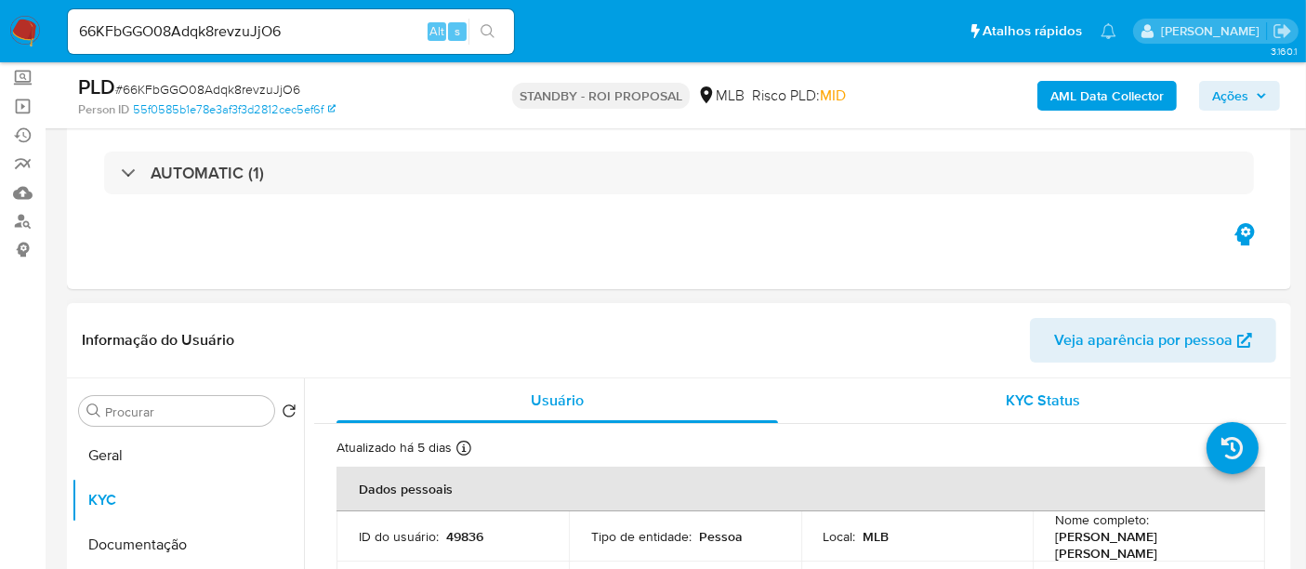
click at [1053, 400] on span "KYC Status" at bounding box center [1044, 400] width 74 height 21
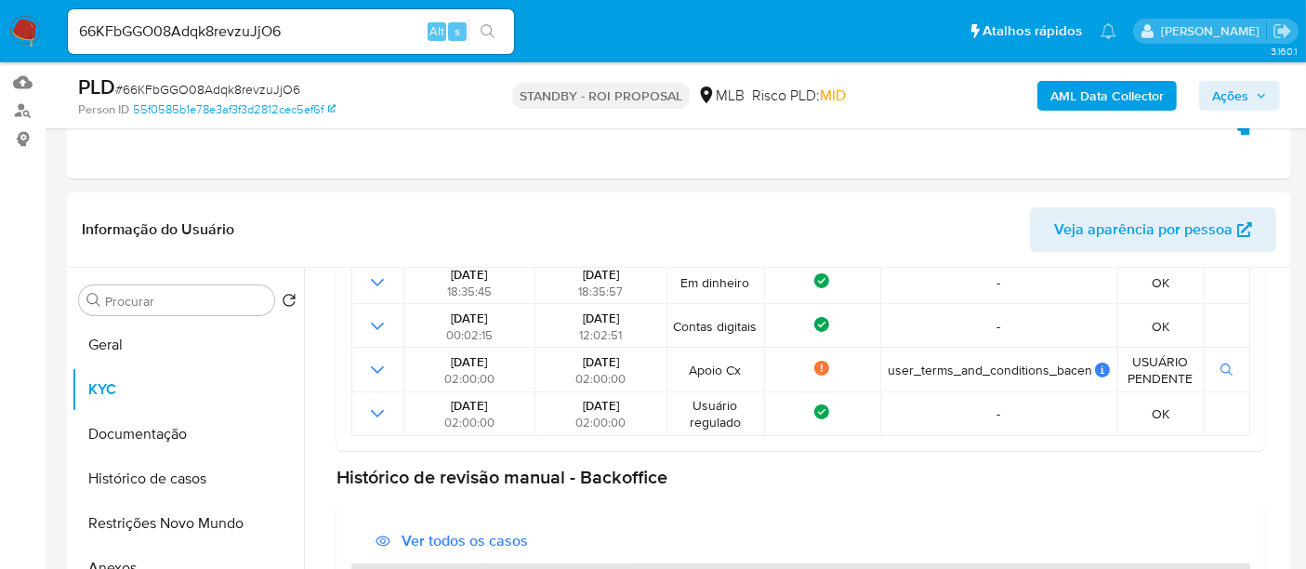
scroll to position [252, 0]
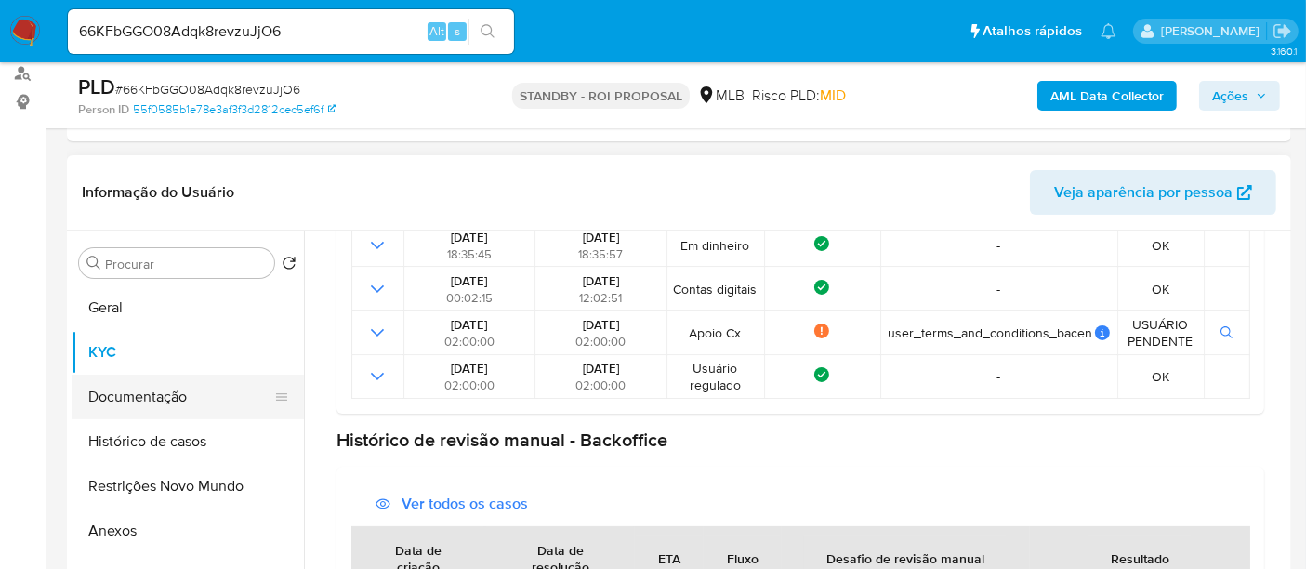
click at [147, 390] on button "Documentação" at bounding box center [181, 397] width 218 height 45
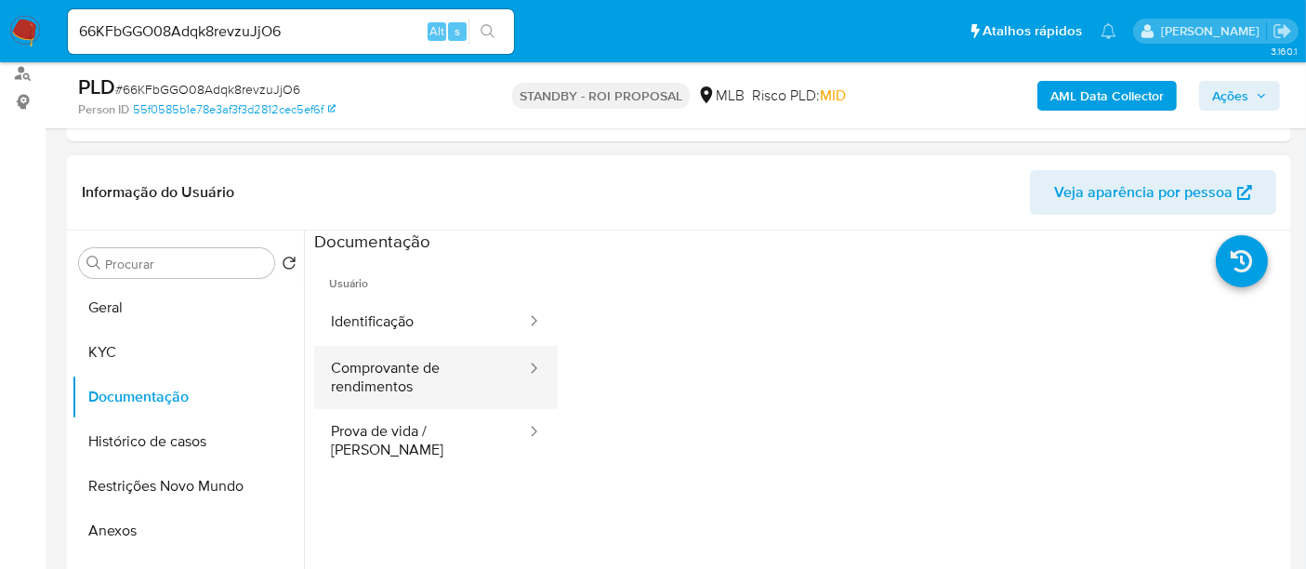
click at [395, 370] on button "Comprovante de rendimentos" at bounding box center [421, 377] width 214 height 63
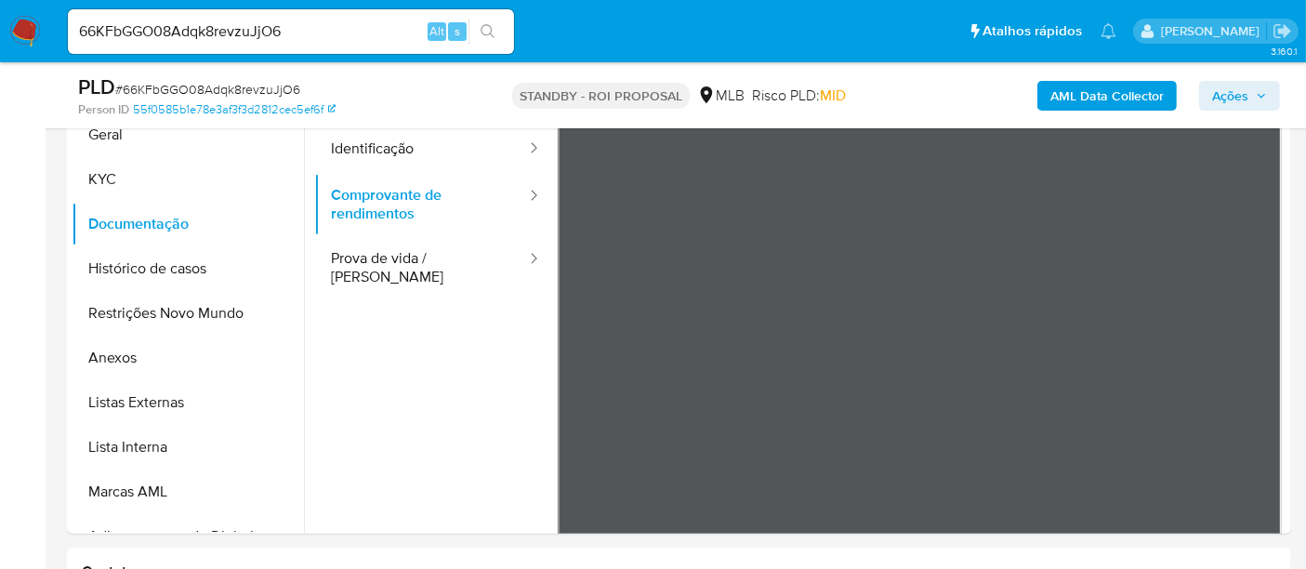
drag, startPoint x: 1202, startPoint y: 538, endPoint x: 1099, endPoint y: 538, distance: 103.2
drag, startPoint x: 1140, startPoint y: 538, endPoint x: 1054, endPoint y: 537, distance: 86.5
